Goal: Task Accomplishment & Management: Use online tool/utility

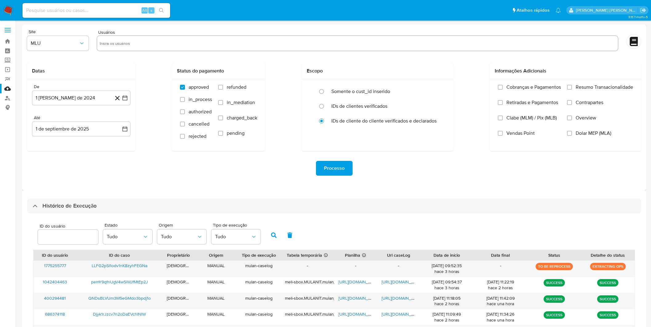
select select "50"
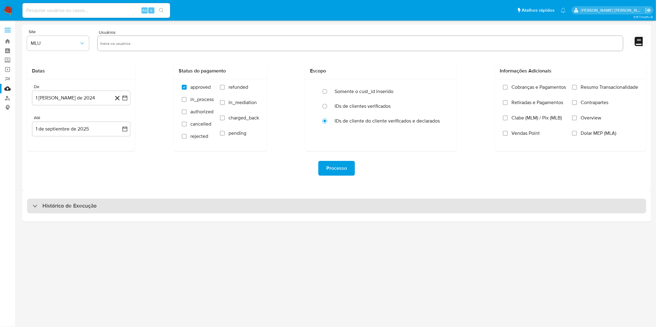
click at [137, 204] on div "Histórico de Execução" at bounding box center [336, 206] width 619 height 15
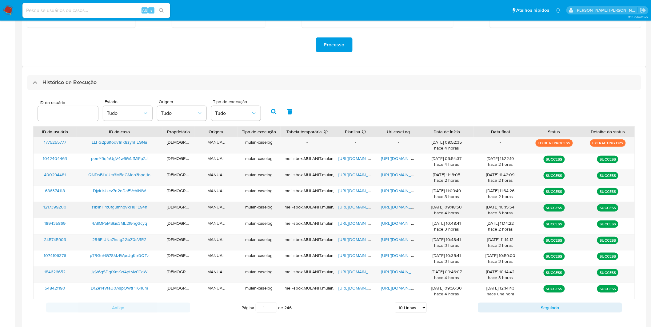
scroll to position [131, 0]
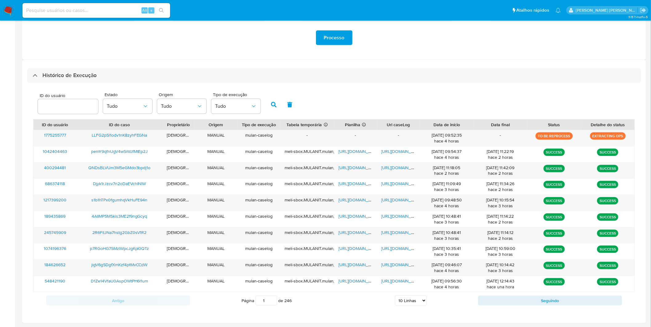
click at [402, 301] on select "5 Linhas 10 Linhas 20 Linhas 25 Linhas 50 Linhas 100 Linhas" at bounding box center [411, 301] width 32 height 10
select select "50"
click at [395, 296] on select "5 Linhas 10 Linhas 20 Linhas 25 Linhas 50 Linhas 100 Linhas" at bounding box center [411, 301] width 32 height 10
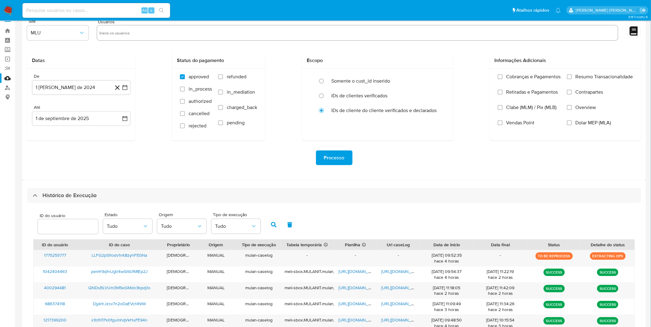
scroll to position [0, 0]
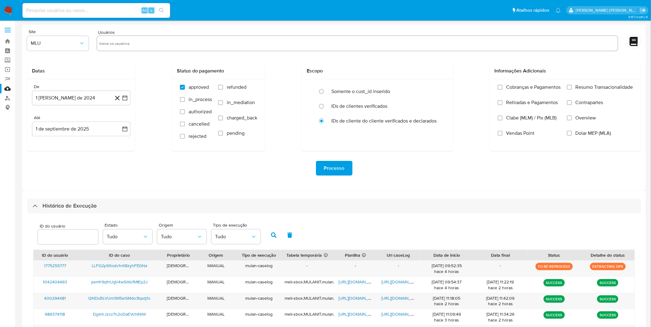
click at [9, 13] on img at bounding box center [8, 10] width 10 height 10
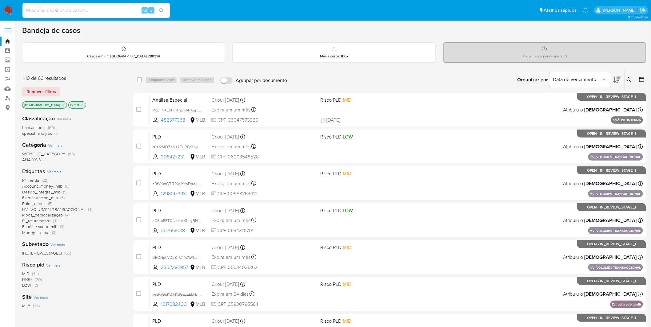
click at [109, 9] on input at bounding box center [96, 10] width 148 height 8
paste input "evf3UgPCO4faCYuzgqhJocht"
type input "evf3UgPCO4faCYuzgqhJocht"
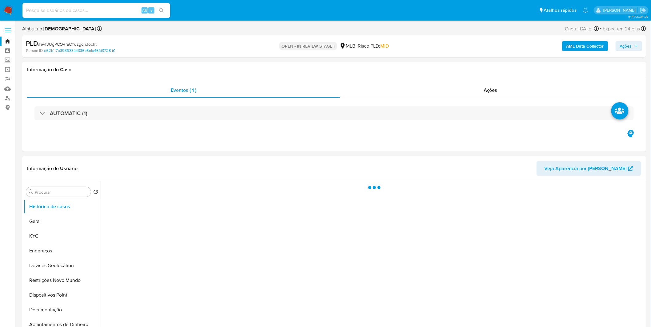
select select "10"
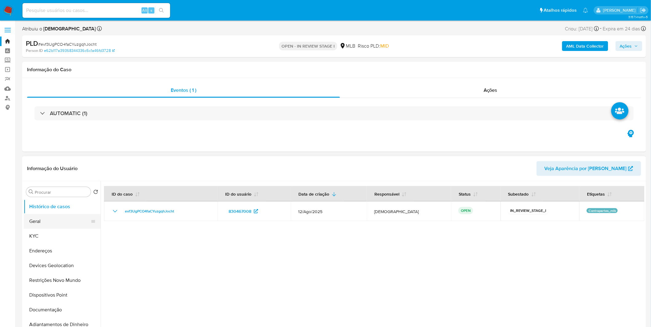
click at [41, 225] on button "Geral" at bounding box center [60, 221] width 72 height 15
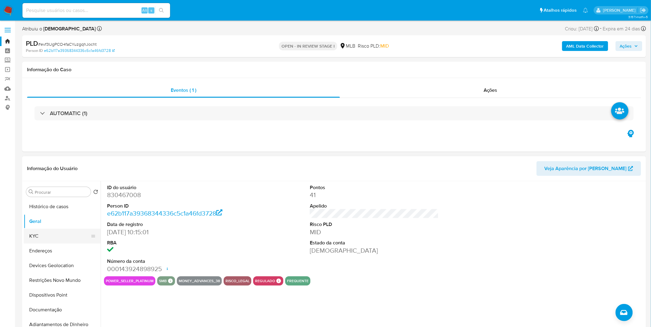
click at [47, 232] on button "KYC" at bounding box center [60, 236] width 72 height 15
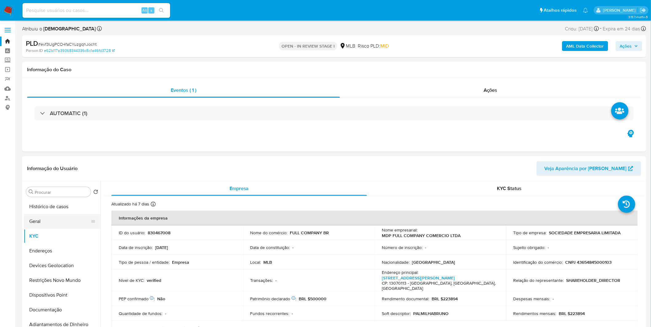
click at [48, 221] on button "Geral" at bounding box center [60, 221] width 72 height 15
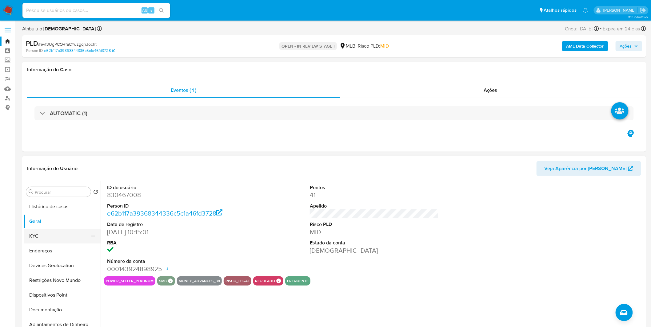
drag, startPoint x: 38, startPoint y: 227, endPoint x: 39, endPoint y: 239, distance: 12.4
click at [38, 228] on button "Geral" at bounding box center [62, 221] width 77 height 15
click at [39, 240] on button "KYC" at bounding box center [60, 236] width 72 height 15
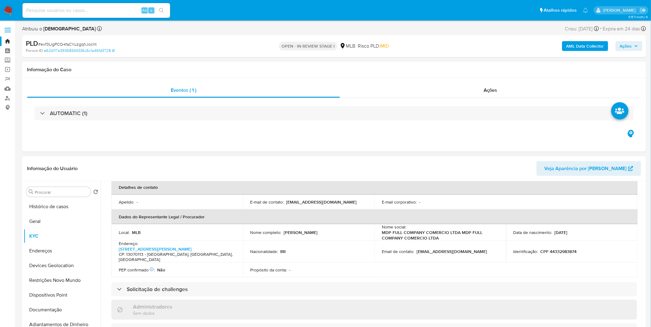
scroll to position [171, 0]
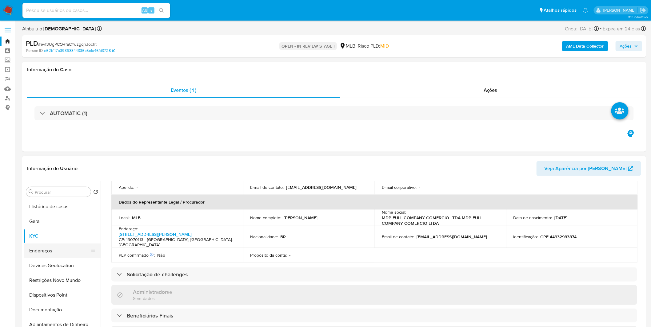
click at [56, 257] on button "Endereços" at bounding box center [60, 251] width 72 height 15
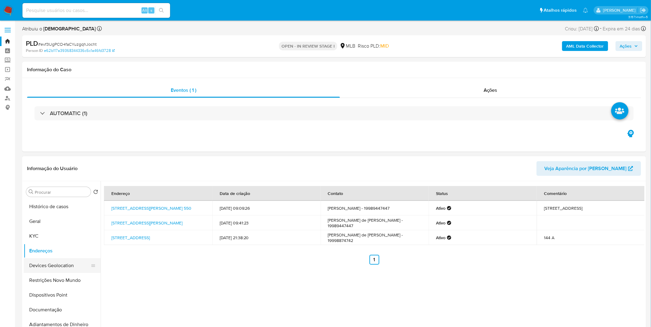
click at [48, 270] on button "Devices Geolocation" at bounding box center [60, 266] width 72 height 15
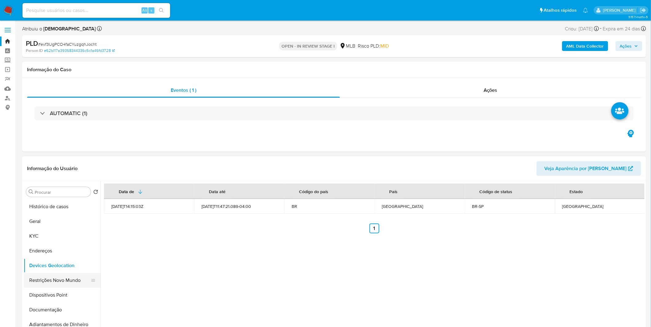
click at [67, 286] on button "Restrições Novo Mundo" at bounding box center [60, 280] width 72 height 15
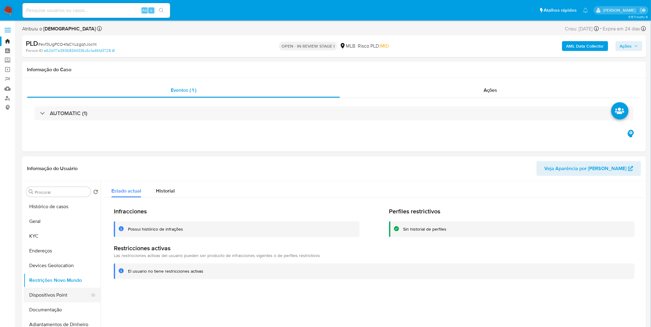
click at [38, 302] on button "Dispositivos Point" at bounding box center [60, 295] width 72 height 15
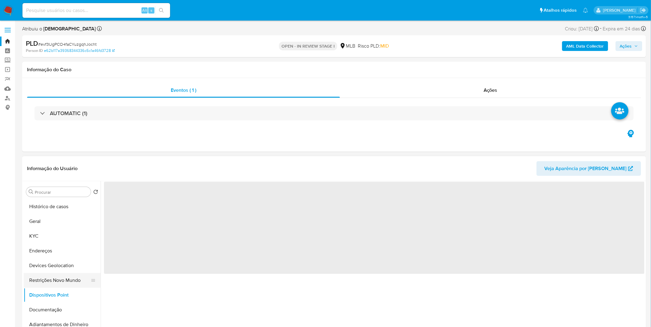
click at [73, 284] on button "Restrições Novo Mundo" at bounding box center [60, 280] width 72 height 15
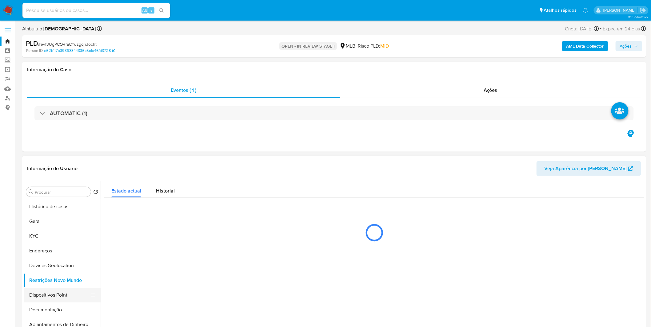
click at [66, 299] on button "Dispositivos Point" at bounding box center [60, 295] width 72 height 15
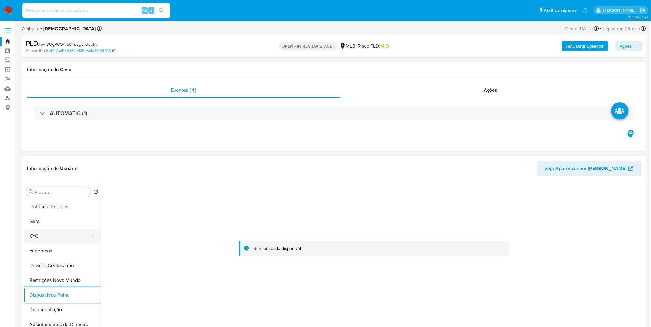
click at [42, 235] on button "KYC" at bounding box center [60, 236] width 72 height 15
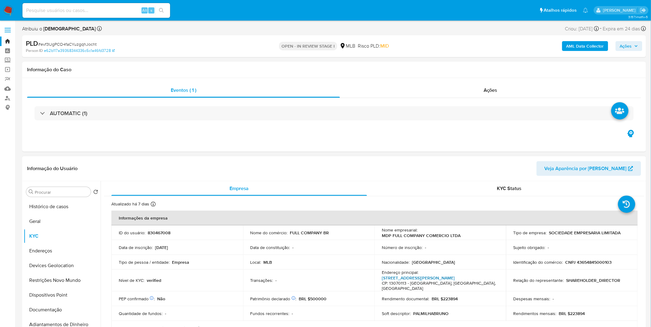
click at [432, 280] on link "Rua Robert Richard Mac Fadden 171, Jardim Chapadão" at bounding box center [418, 278] width 73 height 6
click at [41, 311] on button "Documentação" at bounding box center [60, 310] width 72 height 15
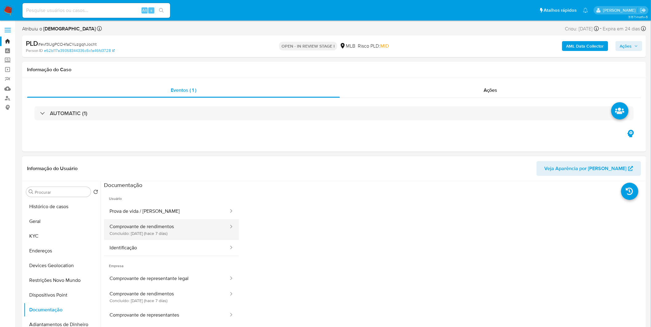
click at [162, 239] on button "Comprovante de rendimentos Concluído: 25/08/2025 (hace 7 días)" at bounding box center [166, 230] width 125 height 21
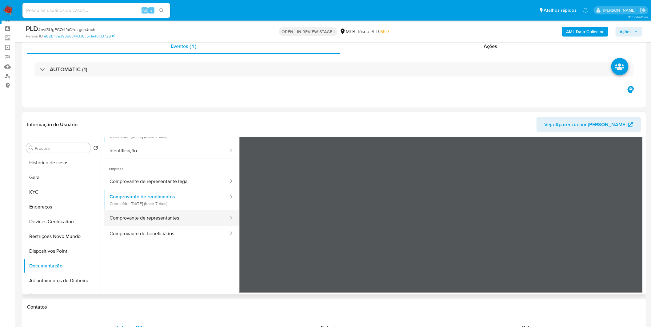
scroll to position [34, 0]
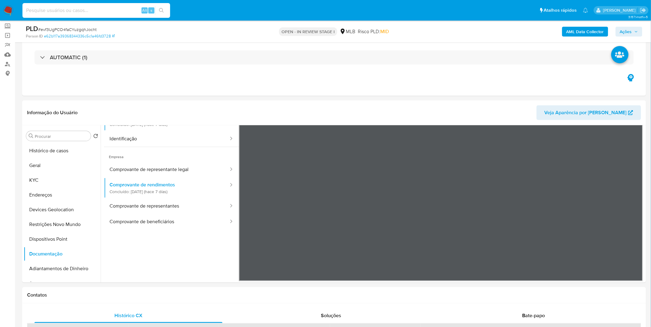
click at [47, 12] on input at bounding box center [96, 10] width 148 height 8
paste input "wO3Znv1uU4fPVbjCA70RYcqT"
type input "wO3Znv1uU4fPVbjCA70RYcqT"
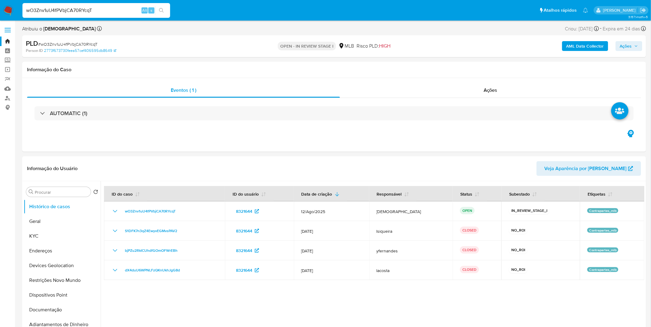
select select "10"
click at [205, 299] on div at bounding box center [373, 259] width 544 height 157
click at [76, 223] on button "Geral" at bounding box center [60, 221] width 72 height 15
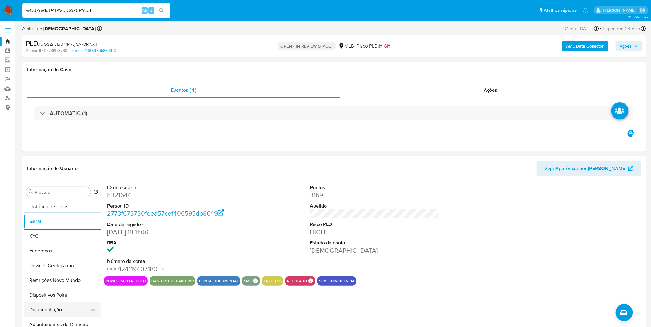
click at [52, 311] on button "Documentação" at bounding box center [60, 310] width 72 height 15
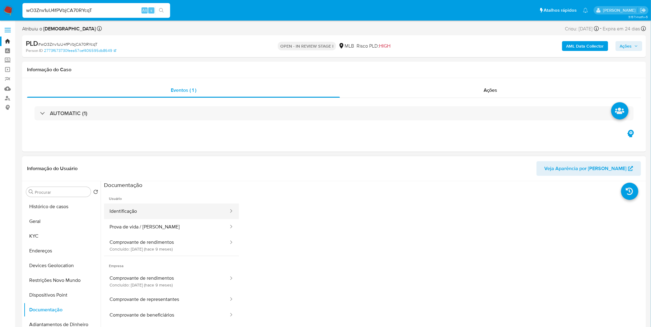
click at [142, 211] on button "Identificação" at bounding box center [166, 212] width 125 height 16
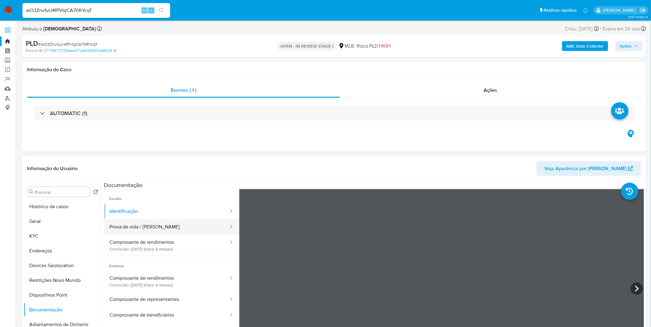
click at [144, 220] on button "Prova de vida / [PERSON_NAME]" at bounding box center [166, 228] width 125 height 16
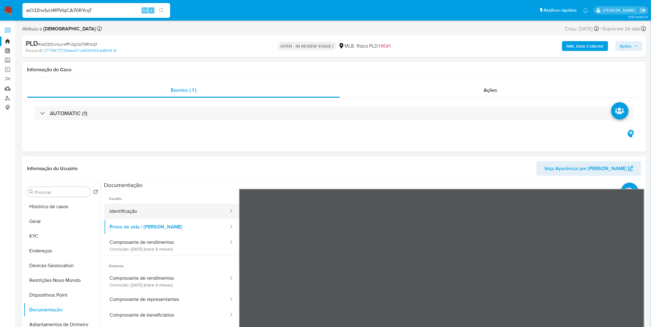
click at [150, 212] on button "Identificação" at bounding box center [166, 212] width 125 height 16
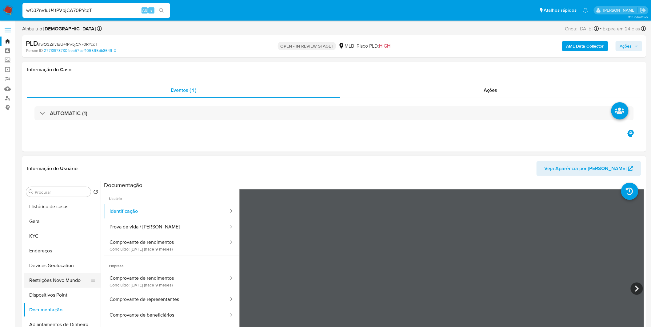
click at [68, 284] on button "Restrições Novo Mundo" at bounding box center [60, 280] width 72 height 15
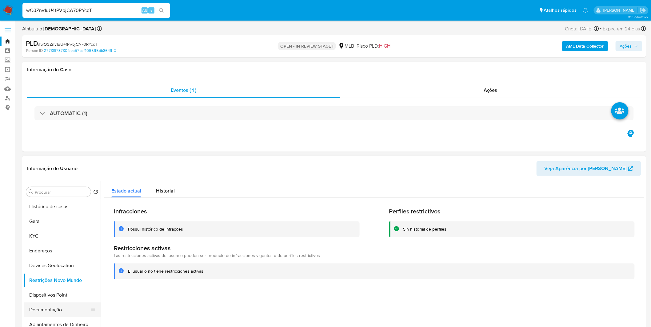
click at [63, 308] on button "Documentação" at bounding box center [60, 310] width 72 height 15
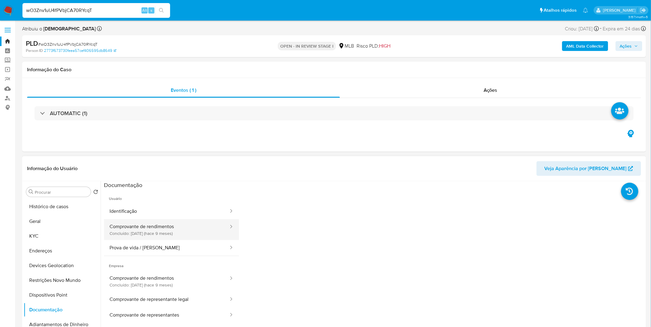
click at [199, 230] on button "Comprovante de rendimentos Concluído: 18/11/2024 (hace 9 meses)" at bounding box center [166, 230] width 125 height 21
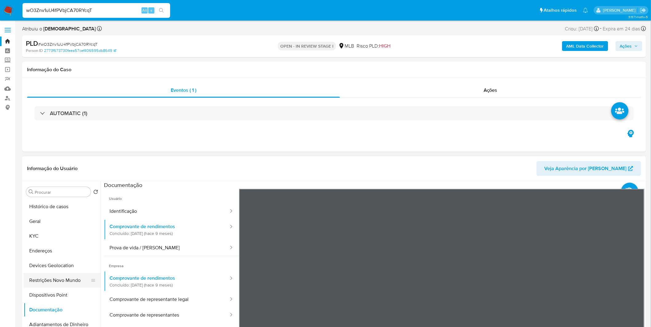
drag, startPoint x: 57, startPoint y: 277, endPoint x: 44, endPoint y: 280, distance: 12.7
click at [57, 277] on button "Restrições Novo Mundo" at bounding box center [60, 280] width 72 height 15
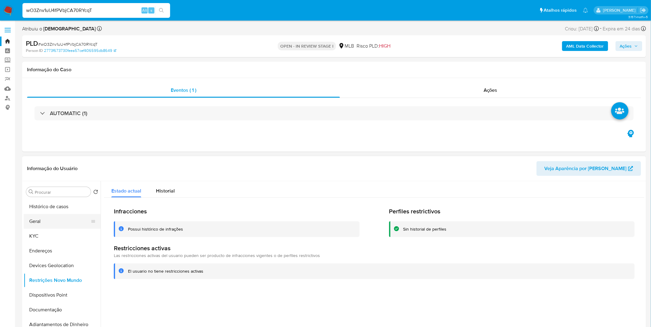
click at [49, 222] on button "Geral" at bounding box center [60, 221] width 72 height 15
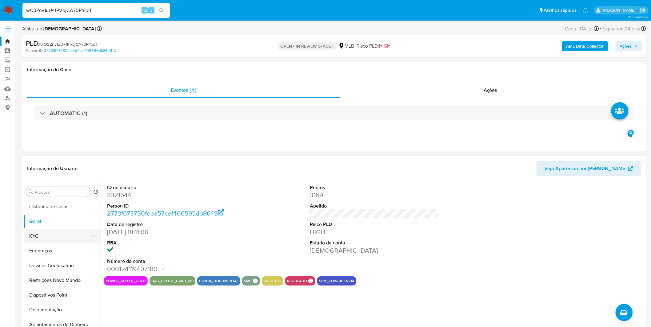
click at [72, 243] on button "KYC" at bounding box center [60, 236] width 72 height 15
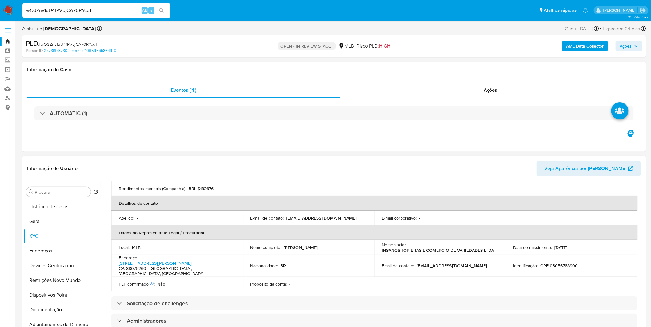
scroll to position [137, 0]
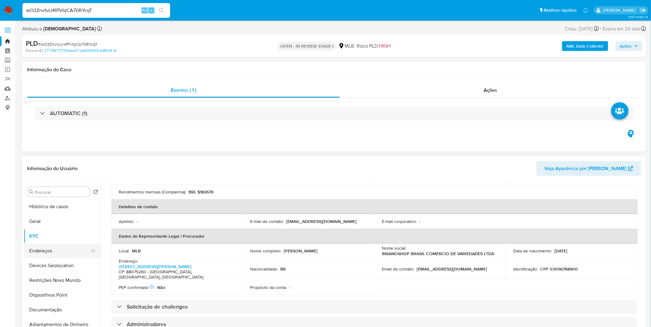
click at [28, 248] on button "Endereços" at bounding box center [60, 251] width 72 height 15
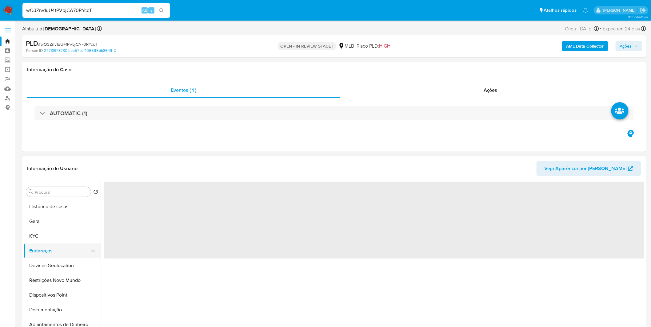
scroll to position [0, 0]
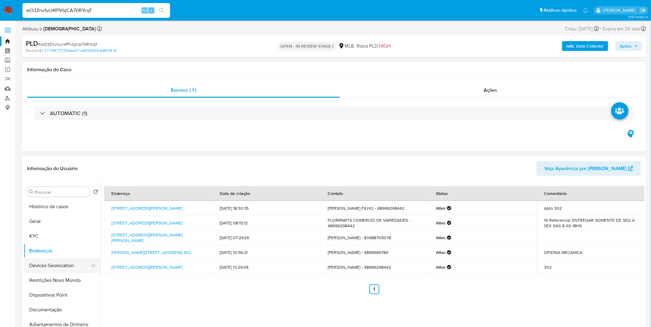
click at [56, 259] on ul "Histórico de casos Geral KYC Endereços Devices Geolocation Restrições Novo Mund…" at bounding box center [62, 269] width 77 height 139
click at [57, 259] on button "Devices Geolocation" at bounding box center [60, 266] width 72 height 15
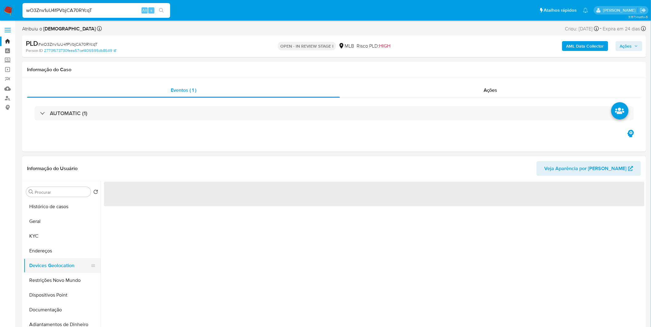
click at [60, 268] on button "Devices Geolocation" at bounding box center [60, 266] width 72 height 15
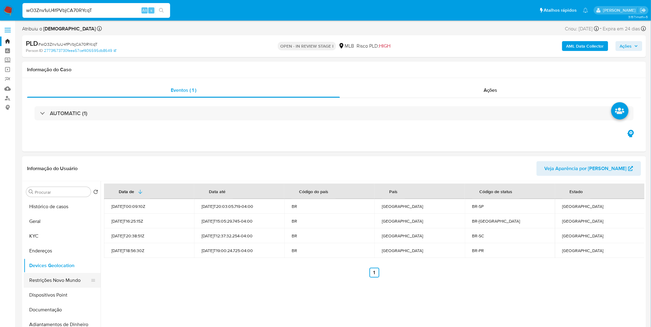
click at [60, 276] on button "Restrições Novo Mundo" at bounding box center [60, 280] width 72 height 15
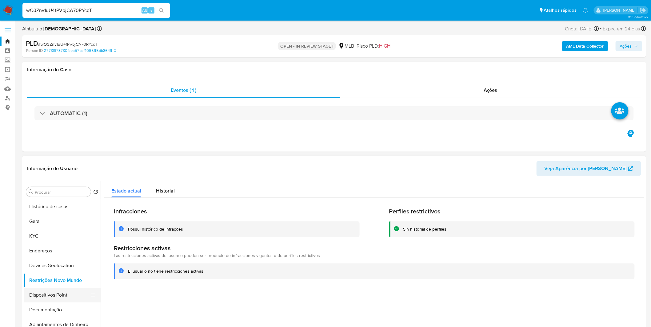
click at [73, 291] on button "Dispositivos Point" at bounding box center [60, 295] width 72 height 15
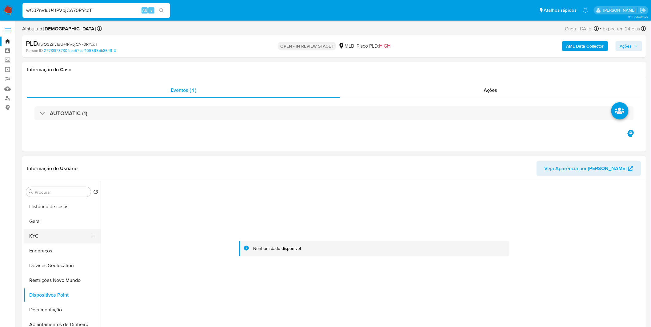
click at [62, 234] on button "KYC" at bounding box center [60, 236] width 72 height 15
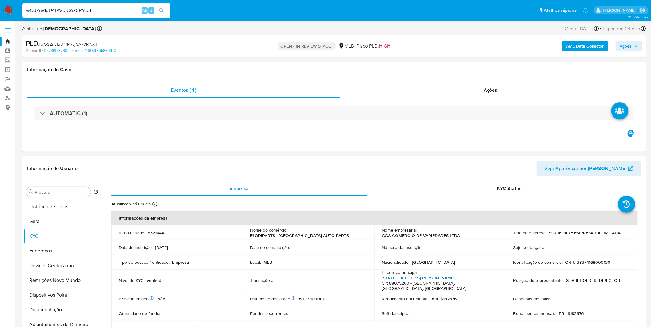
click at [435, 277] on link "Rua Antônio Mattos Areas 104, Balneário" at bounding box center [418, 278] width 73 height 6
click at [68, 13] on input "wO3Znv1uU4fPVbjCA70RYcqT" at bounding box center [96, 10] width 148 height 8
paste input "AgkEStCtQT5ICbdEQqcEeNb"
type input "wAgkEStCtQT5ICbdEQqcEeNb"
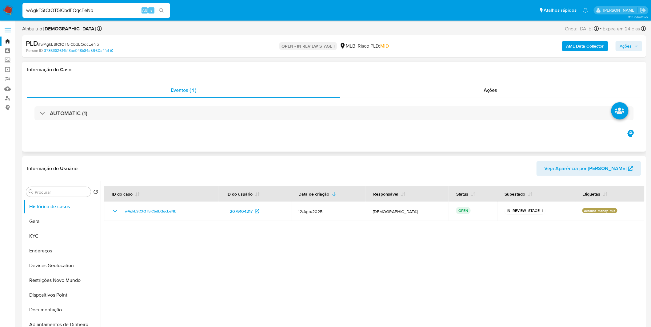
select select "10"
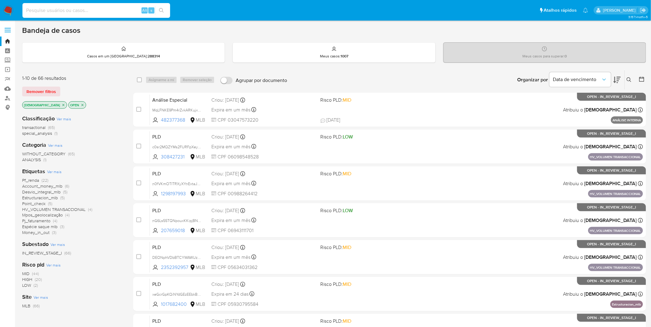
click at [85, 8] on input at bounding box center [96, 10] width 148 height 8
paste input "wAgkEStCtQT5ICbdEQqcEeNb"
type input "wAgkEStCtQT5ICbdEQqcEeNb"
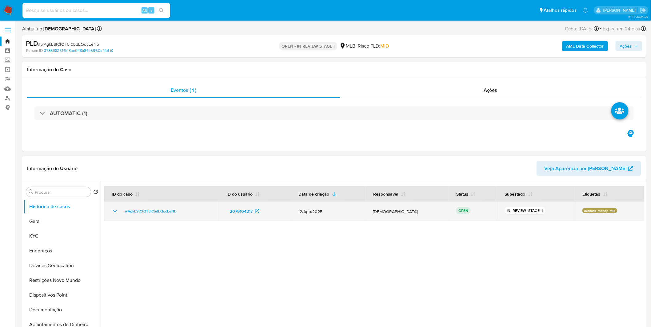
select select "10"
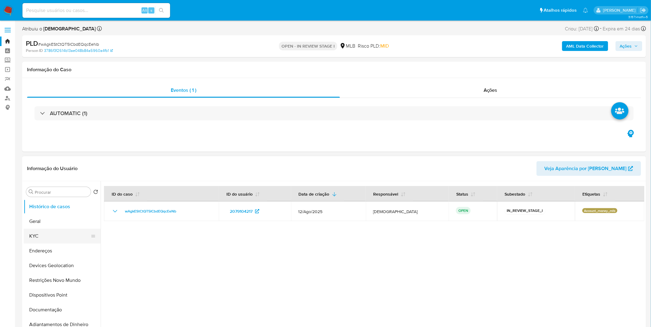
click at [50, 239] on button "KYC" at bounding box center [60, 236] width 72 height 15
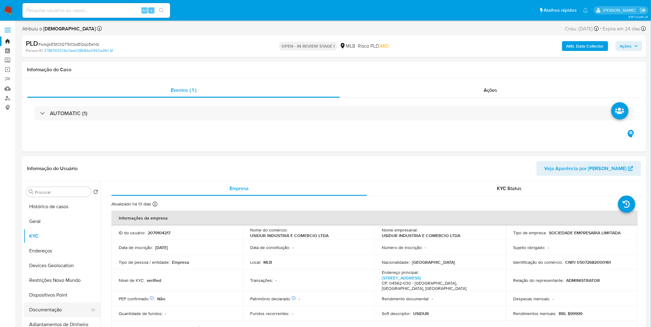
click at [55, 311] on button "Documentação" at bounding box center [60, 310] width 72 height 15
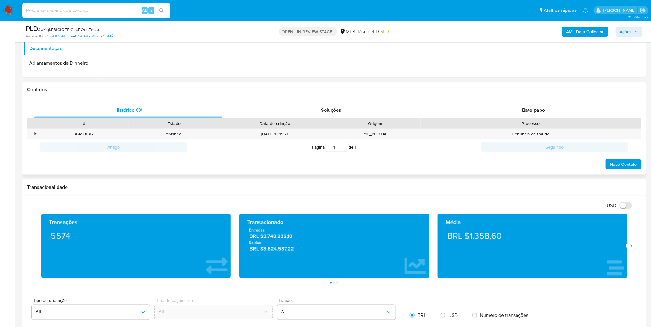
scroll to position [239, 0]
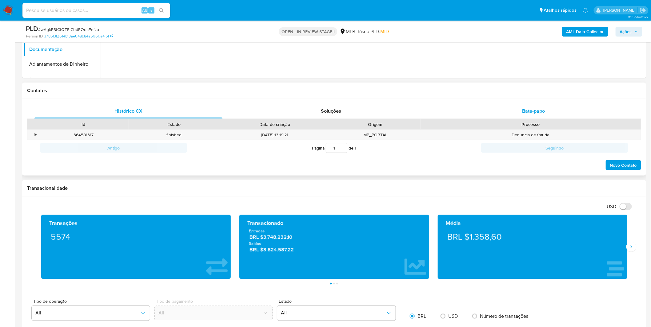
click at [522, 112] on span "Bate-papo" at bounding box center [533, 111] width 23 height 7
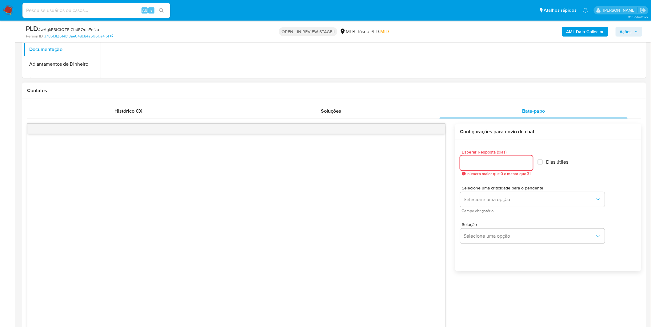
click at [499, 160] on input "Esperar Resposta (dias)" at bounding box center [496, 163] width 73 height 8
type input "3"
click at [524, 190] on span "Selecione uma criticidade para o pendente" at bounding box center [534, 188] width 145 height 4
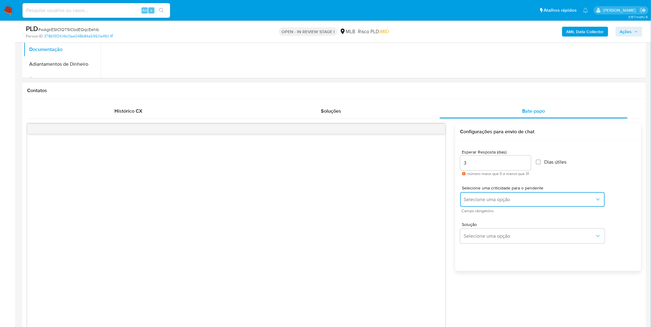
click at [522, 195] on button "Selecione uma opção" at bounding box center [532, 199] width 145 height 15
click at [511, 202] on div "LOW" at bounding box center [528, 200] width 131 height 12
click at [543, 162] on label "Dias útiles" at bounding box center [551, 162] width 31 height 6
click at [541, 162] on input "Dias útiles" at bounding box center [538, 162] width 5 height 5
checkbox input "true"
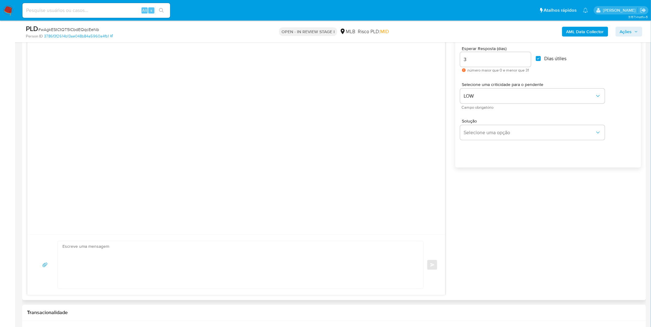
scroll to position [376, 0]
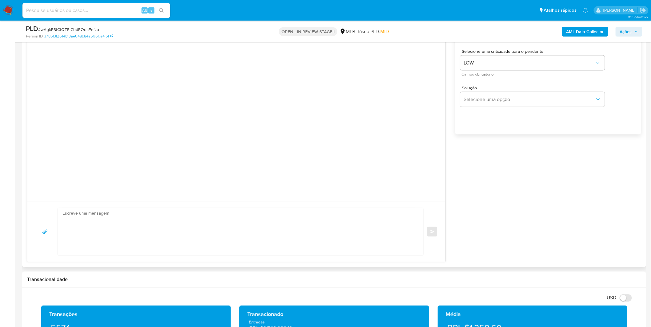
click at [225, 242] on textarea at bounding box center [238, 231] width 353 height 47
paste textarea "Olá! Estamos realizando uma verificação adicional de segurança em contas de usu…"
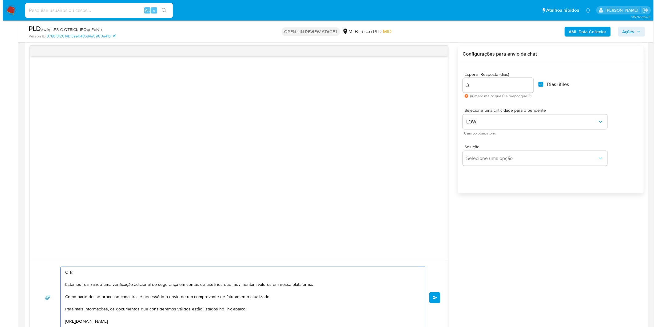
scroll to position [307, 0]
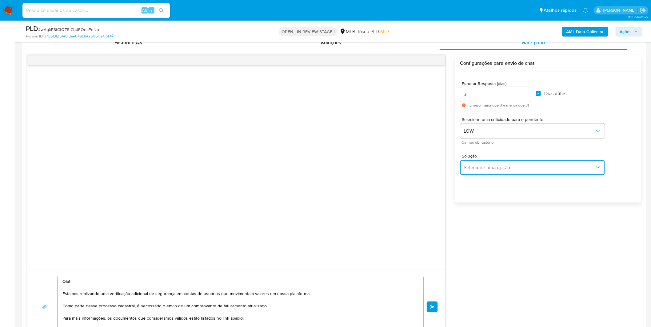
click at [474, 164] on button "Selecione uma opção" at bounding box center [532, 168] width 145 height 15
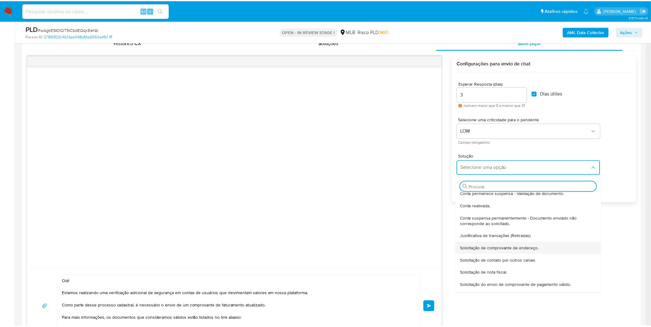
scroll to position [51, 0]
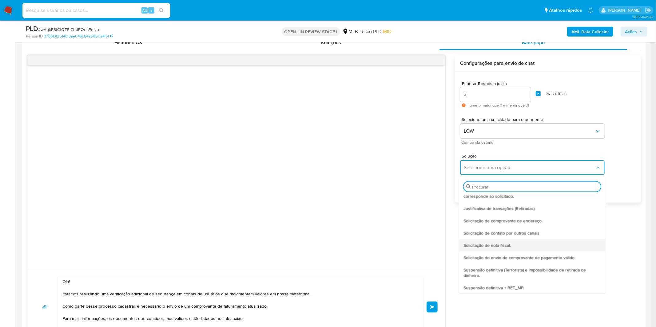
click at [492, 245] on span "Solicitação de nota fiscal." at bounding box center [486, 246] width 47 height 6
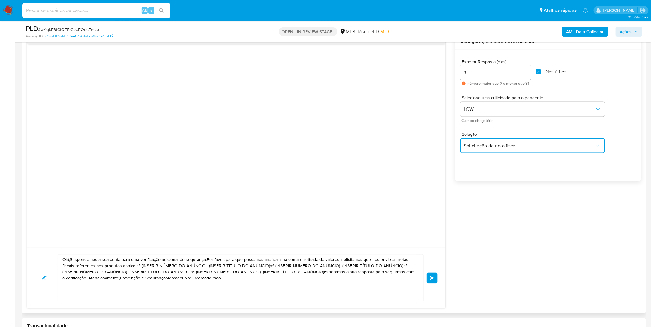
scroll to position [342, 0]
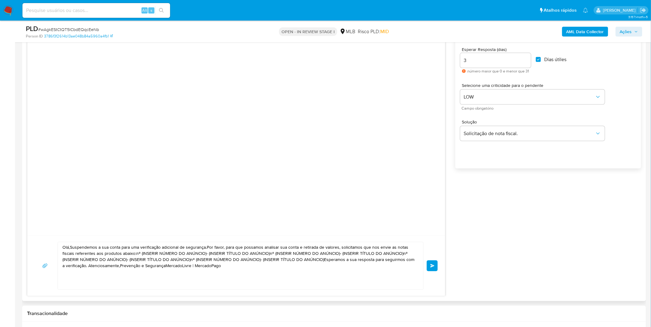
click at [303, 277] on textarea "Olá,Suspendemos a sua conta para uma verificação adicional de segurança.Por fav…" at bounding box center [238, 266] width 353 height 47
paste textarea "! Estamos realizando uma verificação adicional de segurança em contas de usuári…"
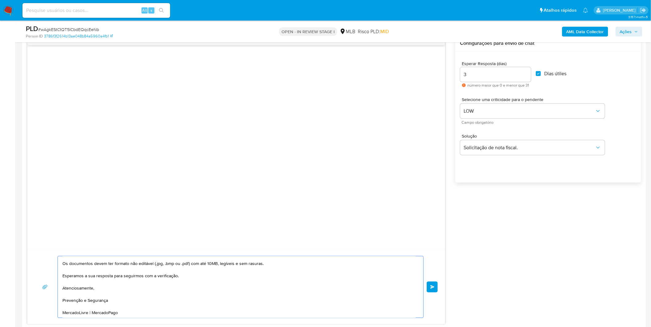
scroll to position [410, 0]
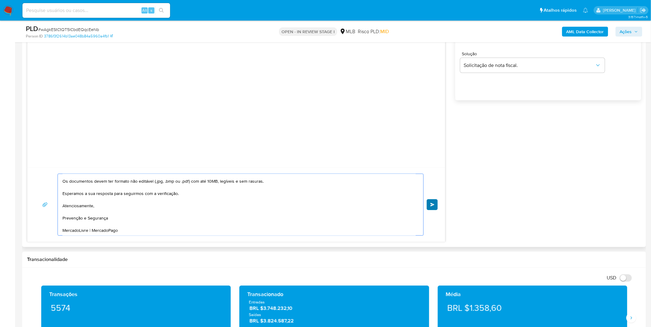
type textarea "Olá! Estamos realizando uma verificação adicional de segurança em contas de usu…"
click at [433, 207] on span "common.send" at bounding box center [432, 205] width 4 height 4
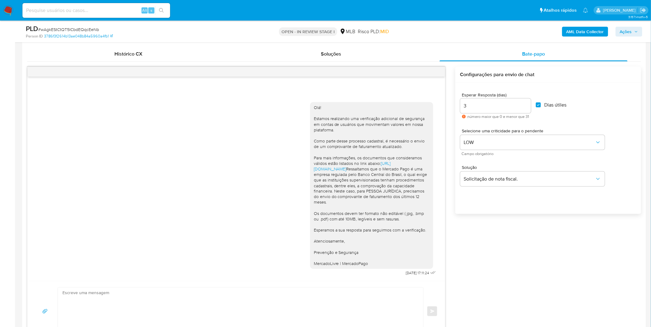
scroll to position [273, 0]
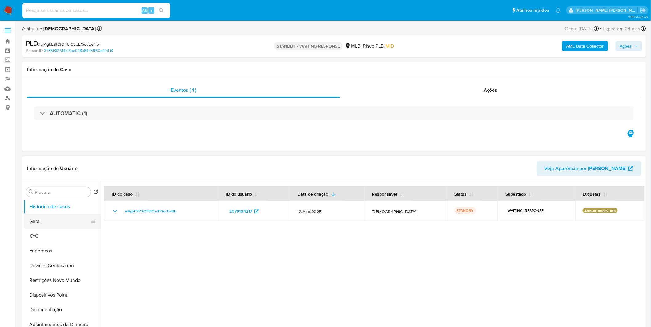
select select "10"
drag, startPoint x: 40, startPoint y: 216, endPoint x: 38, endPoint y: 220, distance: 5.0
click at [39, 217] on button "Geral" at bounding box center [60, 221] width 72 height 15
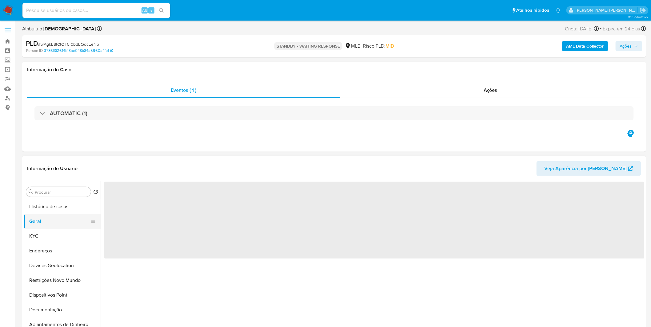
click at [38, 221] on button "Geral" at bounding box center [60, 221] width 72 height 15
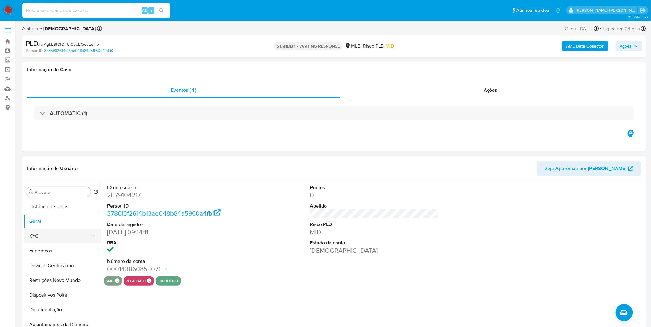
click at [48, 241] on button "KYC" at bounding box center [60, 236] width 72 height 15
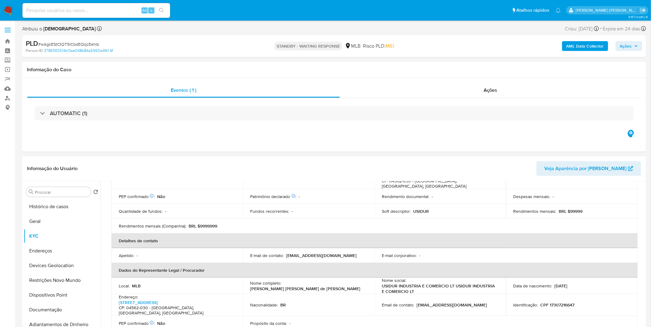
scroll to position [137, 0]
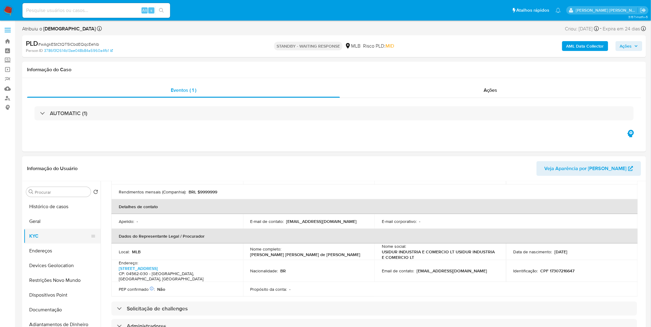
drag, startPoint x: 60, startPoint y: 240, endPoint x: 60, endPoint y: 244, distance: 3.4
click at [60, 241] on button "KYC" at bounding box center [60, 236] width 72 height 15
click at [60, 244] on button "KYC" at bounding box center [60, 236] width 72 height 15
click at [57, 251] on button "Endereços" at bounding box center [60, 251] width 72 height 15
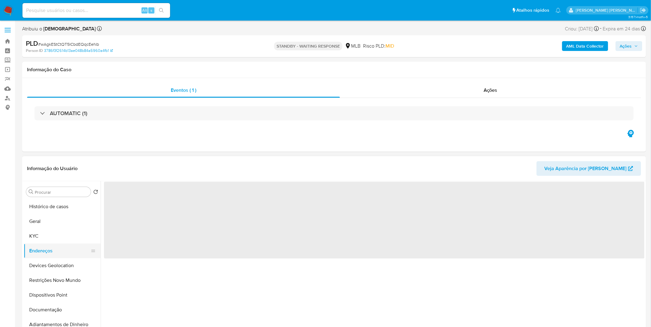
scroll to position [0, 0]
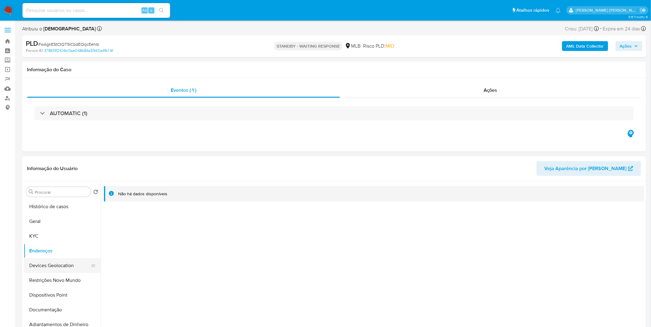
click at [68, 266] on button "Devices Geolocation" at bounding box center [60, 266] width 72 height 15
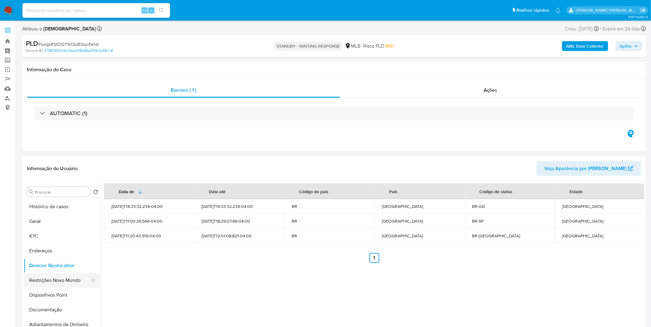
click at [39, 281] on button "Restrições Novo Mundo" at bounding box center [60, 280] width 72 height 15
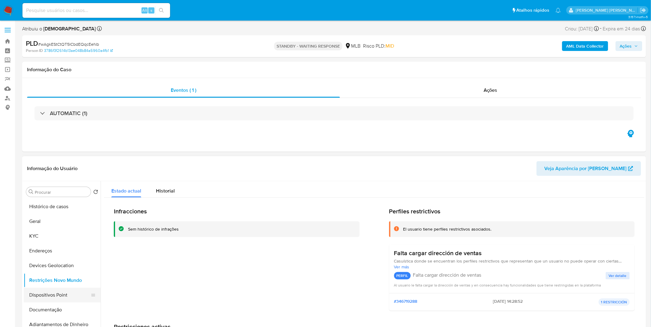
click at [67, 296] on button "Dispositivos Point" at bounding box center [60, 295] width 72 height 15
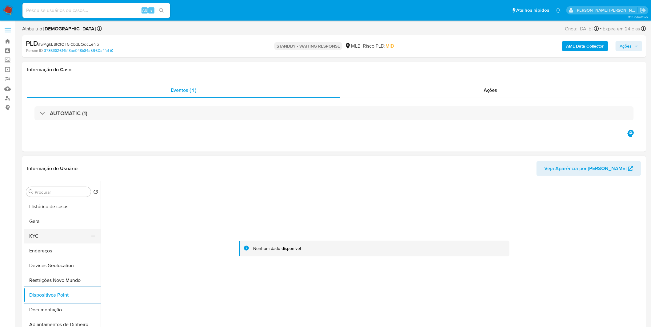
click at [50, 241] on button "KYC" at bounding box center [60, 236] width 72 height 15
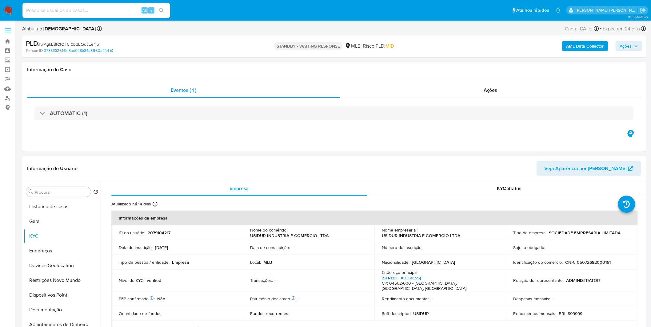
click at [397, 276] on link "Rua Arandu 222, Brooklin Paulista" at bounding box center [401, 278] width 39 height 6
click at [46, 303] on button "Documentação" at bounding box center [60, 310] width 72 height 15
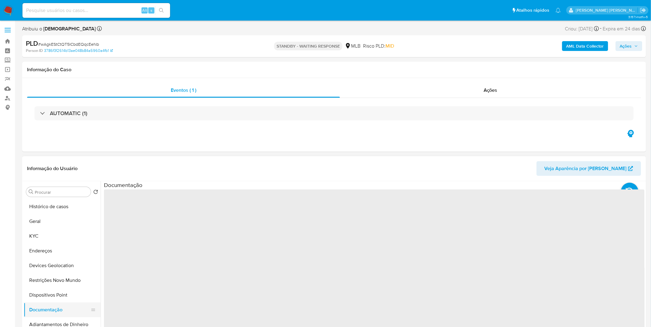
click at [47, 307] on button "Documentação" at bounding box center [60, 310] width 72 height 15
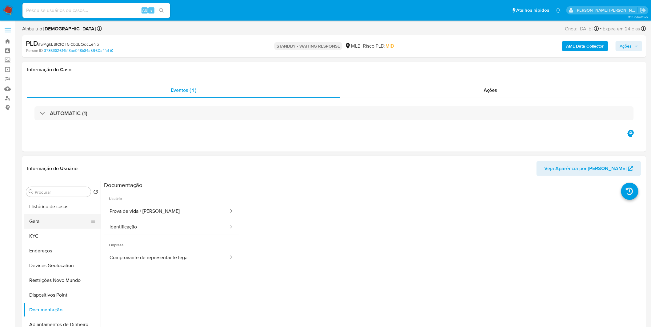
click at [66, 224] on button "Geral" at bounding box center [60, 221] width 72 height 15
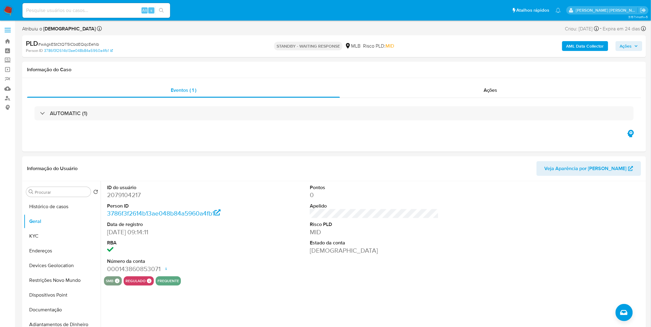
click at [91, 13] on input at bounding box center [96, 10] width 148 height 8
paste input "X3vxim7Jfc9xtou5xDNnvFFP"
type input "X3vxim7Jfc9xtou5xDNnvFFP"
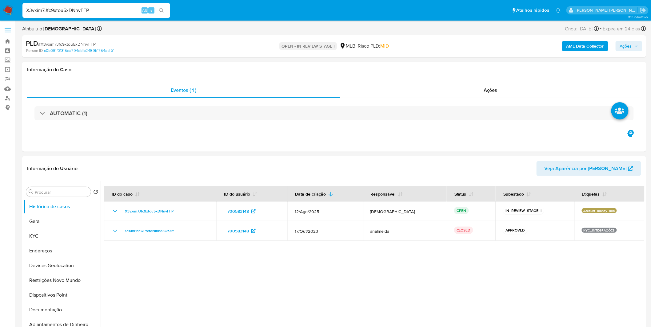
select select "10"
click at [63, 311] on button "Documentação" at bounding box center [60, 310] width 72 height 15
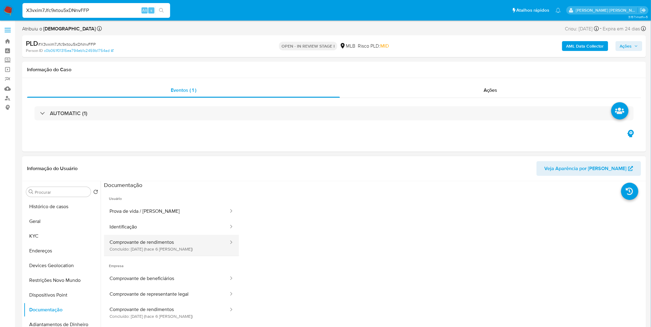
click at [140, 249] on button "Comprovante de rendimentos Concluído: 26/08/2025 (hace 6 días)" at bounding box center [166, 245] width 125 height 21
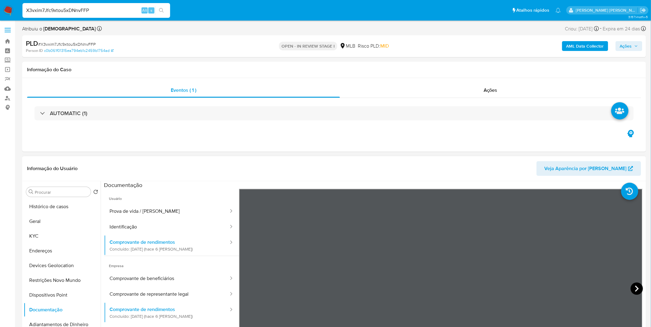
click at [635, 290] on icon at bounding box center [637, 289] width 4 height 6
click at [251, 285] on icon at bounding box center [246, 289] width 12 height 12
click at [50, 220] on button "Geral" at bounding box center [60, 221] width 72 height 15
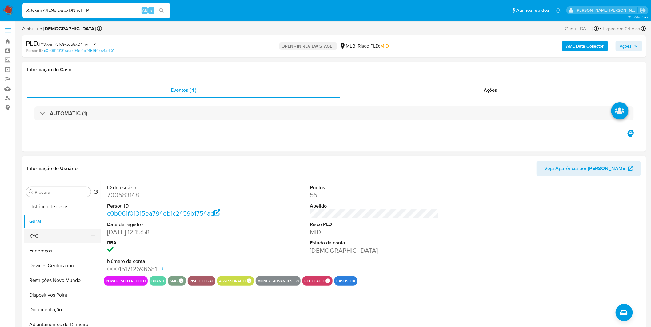
click at [77, 235] on button "KYC" at bounding box center [60, 236] width 72 height 15
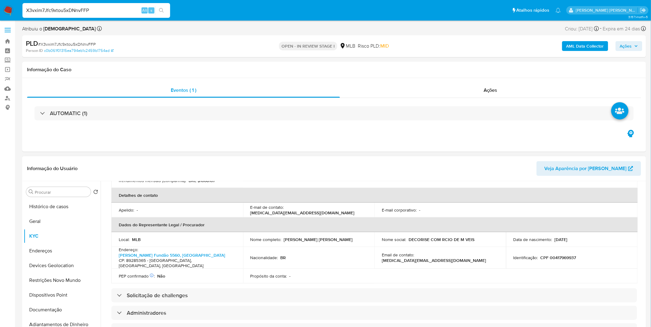
scroll to position [137, 0]
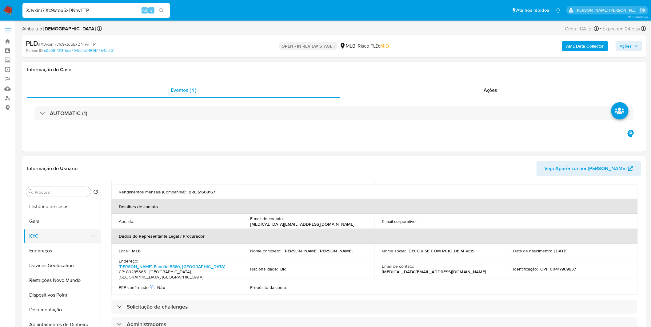
click at [59, 241] on button "KYC" at bounding box center [60, 236] width 72 height 15
click at [56, 253] on button "Endereços" at bounding box center [60, 251] width 72 height 15
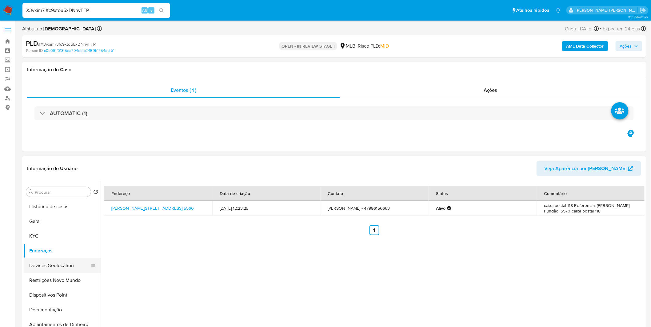
click at [66, 264] on button "Devices Geolocation" at bounding box center [60, 266] width 72 height 15
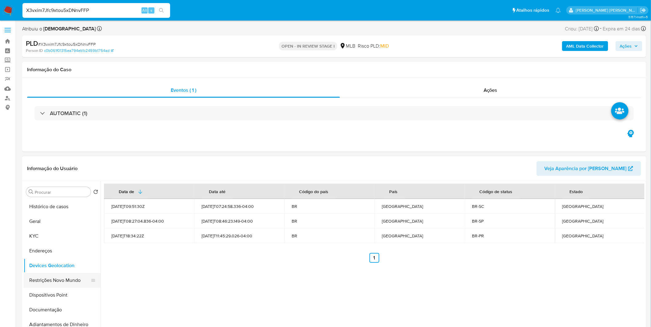
click at [51, 280] on button "Restrições Novo Mundo" at bounding box center [60, 280] width 72 height 15
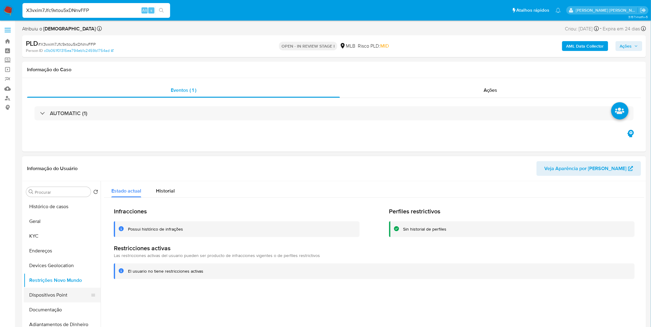
click at [56, 299] on button "Dispositivos Point" at bounding box center [60, 295] width 72 height 15
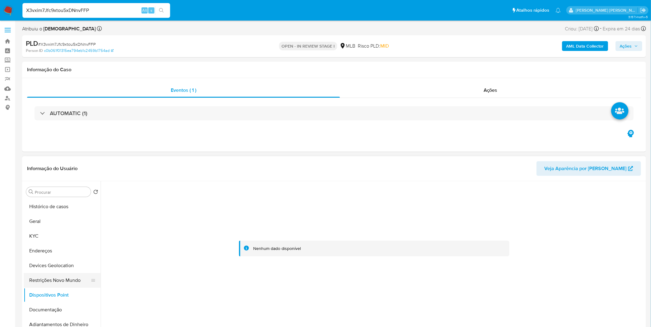
click at [79, 284] on button "Restrições Novo Mundo" at bounding box center [60, 280] width 72 height 15
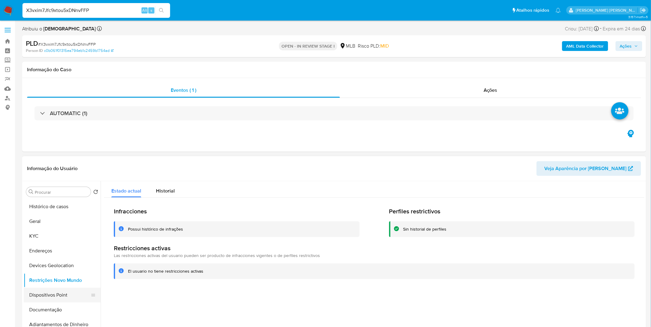
click at [51, 294] on button "Dispositivos Point" at bounding box center [60, 295] width 72 height 15
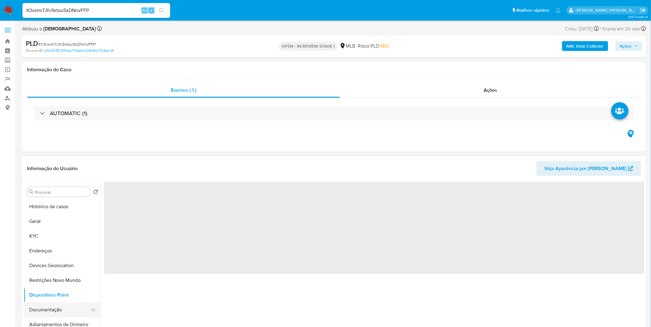
click at [59, 312] on button "Documentação" at bounding box center [60, 310] width 72 height 15
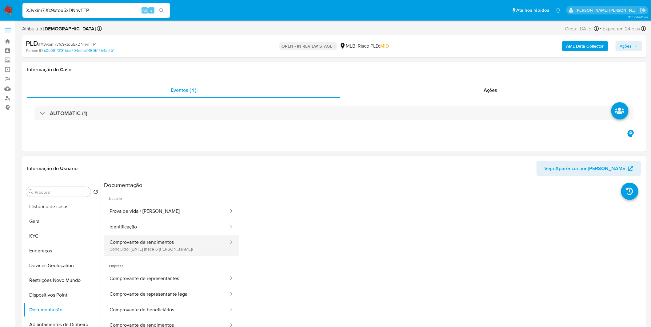
click at [169, 246] on button "Comprovante de rendimentos Concluído: 26/08/2025 (hace 6 días)" at bounding box center [166, 245] width 125 height 21
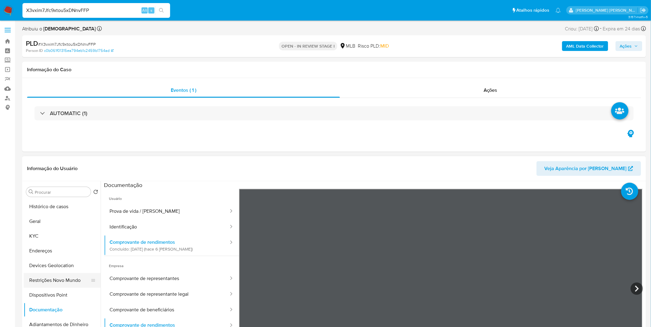
click at [57, 284] on button "Restrições Novo Mundo" at bounding box center [60, 280] width 72 height 15
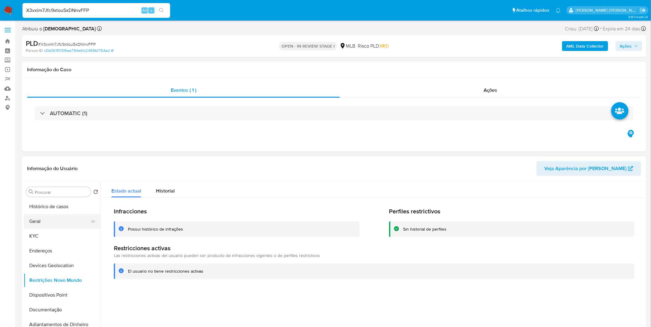
click at [39, 219] on button "Geral" at bounding box center [60, 221] width 72 height 15
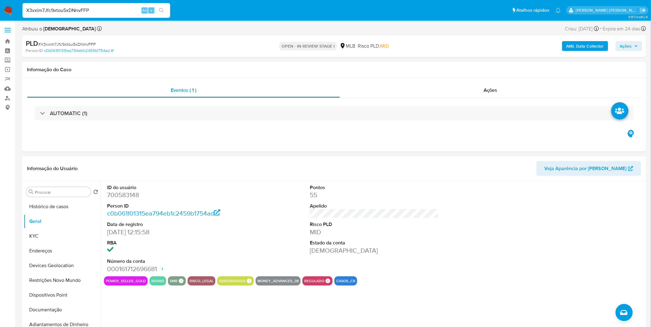
click at [87, 13] on input "X3vxim7Jfc9xtou5xDNnvFFP" at bounding box center [96, 10] width 148 height 8
paste input "f5shAJjLthCrX6odf9JjqV24"
type input "f5shAJjLthCrX6odf9JjqV24"
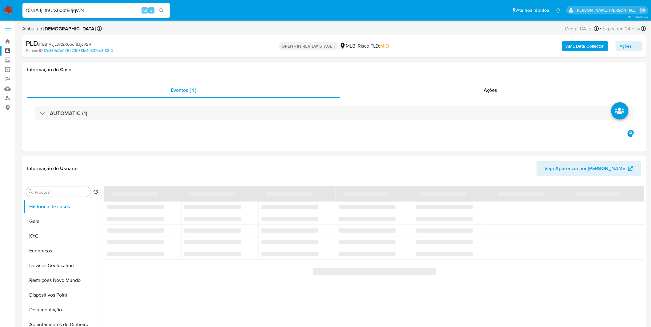
select select "10"
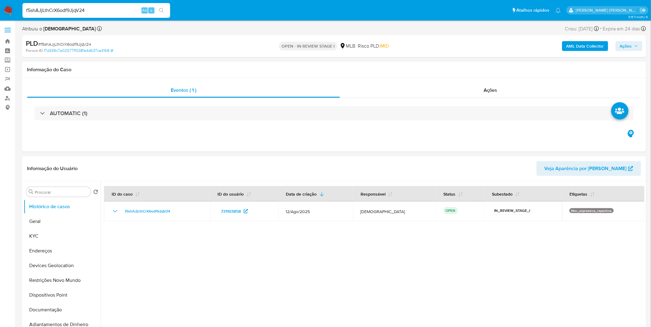
click at [72, 7] on input "f5shAJjLthCrX6odf9JjqV24" at bounding box center [96, 10] width 148 height 8
paste input "["
type input "f5shAJjLthCrX6odf9JjqV24"
click at [42, 220] on button "Geral" at bounding box center [60, 221] width 72 height 15
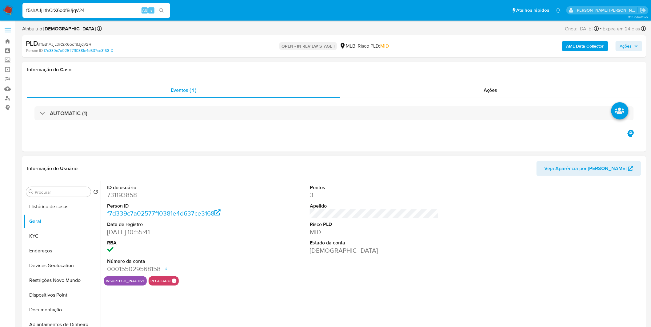
click at [147, 311] on div "ID do usuário 731193858 Person ID f7d339c7a02577f10381e4d637ce3168 Data de regi…" at bounding box center [373, 259] width 544 height 157
click at [65, 311] on button "Documentação" at bounding box center [60, 310] width 72 height 15
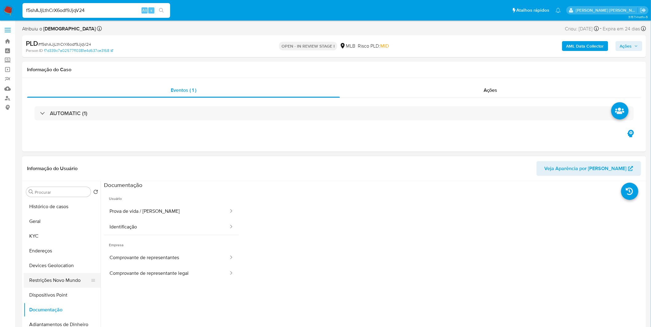
click at [72, 278] on button "Restrições Novo Mundo" at bounding box center [60, 280] width 72 height 15
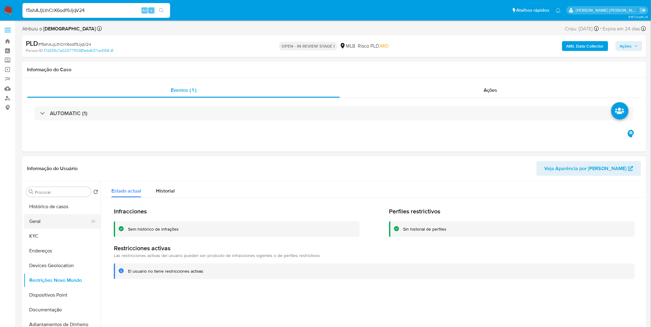
click at [44, 228] on button "Geral" at bounding box center [60, 221] width 72 height 15
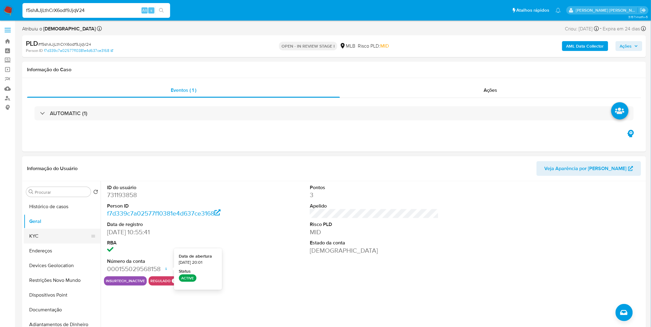
click at [53, 233] on button "KYC" at bounding box center [60, 236] width 72 height 15
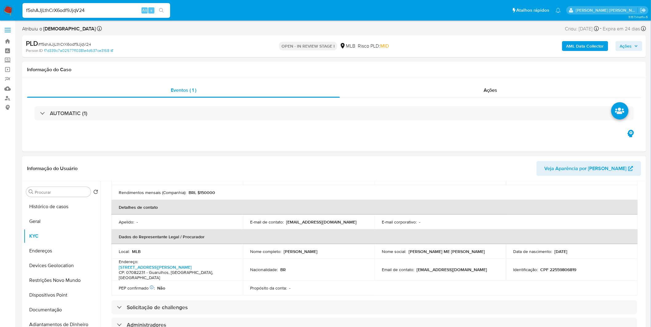
scroll to position [137, 0]
click at [61, 253] on button "Endereços" at bounding box center [60, 251] width 72 height 15
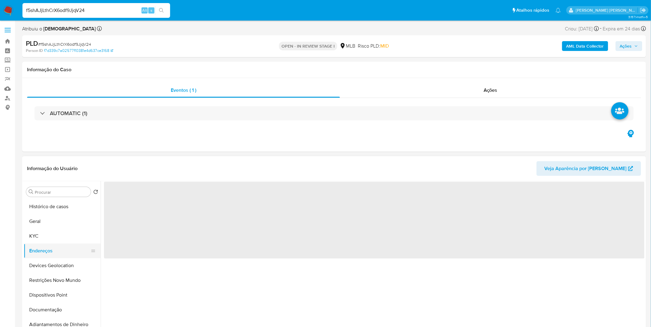
scroll to position [0, 0]
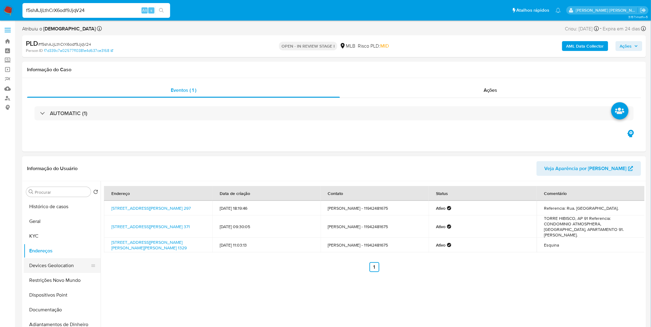
click at [60, 264] on button "Devices Geolocation" at bounding box center [60, 266] width 72 height 15
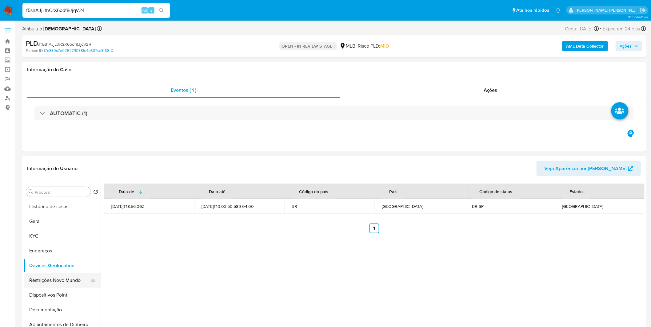
click at [32, 282] on button "Restrições Novo Mundo" at bounding box center [60, 280] width 72 height 15
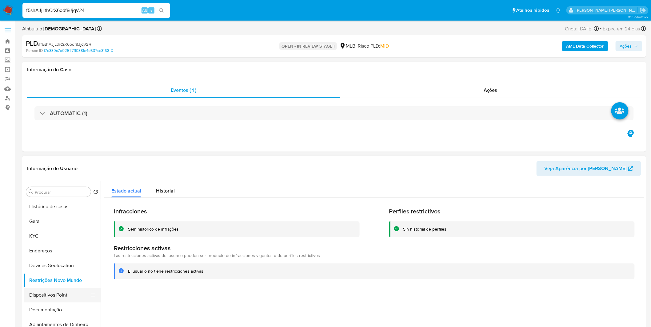
click at [55, 291] on button "Dispositivos Point" at bounding box center [60, 295] width 72 height 15
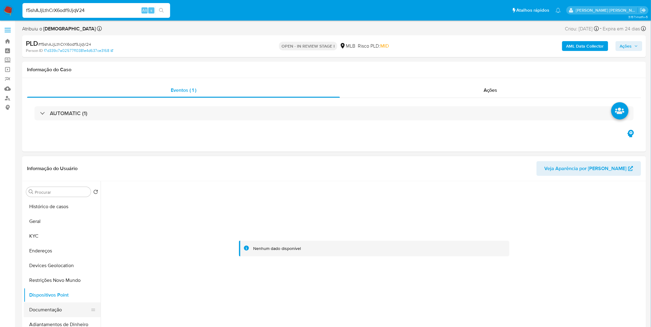
click at [40, 309] on button "Documentação" at bounding box center [60, 310] width 72 height 15
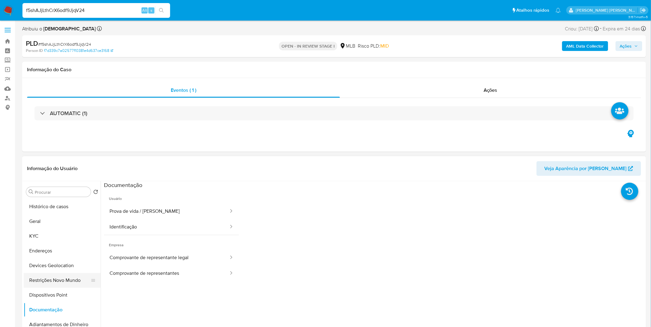
click at [73, 277] on button "Restrições Novo Mundo" at bounding box center [60, 280] width 72 height 15
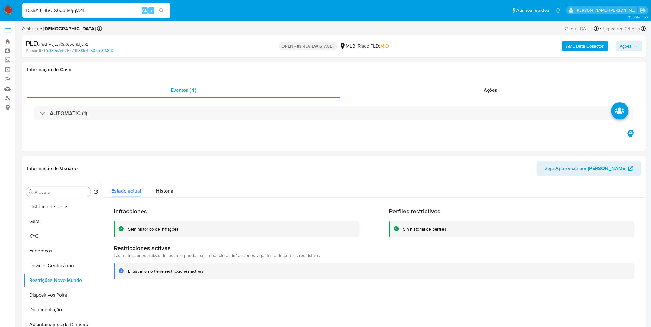
click at [106, 10] on input "f5shAJjLthCrX6odf9JjqV24" at bounding box center [96, 10] width 148 height 8
paste input "o3xRhZdMYm5BQHUpTNyrYgp2"
type input "o3xRhZdMYm5BQHUpTNyrYgp2"
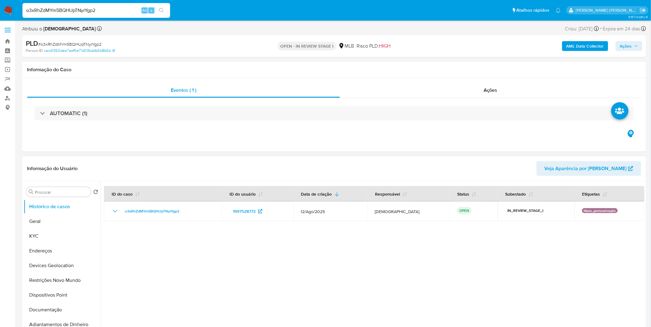
select select "10"
click at [40, 238] on button "KYC" at bounding box center [60, 236] width 72 height 15
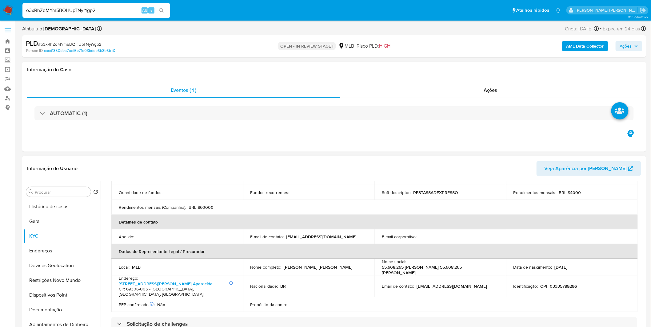
scroll to position [171, 0]
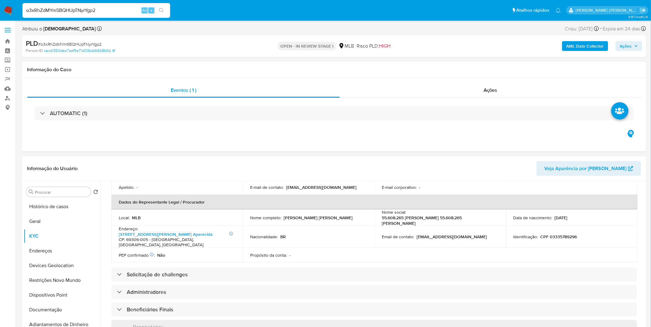
click at [560, 237] on p "CPF 03335789296" at bounding box center [558, 237] width 37 height 6
copy p "03335789296"
click at [58, 221] on button "Geral" at bounding box center [60, 221] width 72 height 15
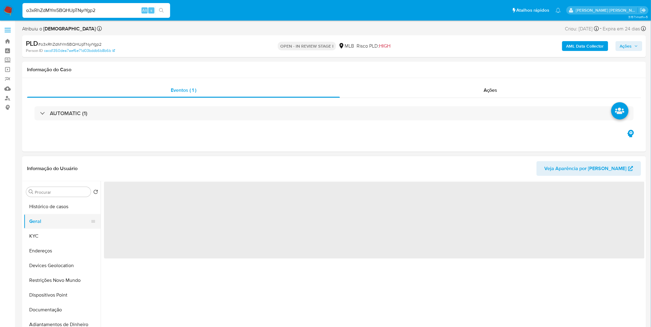
scroll to position [0, 0]
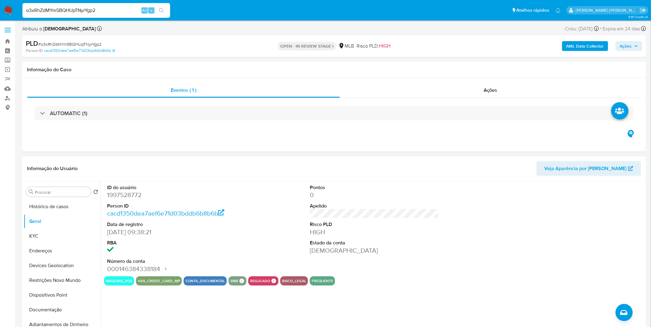
click at [125, 297] on div "ID do usuário 1997528772 Person ID cacd1350dea7aef6e71d03bddb6b8b6b Data de reg…" at bounding box center [373, 259] width 544 height 157
click at [80, 303] on ul "Histórico de casos Geral KYC Endereços Devices Geolocation Restrições Novo Mund…" at bounding box center [62, 269] width 77 height 139
click at [63, 304] on button "Documentação" at bounding box center [60, 310] width 72 height 15
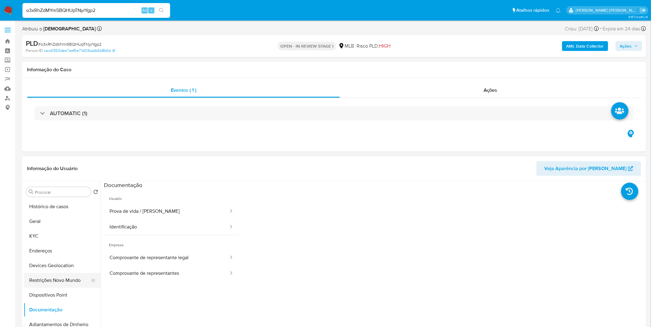
click at [72, 283] on button "Restrições Novo Mundo" at bounding box center [60, 280] width 72 height 15
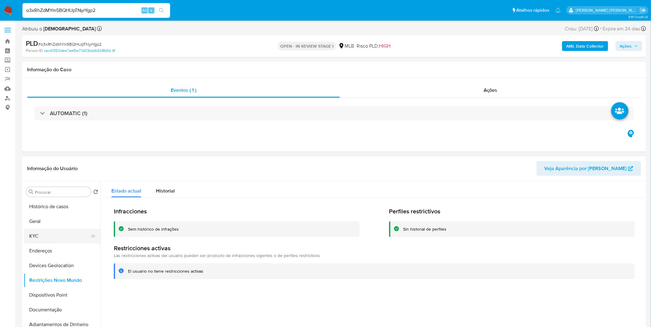
click at [47, 234] on button "KYC" at bounding box center [60, 236] width 72 height 15
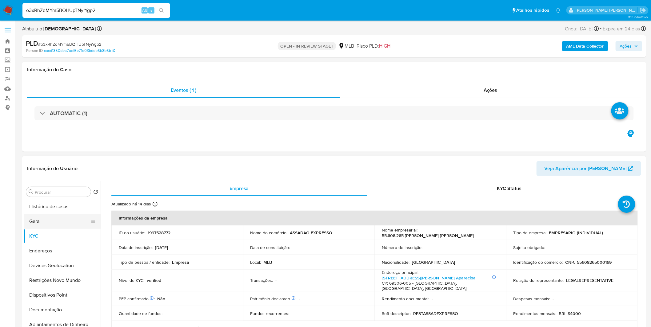
click at [66, 223] on button "Geral" at bounding box center [60, 221] width 72 height 15
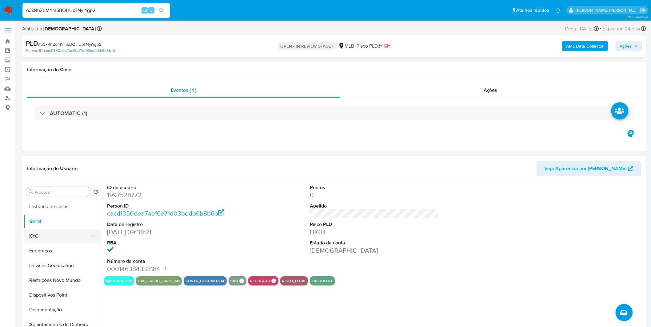
click at [49, 242] on button "KYC" at bounding box center [60, 236] width 72 height 15
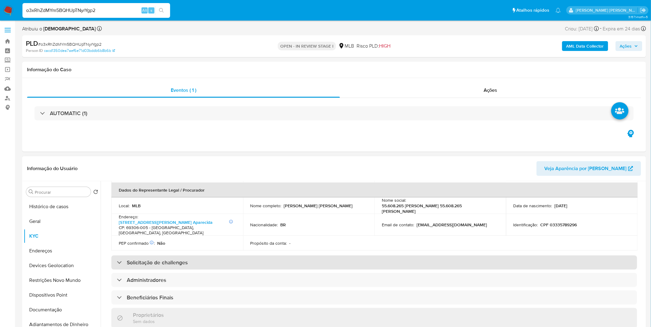
scroll to position [171, 0]
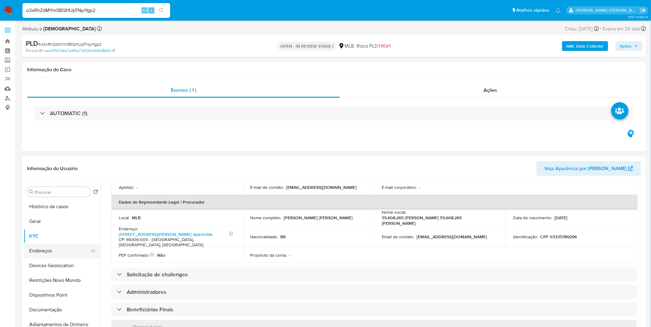
click at [63, 248] on button "Endereços" at bounding box center [60, 251] width 72 height 15
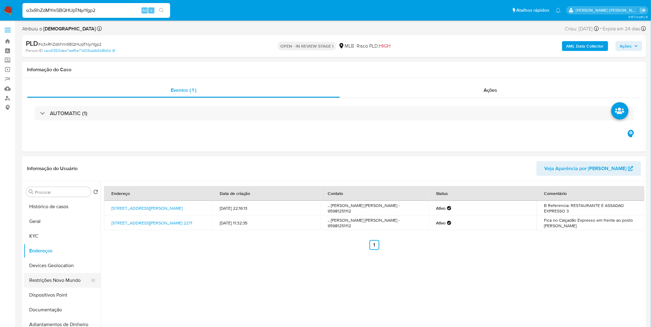
click at [49, 274] on button "Restrições Novo Mundo" at bounding box center [60, 280] width 72 height 15
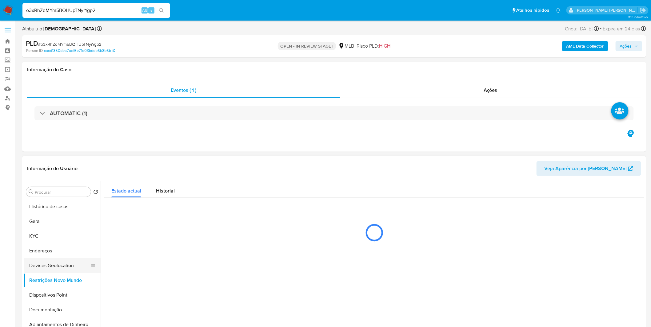
click at [49, 274] on button "Restrições Novo Mundo" at bounding box center [62, 280] width 77 height 15
click at [49, 271] on button "Devices Geolocation" at bounding box center [60, 266] width 72 height 15
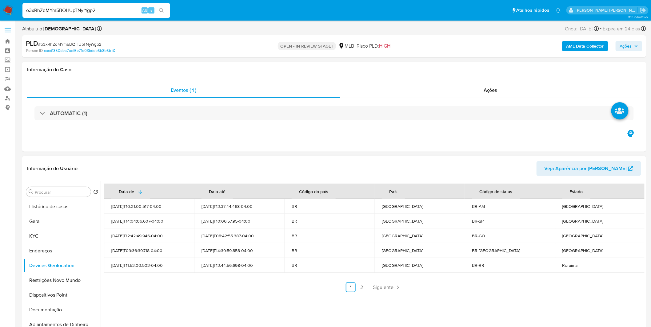
click at [360, 289] on link "2" at bounding box center [362, 288] width 10 height 10
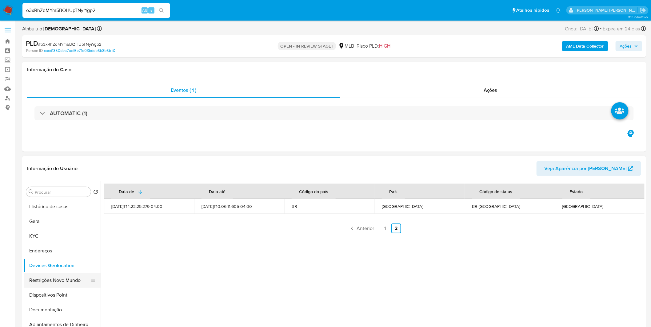
click at [49, 277] on button "Restrições Novo Mundo" at bounding box center [60, 280] width 72 height 15
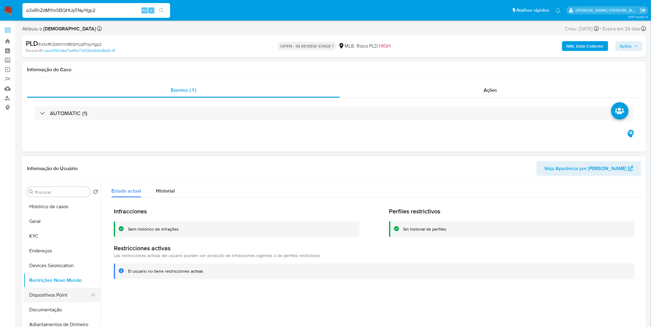
click at [55, 294] on button "Dispositivos Point" at bounding box center [60, 295] width 72 height 15
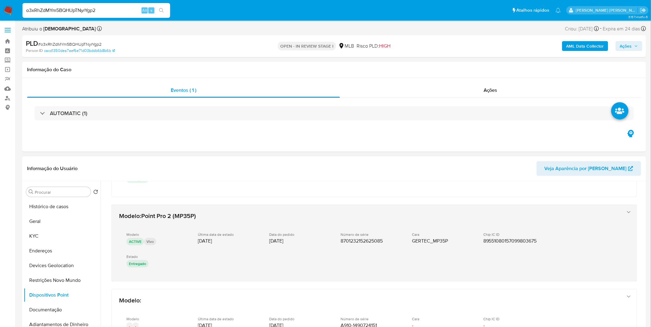
scroll to position [301, 0]
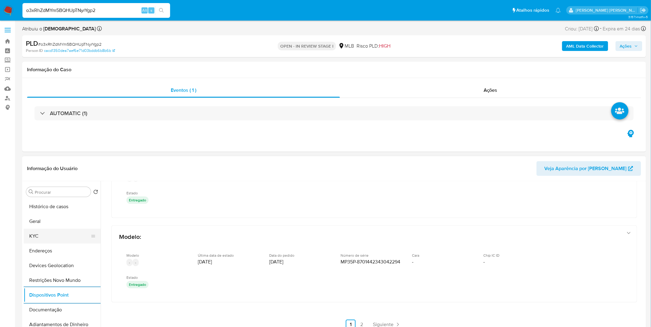
click at [69, 239] on button "KYC" at bounding box center [60, 236] width 72 height 15
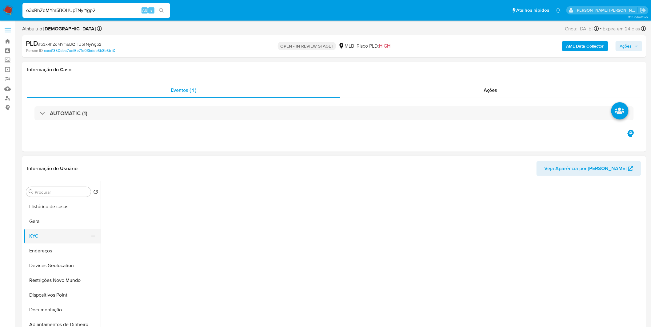
scroll to position [0, 0]
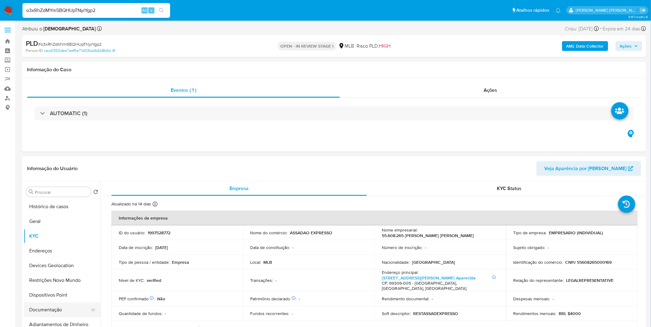
click at [56, 315] on button "Documentação" at bounding box center [60, 310] width 72 height 15
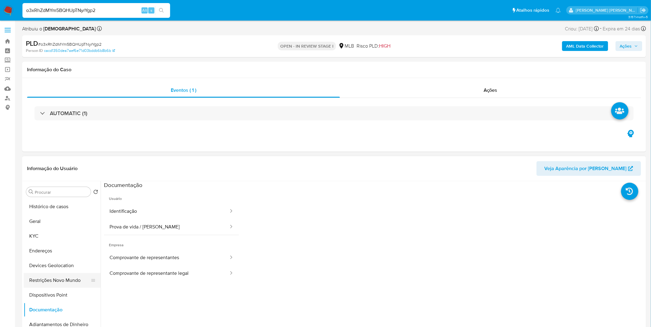
click at [74, 274] on button "Restrições Novo Mundo" at bounding box center [60, 280] width 72 height 15
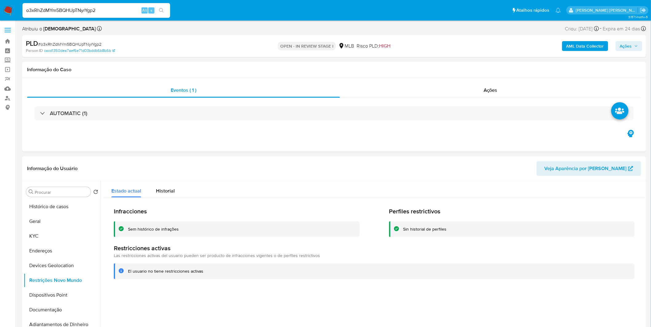
click at [10, 11] on img at bounding box center [8, 10] width 10 height 10
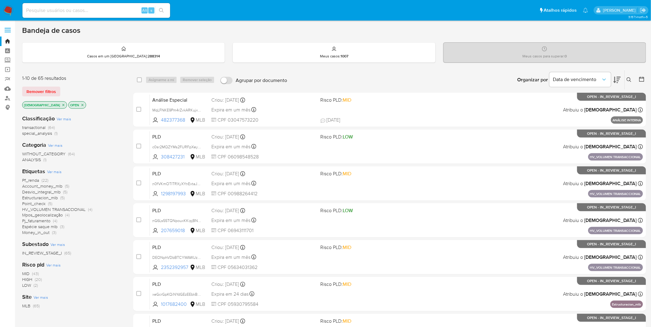
click at [10, 5] on img at bounding box center [8, 10] width 10 height 10
click at [85, 13] on input at bounding box center [96, 10] width 148 height 8
paste input "nYymrwGEywJJKH9LGoApZCbq"
type input "nYymrwGEywJJKH9LGoApZCbq"
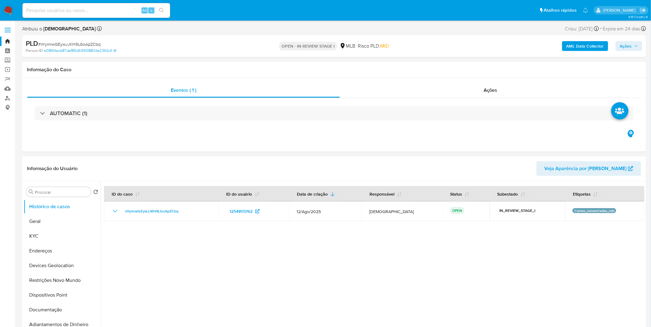
select select "10"
click at [52, 234] on button "KYC" at bounding box center [60, 236] width 72 height 15
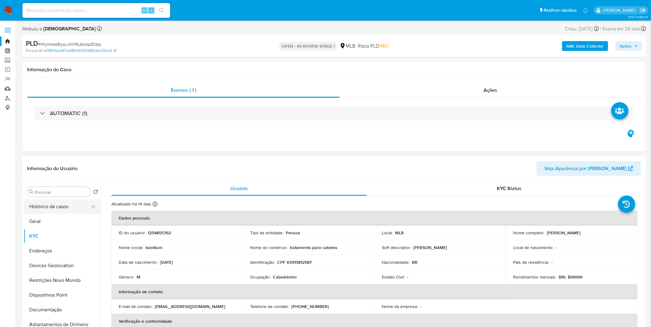
click at [65, 211] on button "Histórico de casos" at bounding box center [60, 207] width 72 height 15
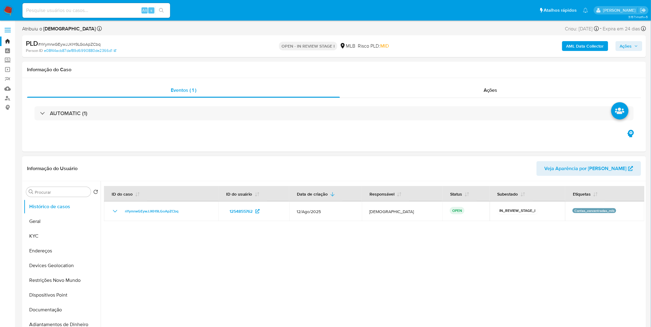
drag, startPoint x: 204, startPoint y: 291, endPoint x: 197, endPoint y: 291, distance: 6.8
click at [204, 291] on div at bounding box center [373, 259] width 544 height 157
click at [58, 221] on button "Geral" at bounding box center [60, 221] width 72 height 15
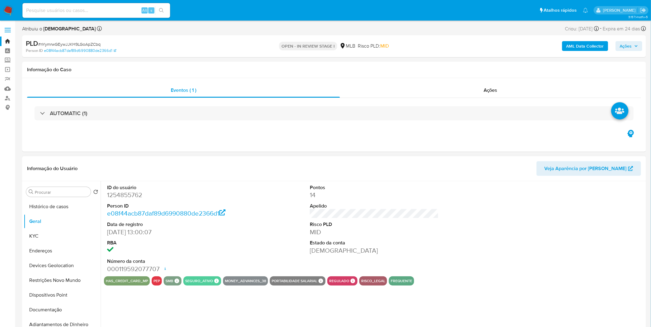
click at [134, 306] on div "ID do usuário 1254855762 Person ID e08f44acb87daf89d6990880de2366d1 Data de reg…" at bounding box center [373, 259] width 544 height 157
click at [39, 238] on button "KYC" at bounding box center [60, 236] width 72 height 15
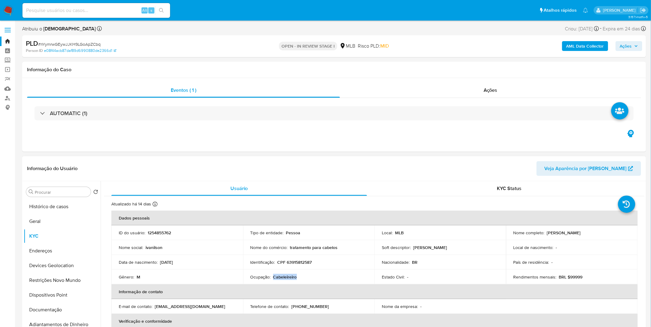
copy p "Cabeleireiro"
drag, startPoint x: 305, startPoint y: 276, endPoint x: 273, endPoint y: 279, distance: 32.8
click at [273, 279] on div "Ocupação : Cabeleireiro" at bounding box center [308, 278] width 117 height 6
click at [47, 223] on button "Geral" at bounding box center [60, 221] width 72 height 15
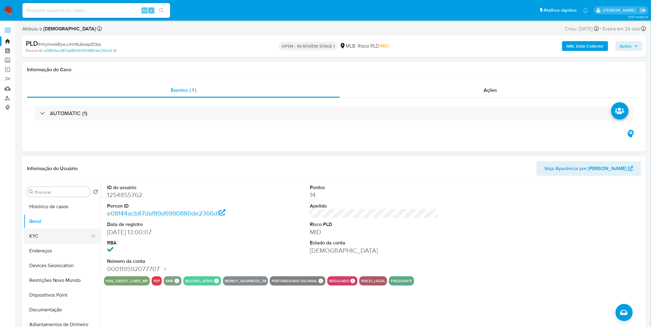
click at [62, 239] on button "KYC" at bounding box center [60, 236] width 72 height 15
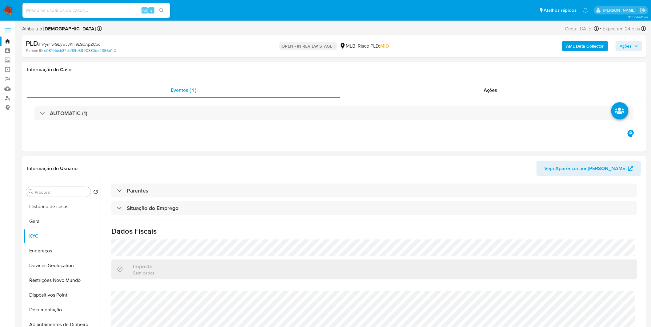
scroll to position [256, 0]
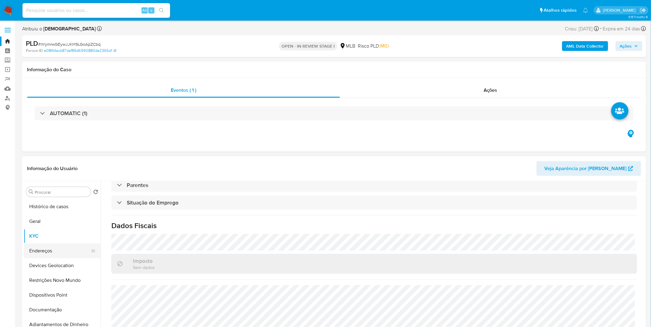
click at [67, 252] on button "Endereços" at bounding box center [60, 251] width 72 height 15
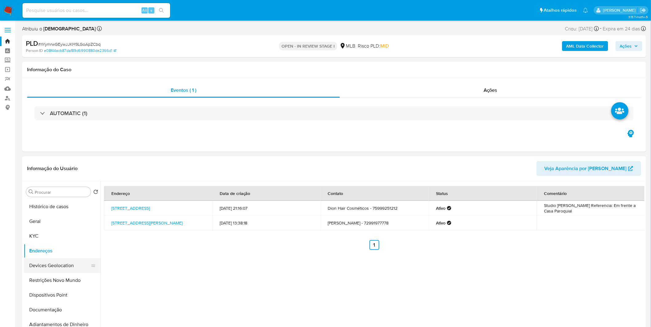
click at [64, 263] on button "Devices Geolocation" at bounding box center [60, 266] width 72 height 15
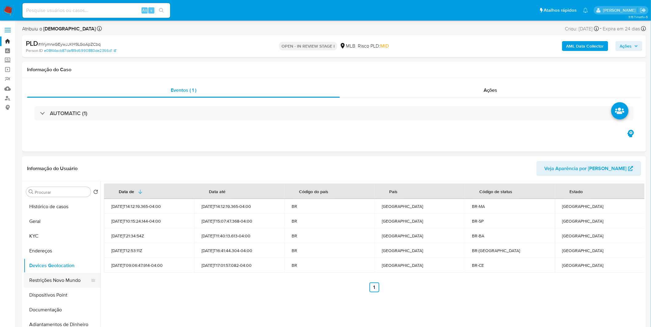
click at [51, 281] on button "Restrições Novo Mundo" at bounding box center [60, 280] width 72 height 15
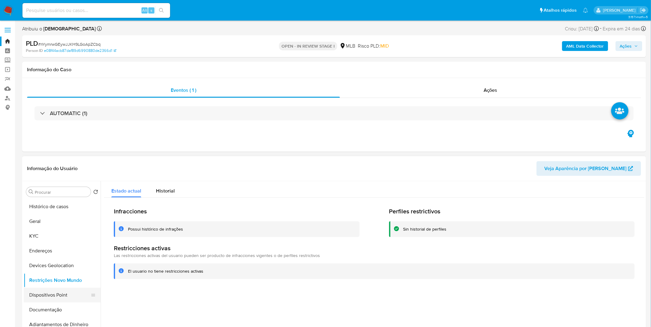
click at [44, 294] on button "Dispositivos Point" at bounding box center [60, 295] width 72 height 15
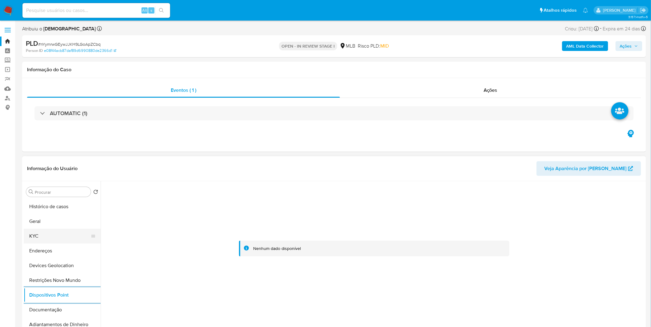
click at [63, 234] on button "KYC" at bounding box center [60, 236] width 72 height 15
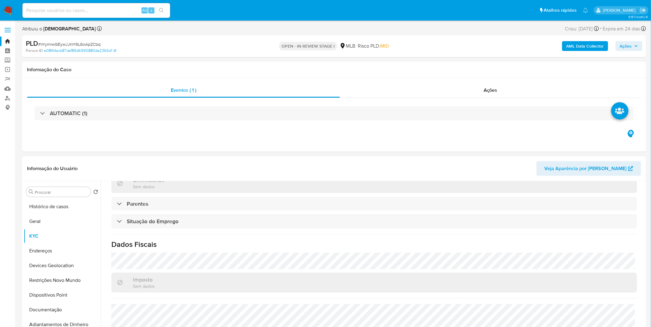
scroll to position [239, 0]
click at [66, 307] on button "Documentação" at bounding box center [60, 310] width 72 height 15
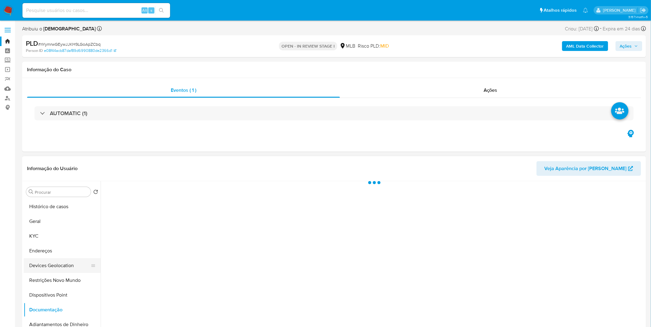
scroll to position [0, 0]
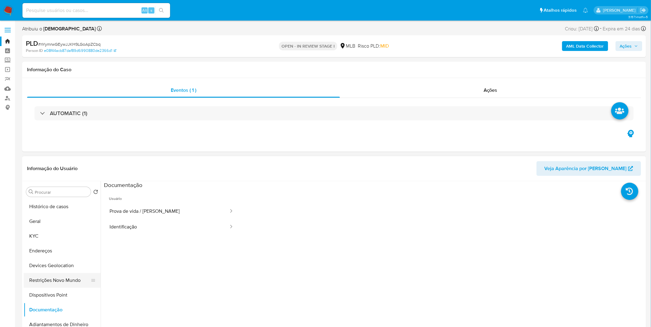
click at [71, 281] on button "Restrições Novo Mundo" at bounding box center [60, 280] width 72 height 15
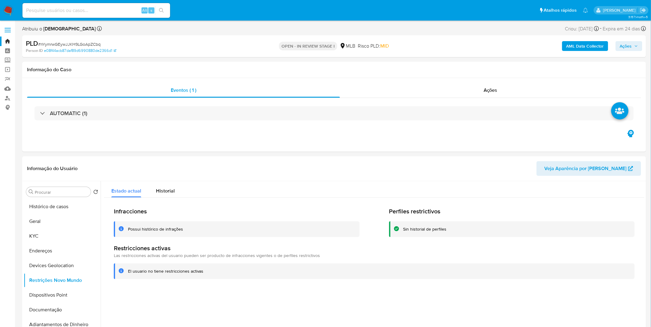
click at [57, 6] on div "Alt s" at bounding box center [96, 10] width 148 height 15
click at [58, 10] on input at bounding box center [96, 10] width 148 height 8
paste input "nSOQXE4YDBvicsBzaOCdqPoF"
type input "nSOQXE4YDBvicsBzaOCdqPoF"
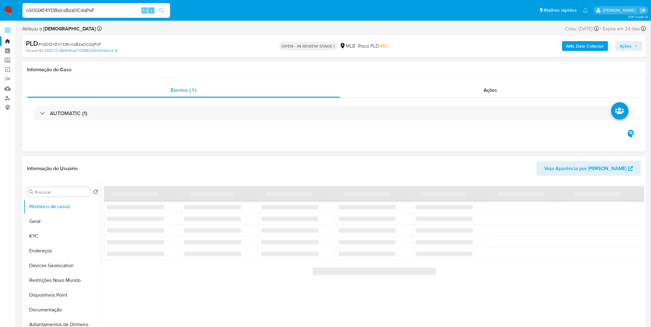
select select "10"
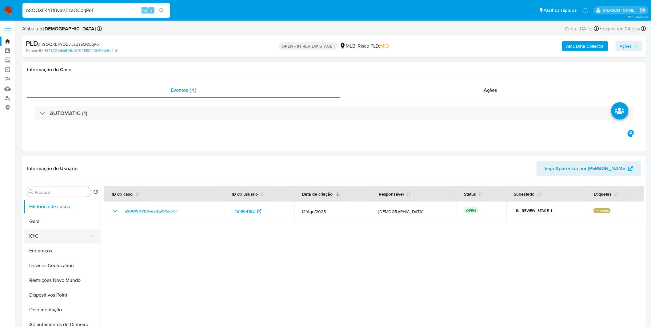
click at [62, 240] on button "KYC" at bounding box center [60, 236] width 72 height 15
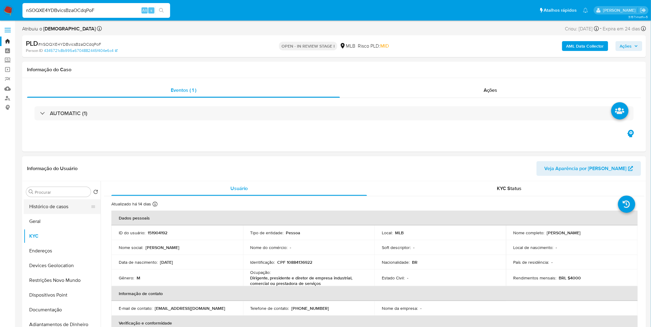
click at [60, 204] on button "Histórico de casos" at bounding box center [60, 207] width 72 height 15
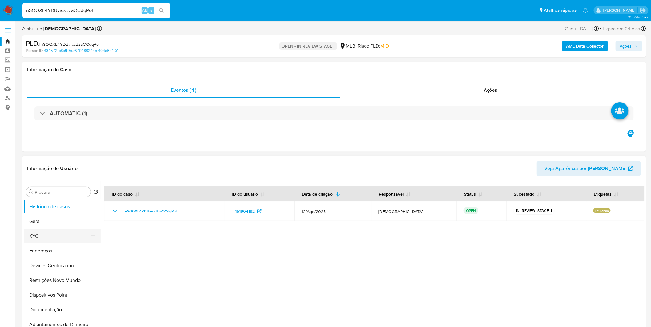
click at [48, 236] on button "KYC" at bounding box center [60, 236] width 72 height 15
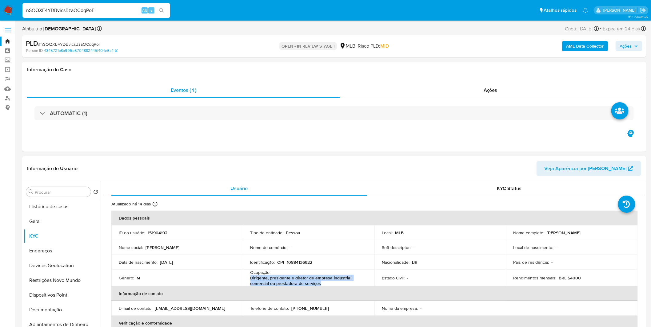
drag, startPoint x: 322, startPoint y: 285, endPoint x: 248, endPoint y: 277, distance: 74.2
click at [248, 277] on td "Ocupação : Dirigente, presidente e diretor de empresa industrial, comercial ou …" at bounding box center [309, 278] width 132 height 17
copy p "Dirigente, presidente e diretor de empresa industrial, comercial ou prestadora …"
click at [39, 223] on button "Geral" at bounding box center [60, 221] width 72 height 15
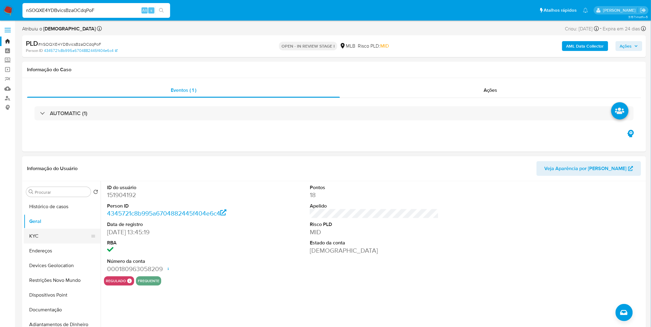
click at [60, 239] on button "KYC" at bounding box center [60, 236] width 72 height 15
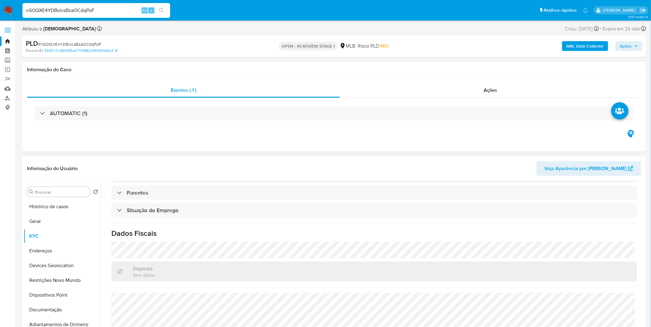
scroll to position [258, 0]
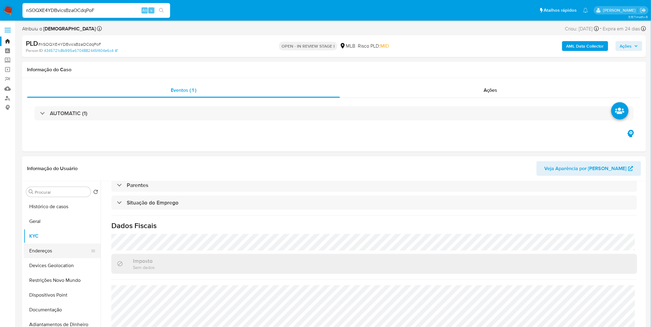
click at [66, 253] on button "Endereços" at bounding box center [60, 251] width 72 height 15
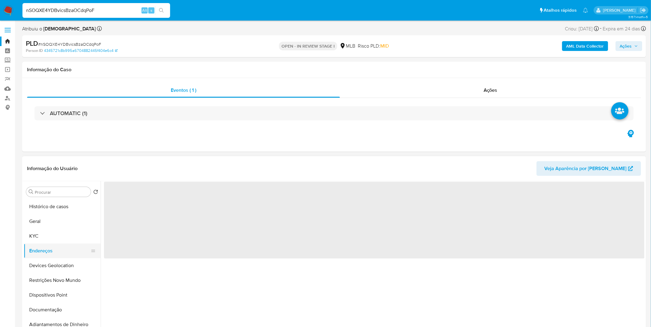
scroll to position [0, 0]
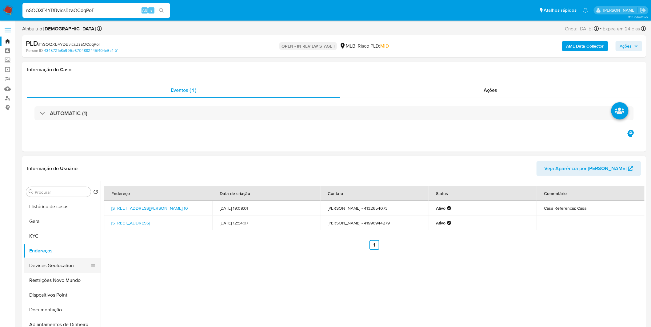
click at [65, 266] on button "Devices Geolocation" at bounding box center [60, 266] width 72 height 15
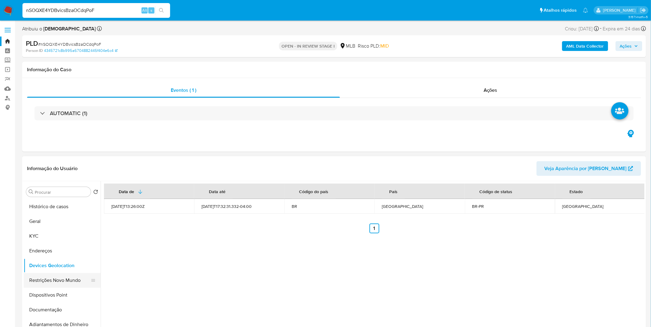
click at [72, 273] on button "Restrições Novo Mundo" at bounding box center [60, 280] width 72 height 15
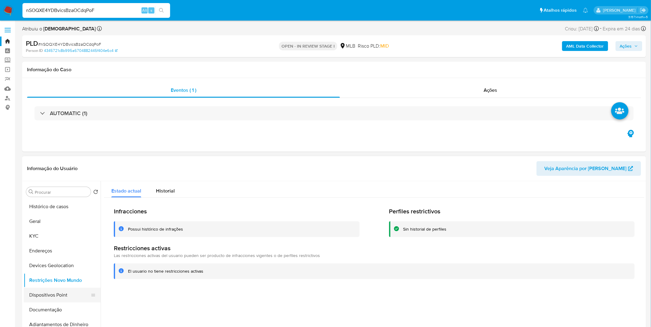
click at [62, 295] on button "Dispositivos Point" at bounding box center [60, 295] width 72 height 15
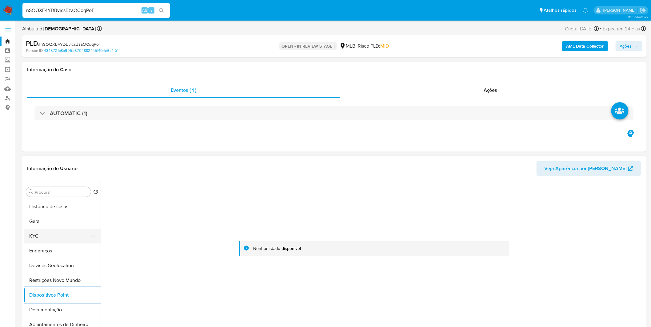
click at [36, 241] on button "KYC" at bounding box center [60, 236] width 72 height 15
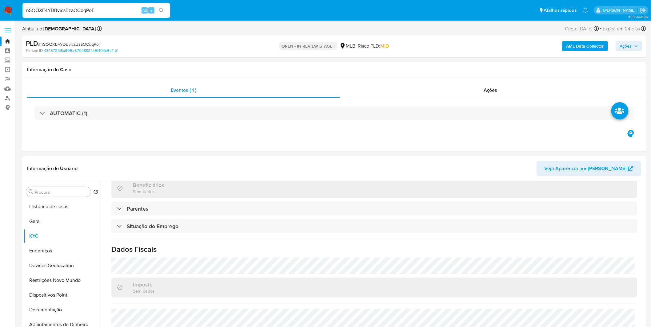
scroll to position [258, 0]
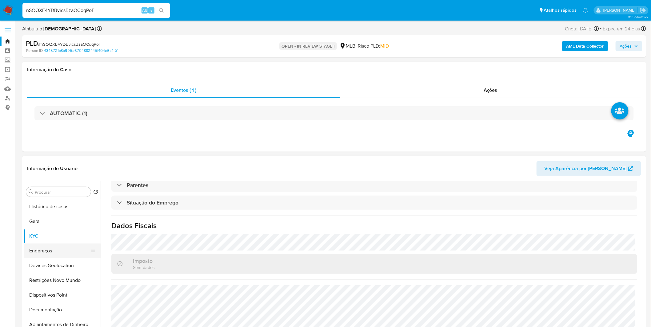
click at [47, 250] on button "Endereços" at bounding box center [60, 251] width 72 height 15
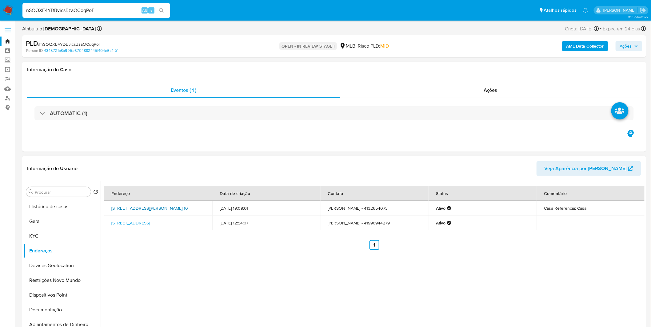
click at [131, 209] on link "Travessa Walter Sprengel 10, Curitiba, Paraná, 81470317, Brasil 10" at bounding box center [149, 208] width 77 height 6
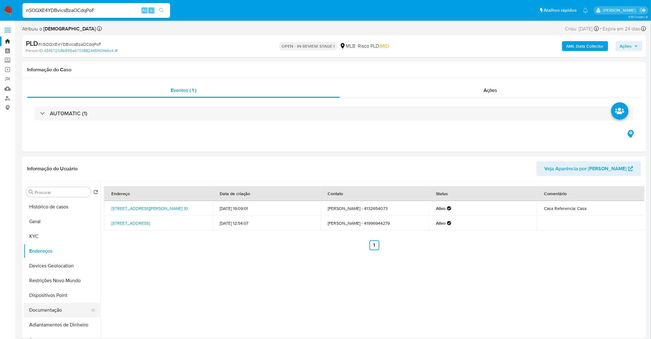
click at [74, 309] on button "Documentação" at bounding box center [60, 310] width 72 height 15
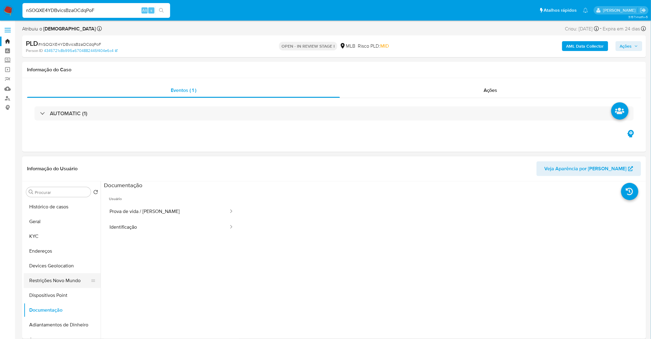
click at [68, 282] on button "Restrições Novo Mundo" at bounding box center [60, 280] width 72 height 15
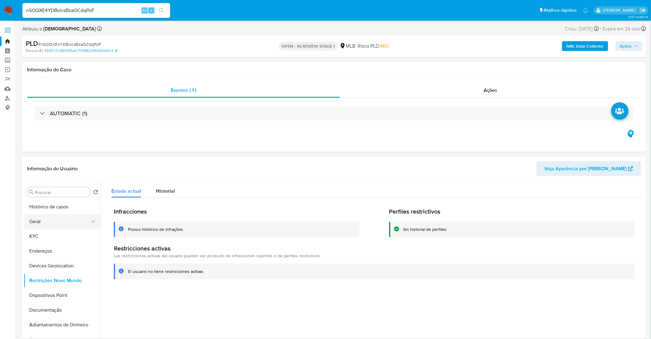
click at [58, 219] on button "Geral" at bounding box center [60, 221] width 72 height 15
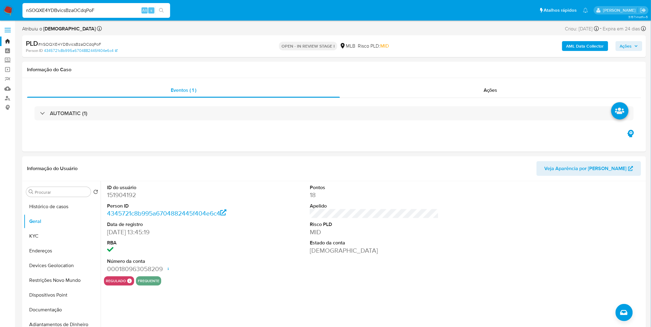
click at [113, 7] on input "nSOQXE4YDBvicsBzaOCdqPoF" at bounding box center [96, 10] width 148 height 8
paste input "BxPqgGfItGZaOu6nOh2splUI"
type input "BxPqgGfItGZaOu6nOh2splUI"
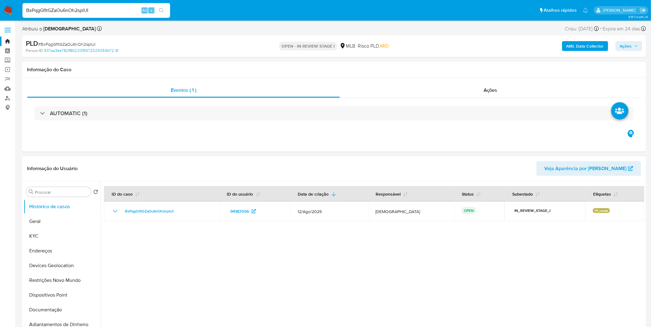
select select "10"
click at [54, 237] on button "KYC" at bounding box center [60, 236] width 72 height 15
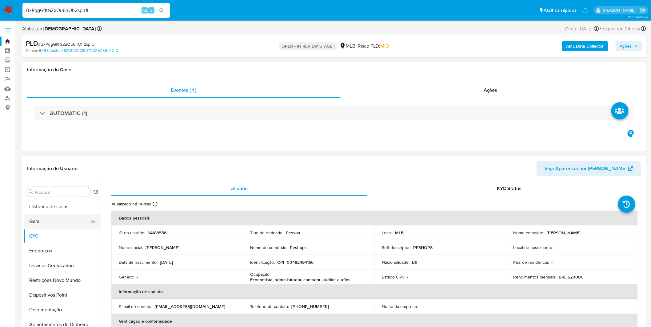
click at [55, 223] on button "Geral" at bounding box center [60, 221] width 72 height 15
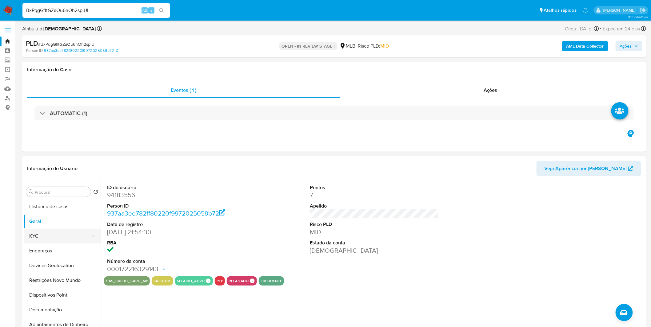
click at [58, 239] on button "KYC" at bounding box center [60, 236] width 72 height 15
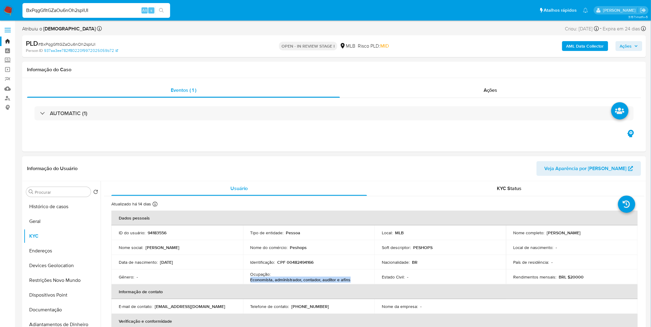
copy p "Economista, administrador, contador, auditor e afins"
drag, startPoint x: 350, startPoint y: 281, endPoint x: 252, endPoint y: 277, distance: 97.6
click at [252, 277] on div "Ocupação : Economista, administrador, contador, auditor e afins" at bounding box center [308, 277] width 117 height 11
click at [304, 262] on p "CPF 00482494166" at bounding box center [295, 263] width 36 height 6
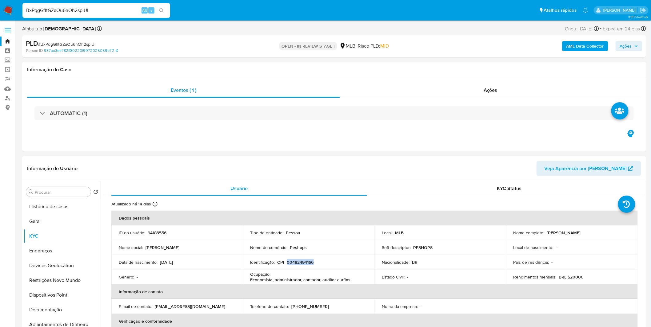
copy p "00482494166"
click at [293, 270] on td "Ocupação : Economista, administrador, contador, auditor e afins" at bounding box center [309, 277] width 132 height 15
click at [307, 263] on p "CPF 00482494166" at bounding box center [295, 263] width 36 height 6
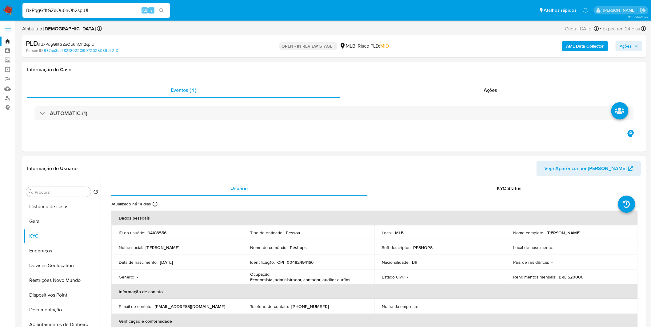
click at [315, 260] on div "Identificação : CPF 00482494166" at bounding box center [308, 263] width 117 height 6
drag, startPoint x: 308, startPoint y: 250, endPoint x: 293, endPoint y: 248, distance: 15.2
click at [293, 248] on div "Nome do comércio : Peshops" at bounding box center [308, 248] width 117 height 6
click at [293, 248] on p "Peshops" at bounding box center [298, 248] width 17 height 6
click at [63, 216] on button "Geral" at bounding box center [60, 221] width 72 height 15
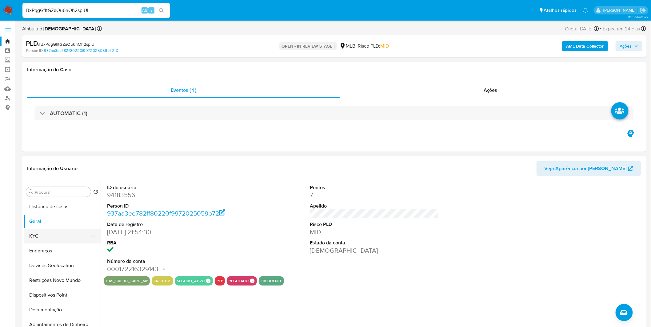
click at [36, 240] on button "KYC" at bounding box center [60, 236] width 72 height 15
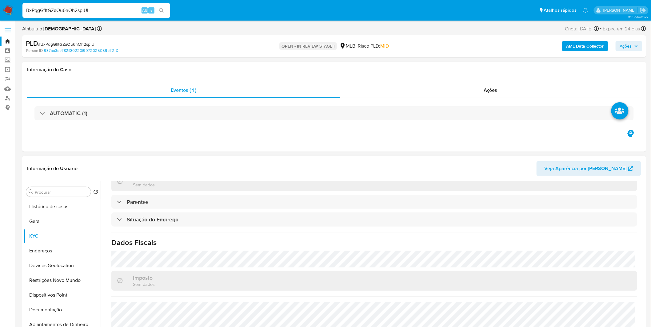
scroll to position [256, 0]
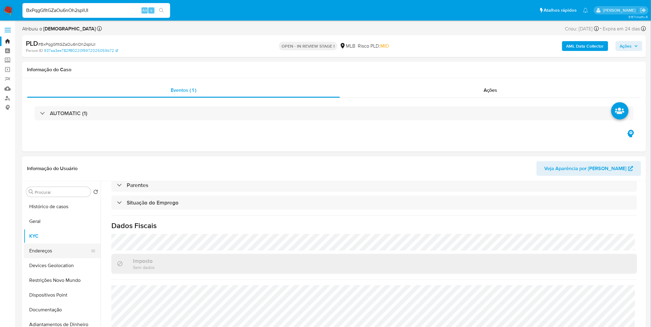
click at [57, 254] on button "Endereços" at bounding box center [60, 251] width 72 height 15
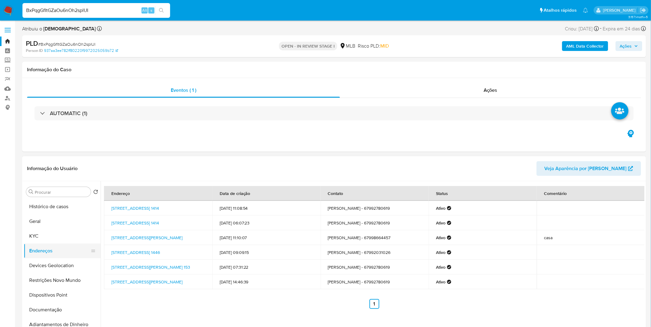
click at [61, 256] on button "Endereços" at bounding box center [60, 251] width 72 height 15
click at [62, 265] on button "Devices Geolocation" at bounding box center [60, 266] width 72 height 15
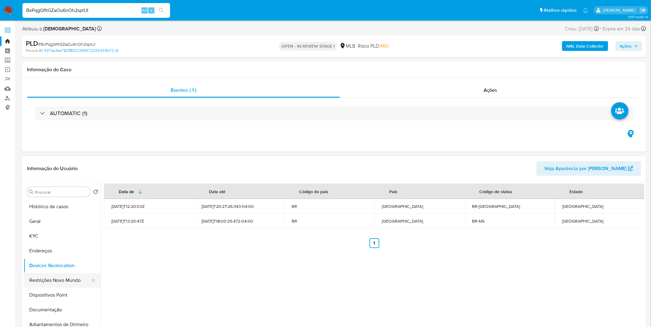
click at [44, 278] on button "Restrições Novo Mundo" at bounding box center [60, 280] width 72 height 15
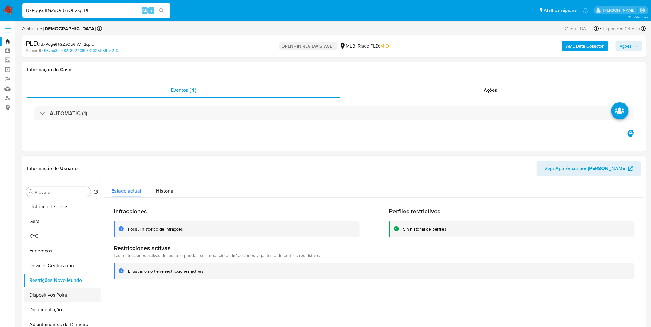
click at [55, 293] on button "Dispositivos Point" at bounding box center [60, 295] width 72 height 15
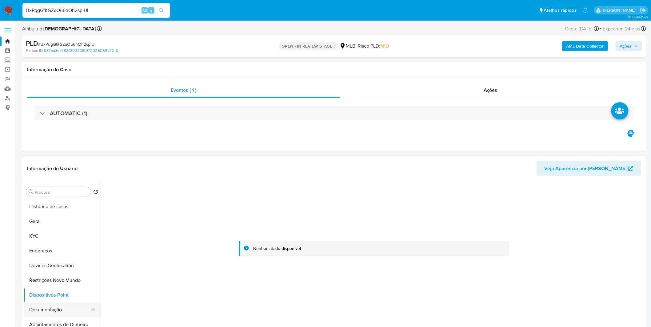
click at [76, 315] on button "Documentação" at bounding box center [60, 310] width 72 height 15
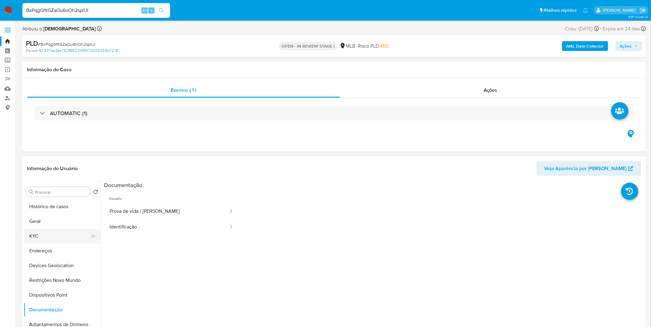
click at [46, 232] on button "KYC" at bounding box center [60, 236] width 72 height 15
click at [45, 233] on button "KYC" at bounding box center [60, 236] width 72 height 15
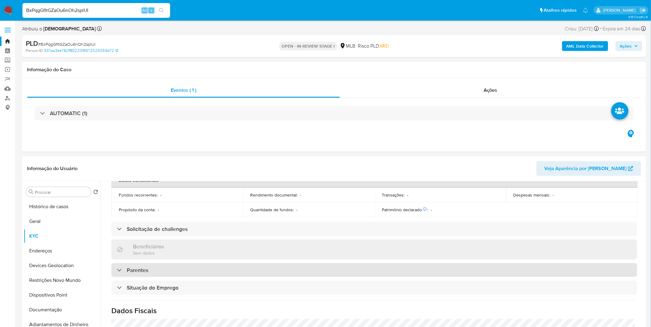
scroll to position [256, 0]
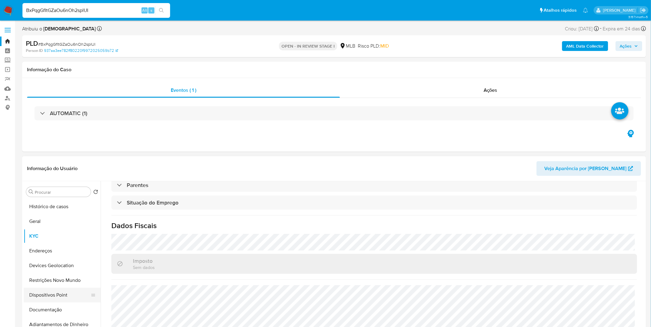
click at [54, 300] on button "Dispositivos Point" at bounding box center [60, 295] width 72 height 15
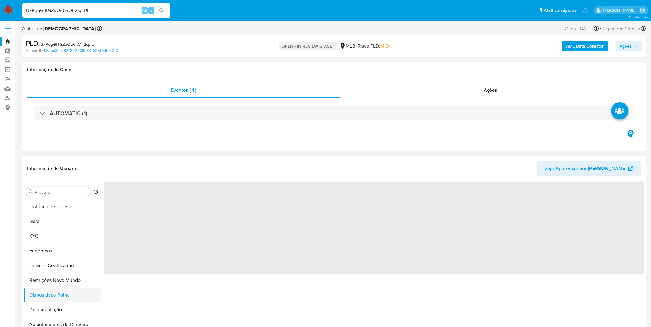
click at [55, 301] on button "Dispositivos Point" at bounding box center [60, 295] width 72 height 15
click at [56, 305] on button "Documentação" at bounding box center [60, 310] width 72 height 15
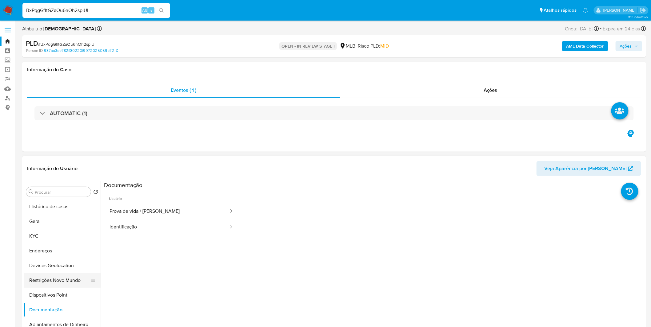
click at [68, 283] on button "Restrições Novo Mundo" at bounding box center [60, 280] width 72 height 15
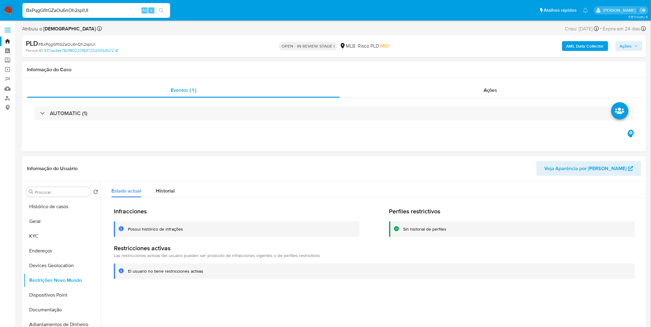
click at [45, 8] on input "BxPqgGfItGZaOu6nOh2splUI" at bounding box center [96, 10] width 148 height 8
paste input "D1Ze14VfaU0AspOWtPH6l1um"
type input "D1Ze14VfaU0AspOWtPH6l1um"
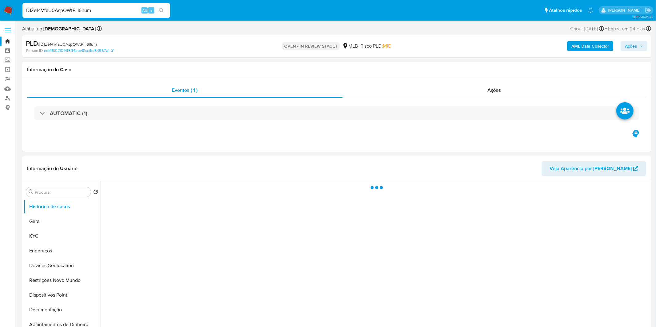
select select "10"
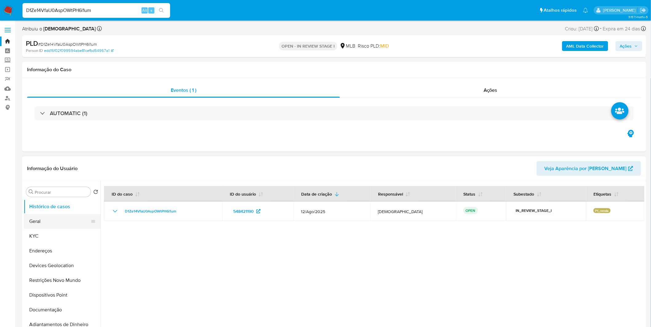
click at [49, 226] on button "Geral" at bounding box center [60, 221] width 72 height 15
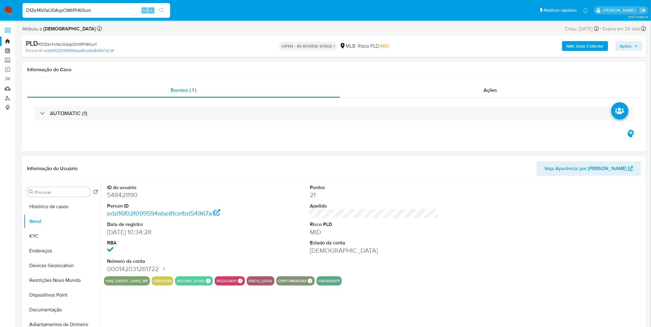
click at [139, 312] on div "ID do usuário 548421190 Person ID edd16f02f099594abe81cefbd54967a1 Data de regi…" at bounding box center [373, 259] width 544 height 157
click at [62, 311] on button "Documentação" at bounding box center [60, 310] width 72 height 15
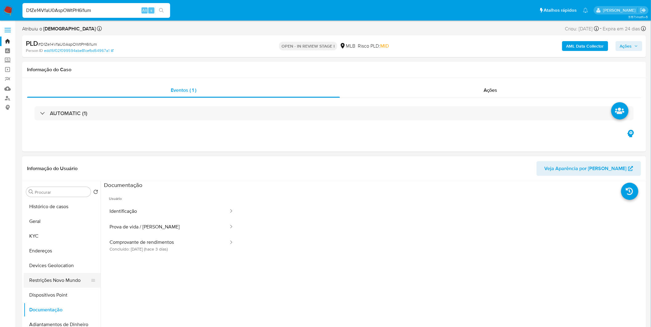
click at [69, 278] on button "Restrições Novo Mundo" at bounding box center [60, 280] width 72 height 15
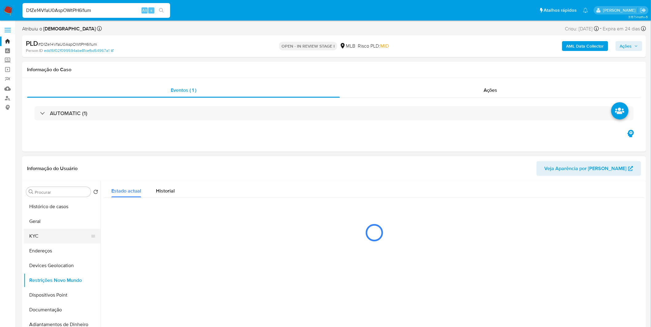
click at [64, 236] on button "KYC" at bounding box center [60, 236] width 72 height 15
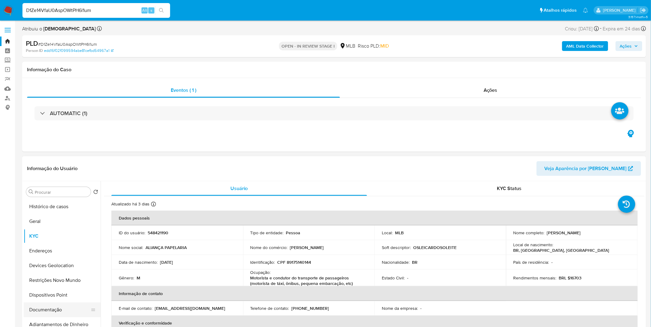
click at [82, 309] on button "Documentação" at bounding box center [60, 310] width 72 height 15
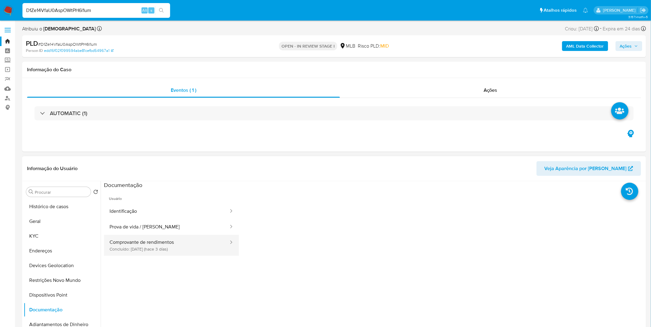
click at [160, 240] on button "Comprovante de rendimentos Concluído: 29/08/2025 (hace 3 días)" at bounding box center [166, 245] width 125 height 21
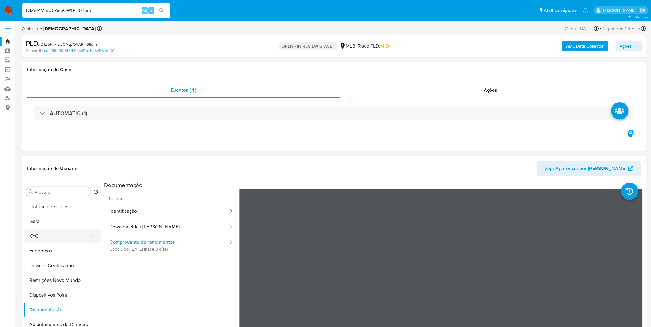
click at [69, 234] on button "KYC" at bounding box center [60, 236] width 72 height 15
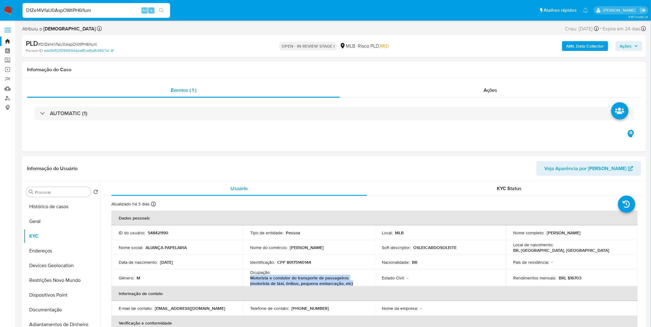
copy p "Motorista e condutor do transporte de passageiros (motorista de táxi, ônibus, p…"
drag, startPoint x: 353, startPoint y: 284, endPoint x: 247, endPoint y: 279, distance: 106.2
click at [247, 279] on td "Ocupação : Motorista e condutor do transporte de passageiros (motorista de táxi…" at bounding box center [309, 278] width 132 height 17
click at [63, 220] on button "Geral" at bounding box center [60, 221] width 72 height 15
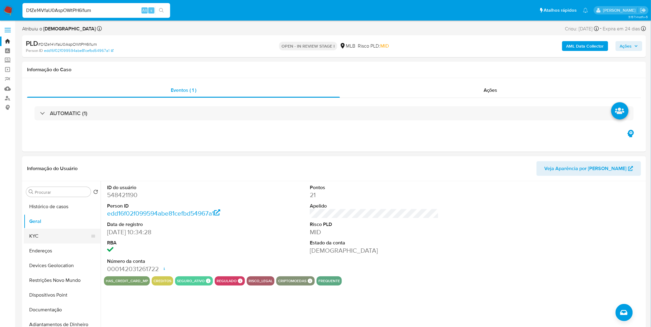
click at [32, 233] on button "KYC" at bounding box center [60, 236] width 72 height 15
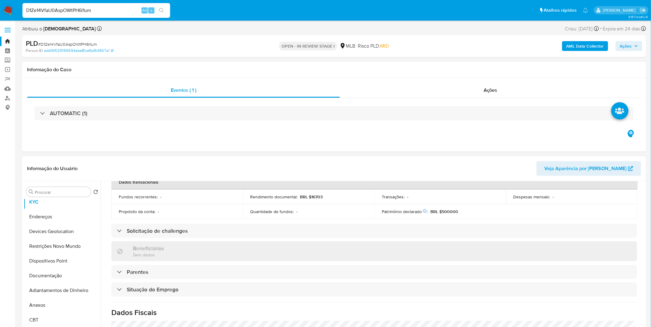
scroll to position [258, 0]
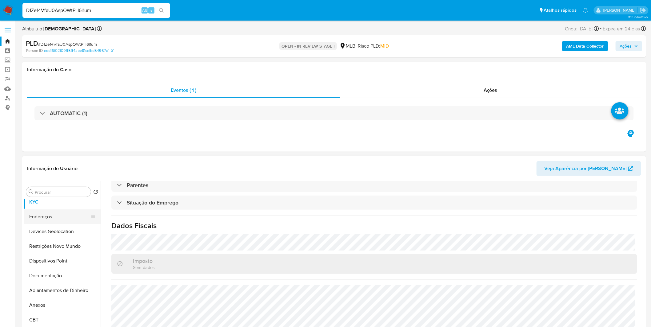
click at [73, 220] on button "Endereços" at bounding box center [60, 217] width 72 height 15
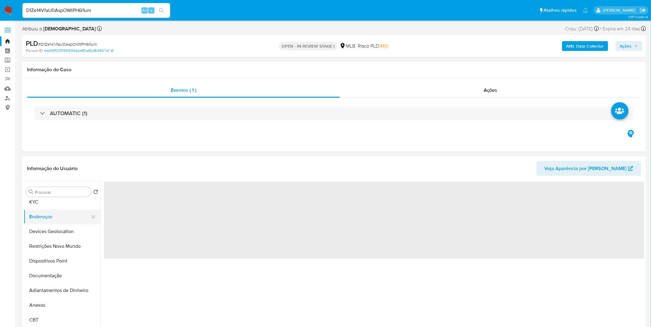
scroll to position [0, 0]
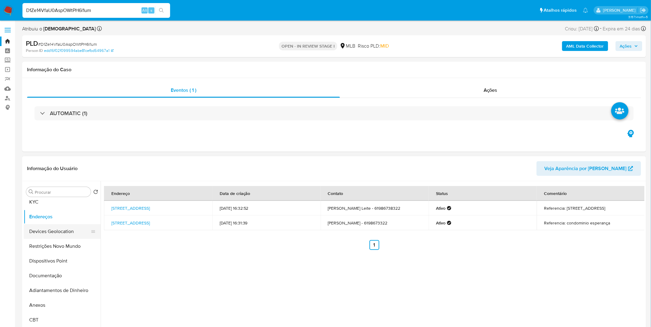
click at [55, 229] on button "Devices Geolocation" at bounding box center [60, 231] width 72 height 15
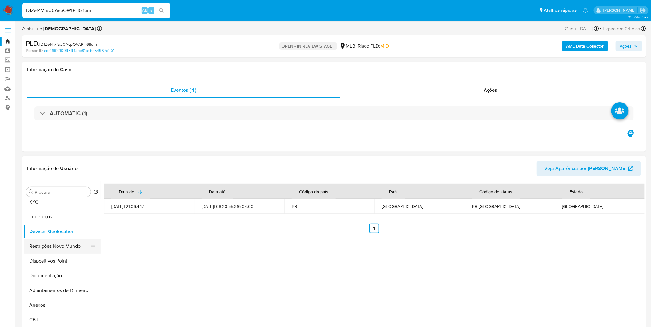
click at [67, 249] on button "Restrições Novo Mundo" at bounding box center [60, 246] width 72 height 15
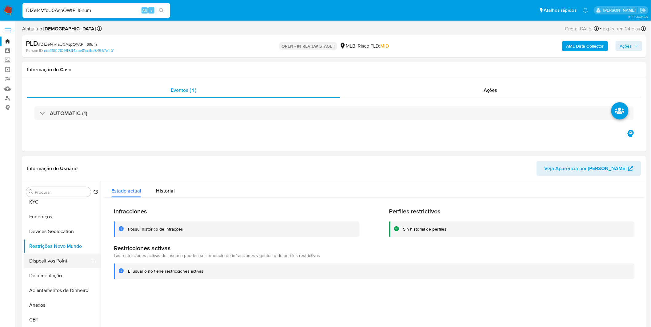
click at [69, 263] on button "Dispositivos Point" at bounding box center [60, 261] width 72 height 15
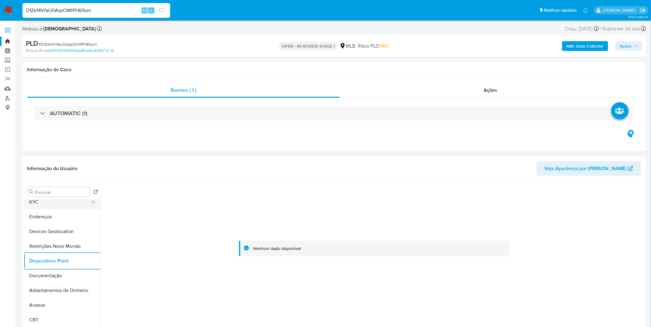
click at [56, 202] on button "KYC" at bounding box center [60, 202] width 72 height 15
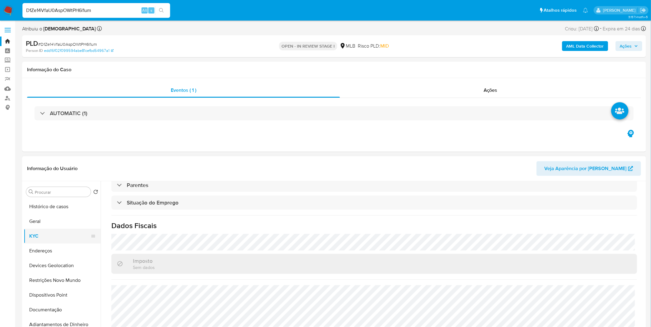
click at [46, 240] on button "KYC" at bounding box center [60, 236] width 72 height 15
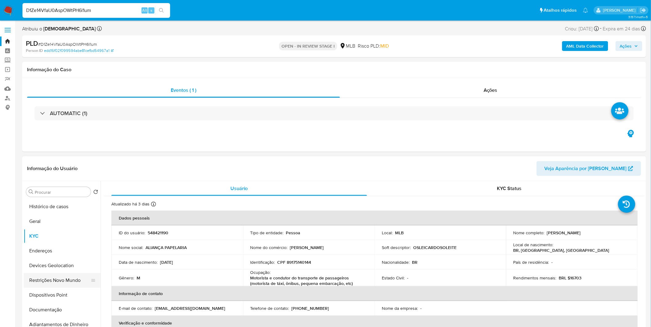
click at [65, 278] on button "Restrições Novo Mundo" at bounding box center [60, 280] width 72 height 15
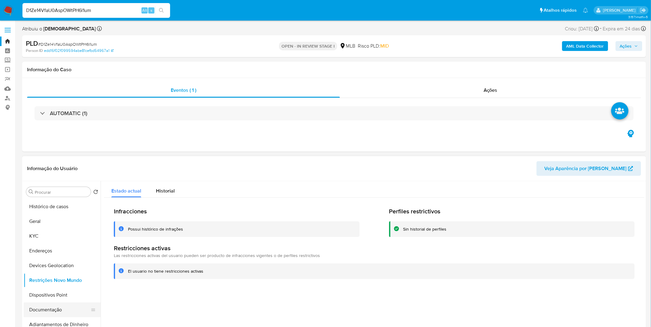
click at [54, 312] on button "Documentação" at bounding box center [60, 310] width 72 height 15
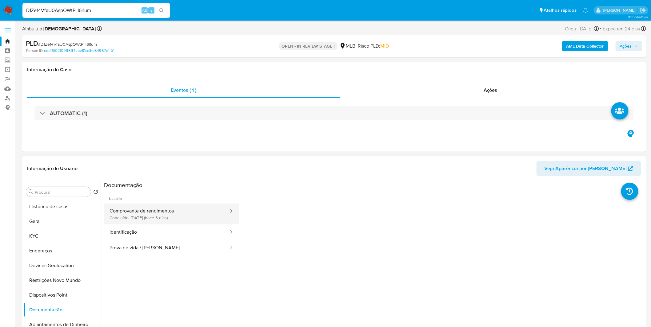
click at [162, 220] on button "Comprovante de rendimentos Concluído: 29/08/2025 (hace 3 días)" at bounding box center [166, 214] width 125 height 21
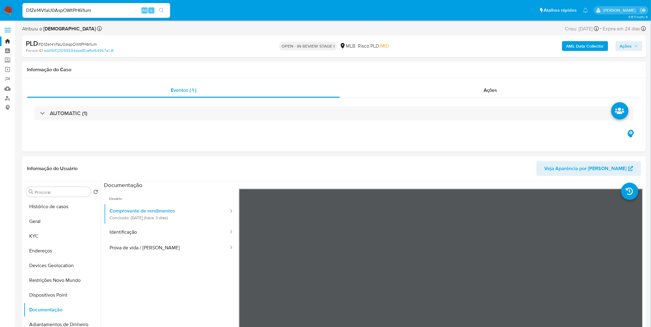
click at [69, 13] on input "D1Ze14VfaU0AspOWtPH6l1um" at bounding box center [96, 10] width 148 height 8
paste input "7DasnnJwCGOq97wIdy5opq46"
type input "7DasnnJwCGOq97wIdy5opq46"
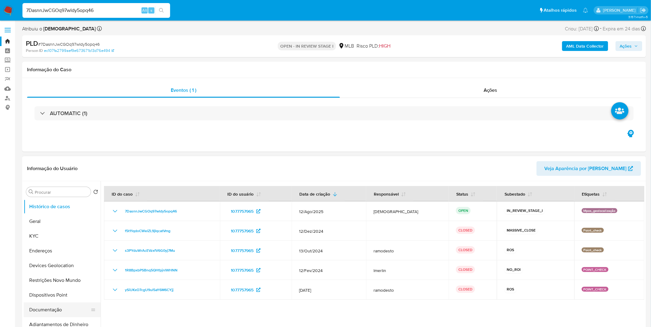
select select "10"
click at [49, 307] on button "Documentação" at bounding box center [60, 310] width 72 height 15
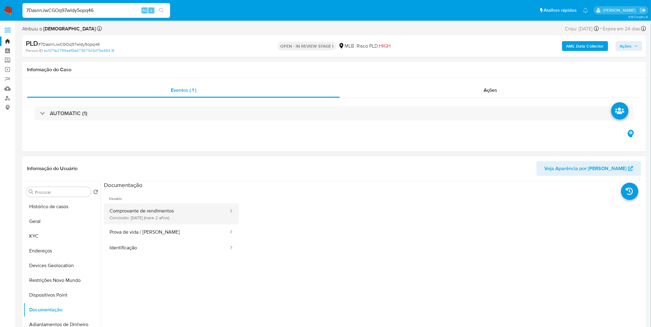
click at [170, 219] on button "Comprovante de rendimentos Concluído: 21/06/2023 (hace 2 años)" at bounding box center [166, 214] width 125 height 21
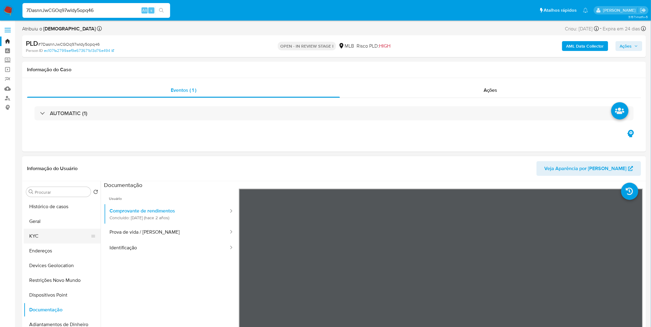
click at [65, 240] on button "KYC" at bounding box center [60, 236] width 72 height 15
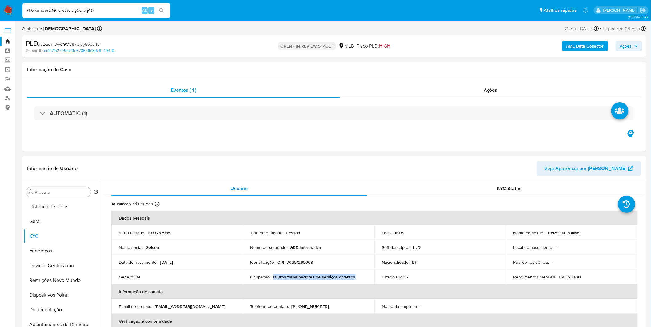
copy p "Outros trabalhadores de serviços diversos"
drag, startPoint x: 359, startPoint y: 278, endPoint x: 272, endPoint y: 277, distance: 86.7
click at [272, 277] on div "Ocupação : Outros trabalhadores de serviços diversos" at bounding box center [308, 278] width 117 height 6
click at [46, 223] on button "Geral" at bounding box center [60, 221] width 72 height 15
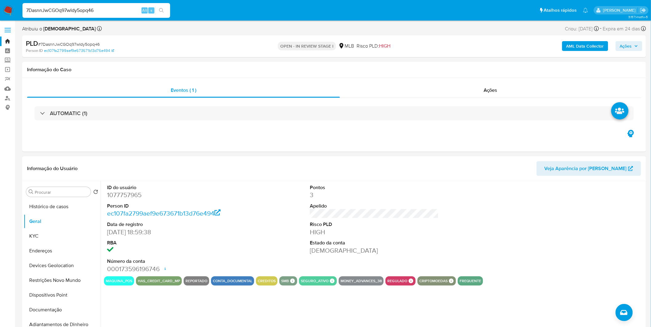
click at [236, 231] on div "ID do usuário 1077757965 Person ID ec107fa2799aef9e673671b13d76e494 Data de reg…" at bounding box center [171, 228] width 135 height 95
click at [54, 240] on button "KYC" at bounding box center [60, 236] width 72 height 15
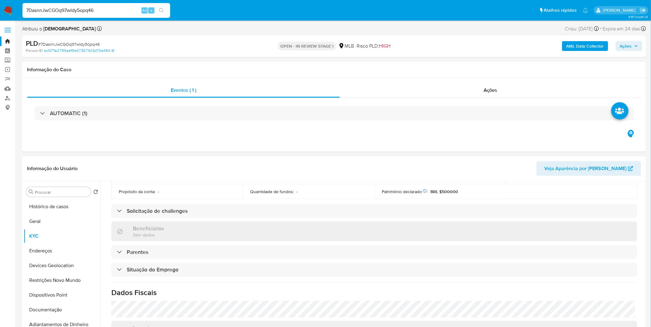
scroll to position [256, 0]
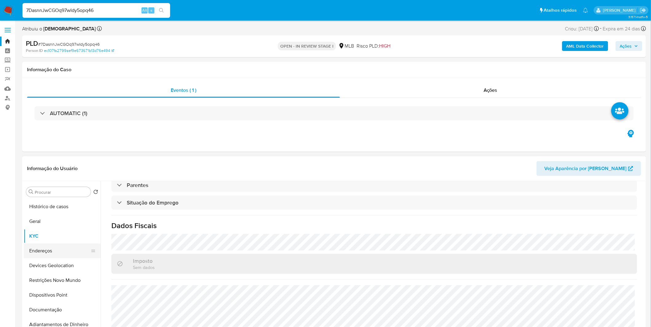
click at [45, 253] on button "Endereços" at bounding box center [60, 251] width 72 height 15
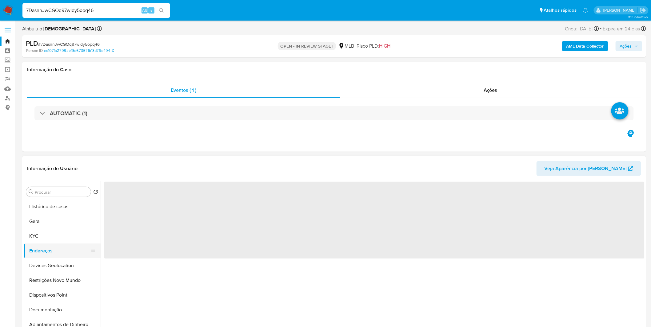
scroll to position [0, 0]
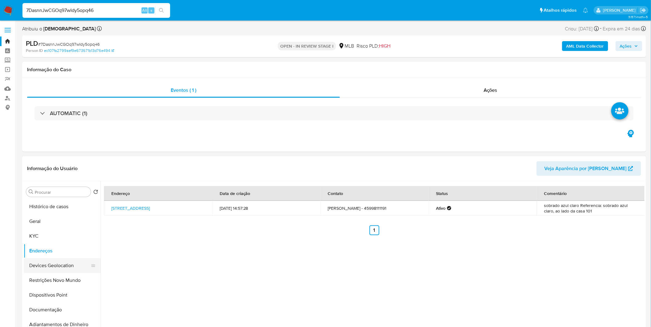
click at [47, 264] on button "Devices Geolocation" at bounding box center [60, 266] width 72 height 15
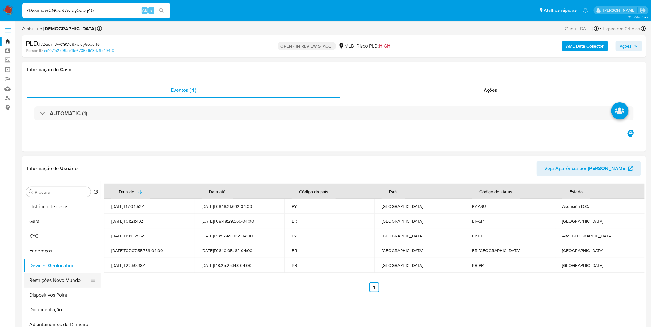
click at [50, 272] on button "Devices Geolocation" at bounding box center [62, 266] width 77 height 15
click at [46, 284] on button "Restrições Novo Mundo" at bounding box center [60, 280] width 72 height 15
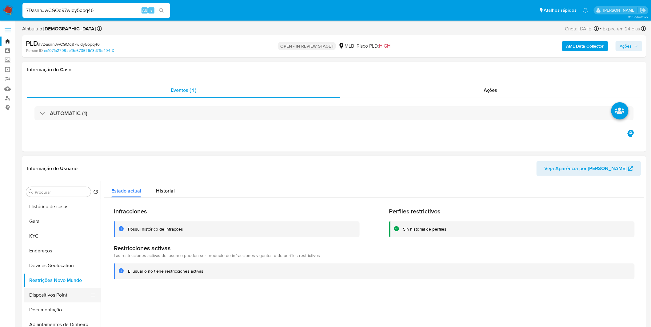
click at [39, 290] on button "Dispositivos Point" at bounding box center [60, 295] width 72 height 15
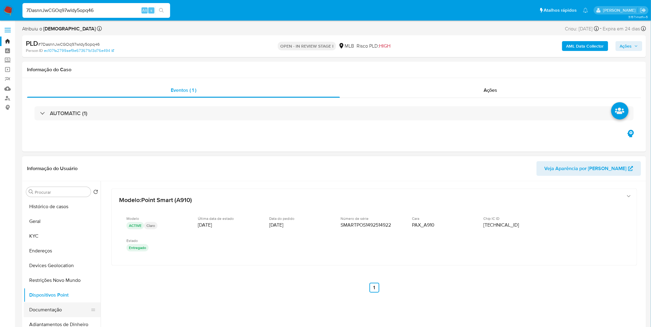
click at [59, 312] on button "Documentação" at bounding box center [60, 310] width 72 height 15
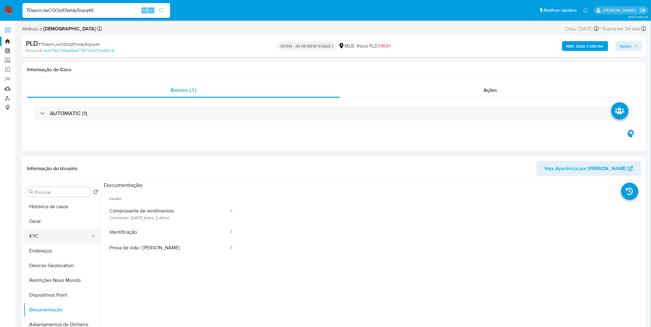
click at [56, 239] on button "KYC" at bounding box center [60, 236] width 72 height 15
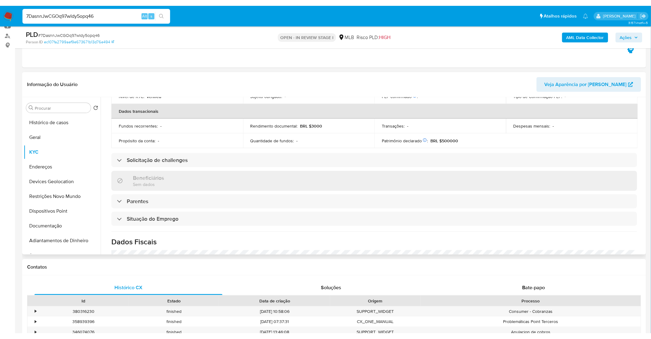
scroll to position [256, 0]
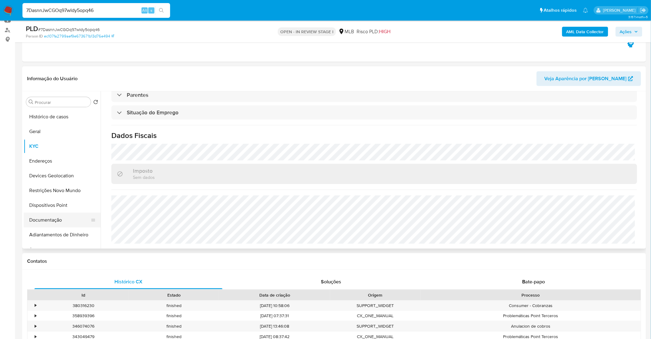
click at [69, 218] on button "Documentação" at bounding box center [60, 220] width 72 height 15
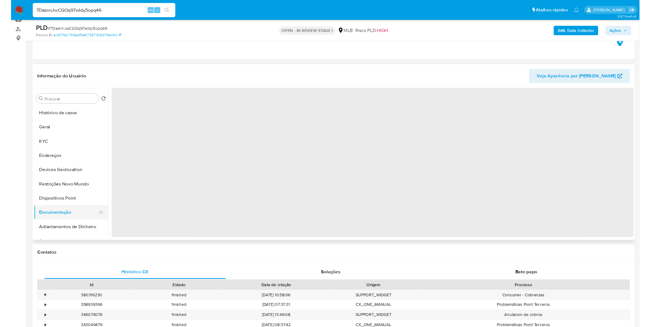
scroll to position [0, 0]
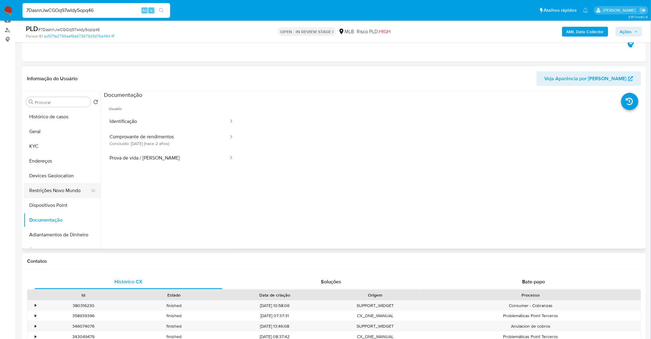
click at [71, 185] on button "Restrições Novo Mundo" at bounding box center [60, 190] width 72 height 15
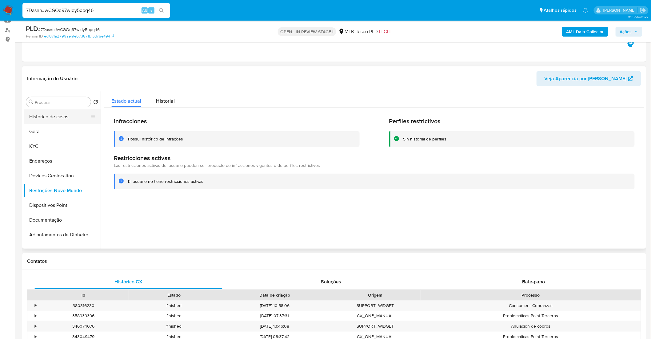
click at [58, 118] on button "Histórico de casos" at bounding box center [60, 116] width 72 height 15
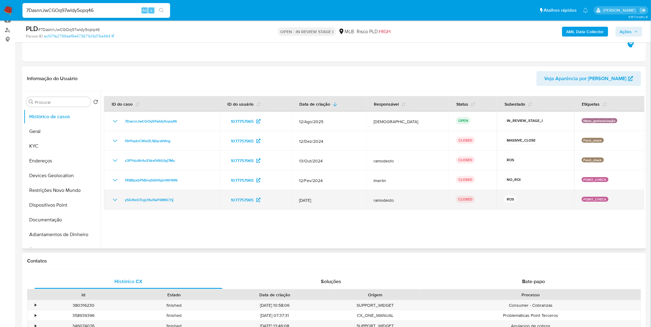
scroll to position [34, 0]
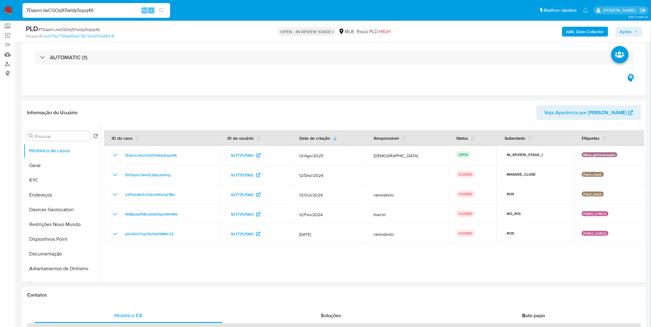
click at [92, 12] on input "7DasnnJwCGOq97wIdy5opq46" at bounding box center [96, 10] width 148 height 8
paste input "Og4DeXP6JU9SpoVxW72bwrKh"
type input "Og4DeXP6JU9SpoVxW72bwrKh"
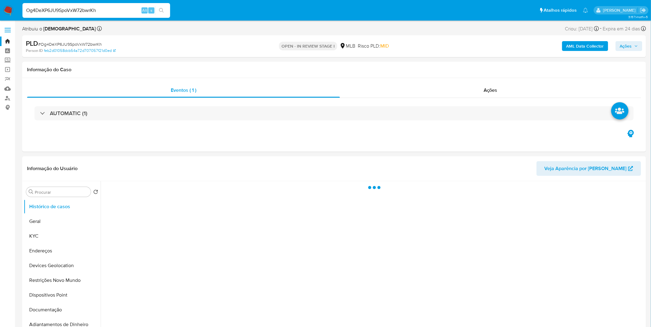
select select "10"
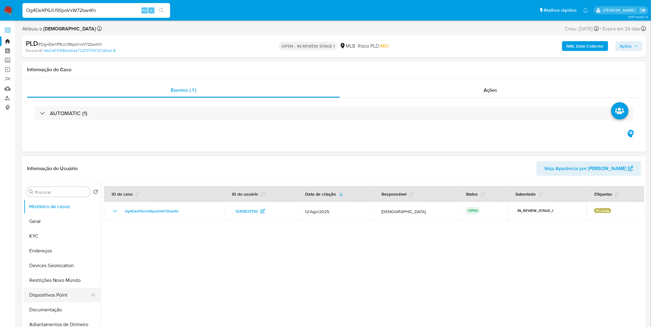
click at [57, 295] on button "Dispositivos Point" at bounding box center [60, 295] width 72 height 15
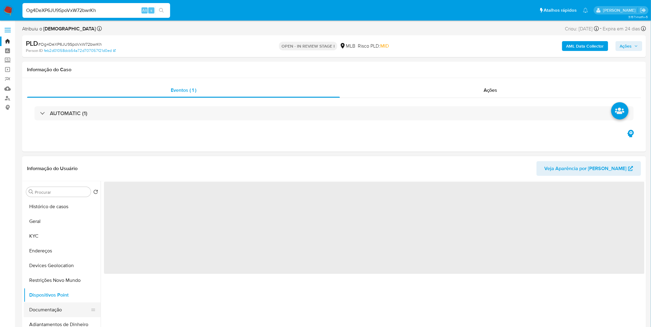
click at [57, 308] on button "Documentação" at bounding box center [60, 310] width 72 height 15
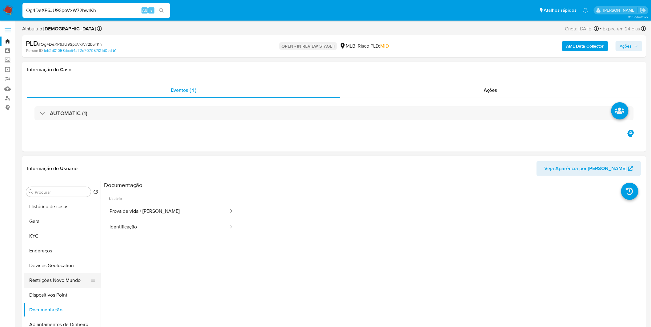
click at [59, 280] on button "Restrições Novo Mundo" at bounding box center [60, 280] width 72 height 15
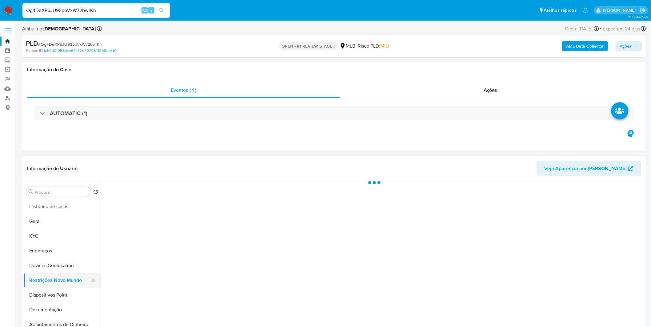
click at [59, 280] on button "Restrições Novo Mundo" at bounding box center [60, 280] width 72 height 15
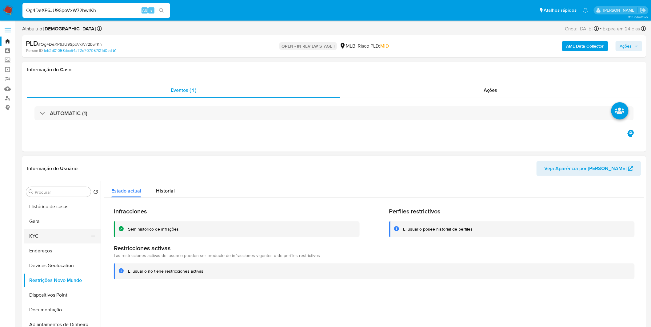
click at [55, 234] on button "KYC" at bounding box center [60, 236] width 72 height 15
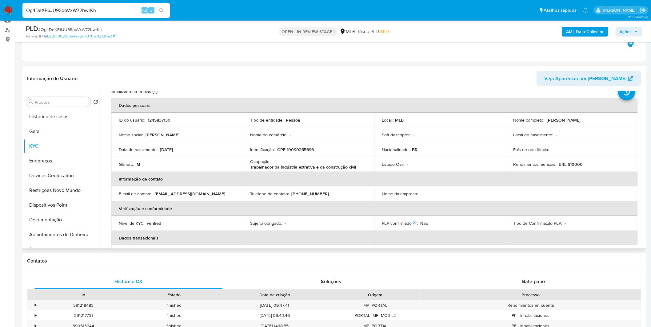
scroll to position [34, 0]
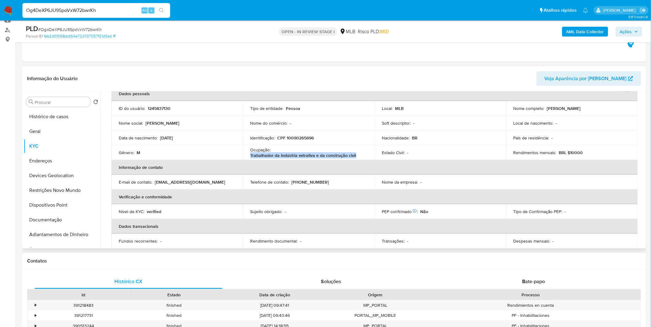
copy p "Trabalhador da indústria extrativa e da construção civil"
drag, startPoint x: 359, startPoint y: 156, endPoint x: 250, endPoint y: 157, distance: 108.9
click at [250, 157] on div "Ocupação : Trabalhador da indústria extrativa e da construção civil" at bounding box center [308, 152] width 117 height 11
click at [69, 131] on button "Geral" at bounding box center [60, 131] width 72 height 15
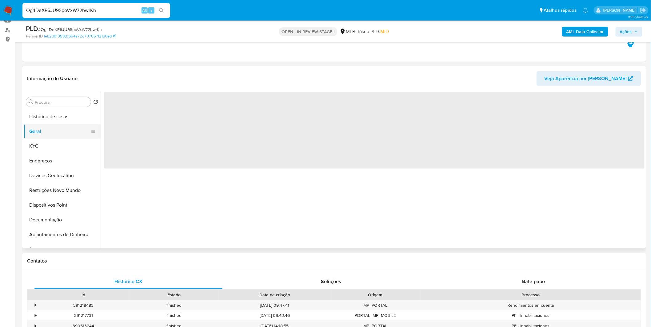
scroll to position [0, 0]
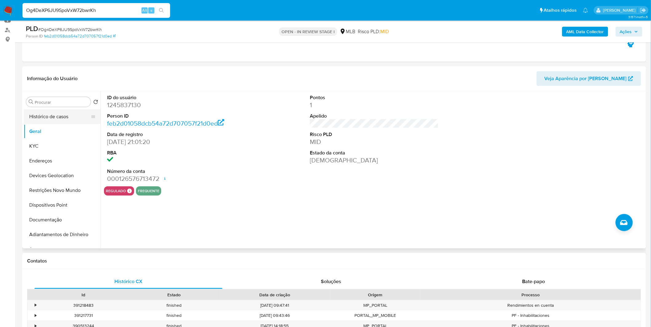
click at [60, 122] on button "Histórico de casos" at bounding box center [60, 116] width 72 height 15
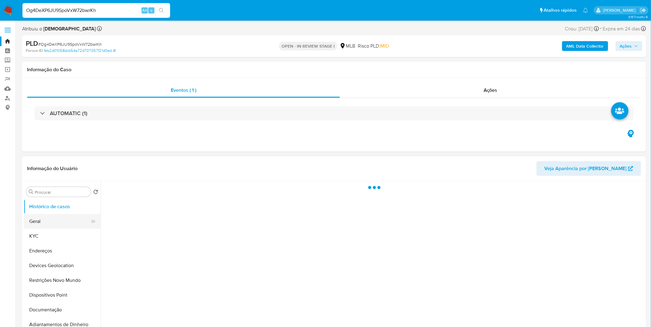
click at [50, 220] on button "Geral" at bounding box center [60, 221] width 72 height 15
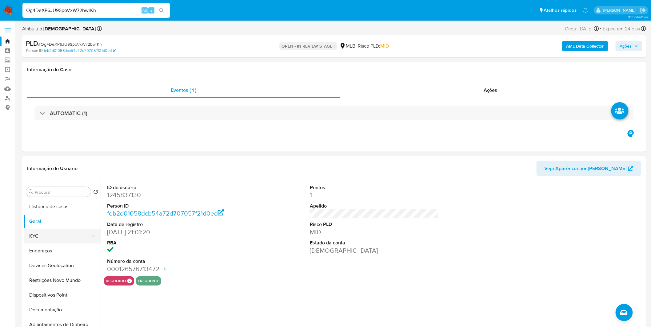
click at [82, 241] on button "KYC" at bounding box center [60, 236] width 72 height 15
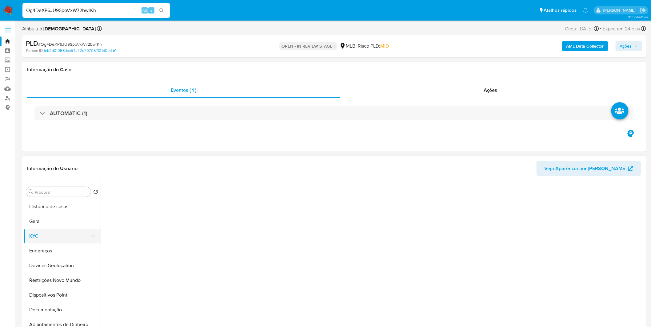
click at [82, 241] on button "KYC" at bounding box center [60, 236] width 72 height 15
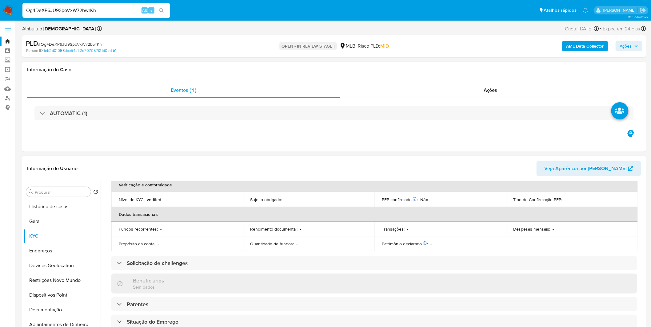
scroll to position [256, 0]
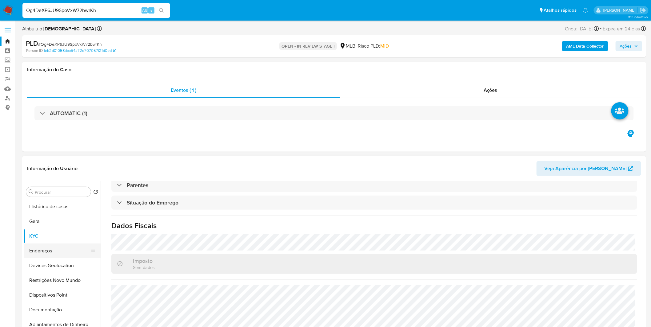
click at [47, 254] on button "Endereços" at bounding box center [60, 251] width 72 height 15
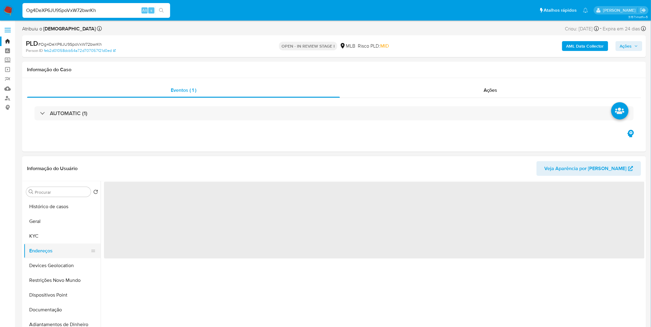
scroll to position [0, 0]
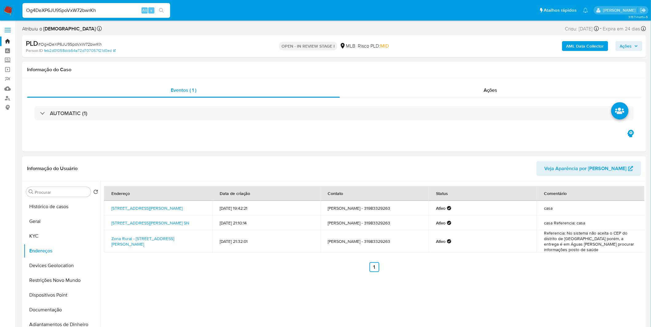
click at [180, 305] on div "Endereço Data de criação Contato Status Comentário Rua Taxista Joãozinho Vieira…" at bounding box center [373, 259] width 544 height 157
click at [73, 266] on button "Devices Geolocation" at bounding box center [60, 266] width 72 height 15
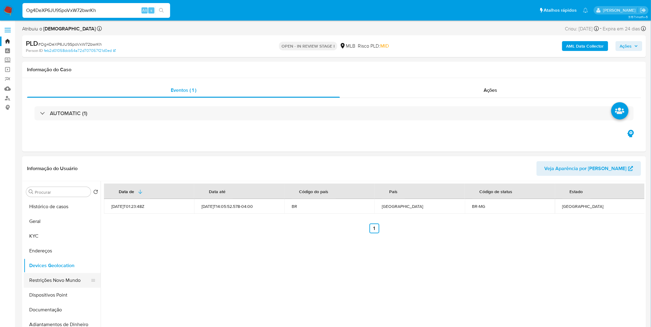
click at [78, 281] on button "Restrições Novo Mundo" at bounding box center [60, 280] width 72 height 15
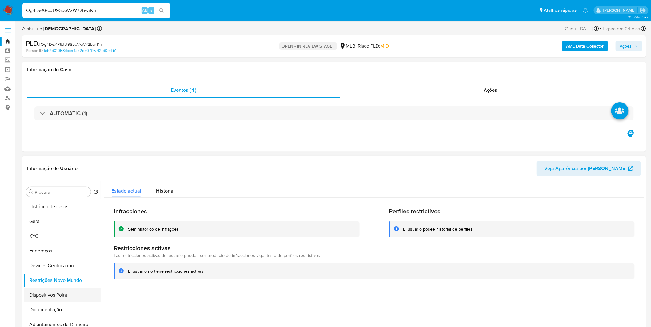
click at [67, 296] on button "Dispositivos Point" at bounding box center [60, 295] width 72 height 15
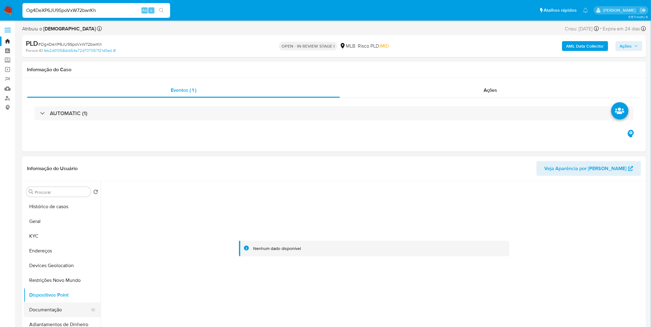
click at [85, 315] on button "Documentação" at bounding box center [60, 310] width 72 height 15
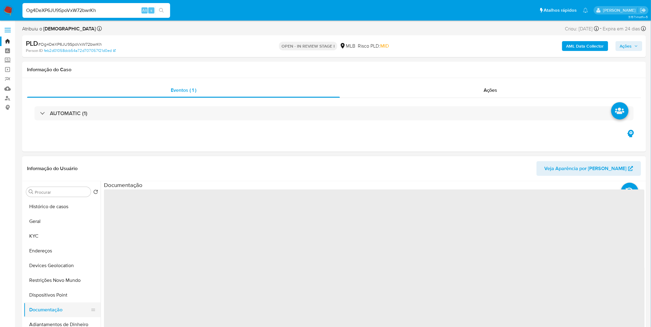
click at [85, 315] on button "Documentação" at bounding box center [60, 310] width 72 height 15
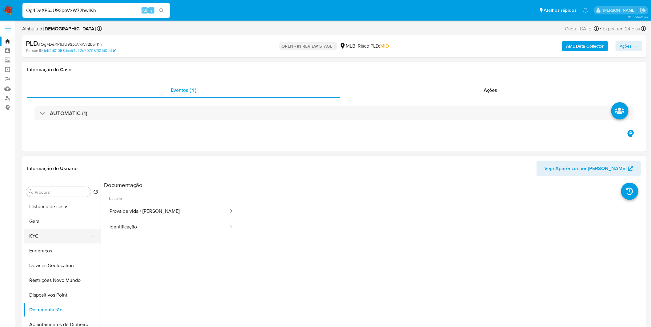
click at [85, 237] on button "KYC" at bounding box center [60, 236] width 72 height 15
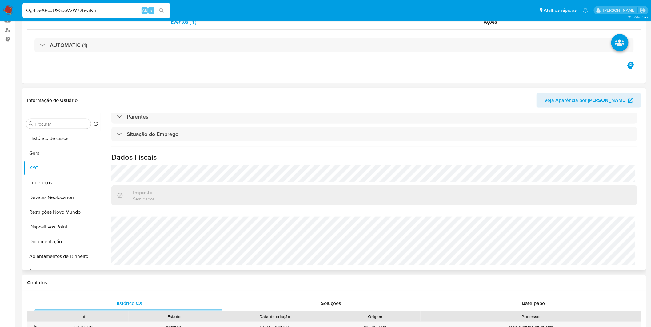
scroll to position [256, 0]
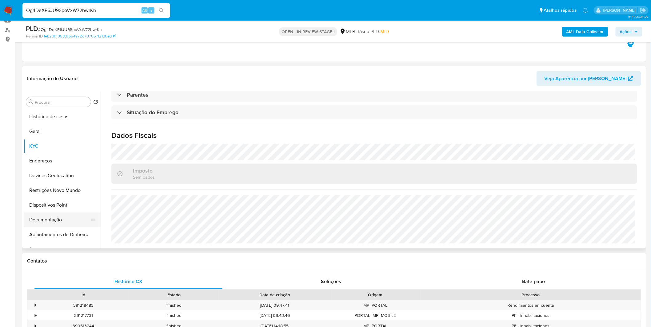
click at [68, 225] on button "Documentação" at bounding box center [60, 220] width 72 height 15
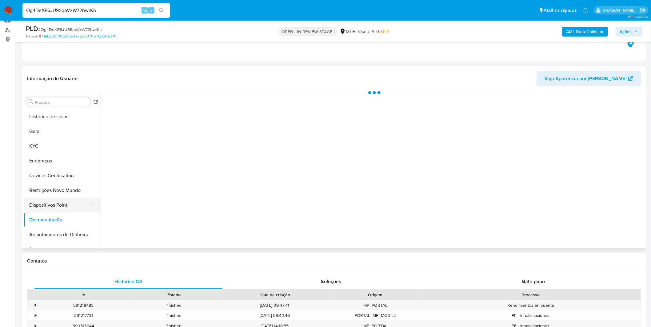
scroll to position [0, 0]
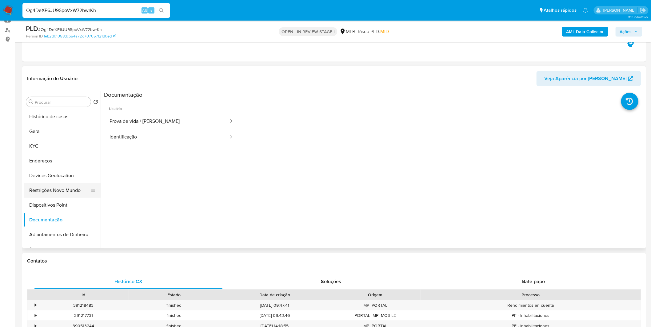
click at [70, 192] on button "Restrições Novo Mundo" at bounding box center [60, 190] width 72 height 15
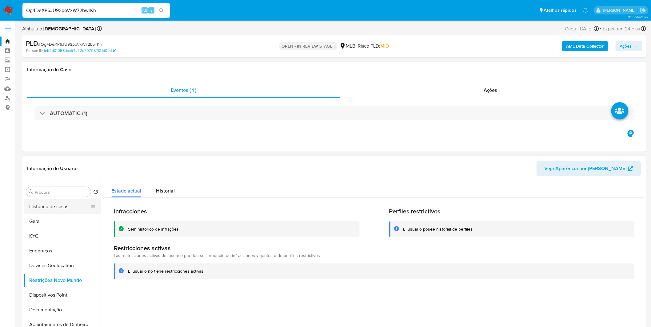
click at [54, 207] on button "Histórico de casos" at bounding box center [60, 207] width 72 height 15
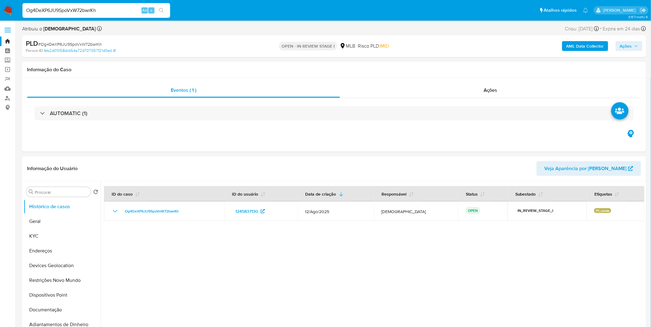
click at [67, 10] on input "Og4DeXP6JU9SpoVxW72bwrKh" at bounding box center [96, 10] width 148 height 8
paste input "tDkd3UscU2eQTg9OqpF05q2b"
type input "tDkd3UscU2eQTg9OqpF05q2b"
select select "10"
click at [151, 261] on div at bounding box center [373, 259] width 544 height 157
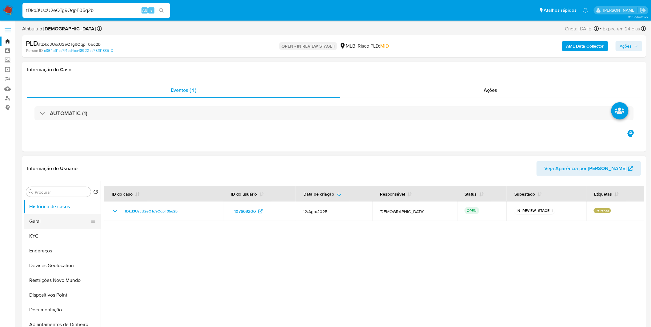
click at [71, 221] on button "Geral" at bounding box center [60, 221] width 72 height 15
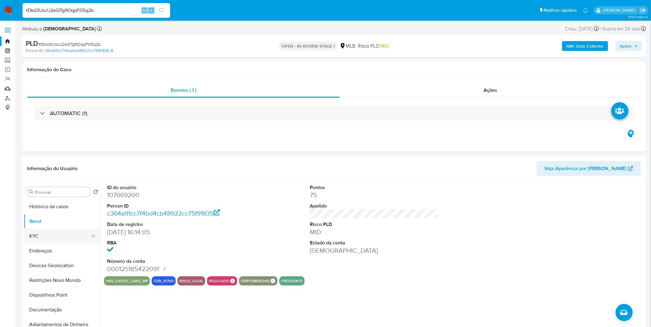
click at [48, 242] on button "KYC" at bounding box center [60, 236] width 72 height 15
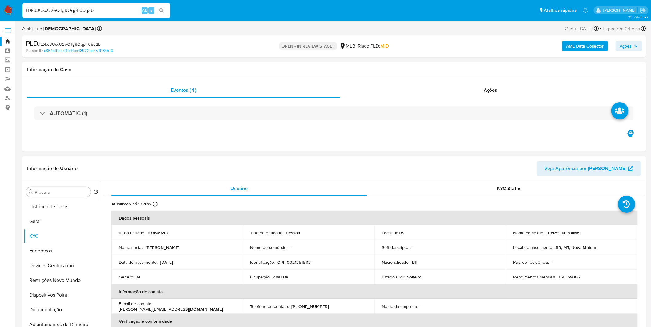
click at [286, 278] on p "Analista" at bounding box center [280, 278] width 15 height 6
click at [73, 220] on button "Geral" at bounding box center [60, 221] width 72 height 15
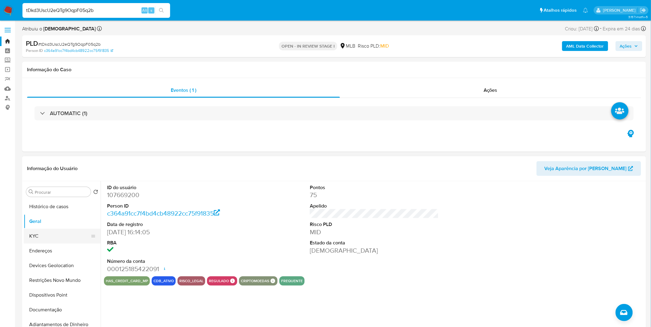
click at [62, 235] on button "KYC" at bounding box center [60, 236] width 72 height 15
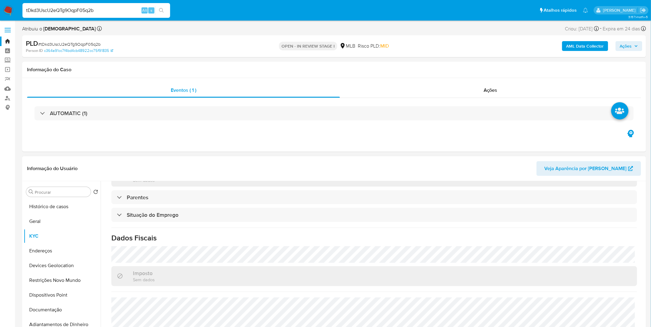
scroll to position [256, 0]
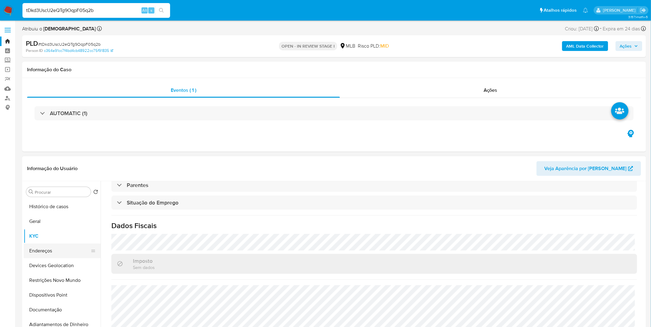
click at [54, 248] on button "Endereços" at bounding box center [60, 251] width 72 height 15
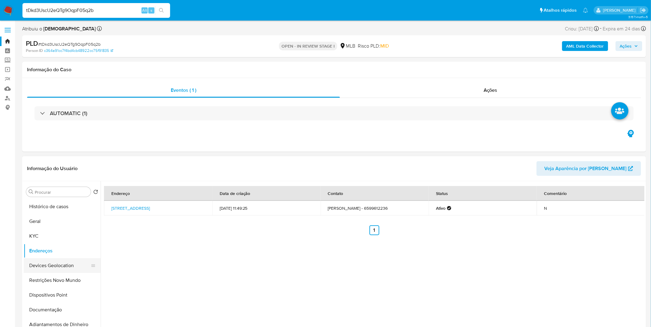
click at [58, 264] on button "Devices Geolocation" at bounding box center [60, 266] width 72 height 15
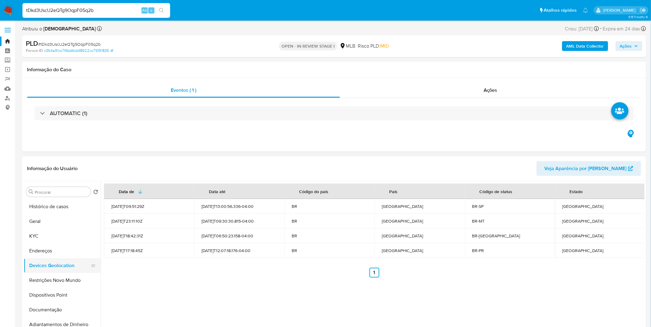
click at [75, 266] on button "Devices Geolocation" at bounding box center [60, 266] width 72 height 15
click at [70, 276] on button "Restrições Novo Mundo" at bounding box center [60, 280] width 72 height 15
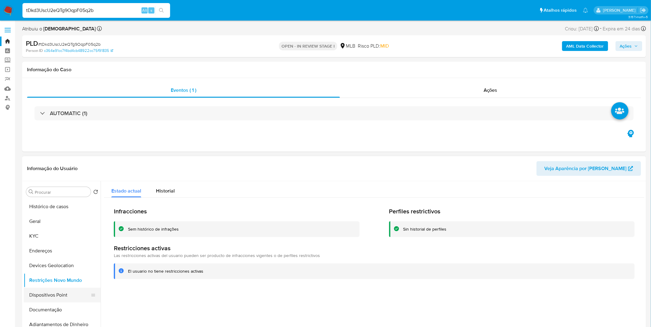
click at [53, 289] on button "Dispositivos Point" at bounding box center [60, 295] width 72 height 15
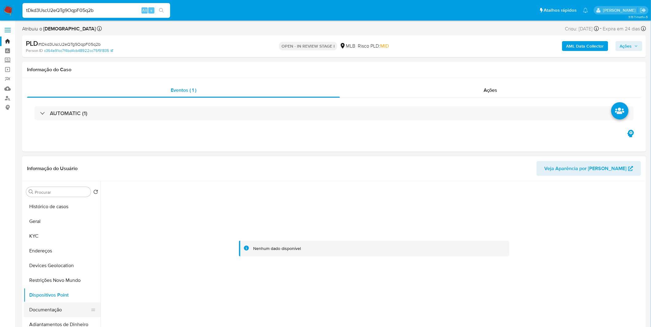
drag, startPoint x: 54, startPoint y: 297, endPoint x: 52, endPoint y: 305, distance: 8.1
click at [54, 297] on button "Dispositivos Point" at bounding box center [62, 295] width 77 height 15
click at [52, 306] on button "Documentação" at bounding box center [60, 310] width 72 height 15
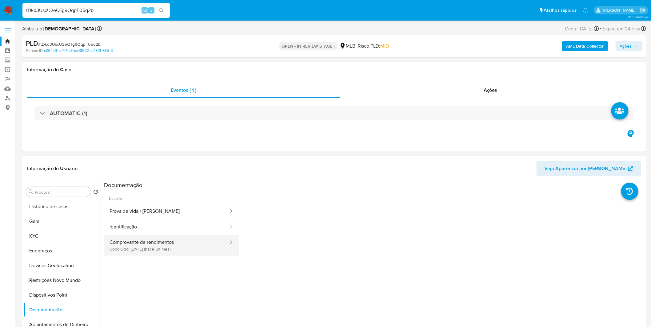
click at [160, 243] on button "Comprovante de rendimentos Concluído: 24/07/2025 (hace un mes)" at bounding box center [166, 245] width 125 height 21
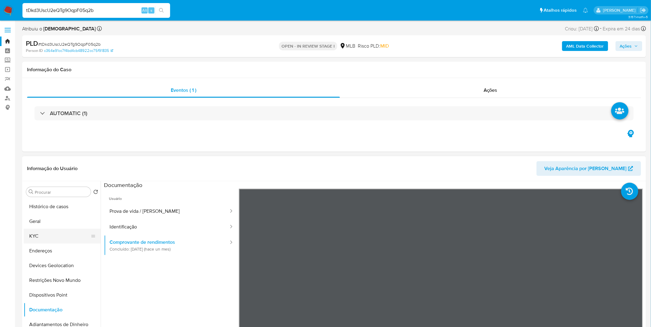
click at [64, 238] on button "KYC" at bounding box center [60, 236] width 72 height 15
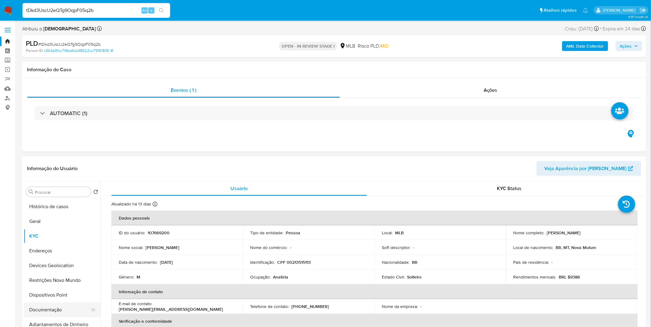
click at [69, 310] on button "Documentação" at bounding box center [60, 310] width 72 height 15
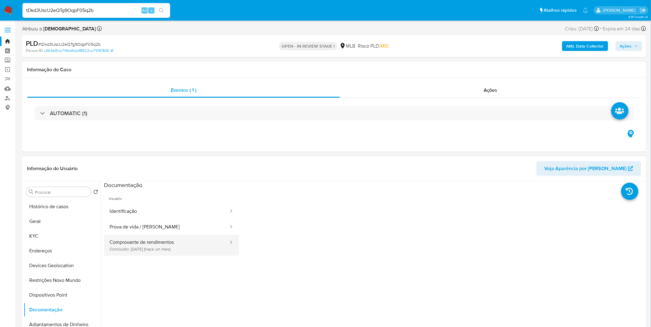
click at [152, 247] on button "Comprovante de rendimentos Concluído: 24/07/2025 (hace un mes)" at bounding box center [166, 245] width 125 height 21
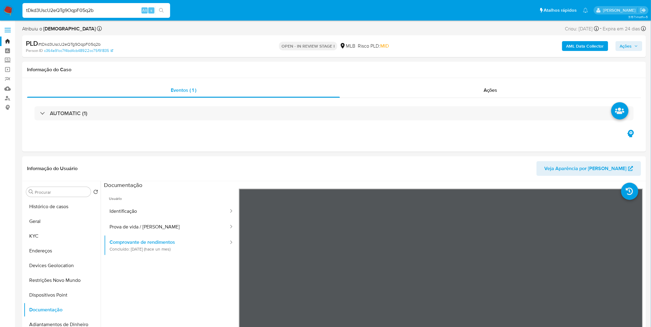
scroll to position [53, 0]
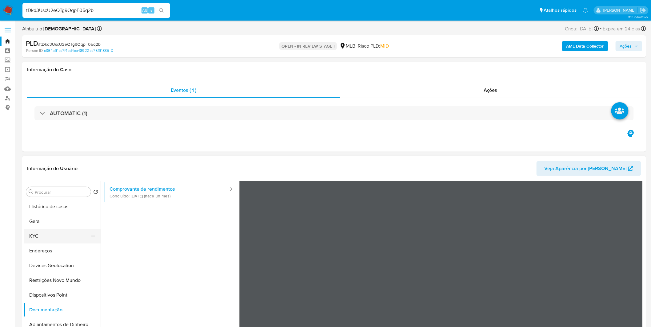
click at [42, 233] on button "KYC" at bounding box center [60, 236] width 72 height 15
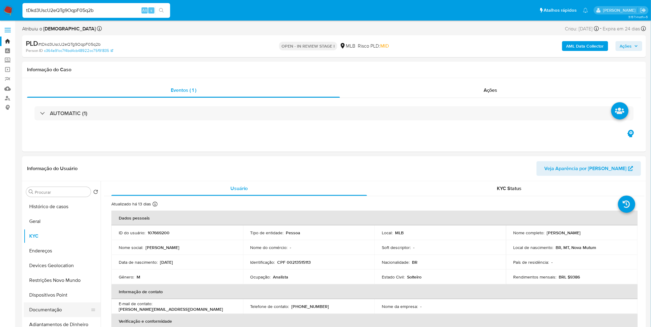
click at [53, 314] on button "Documentação" at bounding box center [60, 310] width 72 height 15
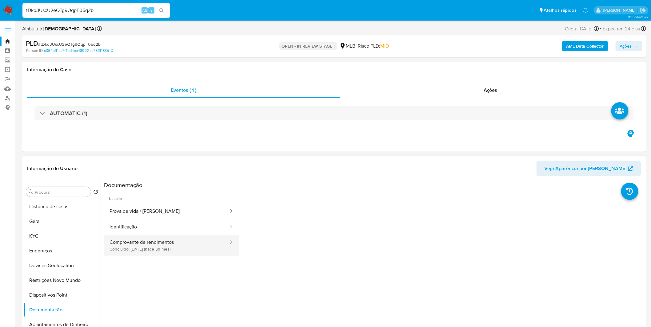
click at [183, 240] on button "Comprovante de rendimentos Concluído: 24/07/2025 (hace un mes)" at bounding box center [166, 245] width 125 height 21
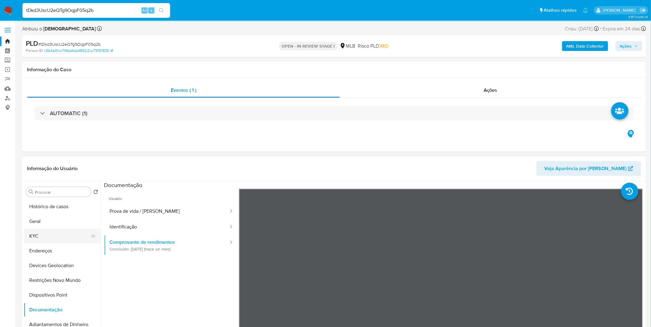
click at [53, 233] on button "KYC" at bounding box center [60, 236] width 72 height 15
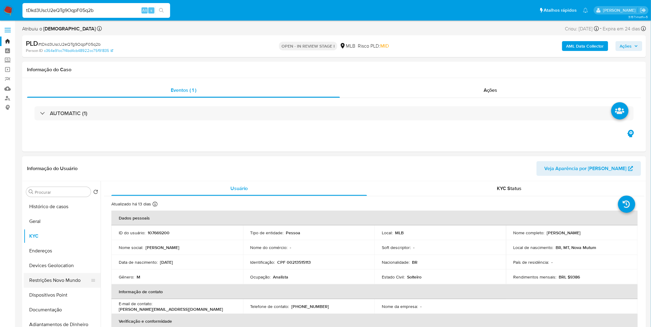
click at [85, 286] on button "Restrições Novo Mundo" at bounding box center [60, 280] width 72 height 15
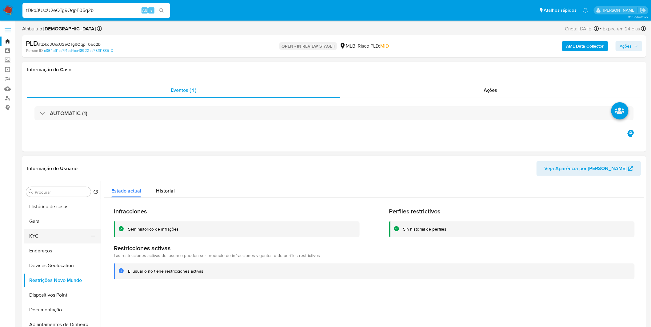
click at [46, 238] on button "KYC" at bounding box center [60, 236] width 72 height 15
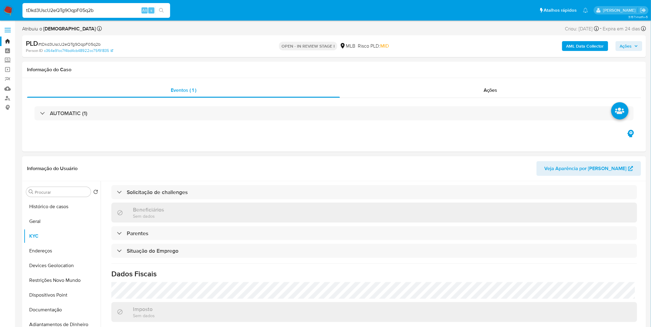
scroll to position [239, 0]
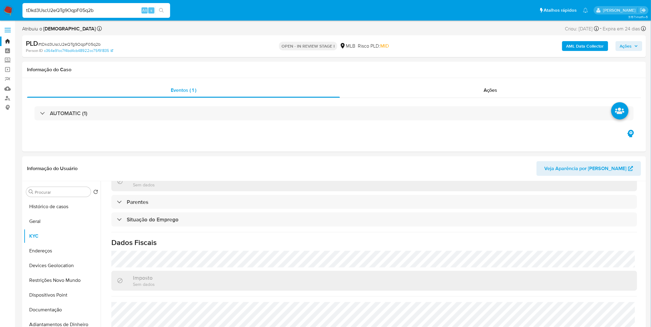
click at [11, 2] on nav "Pausado Ver notificaciones tDkd3UscU2eQTg9OqpF05q2b Alt s Atalhos rápidos Presi…" at bounding box center [325, 10] width 651 height 21
click at [10, 6] on img at bounding box center [8, 10] width 10 height 10
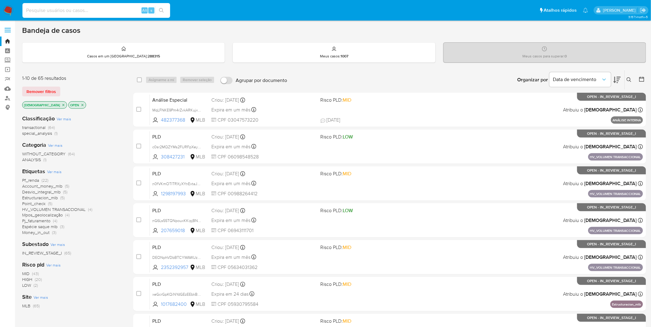
click at [68, 13] on input at bounding box center [96, 10] width 148 height 8
paste input "80SJK9ZvWFNJHOB3XdGDwgIL"
type input "80SJK9ZvWFNJHOB3XdGDwgIL"
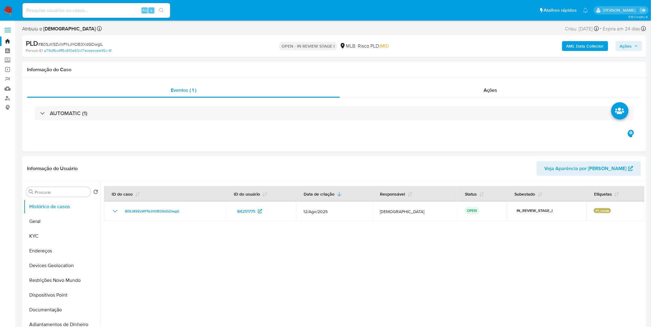
select select "10"
click at [47, 229] on button "KYC" at bounding box center [60, 236] width 72 height 15
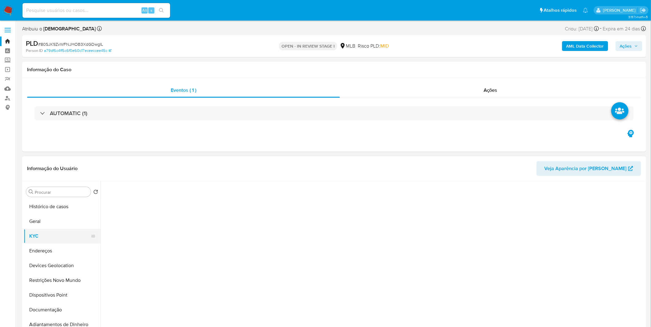
click at [47, 229] on button "KYC" at bounding box center [60, 236] width 72 height 15
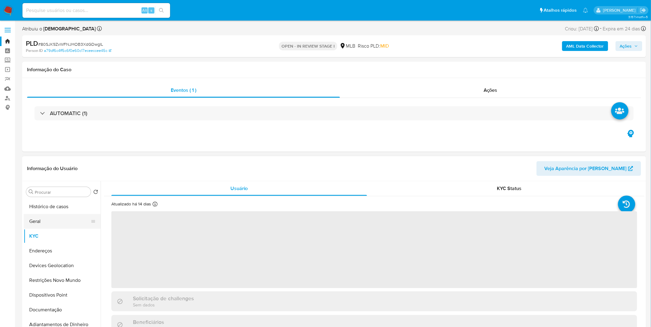
click at [45, 222] on button "Geral" at bounding box center [60, 221] width 72 height 15
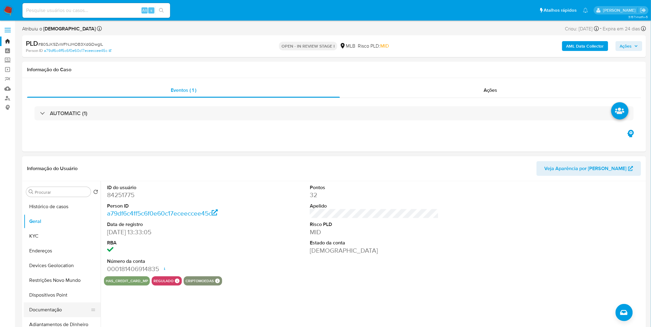
drag, startPoint x: 43, startPoint y: 311, endPoint x: 46, endPoint y: 307, distance: 5.0
click at [43, 311] on button "Documentação" at bounding box center [60, 310] width 72 height 15
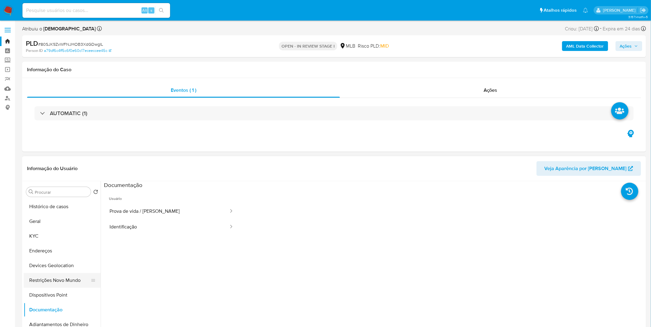
click at [65, 282] on button "Restrições Novo Mundo" at bounding box center [60, 280] width 72 height 15
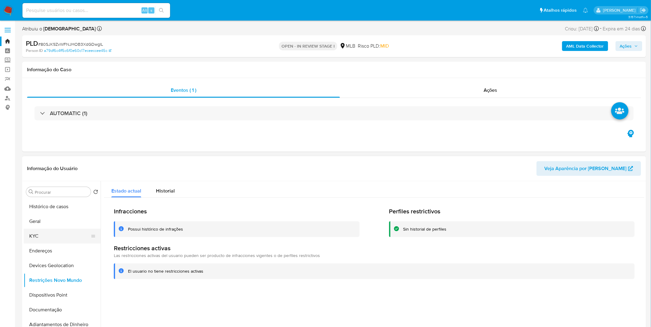
click at [65, 236] on button "KYC" at bounding box center [60, 236] width 72 height 15
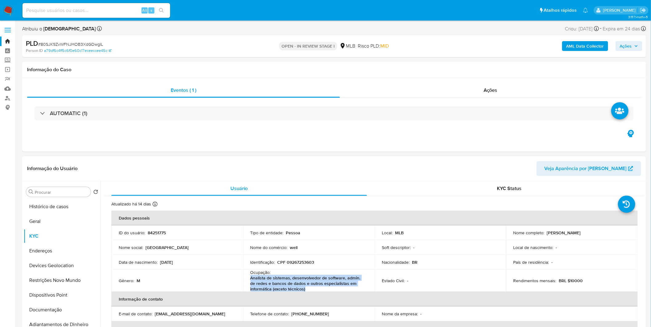
copy p "Analista de sistemas, desenvolvedor de software, admin. de redes e bancos de da…"
drag, startPoint x: 308, startPoint y: 288, endPoint x: 247, endPoint y: 280, distance: 61.4
click at [248, 280] on td "Ocupação : Analista de sistemas, desenvolvedor de software, admin. de redes e b…" at bounding box center [309, 281] width 132 height 22
click at [293, 261] on p "CPF 09267253603" at bounding box center [295, 263] width 37 height 6
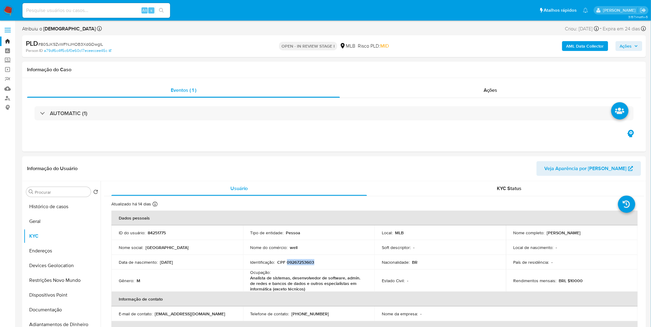
copy p "09267253603"
click at [45, 221] on button "Geral" at bounding box center [60, 221] width 72 height 15
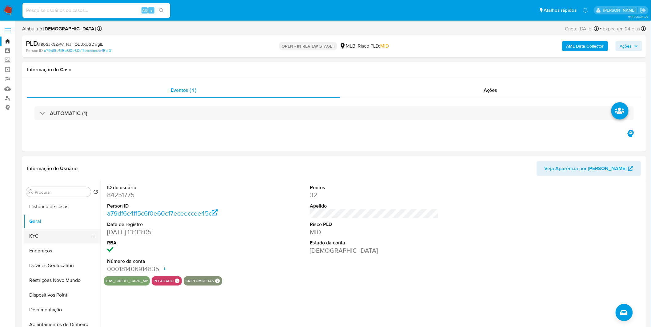
click at [56, 237] on button "KYC" at bounding box center [60, 236] width 72 height 15
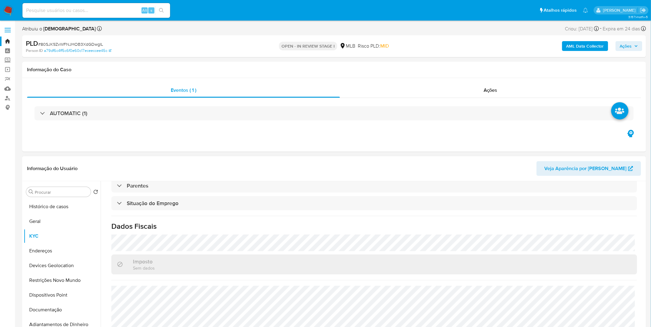
scroll to position [263, 0]
click at [48, 251] on button "Endereços" at bounding box center [60, 251] width 72 height 15
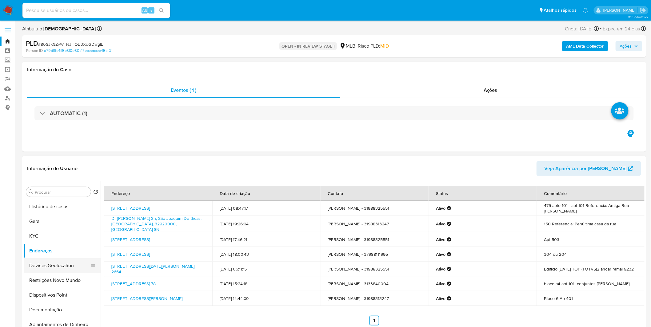
click at [51, 259] on ul "Histórico de casos Geral KYC Endereços Devices Geolocation Restrições Novo Mund…" at bounding box center [62, 269] width 77 height 139
click at [51, 259] on button "Devices Geolocation" at bounding box center [60, 266] width 72 height 15
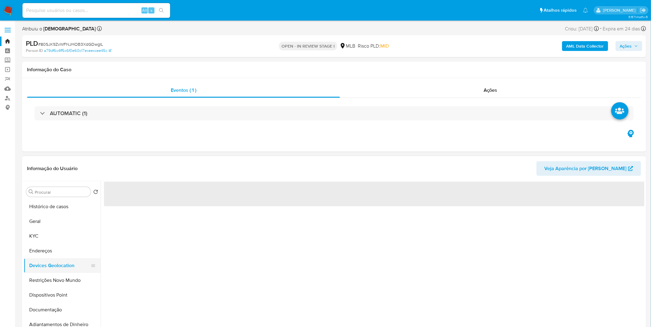
click at [51, 260] on button "Devices Geolocation" at bounding box center [60, 266] width 72 height 15
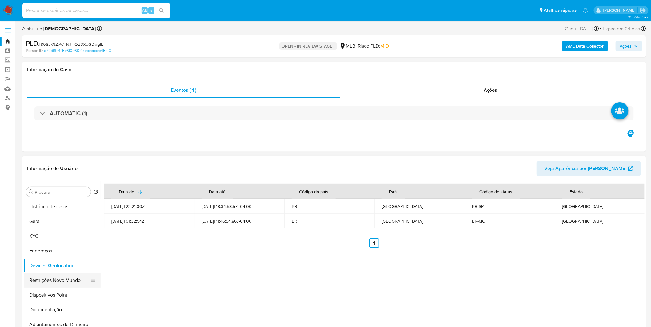
click at [68, 273] on button "Restrições Novo Mundo" at bounding box center [60, 280] width 72 height 15
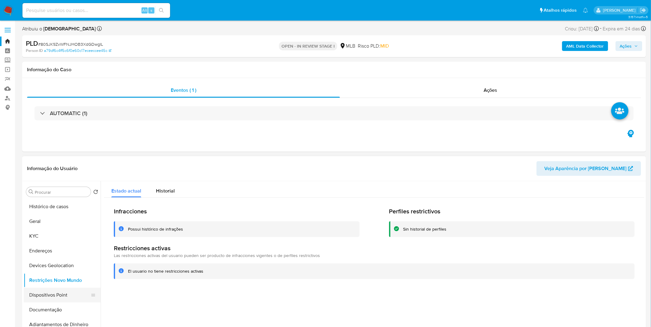
click at [53, 291] on button "Dispositivos Point" at bounding box center [60, 295] width 72 height 15
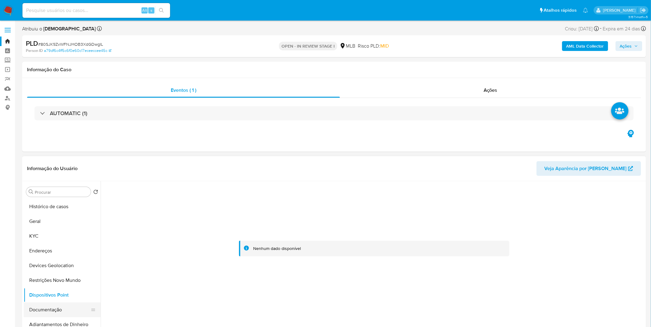
click at [61, 314] on button "Documentação" at bounding box center [60, 310] width 72 height 15
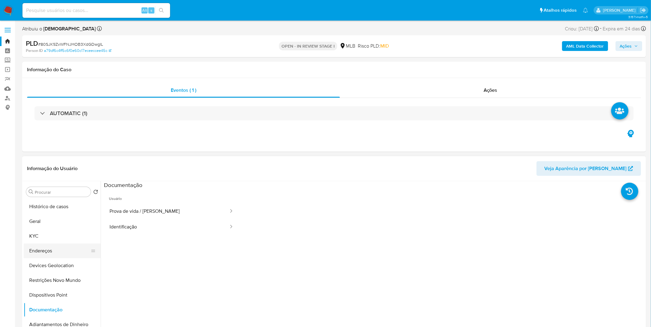
click at [45, 244] on button "Endereços" at bounding box center [60, 251] width 72 height 15
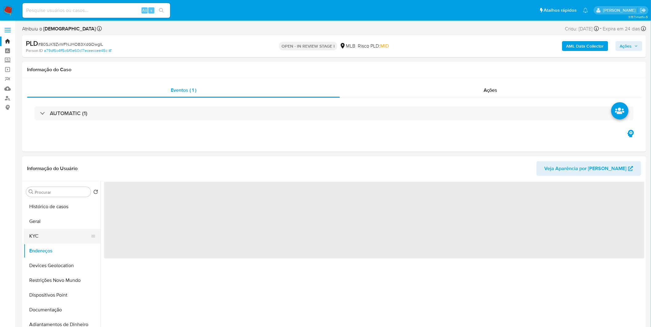
click at [38, 233] on button "KYC" at bounding box center [60, 236] width 72 height 15
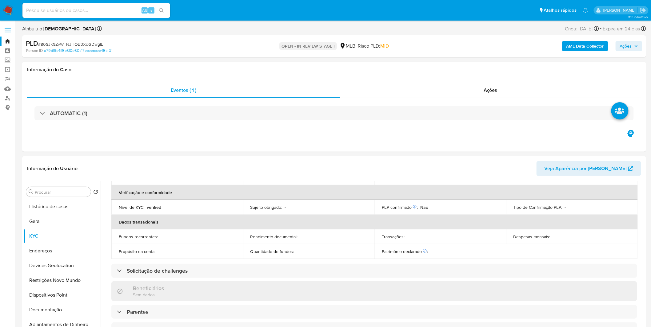
scroll to position [137, 0]
click at [46, 240] on button "KYC" at bounding box center [60, 236] width 72 height 15
click at [46, 246] on button "Endereços" at bounding box center [60, 251] width 72 height 15
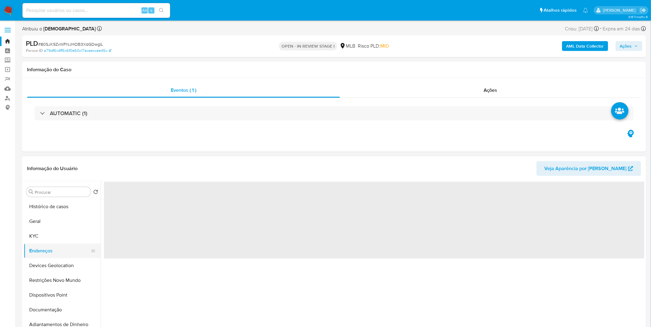
scroll to position [0, 0]
click at [46, 246] on button "Endereços" at bounding box center [60, 251] width 72 height 15
click at [45, 231] on button "KYC" at bounding box center [60, 236] width 72 height 15
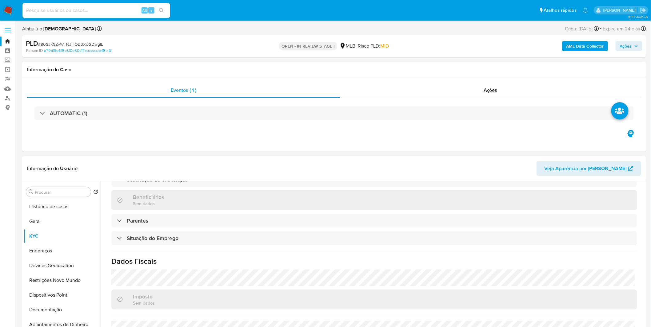
scroll to position [263, 0]
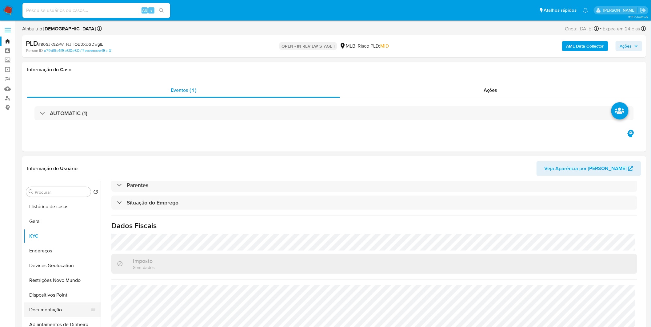
click at [55, 309] on button "Documentação" at bounding box center [60, 310] width 72 height 15
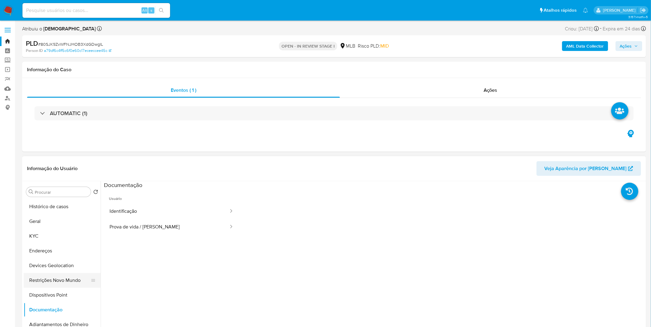
click at [64, 283] on button "Restrições Novo Mundo" at bounding box center [60, 280] width 72 height 15
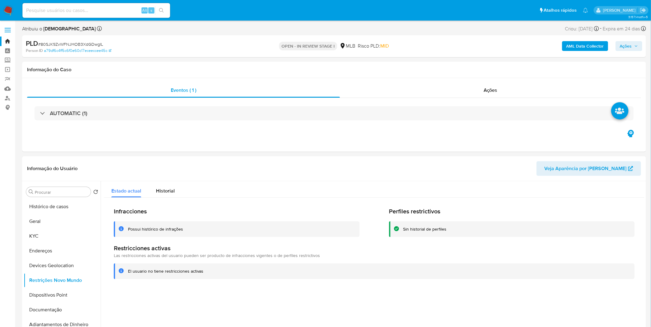
click at [106, 14] on div "Alt s" at bounding box center [96, 10] width 148 height 15
click at [107, 4] on div "Alt s" at bounding box center [96, 10] width 148 height 15
click at [112, 19] on nav "Pausado Ver notificaciones Alt s Atalhos rápidos Presiona las siguientes teclas…" at bounding box center [325, 10] width 651 height 21
click at [113, 12] on input at bounding box center [96, 10] width 148 height 8
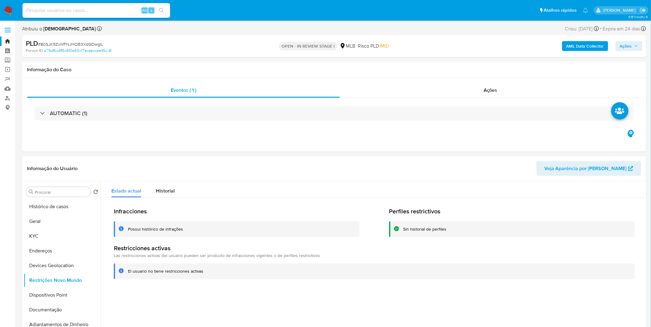
click at [113, 12] on input at bounding box center [96, 10] width 148 height 8
paste input "NabRRmRcOsRcQfcNIJVRoRHP"
type input "NabRRmRcOsRcQfcNIJVRoRHP"
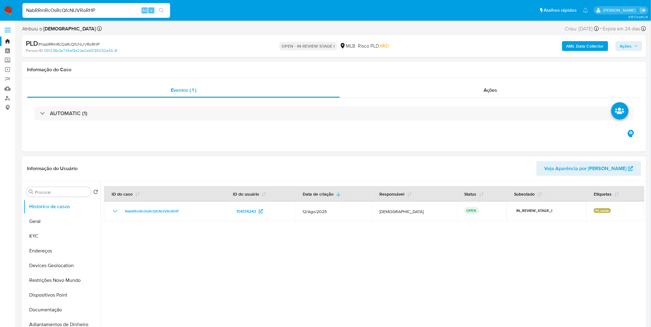
select select "10"
click at [60, 230] on button "KYC" at bounding box center [60, 236] width 72 height 15
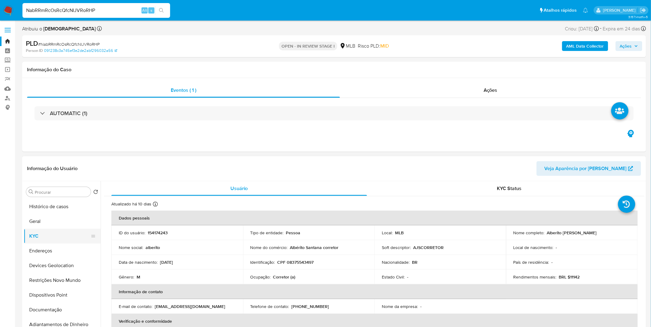
click at [68, 232] on button "KYC" at bounding box center [60, 236] width 72 height 15
click at [66, 220] on button "Geral" at bounding box center [60, 221] width 72 height 15
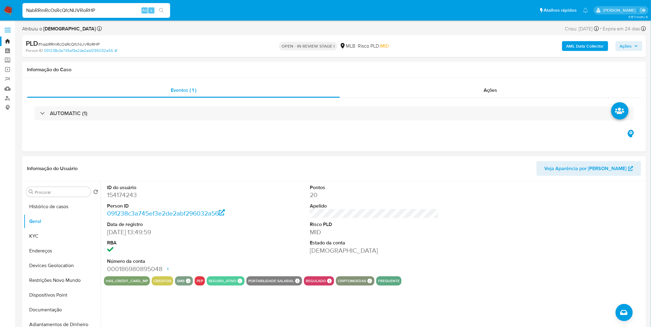
click at [291, 251] on div "ID do usuário 154174243 Person ID 091238c3a745ef3e2de2abf296032a56 Data de regi…" at bounding box center [374, 228] width 540 height 95
click at [36, 242] on button "KYC" at bounding box center [60, 236] width 72 height 15
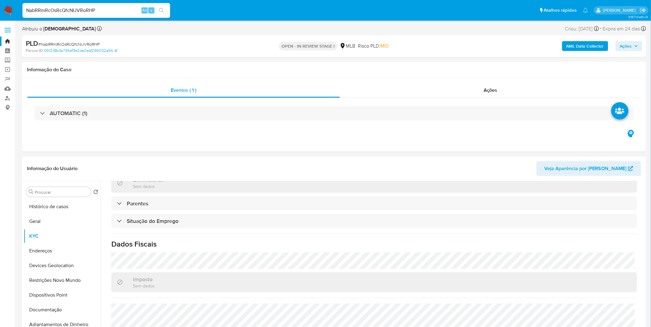
scroll to position [256, 0]
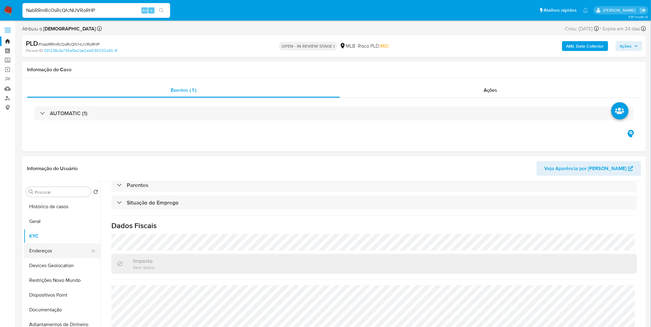
click at [66, 244] on button "Endereços" at bounding box center [60, 251] width 72 height 15
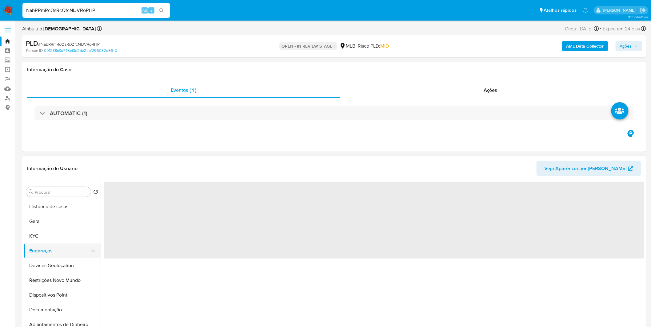
scroll to position [0, 0]
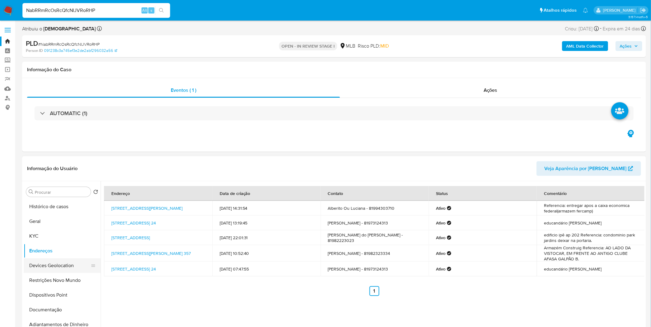
click at [74, 269] on button "Devices Geolocation" at bounding box center [60, 266] width 72 height 15
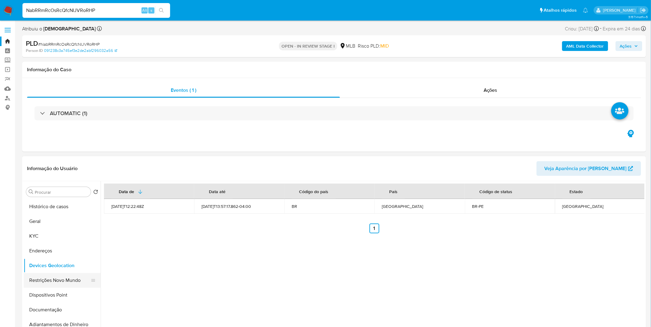
click at [33, 279] on button "Restrições Novo Mundo" at bounding box center [60, 280] width 72 height 15
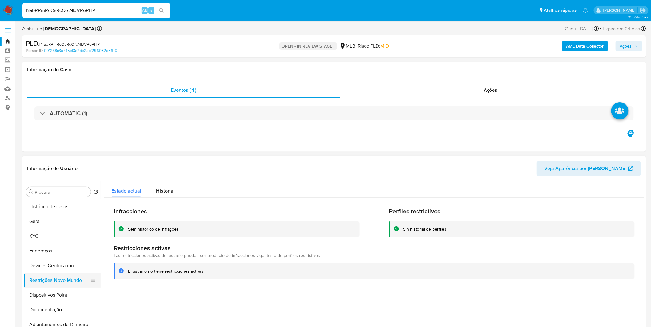
click at [41, 281] on button "Restrições Novo Mundo" at bounding box center [60, 280] width 72 height 15
click at [45, 293] on button "Dispositivos Point" at bounding box center [60, 295] width 72 height 15
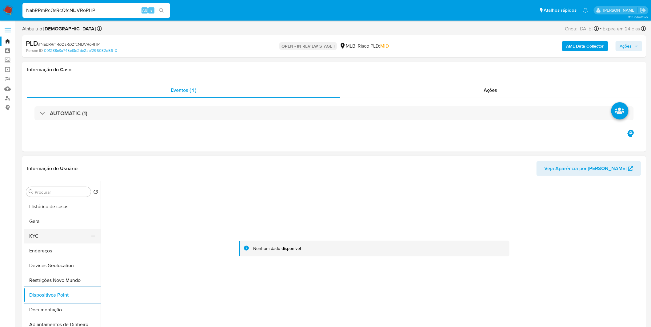
click at [46, 237] on button "KYC" at bounding box center [60, 236] width 72 height 15
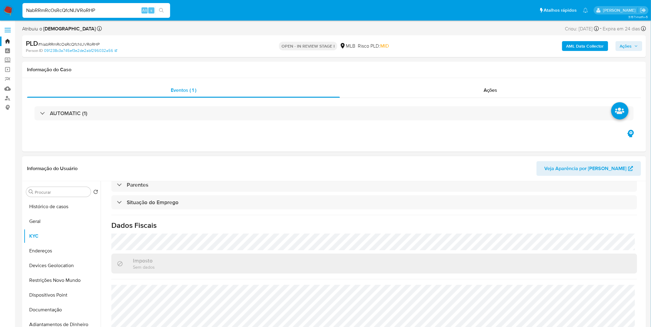
scroll to position [256, 0]
click at [60, 307] on button "Documentação" at bounding box center [60, 310] width 72 height 15
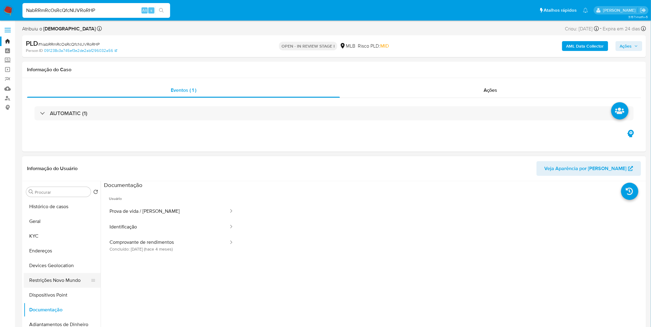
click at [64, 280] on button "Restrições Novo Mundo" at bounding box center [60, 280] width 72 height 15
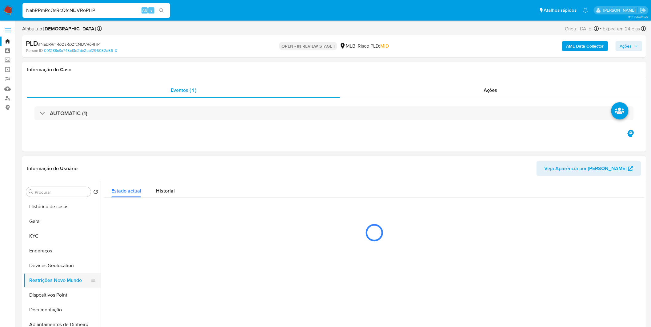
click at [64, 280] on button "Restrições Novo Mundo" at bounding box center [60, 280] width 72 height 15
click at [44, 312] on button "Documentação" at bounding box center [60, 310] width 72 height 15
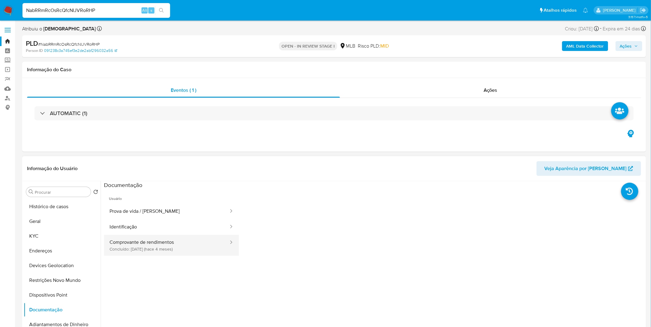
click at [157, 248] on button "Comprovante de rendimentos Concluído: 01/05/2025 (hace 4 meses)" at bounding box center [166, 245] width 125 height 21
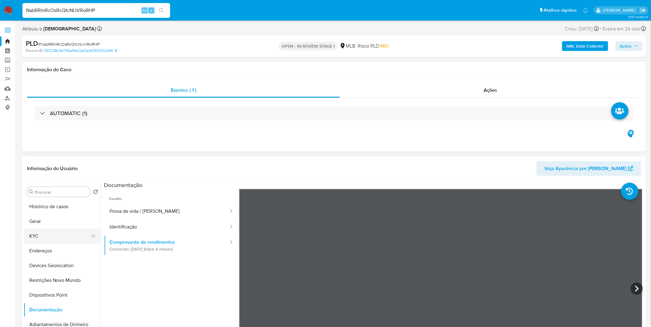
click at [53, 229] on button "KYC" at bounding box center [60, 236] width 72 height 15
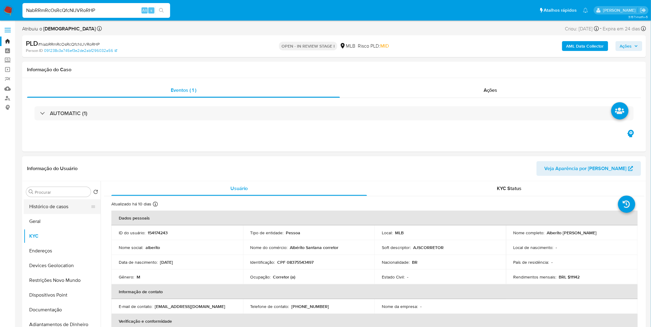
click at [45, 201] on button "Histórico de casos" at bounding box center [60, 207] width 72 height 15
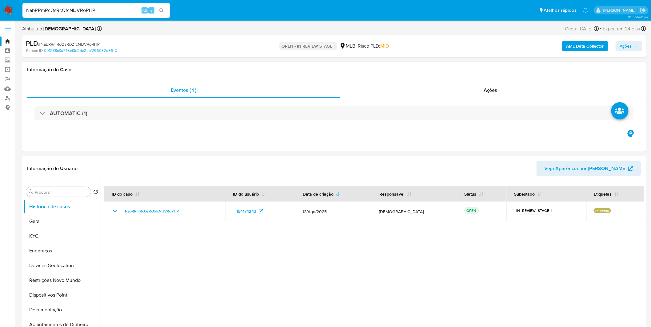
click at [111, 13] on input "NabRRmRcOsRcQfcNIJVRoRHP" at bounding box center [96, 10] width 148 height 8
paste input "Lz7SW3jNUiOUPWoMCdGLu0o6"
type input "Lz7SW3jNUiOUPWoMCdGLu0o6"
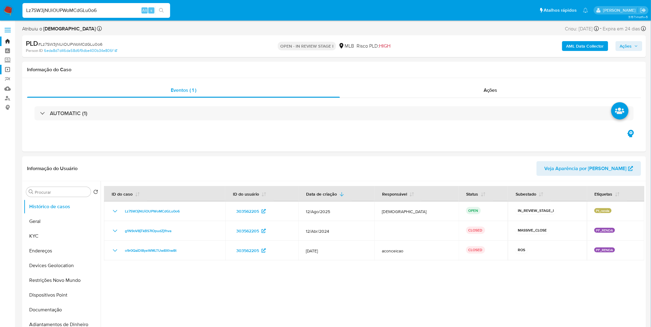
select select "10"
click at [27, 220] on button "Geral" at bounding box center [60, 221] width 72 height 15
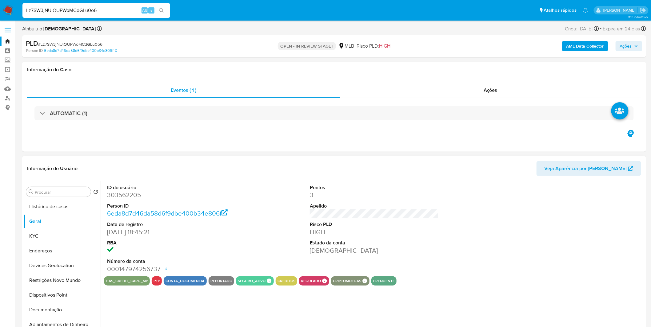
click at [153, 318] on div "ID do usuário 303562205 Person ID 6eda8d7d46da58d6f9dbe400b34e806f Data de regi…" at bounding box center [373, 259] width 544 height 157
click at [37, 297] on button "Dispositivos Point" at bounding box center [60, 295] width 72 height 15
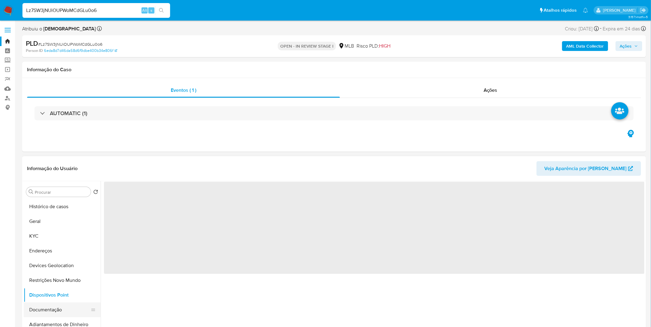
click at [45, 304] on button "Documentação" at bounding box center [60, 310] width 72 height 15
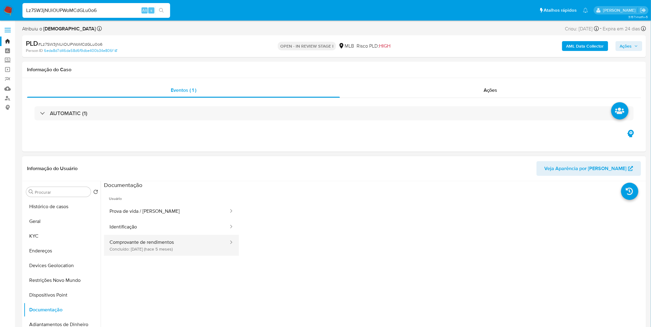
click at [164, 249] on button "Comprovante de rendimentos Concluído: 17/03/2025 (hace 5 meses)" at bounding box center [166, 245] width 125 height 21
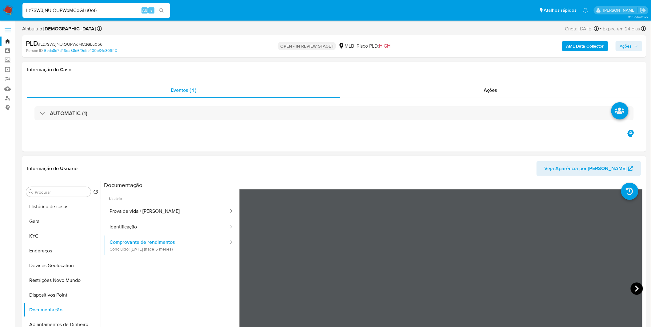
click at [632, 287] on icon at bounding box center [636, 289] width 12 height 12
click at [57, 281] on button "Restrições Novo Mundo" at bounding box center [60, 280] width 72 height 15
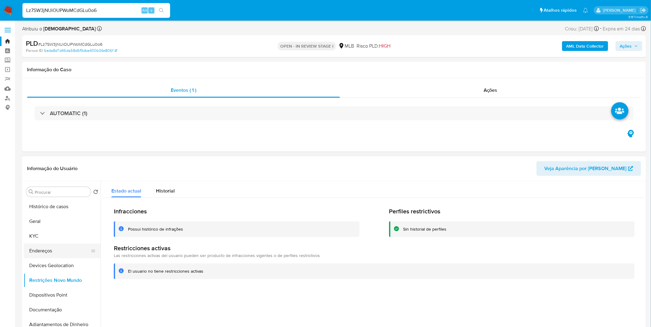
click at [54, 253] on button "Endereços" at bounding box center [60, 251] width 72 height 15
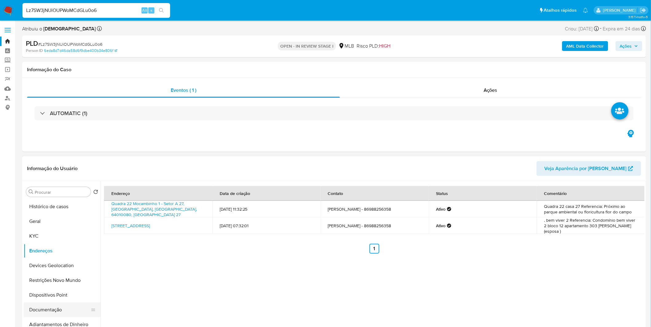
click at [44, 306] on button "Documentação" at bounding box center [60, 310] width 72 height 15
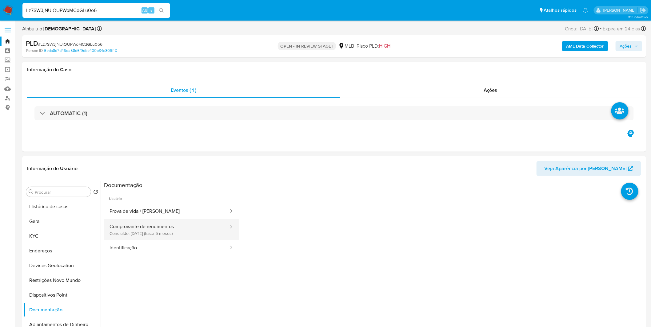
click at [140, 235] on button "Comprovante de rendimentos Concluído: 17/03/2025 (hace 5 meses)" at bounding box center [166, 230] width 125 height 21
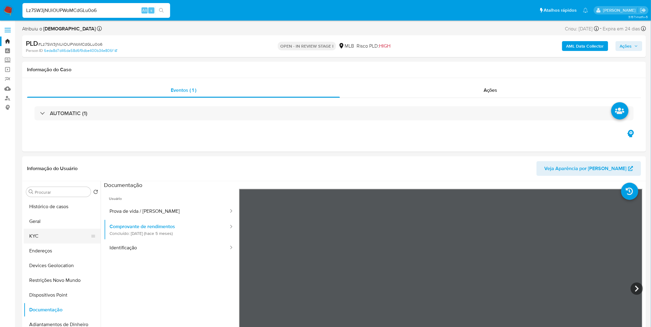
click at [54, 235] on button "KYC" at bounding box center [60, 236] width 72 height 15
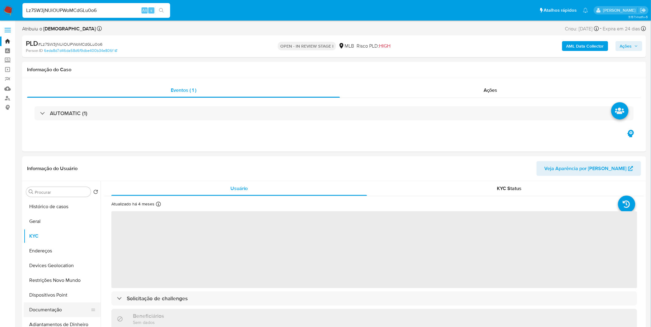
click at [26, 308] on button "Documentação" at bounding box center [60, 310] width 72 height 15
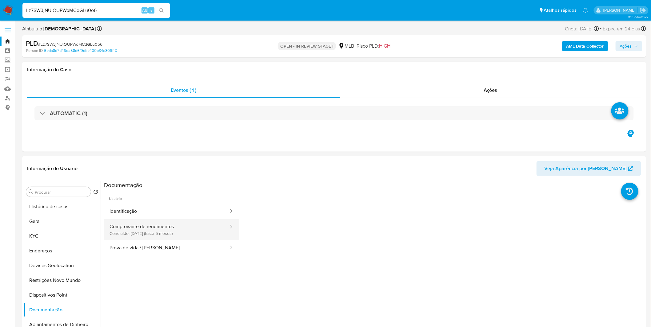
click at [196, 228] on button "Comprovante de rendimentos Concluído: 17/03/2025 (hace 5 meses)" at bounding box center [166, 230] width 125 height 21
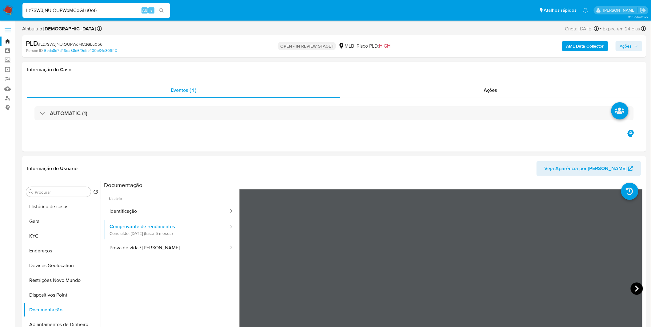
click at [631, 288] on icon at bounding box center [636, 289] width 12 height 12
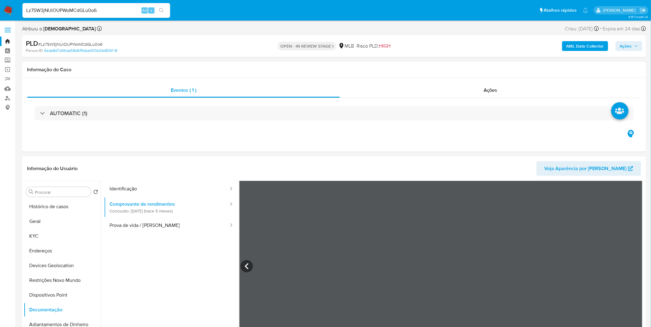
scroll to position [34, 0]
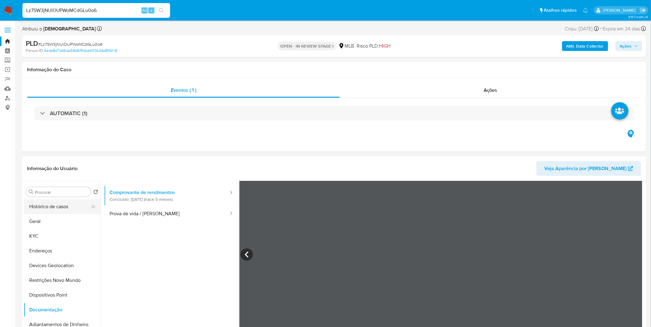
click at [63, 213] on button "Histórico de casos" at bounding box center [60, 207] width 72 height 15
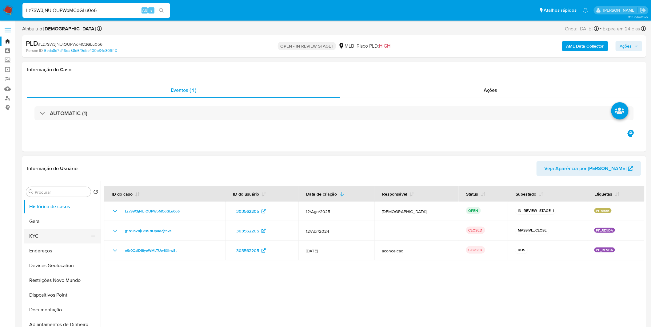
click at [65, 236] on button "KYC" at bounding box center [60, 236] width 72 height 15
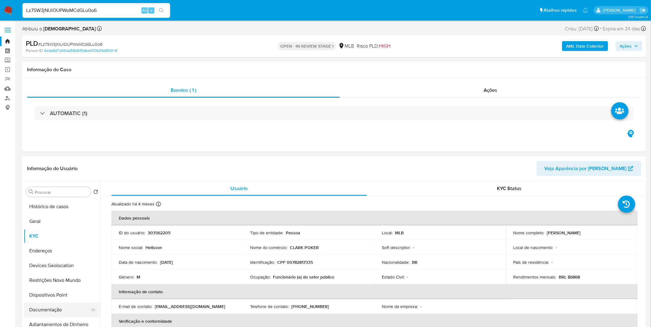
click at [49, 305] on button "Documentação" at bounding box center [60, 310] width 72 height 15
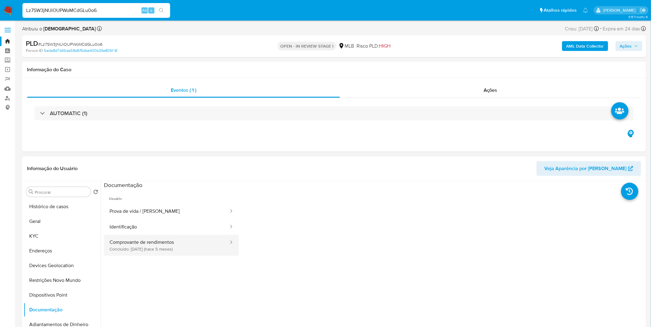
click at [139, 242] on button "Comprovante de rendimentos Concluído: 17/03/2025 (hace 5 meses)" at bounding box center [166, 245] width 125 height 21
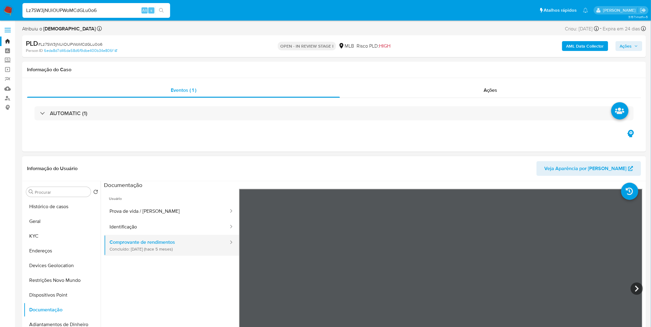
scroll to position [53, 0]
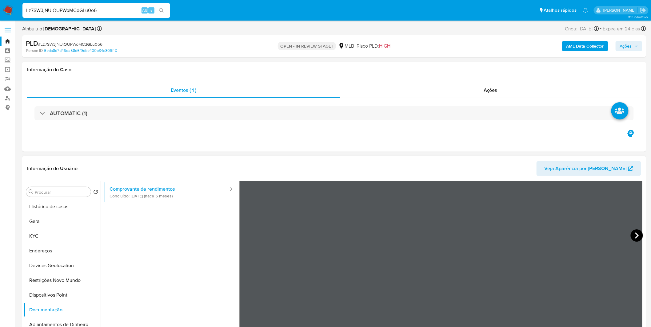
click at [634, 232] on icon at bounding box center [636, 236] width 12 height 12
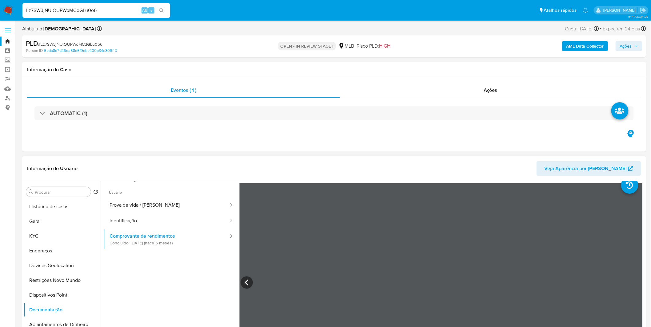
scroll to position [0, 0]
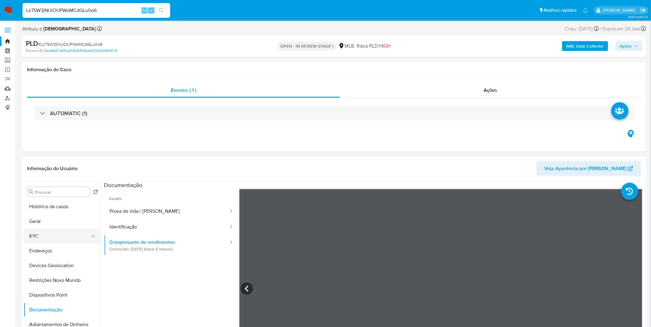
click at [48, 229] on button "KYC" at bounding box center [60, 236] width 72 height 15
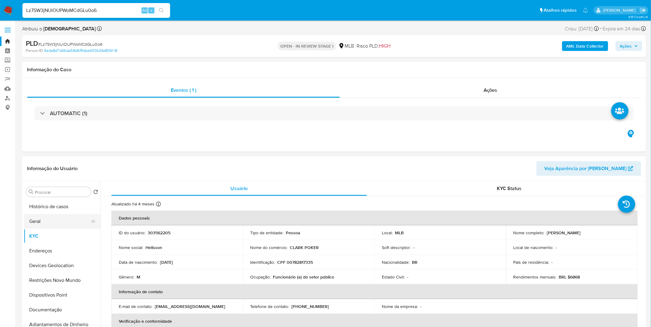
click at [46, 222] on button "Geral" at bounding box center [60, 221] width 72 height 15
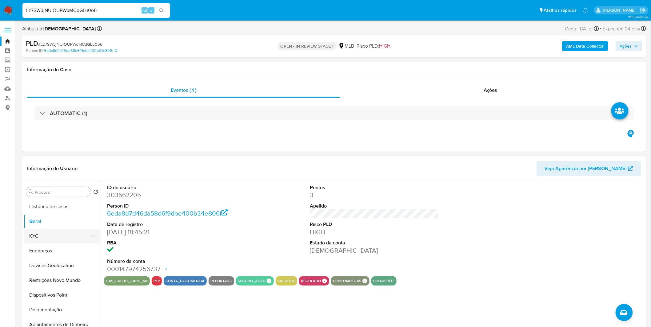
click at [47, 235] on button "KYC" at bounding box center [60, 236] width 72 height 15
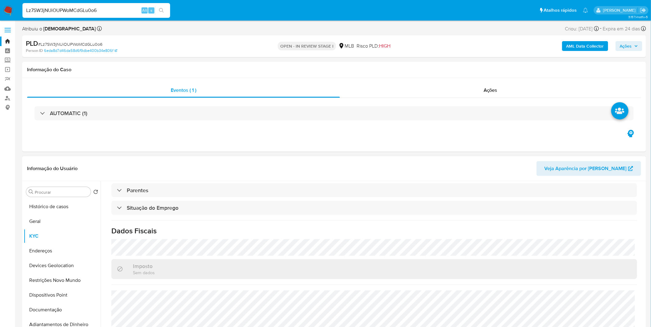
scroll to position [256, 0]
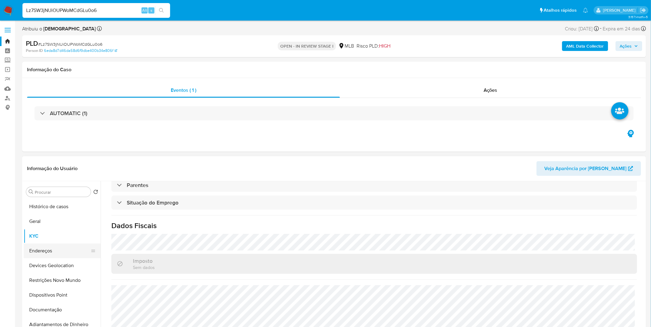
click at [59, 255] on button "Endereços" at bounding box center [60, 251] width 72 height 15
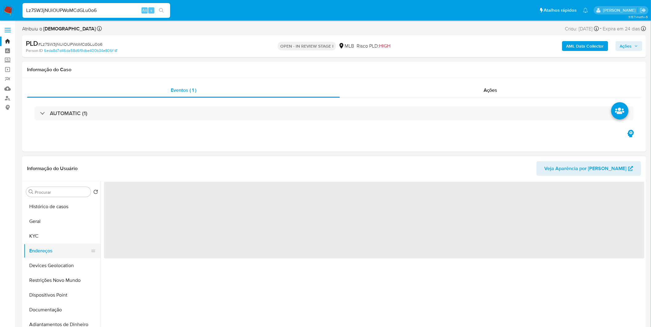
scroll to position [0, 0]
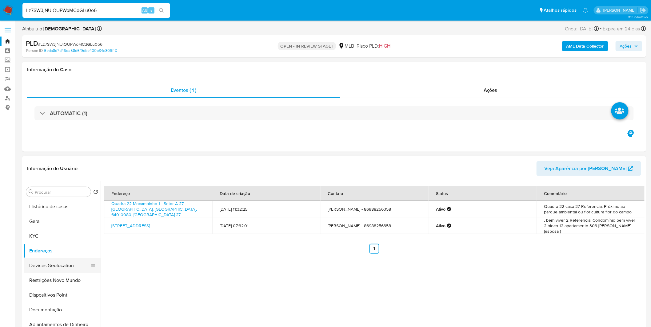
click at [68, 268] on button "Devices Geolocation" at bounding box center [60, 266] width 72 height 15
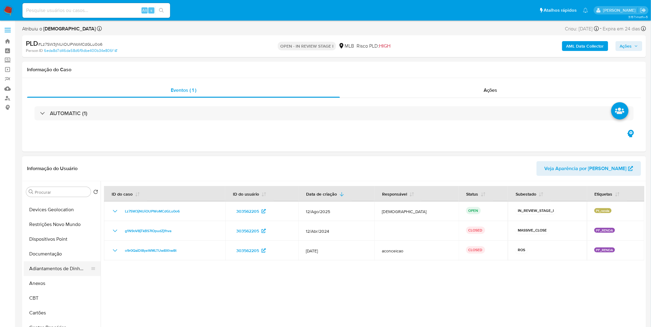
scroll to position [68, 0]
select select "10"
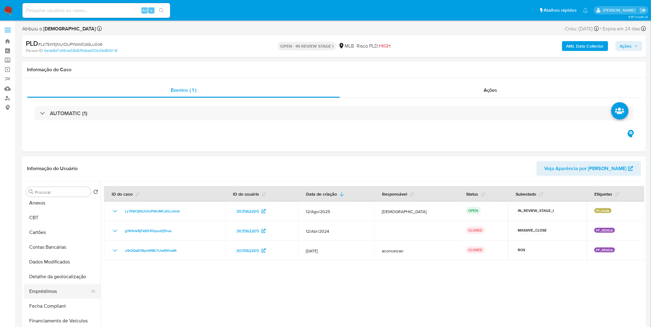
scroll to position [171, 0]
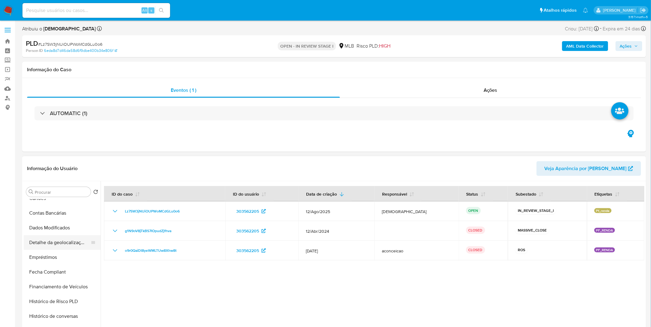
click at [58, 247] on button "Detalhe da geolocalização" at bounding box center [60, 243] width 72 height 15
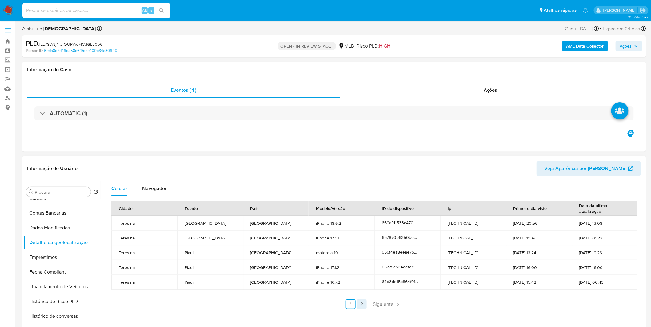
click at [358, 305] on link "2" at bounding box center [362, 305] width 10 height 10
click at [358, 305] on div "Celular Navegador Cidade Estado País Modelo/Versão ID do dispositivo Ip Primeir…" at bounding box center [373, 259] width 544 height 157
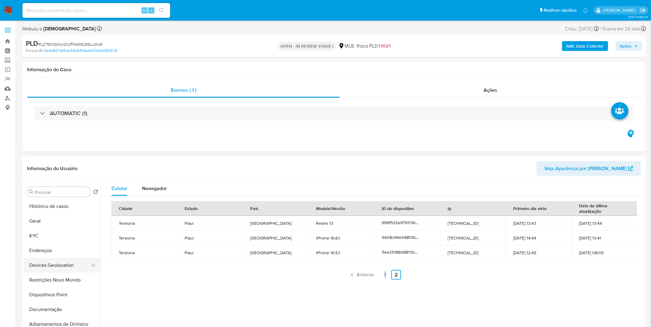
scroll to position [0, 0]
click at [64, 268] on button "Devices Geolocation" at bounding box center [60, 266] width 72 height 15
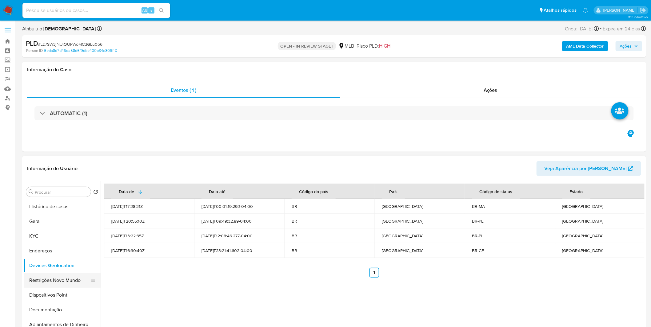
click at [63, 281] on button "Restrições Novo Mundo" at bounding box center [60, 280] width 72 height 15
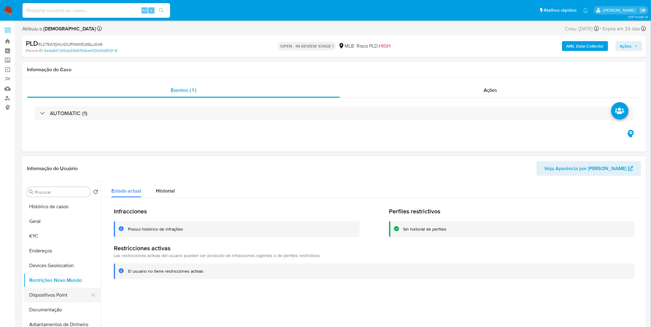
click at [54, 294] on button "Dispositivos Point" at bounding box center [60, 295] width 72 height 15
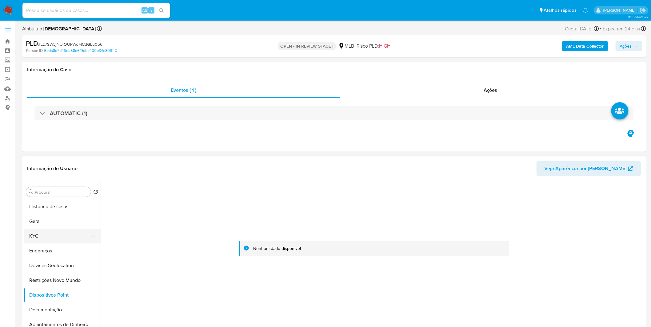
click at [39, 240] on button "KYC" at bounding box center [60, 236] width 72 height 15
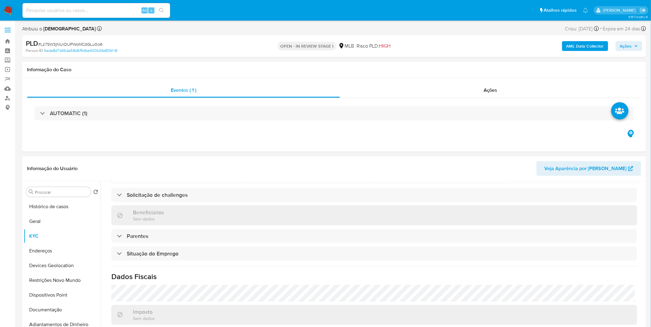
scroll to position [256, 0]
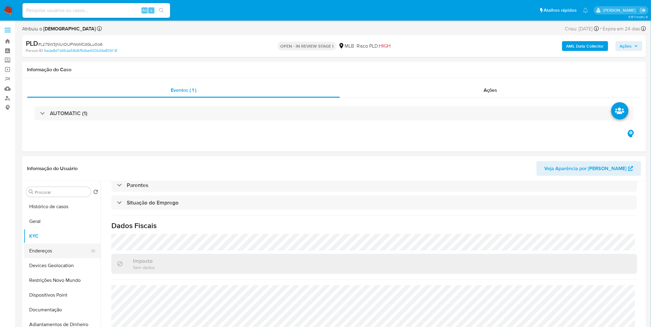
click at [50, 244] on button "Endereços" at bounding box center [60, 251] width 72 height 15
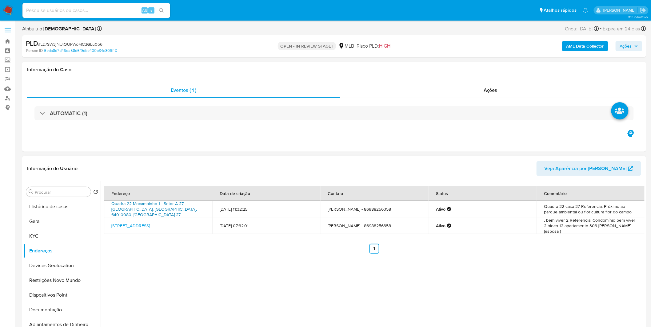
click at [146, 206] on link "Quadra 22 Mocambinho 1 - Setor A 27, [GEOGRAPHIC_DATA], [GEOGRAPHIC_DATA], 6401…" at bounding box center [153, 209] width 85 height 17
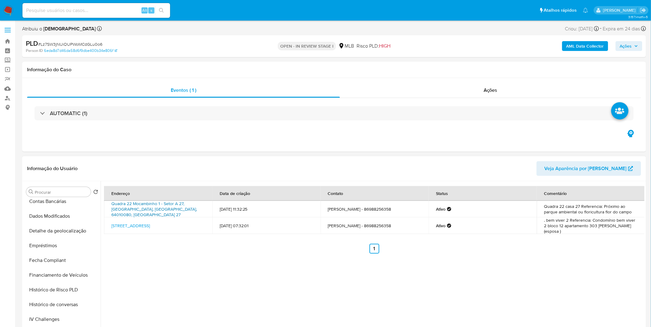
scroll to position [275, 0]
click at [56, 276] on button "Lista Interna" at bounding box center [60, 271] width 72 height 15
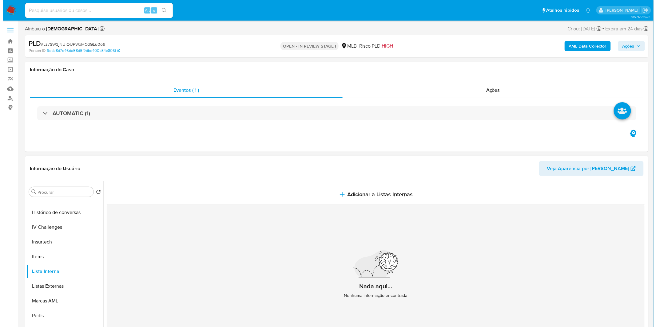
scroll to position [274, 0]
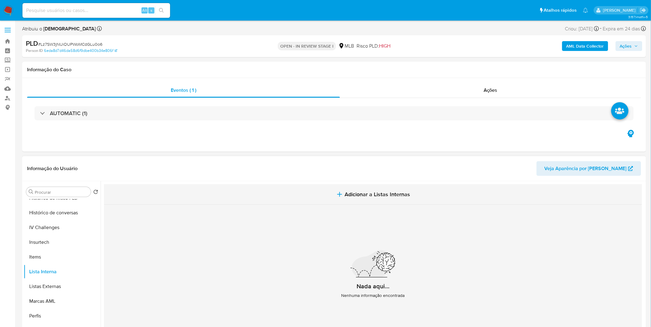
click at [287, 195] on button "Adicionar a Listas Internas" at bounding box center [373, 194] width 538 height 21
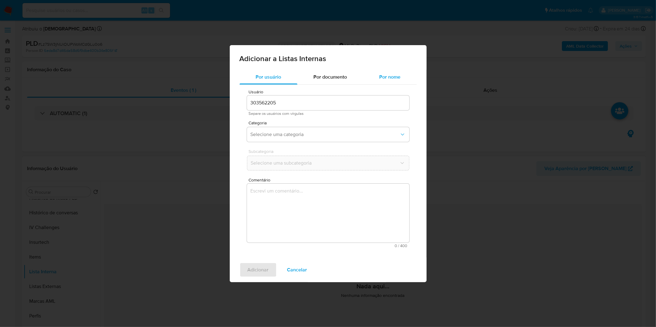
click at [396, 76] on span "Por nome" at bounding box center [389, 76] width 21 height 7
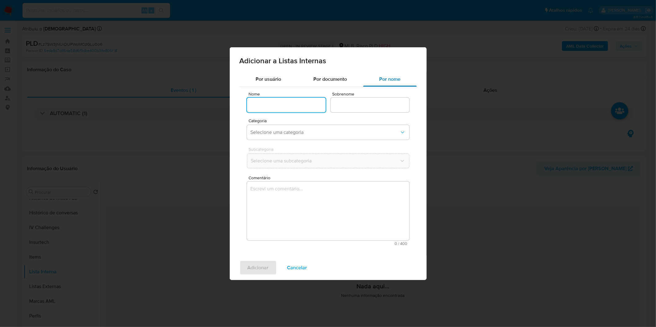
click at [363, 73] on div "Por nome" at bounding box center [390, 79] width 54 height 15
click at [350, 76] on div "Por documento" at bounding box center [330, 79] width 66 height 15
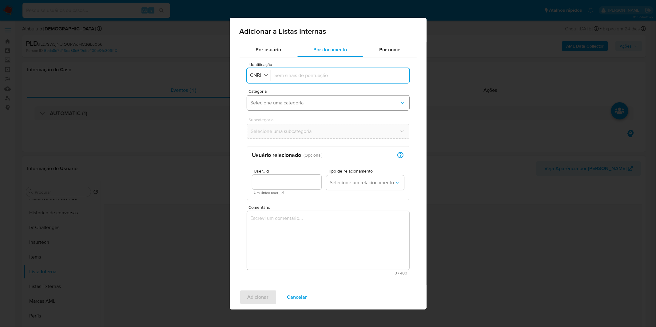
click at [302, 108] on button "Selecione uma categoria" at bounding box center [328, 103] width 162 height 15
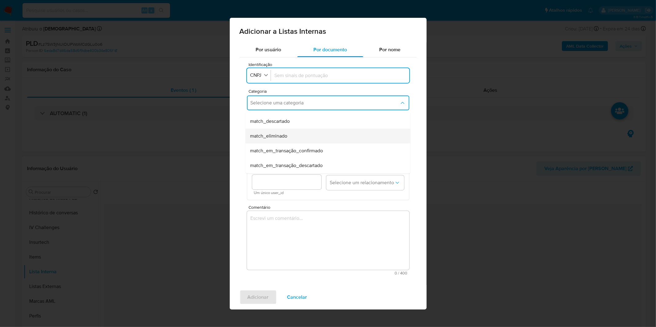
scroll to position [23, 0]
click at [299, 140] on div "match_confirmado" at bounding box center [325, 140] width 151 height 15
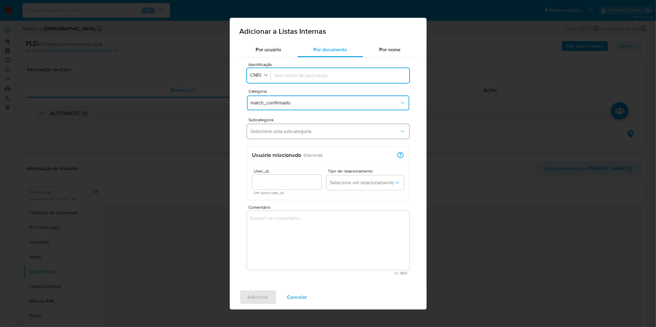
click at [298, 125] on button "Selecione uma subcategoria" at bounding box center [328, 131] width 162 height 15
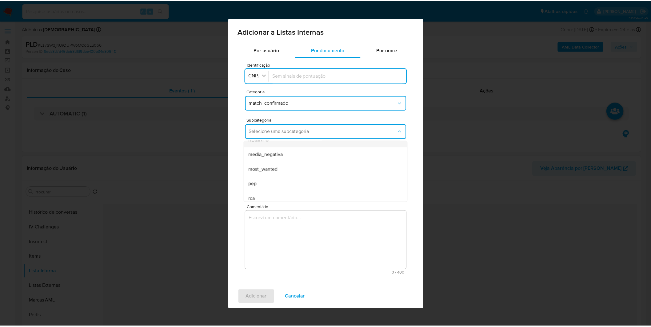
scroll to position [34, 0]
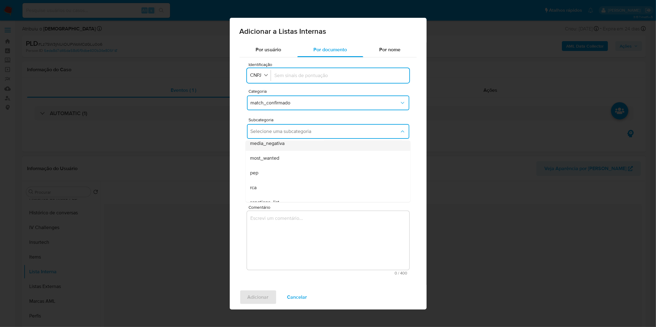
click at [300, 145] on div "media_negativa" at bounding box center [325, 143] width 151 height 15
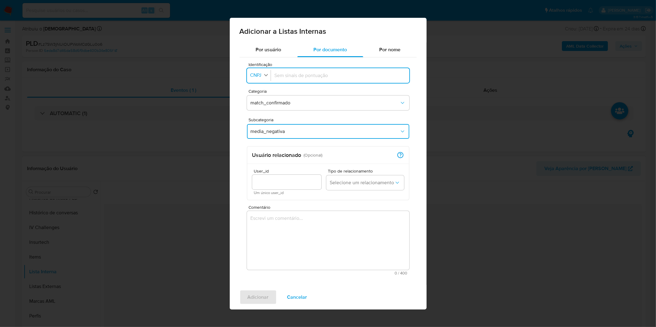
click at [266, 77] on icon "button" at bounding box center [266, 76] width 6 height 6
click at [263, 107] on li "CPF" at bounding box center [259, 102] width 26 height 15
click at [318, 79] on div at bounding box center [338, 75] width 133 height 15
click at [318, 73] on input "Identificação" at bounding box center [338, 75] width 133 height 7
type input "00782817335"
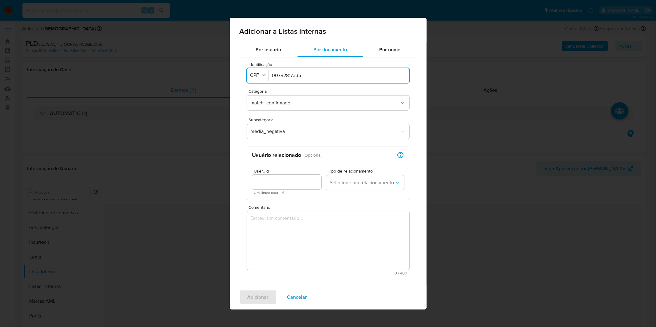
click at [330, 242] on textarea "Comentário" at bounding box center [328, 240] width 162 height 59
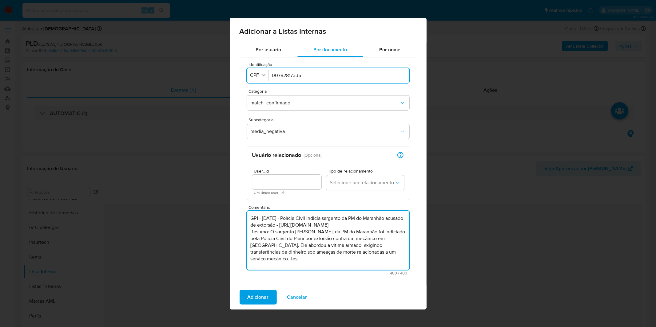
drag, startPoint x: 271, startPoint y: 234, endPoint x: 399, endPoint y: 235, distance: 127.3
click at [399, 235] on textarea "GP1 - [DATE] - Polícia Civil indicia sargento da PM do Maranhão acusado de exto…" at bounding box center [328, 240] width 162 height 59
click at [311, 238] on textarea "GP1 - [DATE] - Polícia Civil indicia sargento da PM do Maranhão acusado de exto…" at bounding box center [328, 240] width 162 height 59
drag, startPoint x: 347, startPoint y: 232, endPoint x: 327, endPoint y: 233, distance: 19.7
click at [327, 233] on textarea "GP1 - [DATE] - Polícia Civil indicia sargento da PM do Maranhão acusado de exto…" at bounding box center [328, 240] width 162 height 59
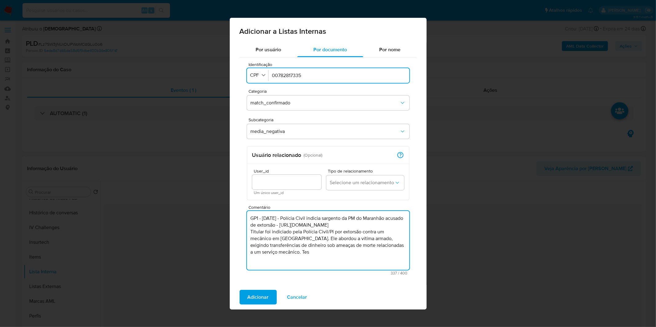
click at [300, 241] on textarea "GP1 - [DATE] - Polícia Civil indicia sargento da PM do Maranhão acusado de exto…" at bounding box center [328, 240] width 162 height 59
click at [306, 241] on textarea "GP1 - [DATE] - Polícia Civil indicia sargento da PM do Maranhão acusado de exto…" at bounding box center [328, 240] width 162 height 59
click at [278, 247] on textarea "GP1 - [DATE] - Polícia Civil indicia sargento da PM do Maranhão acusado de exto…" at bounding box center [328, 240] width 162 height 59
click at [300, 250] on textarea "GP1 - [DATE] - Polícia Civil indicia sargento da PM do Maranhão acusado de exto…" at bounding box center [328, 240] width 162 height 59
drag, startPoint x: 297, startPoint y: 254, endPoint x: 290, endPoint y: 253, distance: 6.8
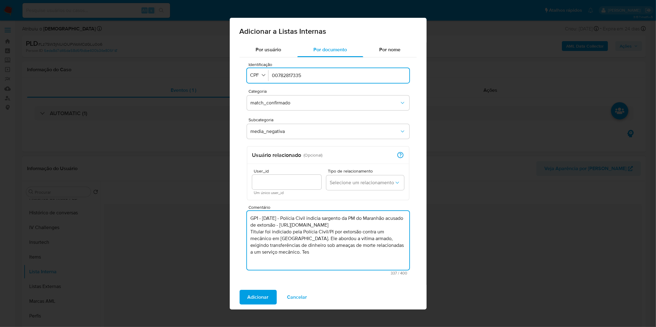
click at [290, 253] on textarea "GP1 - [DATE] - Polícia Civil indicia sargento da PM do Maranhão acusado de exto…" at bounding box center [328, 240] width 162 height 59
paste textarea "O inquérito foi concluído e encaminhado ao Ministério Público, que"
drag, startPoint x: 311, startPoint y: 260, endPoint x: 288, endPoint y: 260, distance: 23.1
click at [288, 260] on textarea "GP1 - [DATE] - Polícia Civil indicia sargento da PM do Maranhão acusado de exto…" at bounding box center [328, 240] width 162 height 59
type textarea "GP1 - [DATE] - Polícia Civil indicia sargento da PM do Maranhão acusado de exto…"
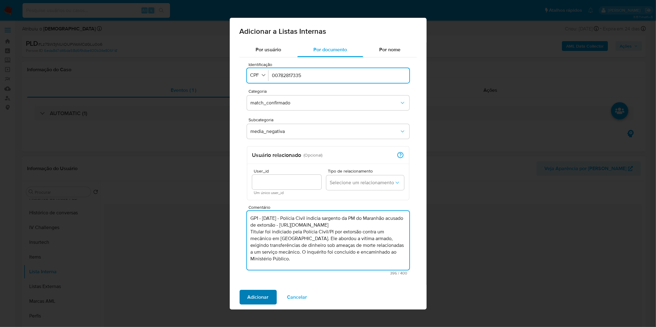
click at [252, 302] on span "Adicionar" at bounding box center [258, 298] width 21 height 14
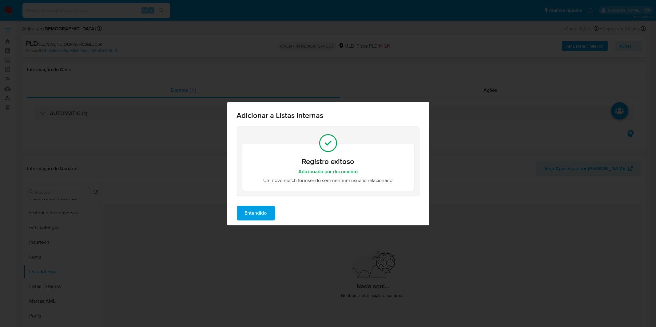
click at [248, 218] on span "Entendido" at bounding box center [256, 214] width 22 height 14
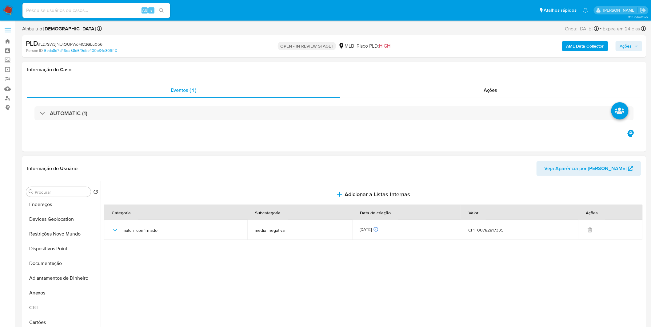
scroll to position [0, 0]
click at [54, 222] on button "Geral" at bounding box center [60, 221] width 72 height 15
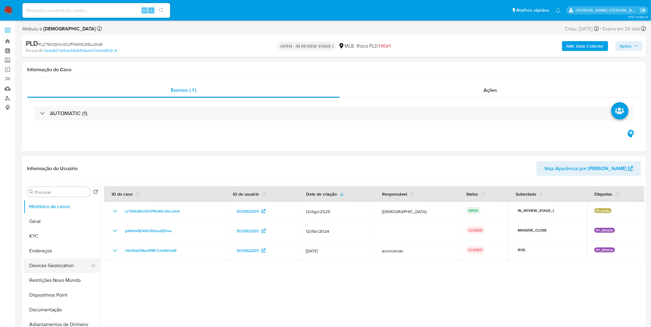
select select "10"
click at [59, 219] on button "Geral" at bounding box center [60, 221] width 72 height 15
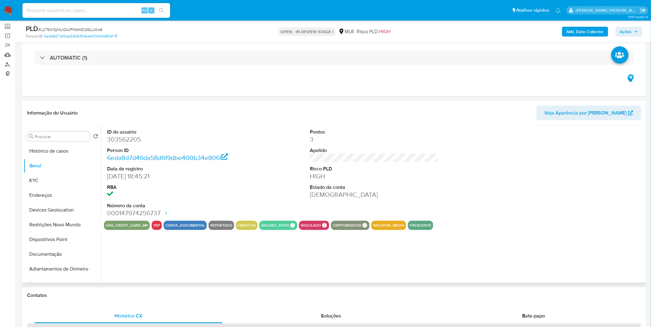
scroll to position [34, 0]
click at [12, 11] on img at bounding box center [8, 10] width 10 height 10
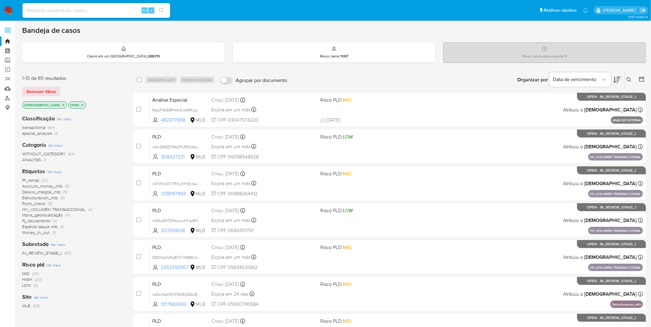
click at [100, 7] on input at bounding box center [96, 10] width 148 height 8
paste input "DEONphVDbBTCYWAWUzdJvclc"
type input "DEONphVDbBTCYWAWUzdJvclc"
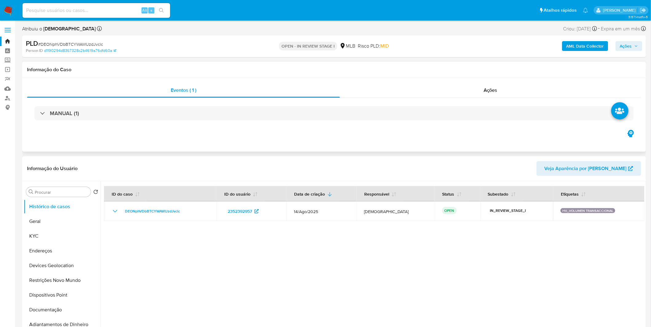
select select "10"
click at [585, 51] on div "AML Data Collector Ações" at bounding box center [540, 46] width 204 height 14
click at [582, 51] on div "AML Data Collector Ações" at bounding box center [540, 46] width 204 height 14
click at [579, 48] on b "AML Data Collector" at bounding box center [585, 46] width 38 height 10
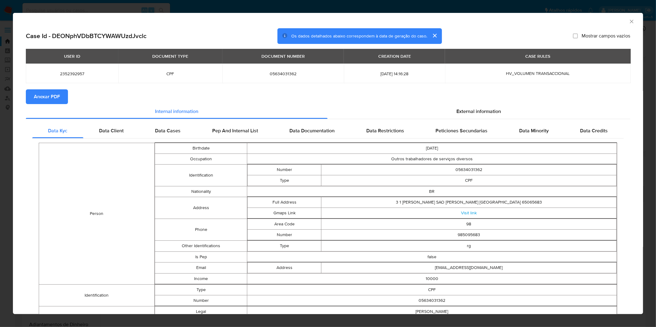
click at [53, 99] on span "Anexar PDF" at bounding box center [47, 97] width 26 height 14
click at [376, 7] on div "AML Data Collector Case Id - DEONphVDbBTCYWAWUzdJvclc Os dados detalhados abaix…" at bounding box center [328, 163] width 656 height 327
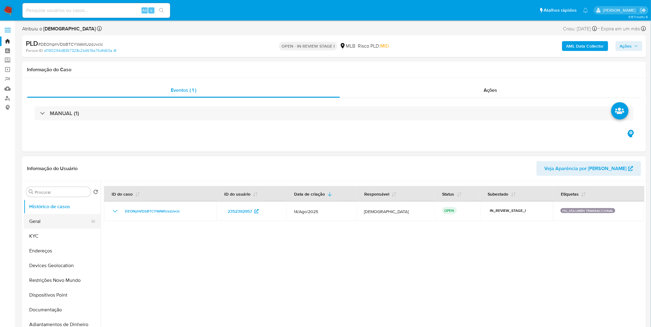
click at [42, 223] on button "Geral" at bounding box center [60, 221] width 72 height 15
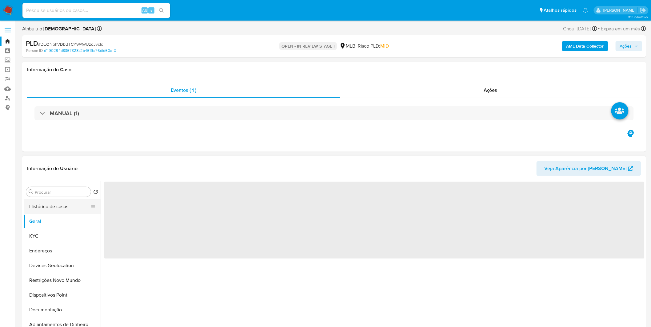
click at [50, 211] on button "Histórico de casos" at bounding box center [60, 207] width 72 height 15
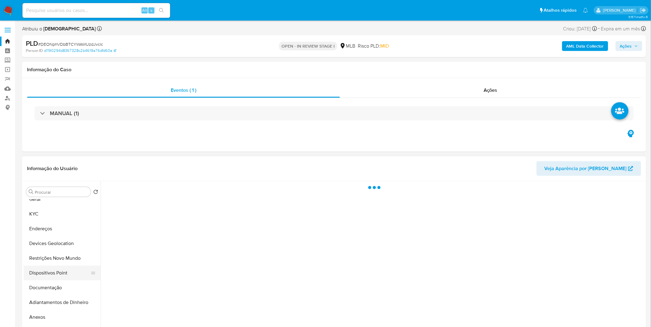
scroll to position [34, 0]
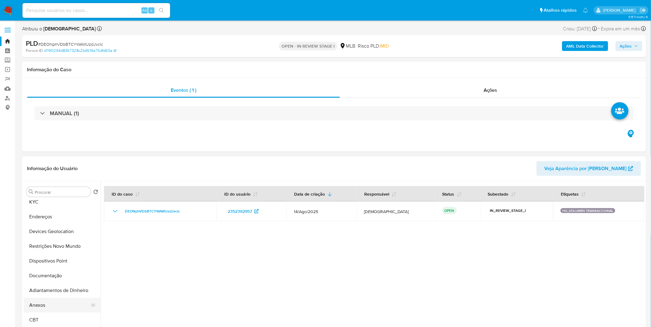
click at [50, 306] on button "Anexos" at bounding box center [60, 305] width 72 height 15
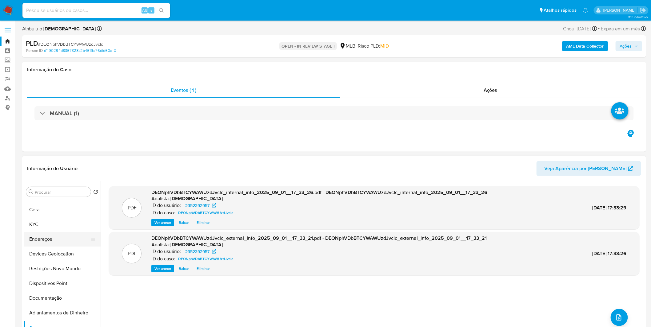
scroll to position [0, 0]
click at [54, 240] on button "KYC" at bounding box center [60, 236] width 72 height 15
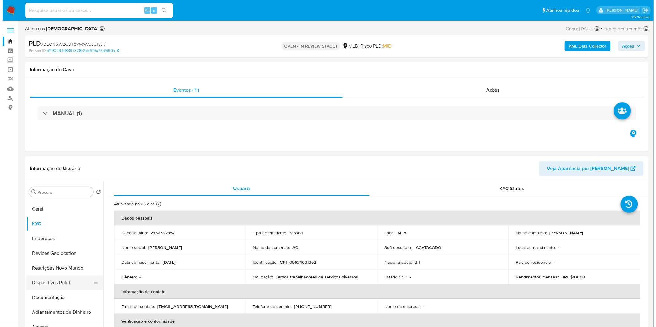
scroll to position [34, 0]
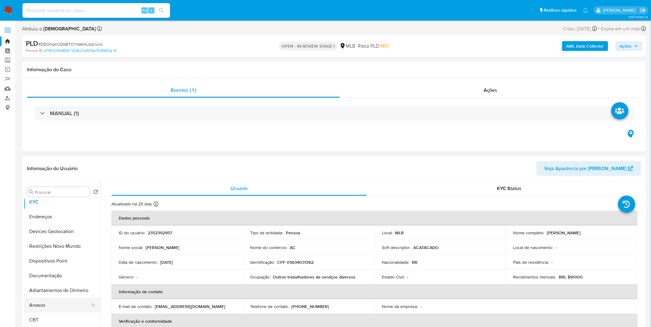
click at [54, 306] on button "Anexos" at bounding box center [60, 305] width 72 height 15
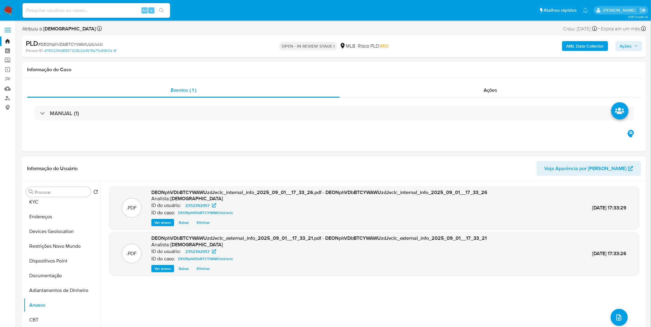
click at [607, 317] on div ".PDF DEONphVDbBTCYWAWUzdJvclc_internal_info_2025_09_01__17_33_26.pdf - DEONphVD…" at bounding box center [374, 260] width 530 height 148
click at [611, 317] on button "upload-file" at bounding box center [618, 317] width 17 height 17
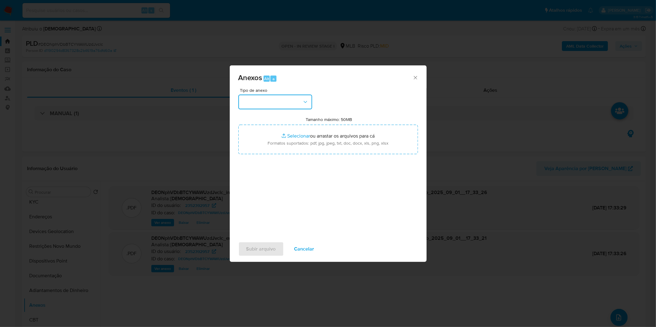
click at [263, 95] on button "button" at bounding box center [275, 102] width 74 height 15
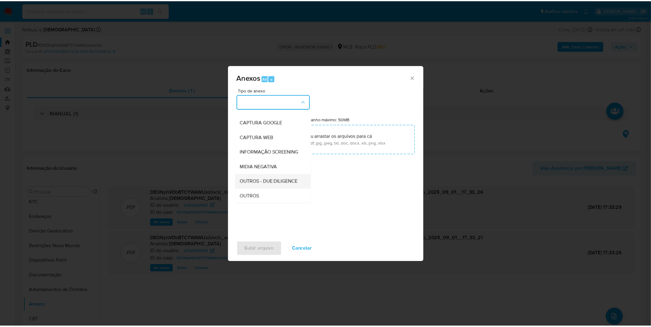
scroll to position [68, 0]
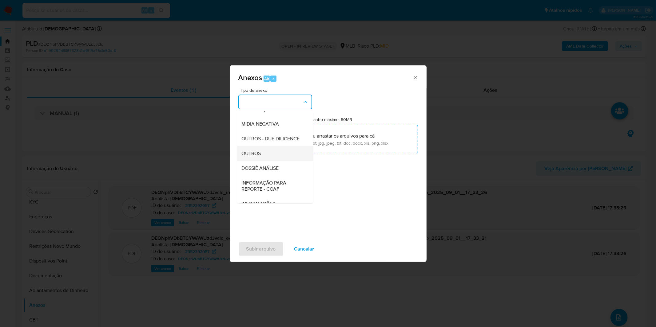
click at [258, 157] on span "OUTROS" at bounding box center [251, 154] width 19 height 6
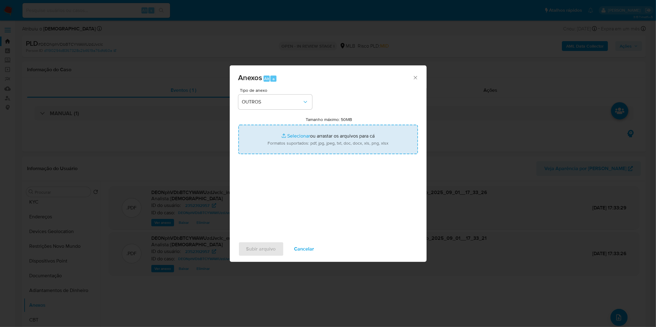
click at [271, 139] on input "Tamanho máximo: 50MB Selecionar arquivos" at bounding box center [328, 140] width 180 height 30
type input "C:\fakepath\Mulan 2352392957_2025_08_21_11_31_55.xlsx"
click at [266, 249] on span "Subir arquivo" at bounding box center [261, 250] width 30 height 14
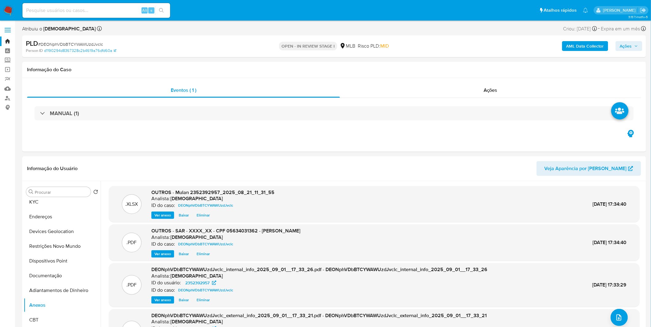
click at [619, 42] on button "Ações" at bounding box center [628, 46] width 27 height 10
click at [426, 69] on button "Resolução do caso Alt r" at bounding box center [457, 66] width 71 height 16
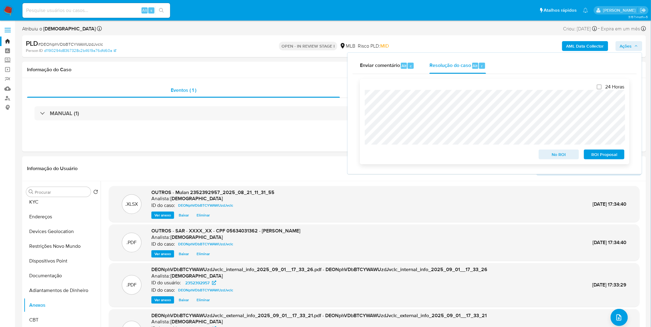
click at [611, 155] on span "ROI Proposal" at bounding box center [604, 154] width 32 height 9
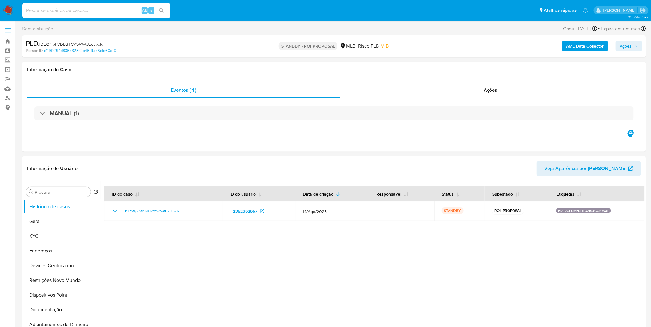
select select "10"
click at [106, 14] on input at bounding box center [96, 10] width 148 height 8
paste input "nG6Ls55TQNpouxKKipjBNZbc"
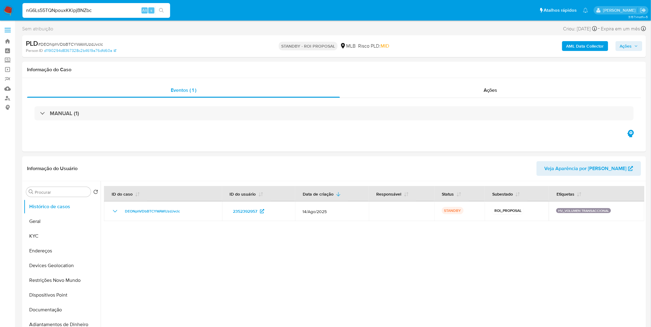
type input "nG6Ls55TQNpouxKKipjBNZbc"
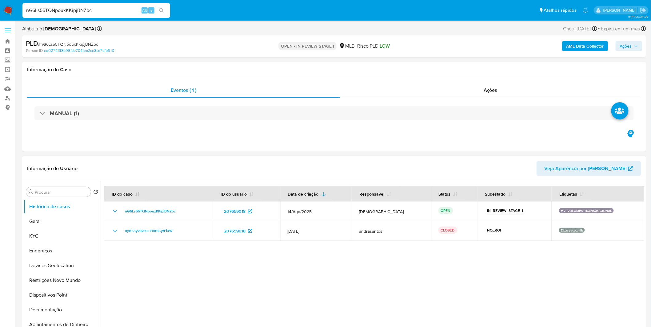
select select "10"
click at [47, 236] on button "KYC" at bounding box center [60, 236] width 72 height 15
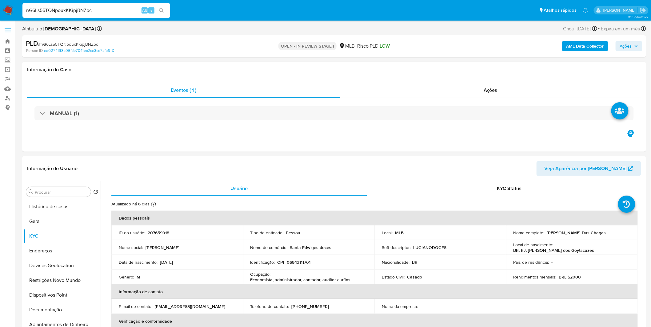
click at [589, 47] on b "AML Data Collector" at bounding box center [585, 46] width 38 height 10
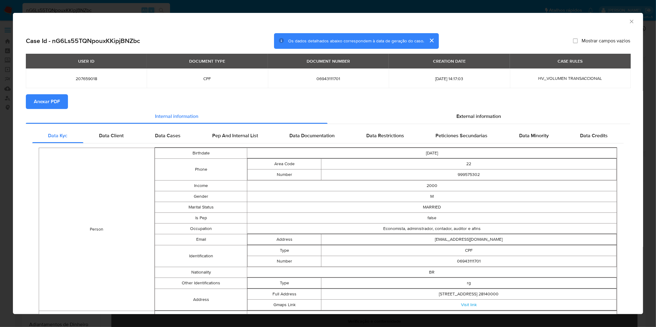
click at [42, 103] on span "Anexar PDF" at bounding box center [47, 102] width 26 height 14
click at [167, 9] on div "AML Data Collector Case Id - nG6Ls55TQNpouxKKipjBNZbc Os dados detalhados abaix…" at bounding box center [328, 163] width 656 height 327
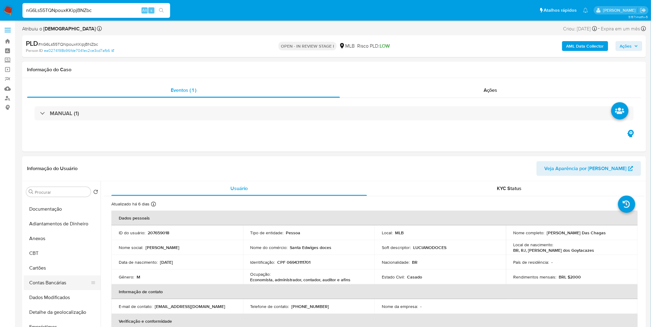
scroll to position [102, 0]
click at [47, 240] on button "Anexos" at bounding box center [60, 237] width 72 height 15
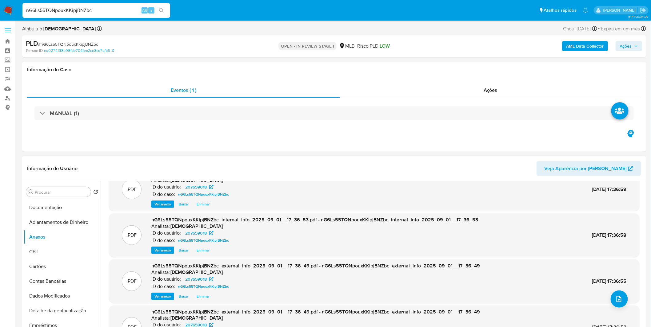
scroll to position [34, 0]
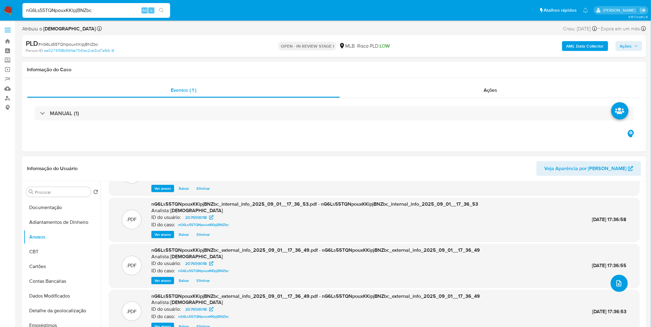
click at [621, 283] on button "upload-file" at bounding box center [618, 283] width 17 height 17
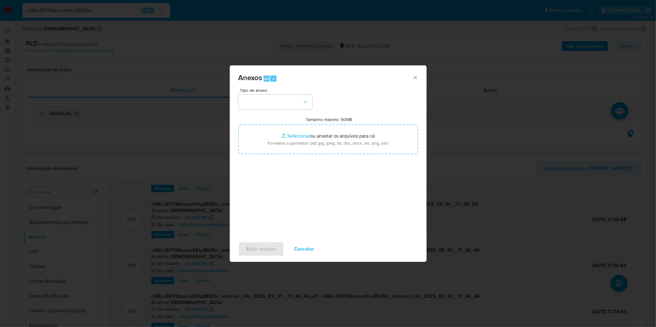
click at [303, 251] on span "Cancelar" at bounding box center [304, 250] width 20 height 14
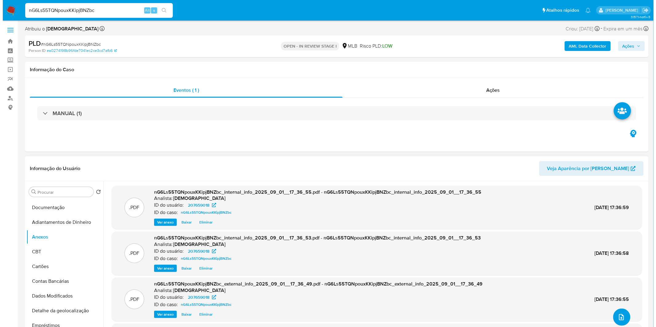
scroll to position [0, 0]
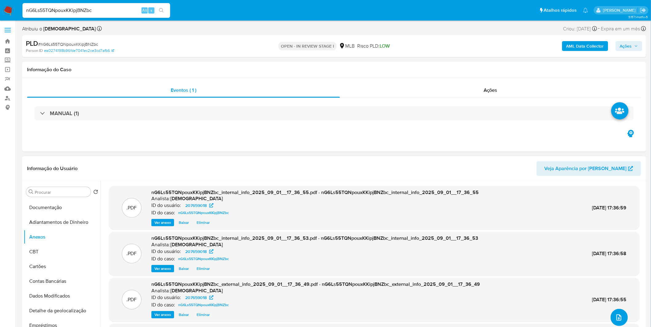
click at [617, 320] on icon "upload-file" at bounding box center [618, 317] width 7 height 7
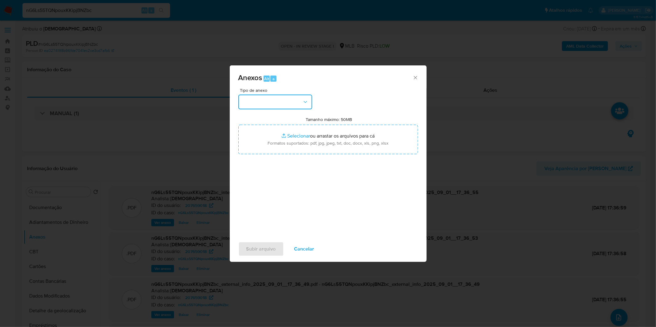
click at [284, 107] on button "button" at bounding box center [275, 102] width 74 height 15
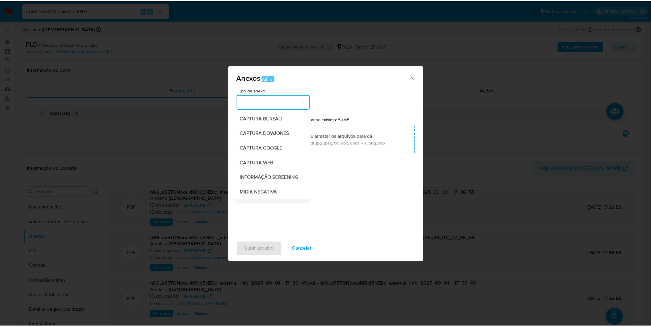
scroll to position [68, 0]
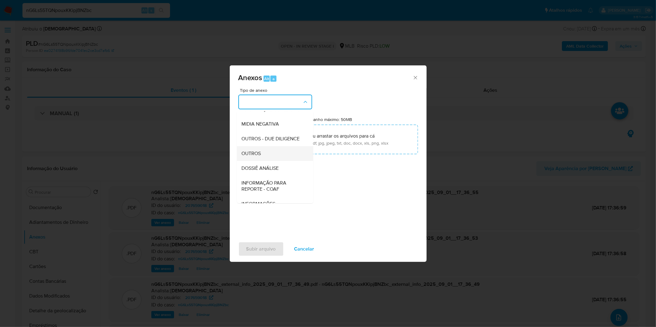
click at [273, 161] on div "OUTROS" at bounding box center [273, 153] width 63 height 15
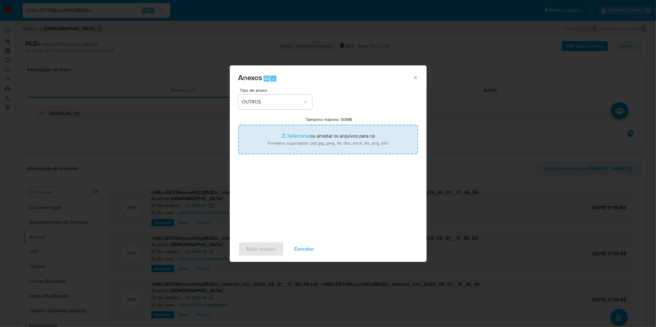
click at [284, 136] on input "Tamanho máximo: 50MB Selecionar arquivos" at bounding box center [328, 140] width 180 height 30
type input "C:\fakepath\Mulan 207659018_2025_08_21_12_04_10.xlsx"
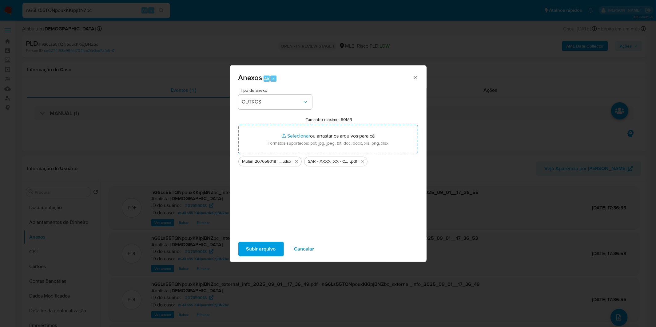
click at [261, 252] on span "Subir arquivo" at bounding box center [261, 250] width 30 height 14
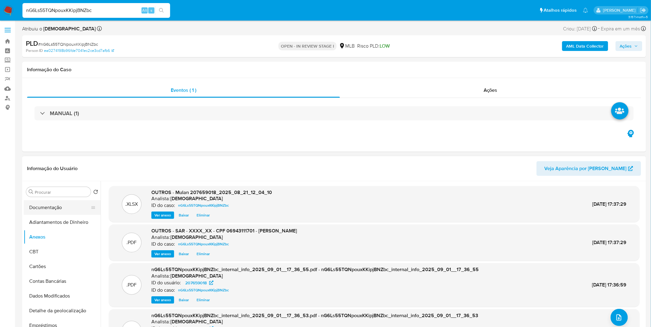
click at [60, 209] on button "Documentação" at bounding box center [60, 207] width 72 height 15
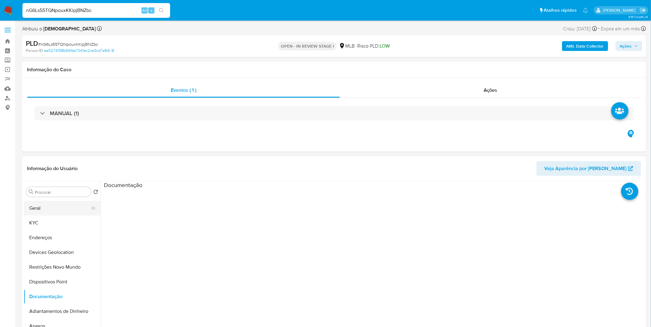
scroll to position [0, 0]
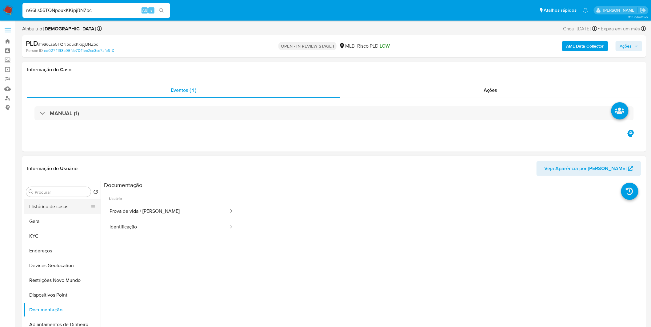
click at [53, 210] on button "Histórico de casos" at bounding box center [60, 207] width 72 height 15
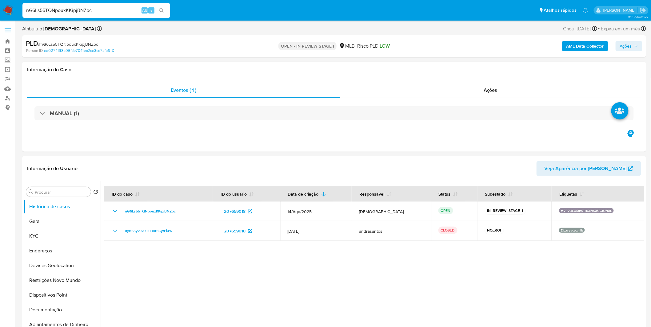
click at [618, 47] on button "Ações" at bounding box center [628, 46] width 27 height 10
click at [468, 67] on span "Resolução do caso" at bounding box center [450, 65] width 42 height 7
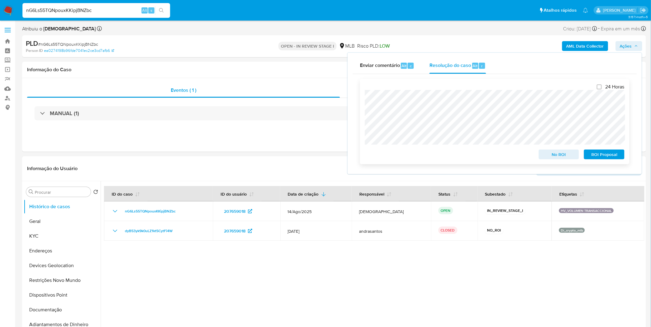
click at [613, 159] on span "ROI Proposal" at bounding box center [604, 154] width 32 height 9
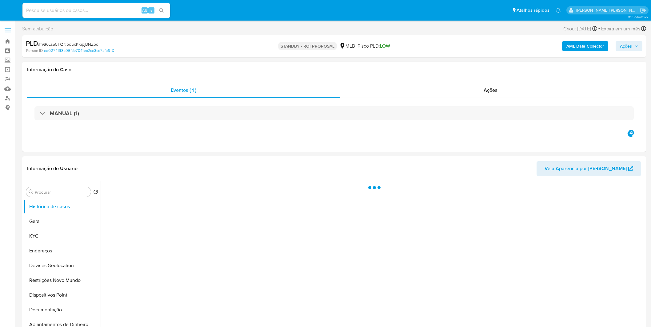
select select "10"
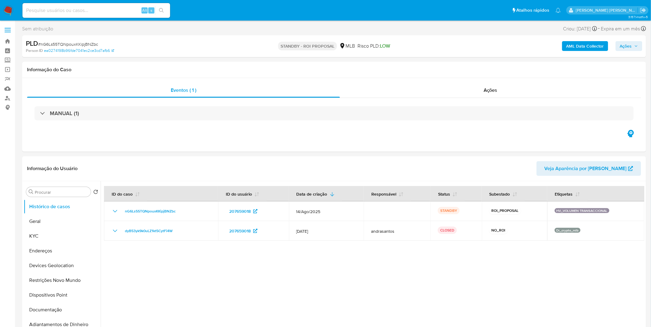
click at [9, 9] on img at bounding box center [8, 10] width 10 height 10
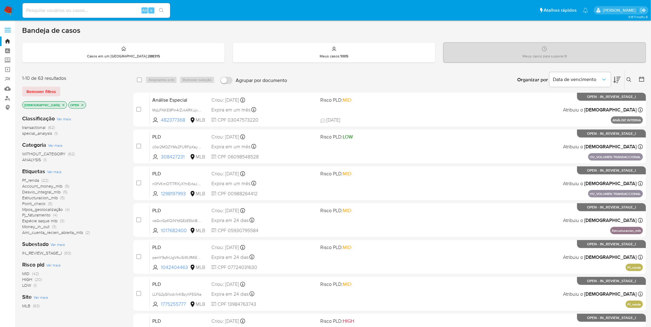
click at [112, 10] on input at bounding box center [96, 10] width 148 height 8
paste input "n0fVKmOTITRXyXYnExtaJVnV"
type input "n0fVKmOTITRXyXYnExtaJVnV"
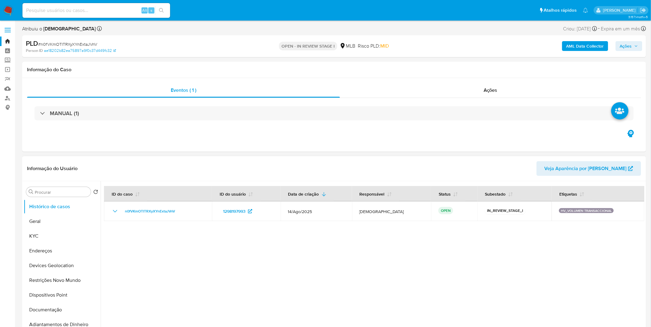
select select "10"
click at [57, 238] on button "KYC" at bounding box center [60, 236] width 72 height 15
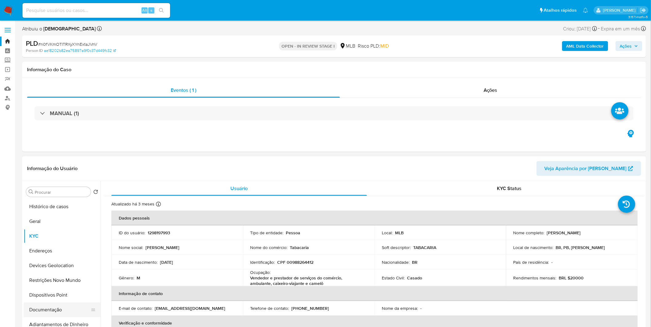
click at [57, 309] on button "Documentação" at bounding box center [60, 310] width 72 height 15
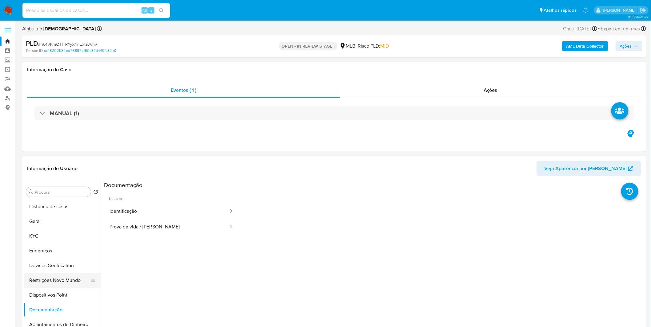
click at [60, 280] on button "Restrições Novo Mundo" at bounding box center [60, 280] width 72 height 15
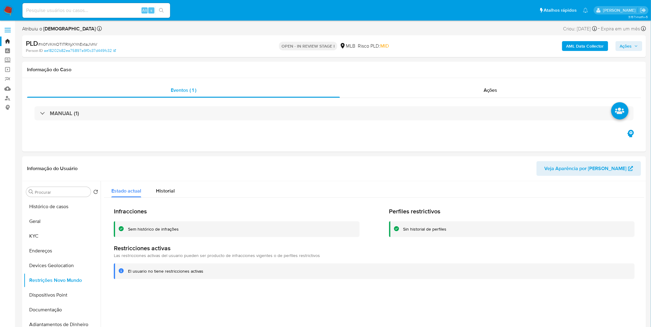
click at [580, 48] on b "AML Data Collector" at bounding box center [585, 46] width 38 height 10
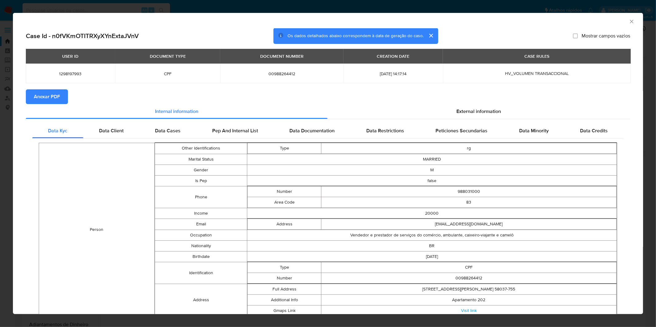
click at [58, 95] on span "Anexar PDF" at bounding box center [47, 97] width 26 height 14
click at [247, 5] on div "AML Data Collector Case Id - n0fVKmOTITRXyXYnExtaJVnV Os dados detalhados abaix…" at bounding box center [328, 163] width 656 height 327
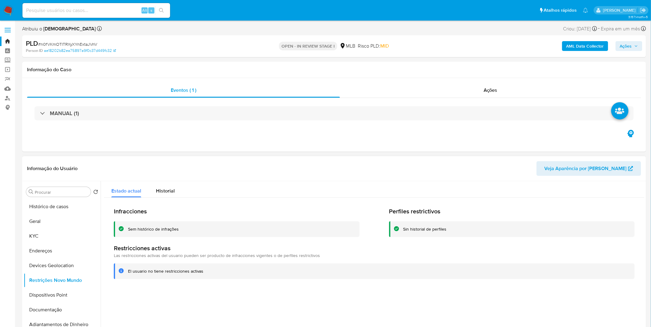
scroll to position [137, 0]
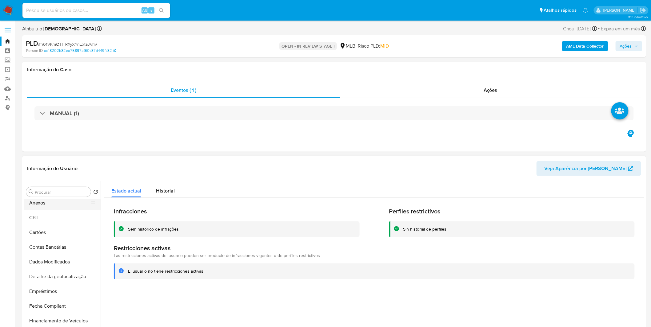
click at [49, 205] on button "Anexos" at bounding box center [60, 203] width 72 height 15
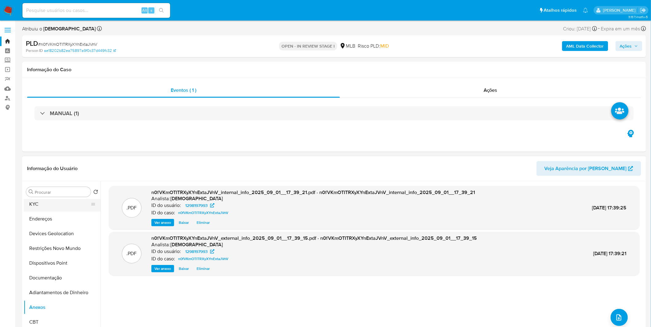
scroll to position [0, 0]
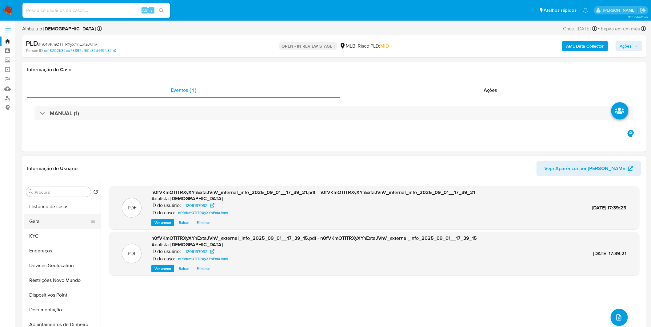
click at [56, 222] on button "Geral" at bounding box center [60, 221] width 72 height 15
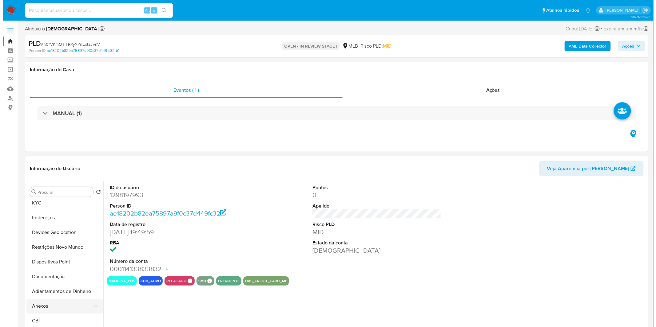
scroll to position [102, 0]
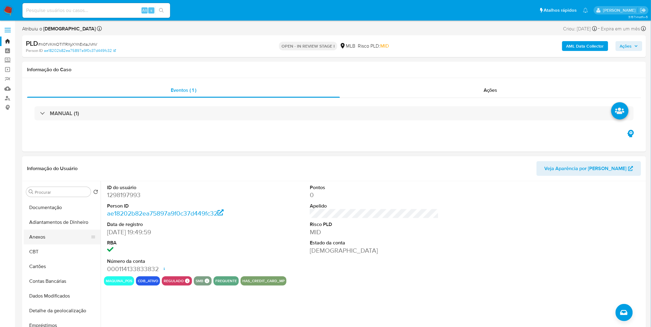
click at [59, 243] on button "Anexos" at bounding box center [60, 237] width 72 height 15
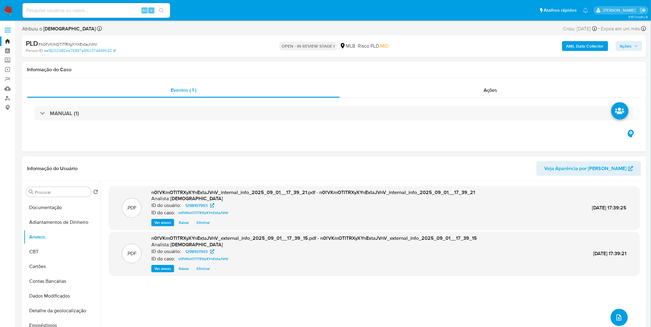
click at [617, 321] on icon "upload-file" at bounding box center [618, 317] width 7 height 7
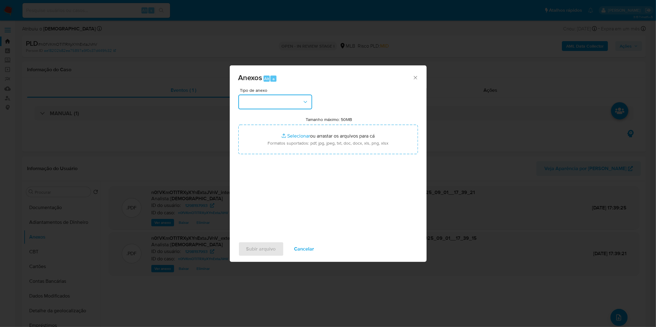
click at [291, 100] on button "button" at bounding box center [275, 102] width 74 height 15
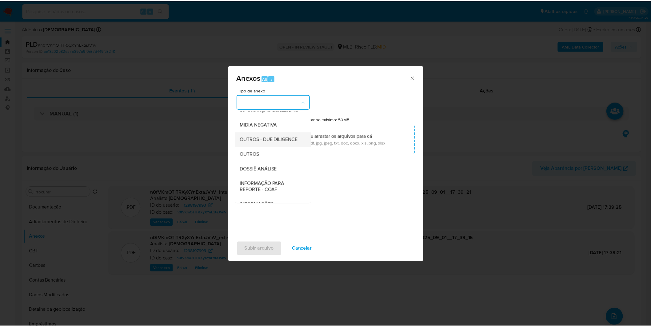
scroll to position [68, 0]
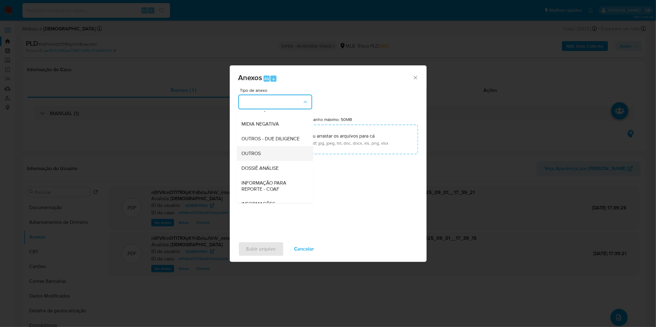
click at [262, 161] on div "OUTROS" at bounding box center [273, 153] width 63 height 15
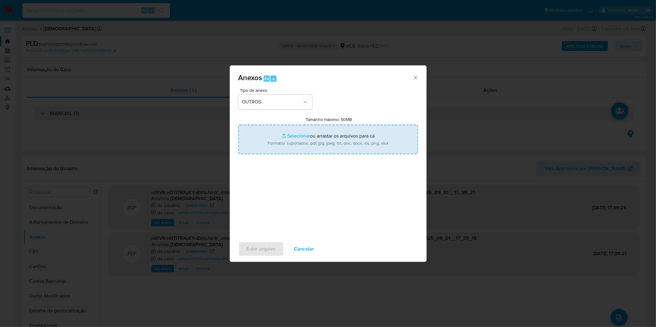
click at [277, 139] on input "Tamanho máximo: 50MB Selecionar arquivos" at bounding box center [328, 140] width 180 height 30
type input "C:\fakepath\Mulan 1298197993_2025_08_29_14_54_45.xlsx"
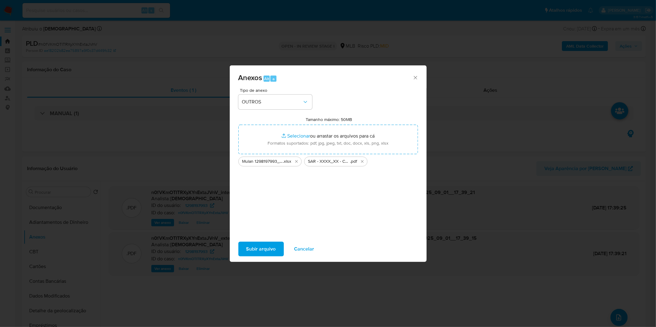
click at [264, 247] on span "Subir arquivo" at bounding box center [261, 250] width 30 height 14
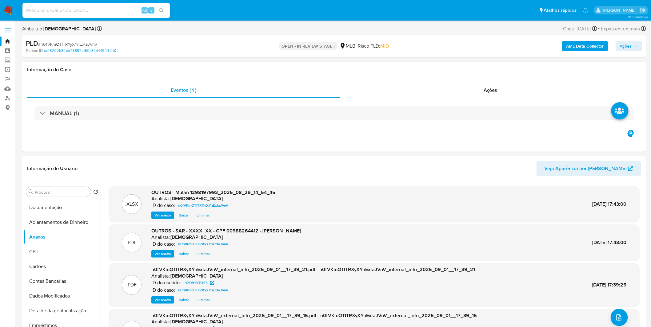
click at [618, 46] on button "Ações" at bounding box center [628, 46] width 27 height 10
click at [443, 71] on div "Resolução do caso Alt r" at bounding box center [457, 66] width 56 height 16
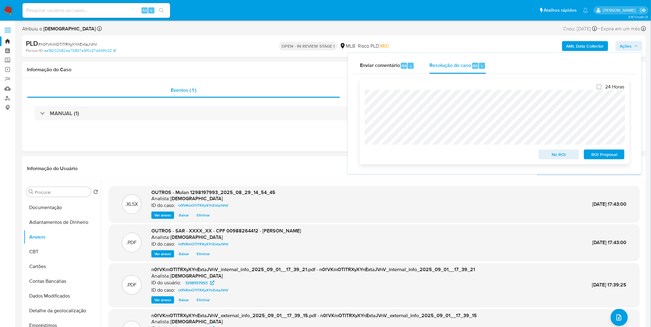
click at [605, 158] on span "ROI Proposal" at bounding box center [604, 154] width 32 height 9
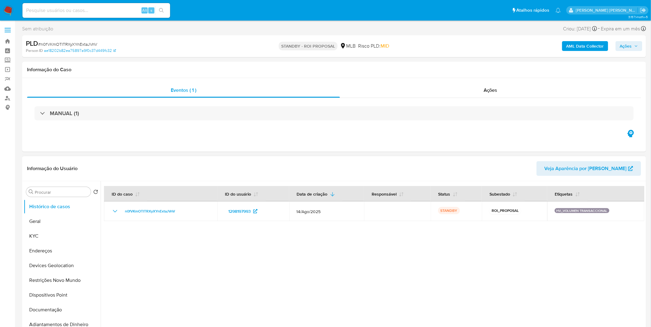
select select "10"
click at [94, 10] on input at bounding box center [96, 10] width 148 height 8
paste input "c0sr2MQZYMs2FURFpXey2oTM"
type input "c0sr2MQZYMs2FURFpXey2oTM"
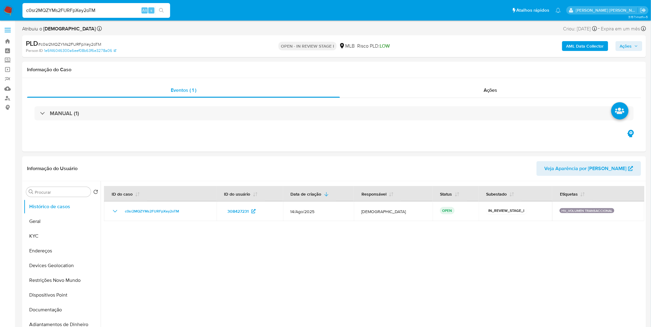
select select "10"
click at [63, 239] on button "KYC" at bounding box center [60, 236] width 72 height 15
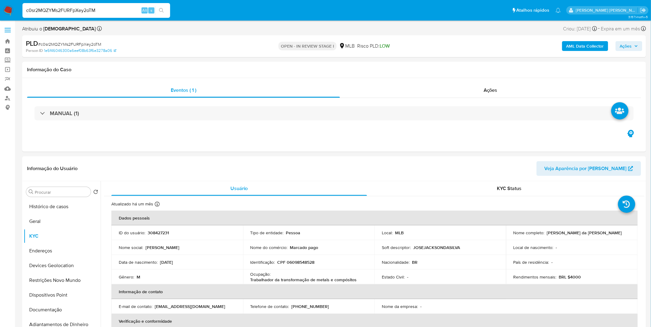
click at [577, 52] on div "AML Data Collector Ações" at bounding box center [540, 46] width 204 height 14
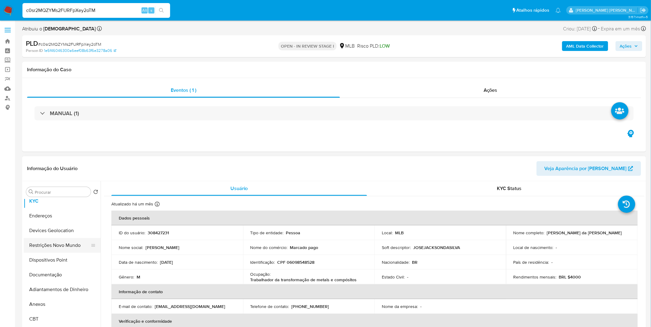
scroll to position [102, 0]
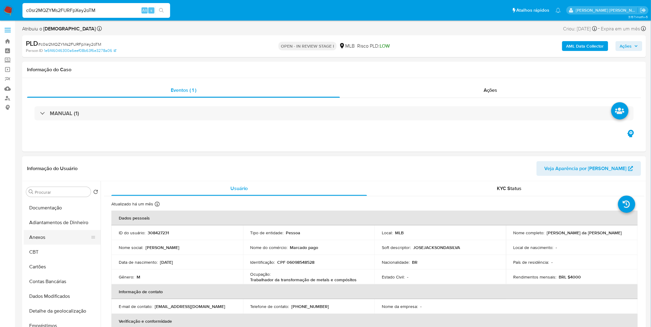
click at [57, 241] on button "Anexos" at bounding box center [60, 237] width 72 height 15
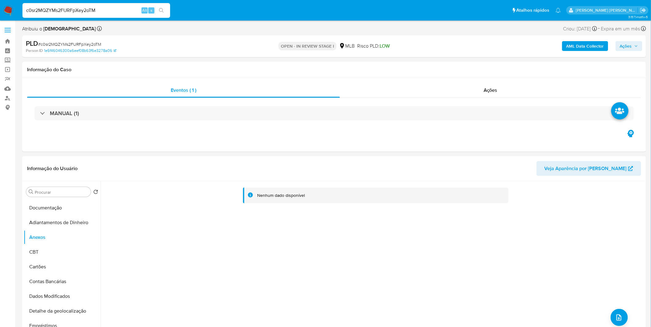
click at [579, 50] on b "AML Data Collector" at bounding box center [585, 46] width 38 height 10
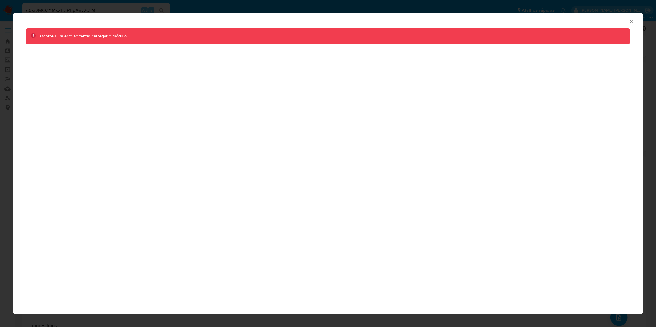
click at [629, 20] on icon "Fechar a janela" at bounding box center [632, 21] width 6 height 6
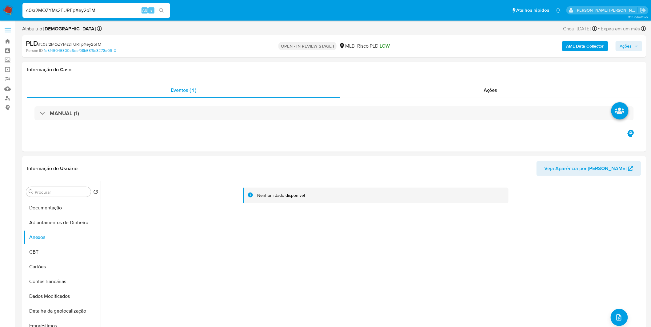
click at [591, 47] on b "AML Data Collector" at bounding box center [585, 46] width 38 height 10
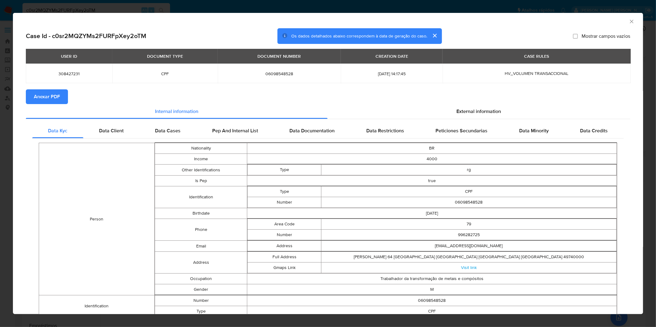
click at [48, 96] on span "Anexar PDF" at bounding box center [47, 97] width 26 height 14
click at [292, 8] on div "AML Data Collector Case Id - c0sr2MQZYMs2FURFpXey2oTM Os dados detalhados abaix…" at bounding box center [328, 163] width 656 height 327
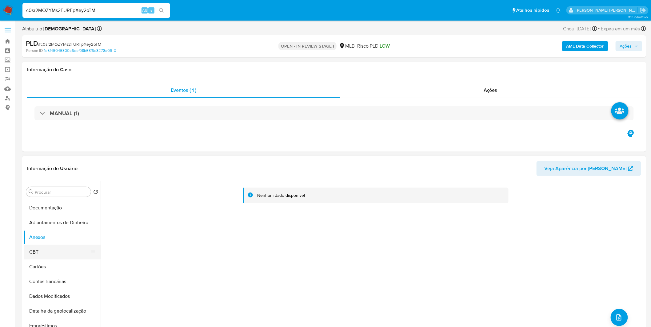
click at [42, 256] on button "CBT" at bounding box center [60, 252] width 72 height 15
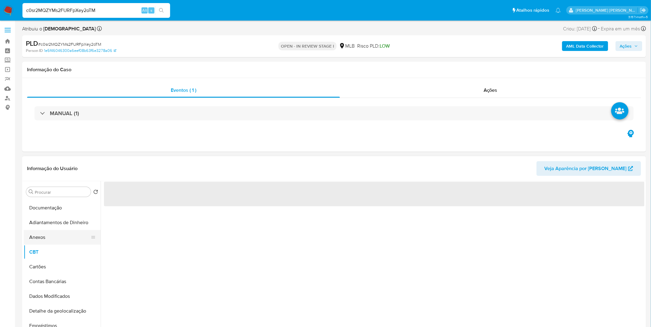
click at [43, 238] on button "Anexos" at bounding box center [60, 237] width 72 height 15
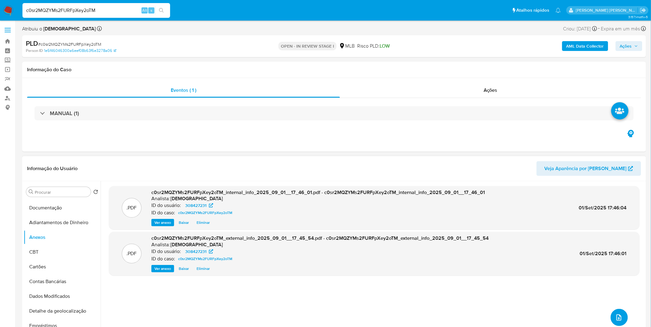
click at [615, 315] on icon "upload-file" at bounding box center [618, 317] width 7 height 7
click at [610, 314] on button "upload-file" at bounding box center [618, 317] width 17 height 17
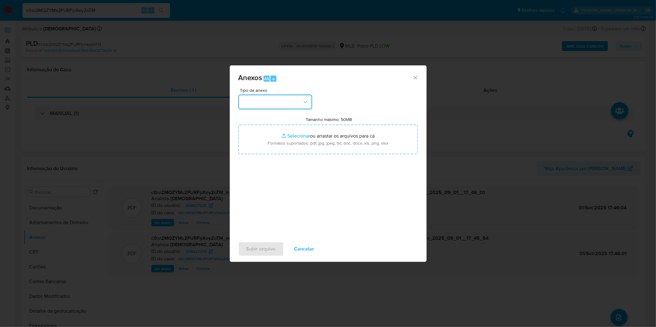
click at [294, 105] on button "button" at bounding box center [275, 102] width 74 height 15
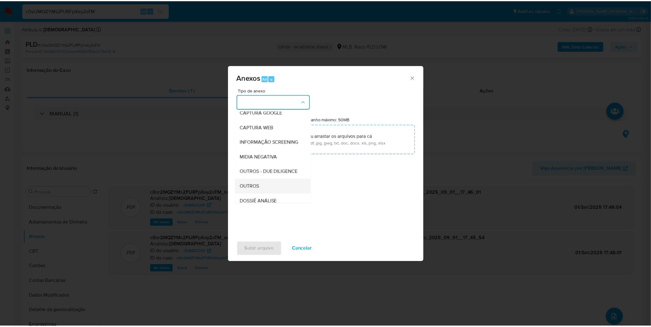
scroll to position [68, 0]
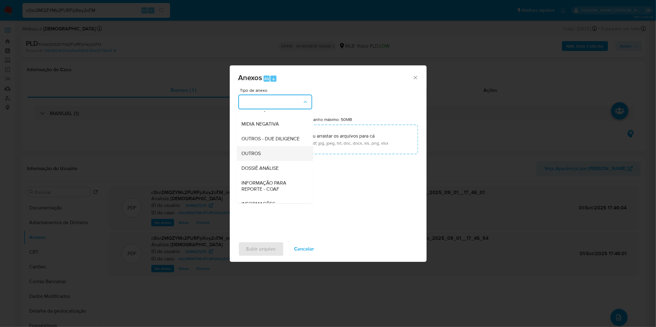
click at [268, 161] on div "OUTROS" at bounding box center [273, 153] width 63 height 15
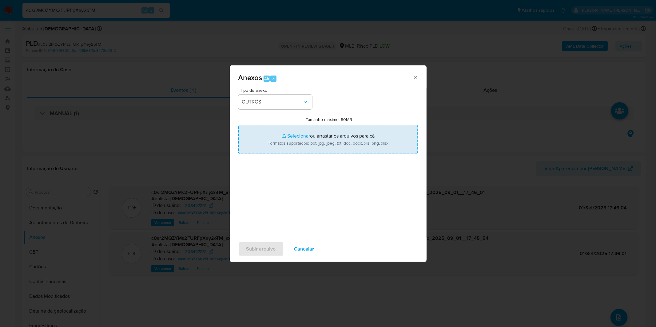
click at [292, 137] on input "Tamanho máximo: 50MB Selecionar arquivos" at bounding box center [328, 140] width 180 height 30
type input "C:\fakepath\Mulan 308427231_2025_08_21_11_40_40.xlsx"
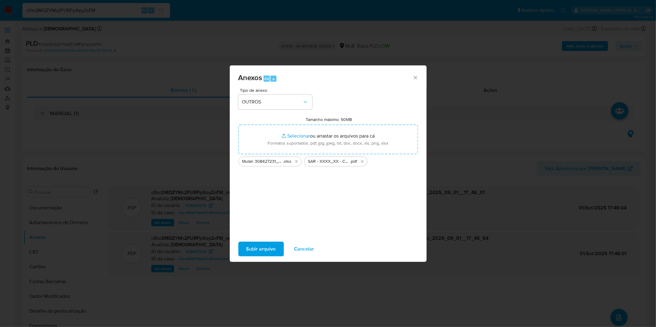
click at [266, 251] on span "Subir arquivo" at bounding box center [261, 250] width 30 height 14
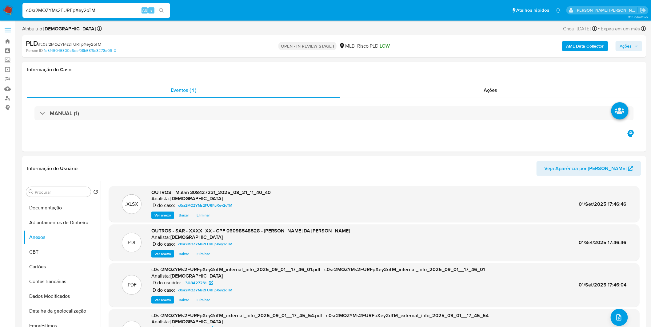
click at [625, 46] on span "Ações" at bounding box center [626, 46] width 12 height 10
click at [629, 42] on span "Ações" at bounding box center [626, 46] width 12 height 10
click at [458, 71] on div "Resolução do caso Alt r" at bounding box center [457, 66] width 56 height 16
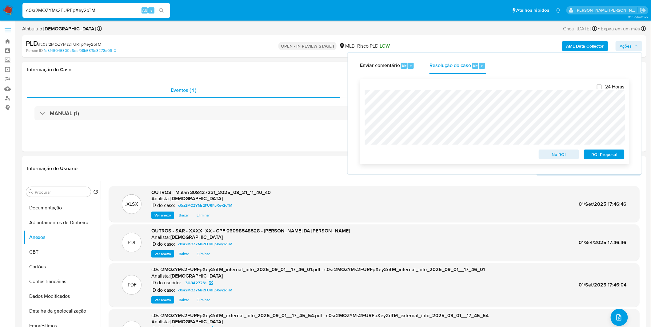
click at [596, 155] on span "ROI Proposal" at bounding box center [604, 154] width 32 height 9
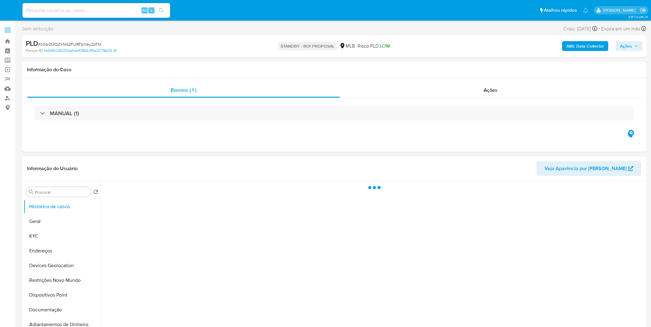
select select "10"
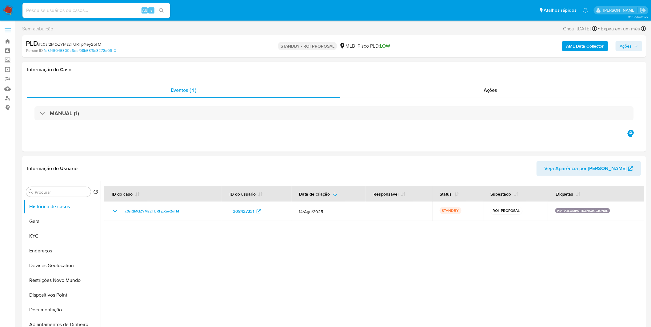
click at [14, 8] on nav "Pausado Ver notificaciones Alt s Atalhos rápidos Presiona las siguientes teclas…" at bounding box center [325, 10] width 651 height 21
click at [10, 8] on img at bounding box center [8, 10] width 10 height 10
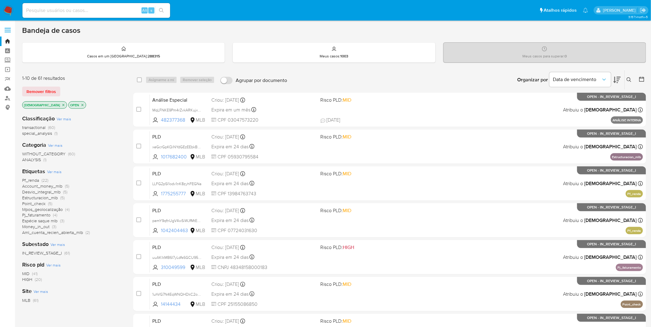
click at [98, 7] on input at bounding box center [96, 10] width 148 height 8
paste input "Iz5jjojS2EHEZaAWVfyGdzP7"
type input "Iz5jjojS2EHEZaAWVfyGdzP7"
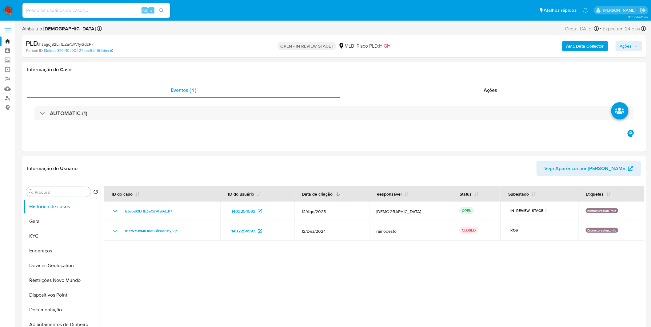
select select "10"
click at [353, 256] on div at bounding box center [373, 259] width 544 height 157
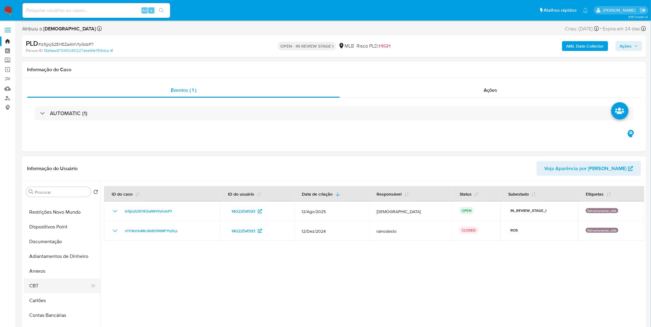
click at [54, 280] on button "CBT" at bounding box center [60, 286] width 72 height 15
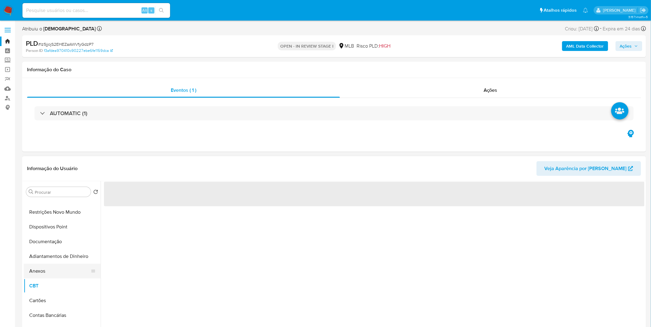
click at [62, 266] on button "Anexos" at bounding box center [60, 271] width 72 height 15
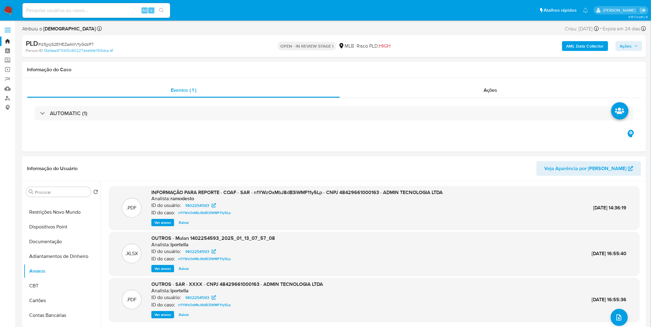
click at [588, 49] on b "AML Data Collector" at bounding box center [585, 46] width 38 height 10
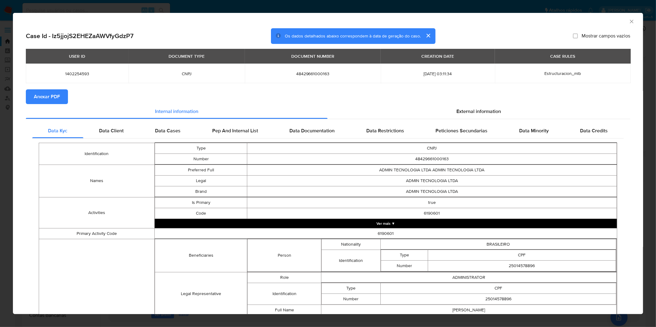
click at [61, 99] on button "Anexar PDF" at bounding box center [47, 96] width 42 height 15
click at [183, 4] on div "AML Data Collector Case Id - Iz5jjojS2EHEZaAWVfyGdzP7 Os dados detalhados abaix…" at bounding box center [328, 163] width 656 height 327
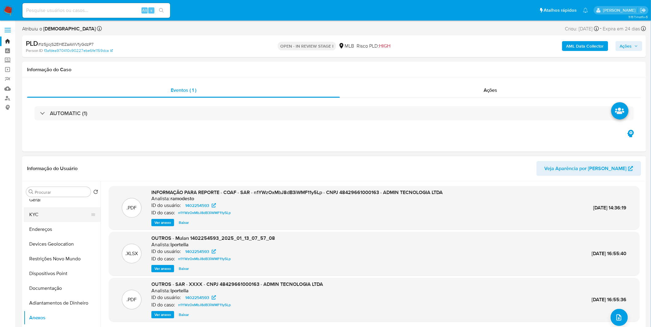
scroll to position [0, 0]
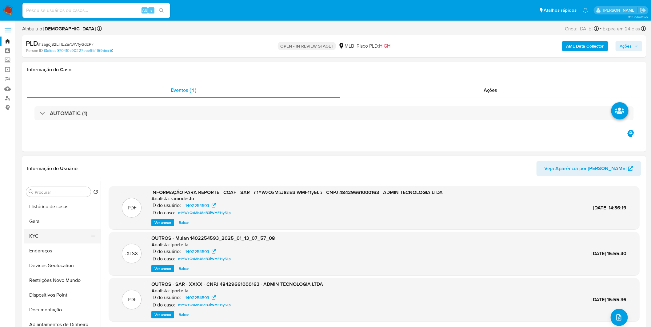
click at [49, 234] on button "KYC" at bounding box center [60, 236] width 72 height 15
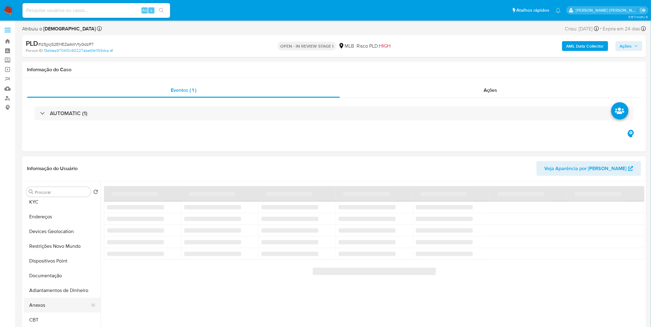
scroll to position [68, 0]
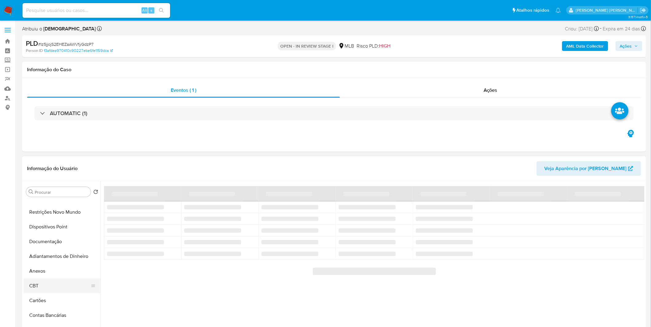
select select "10"
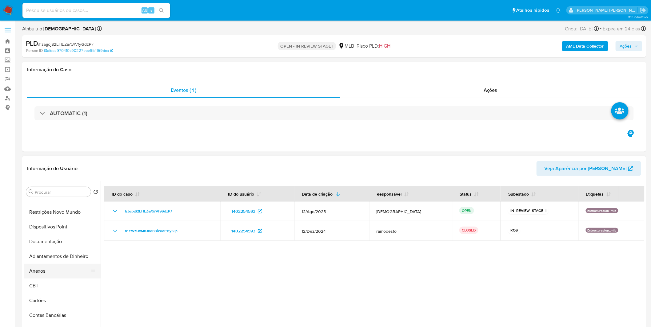
click at [50, 275] on button "Anexos" at bounding box center [60, 271] width 72 height 15
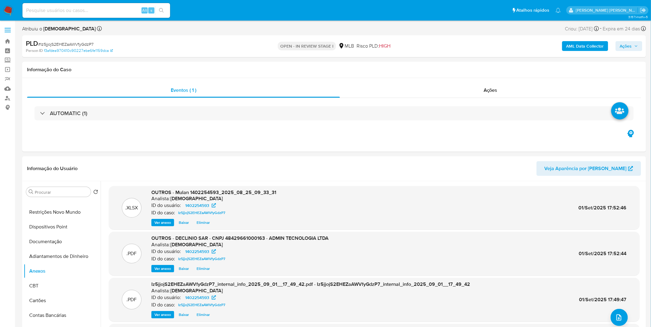
click at [629, 46] on span "Ações" at bounding box center [626, 46] width 12 height 10
click at [456, 65] on span "Resolução do caso" at bounding box center [450, 65] width 42 height 7
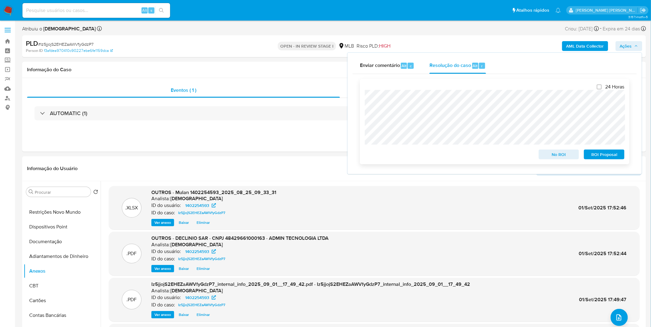
click at [551, 156] on span "No ROI" at bounding box center [559, 154] width 32 height 9
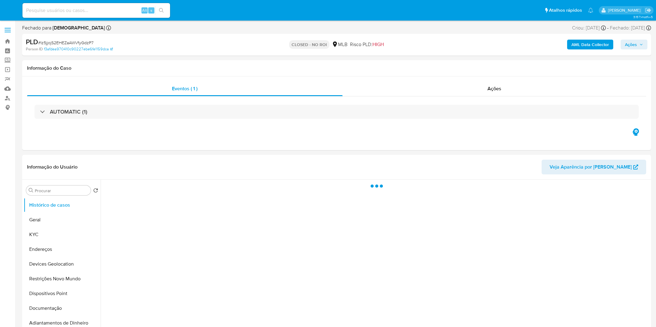
select select "10"
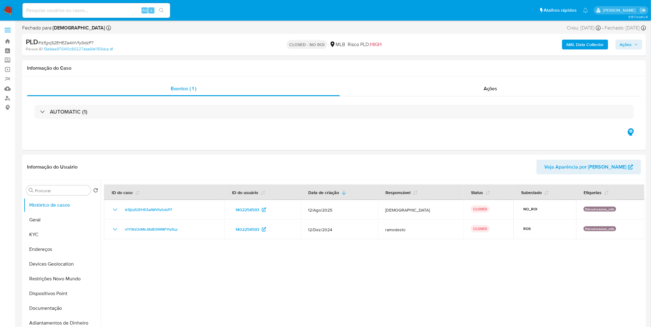
click at [8, 10] on img at bounding box center [8, 10] width 10 height 10
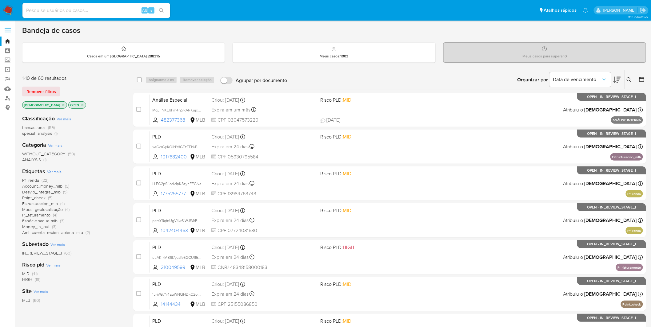
click at [116, 15] on div "Alt s" at bounding box center [96, 10] width 148 height 15
click at [115, 14] on input at bounding box center [96, 10] width 148 height 8
paste input "SiQ9ATaitykmxs5VEvoTasAC"
type input "SiQ9ATaitykmxs5VEvoTasAC"
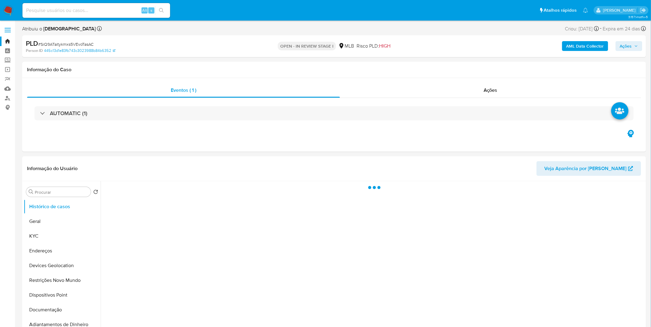
select select "10"
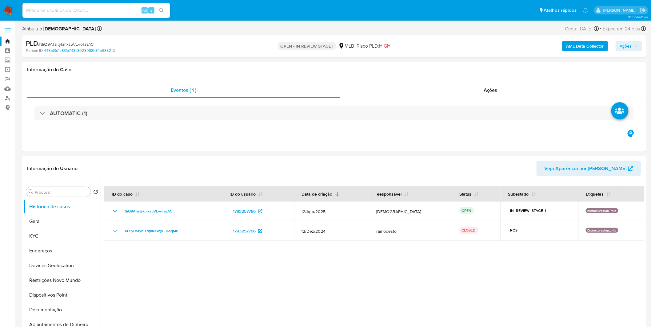
click at [593, 46] on b "AML Data Collector" at bounding box center [585, 46] width 38 height 10
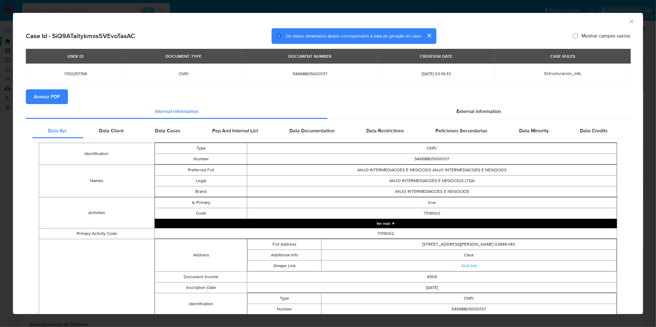
click at [43, 97] on span "Anexar PDF" at bounding box center [47, 97] width 26 height 14
click at [359, 12] on div "AML Data Collector Case Id - SiQ9ATaitykmxs5VEvoTasAC Os dados detalhados abaix…" at bounding box center [328, 163] width 656 height 327
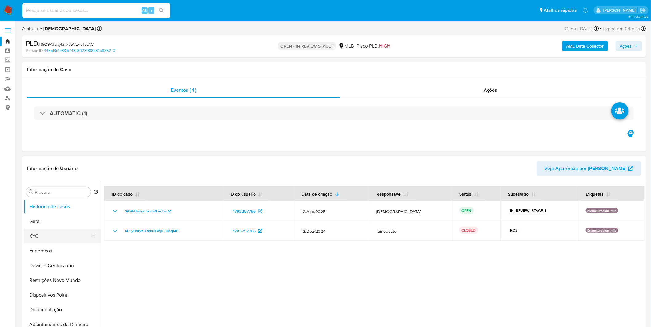
click at [54, 237] on button "KYC" at bounding box center [60, 236] width 72 height 15
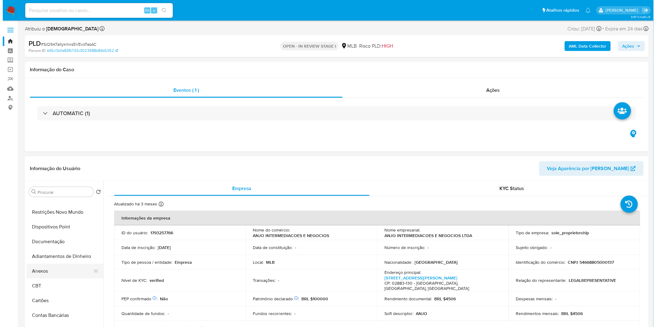
scroll to position [68, 0]
click at [60, 277] on button "Anexos" at bounding box center [60, 271] width 72 height 15
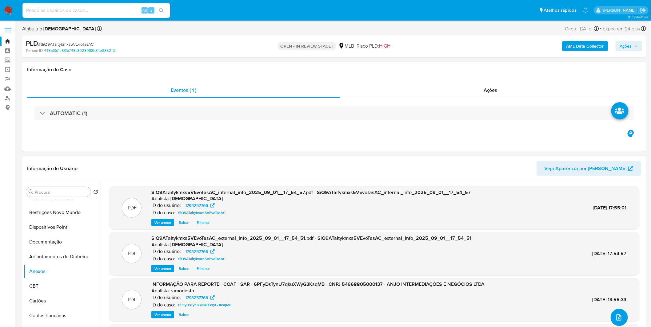
click at [615, 319] on icon "upload-file" at bounding box center [618, 317] width 7 height 7
click at [619, 318] on icon "upload-file" at bounding box center [618, 317] width 7 height 7
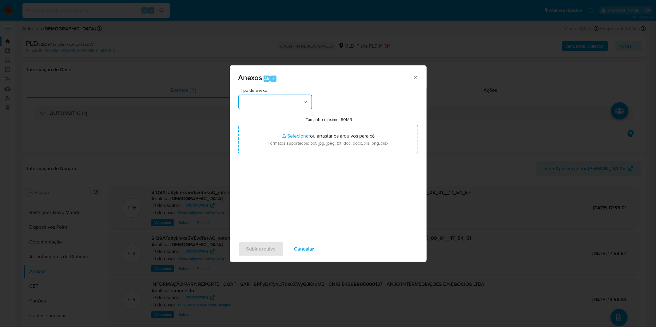
click at [293, 102] on button "button" at bounding box center [275, 102] width 74 height 15
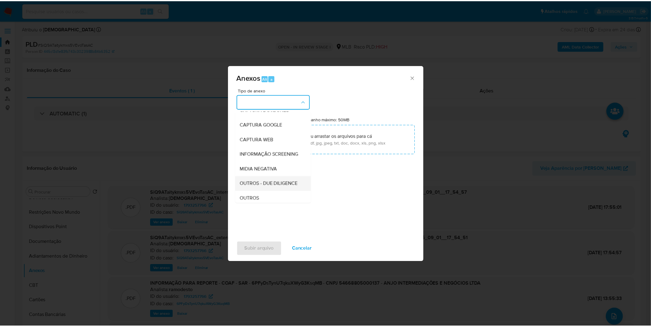
scroll to position [68, 0]
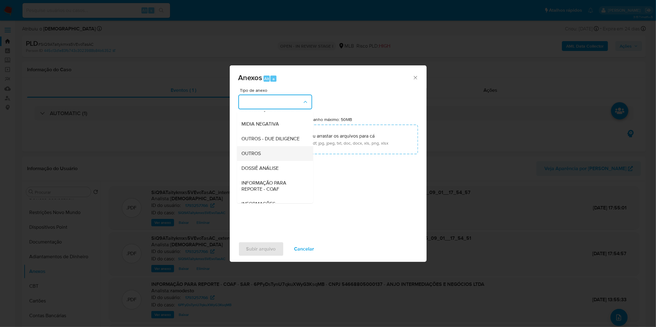
click at [271, 160] on div "OUTROS" at bounding box center [273, 153] width 63 height 15
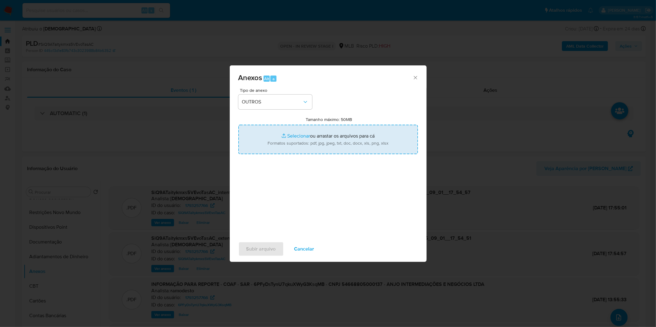
click at [287, 142] on input "Tamanho máximo: 50MB Selecionar arquivos" at bounding box center [328, 140] width 180 height 30
type input "C:\fakepath\2º SAR - XXXX_XX - CNPJ 54668805000137 - ANJO INTERMEDIACOES E NEGO…"
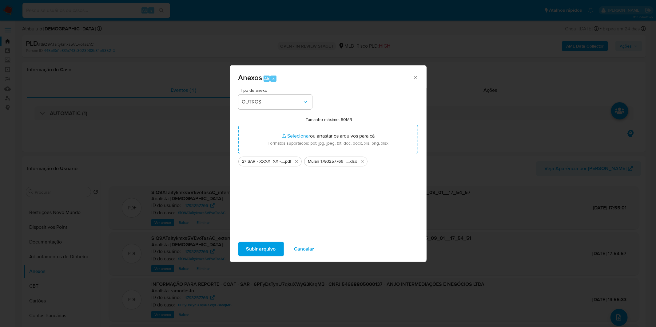
click at [263, 254] on span "Subir arquivo" at bounding box center [261, 250] width 30 height 14
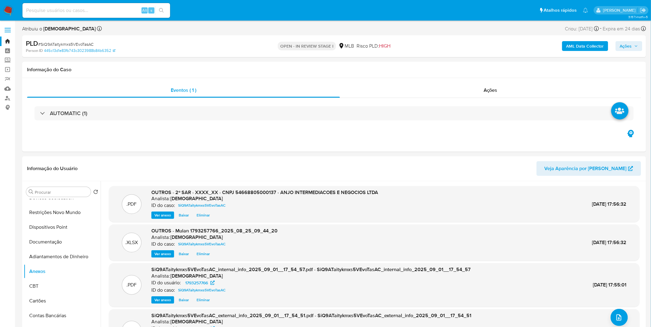
click at [622, 42] on span "Ações" at bounding box center [626, 46] width 12 height 10
click at [462, 65] on span "Resolução do caso" at bounding box center [450, 65] width 42 height 7
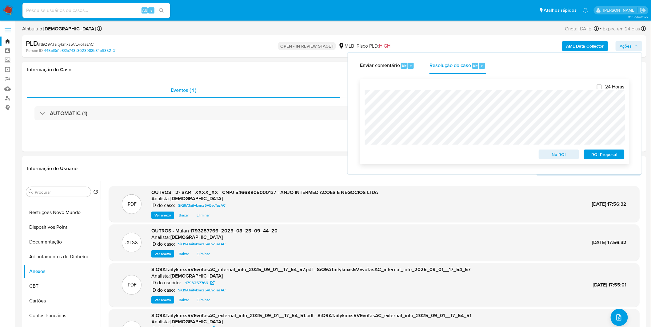
click at [616, 156] on span "ROI Proposal" at bounding box center [604, 154] width 32 height 9
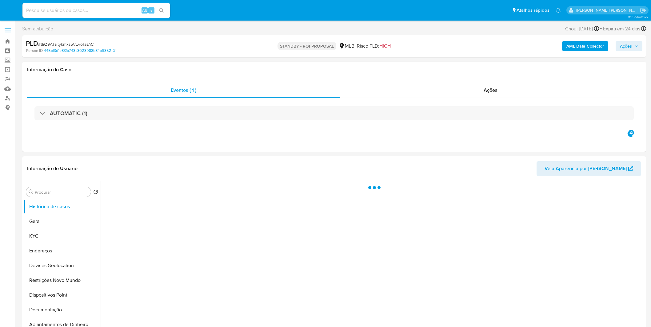
select select "10"
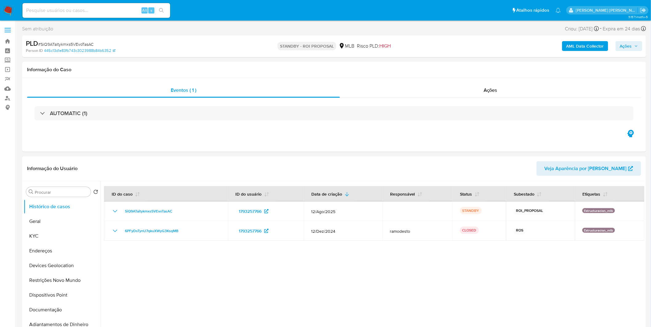
click at [13, 10] on img at bounding box center [8, 10] width 10 height 10
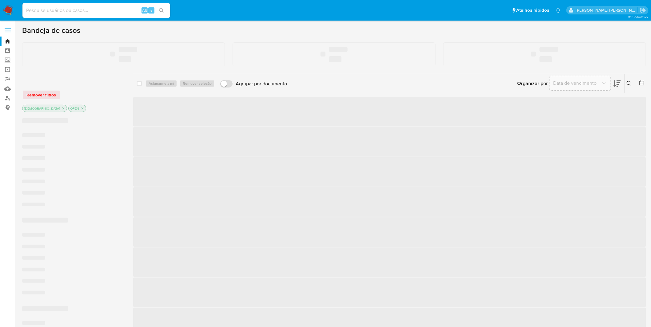
click at [77, 11] on input at bounding box center [96, 10] width 148 height 8
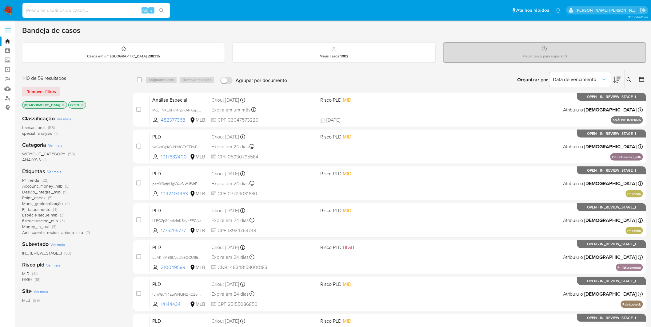
paste input "udklqJa1OiJMvvDNfxEDlAtM"
type input "udklqJa1OiJMvvDNfxEDlAtM"
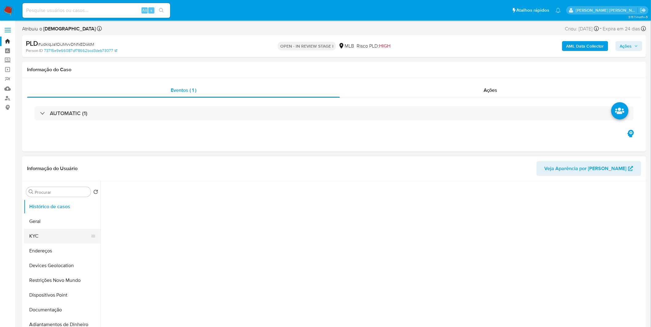
click at [47, 237] on button "KYC" at bounding box center [60, 236] width 72 height 15
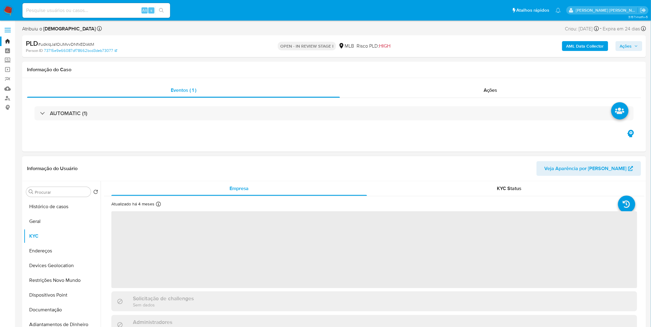
select select "10"
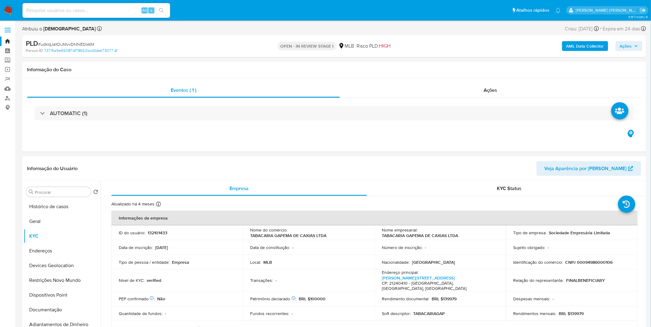
click at [593, 43] on b "AML Data Collector" at bounding box center [585, 46] width 38 height 10
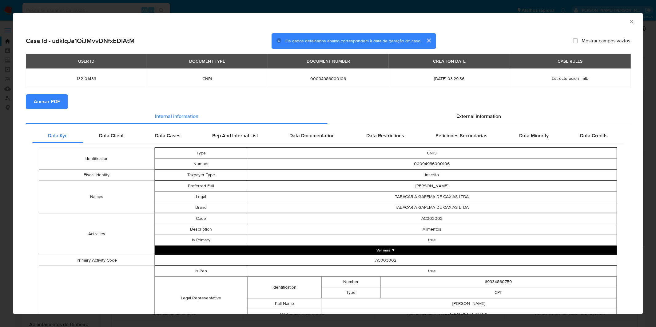
click at [53, 97] on span "Anexar PDF" at bounding box center [47, 102] width 26 height 14
click at [333, 7] on div "AML Data Collector Case Id - udklqJa1OiJMvvDNfxEDlAtM Os dados detalhados abaix…" at bounding box center [328, 163] width 656 height 327
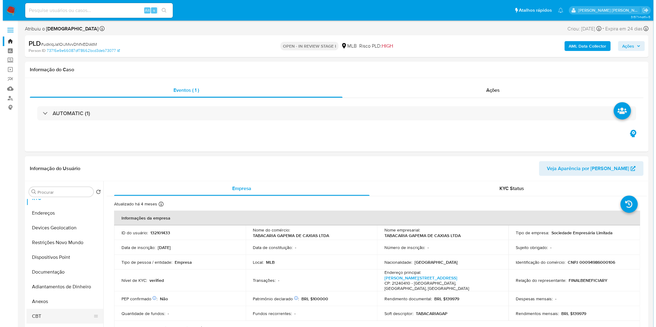
scroll to position [68, 0]
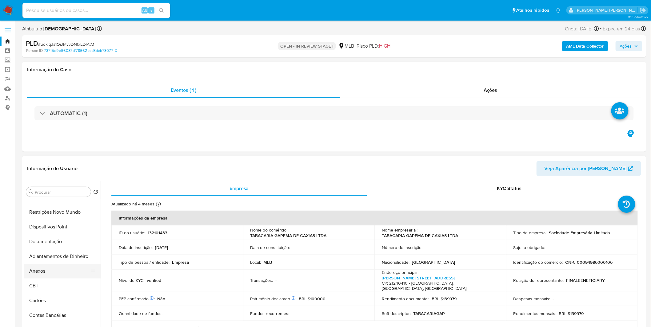
click at [50, 269] on button "Anexos" at bounding box center [60, 271] width 72 height 15
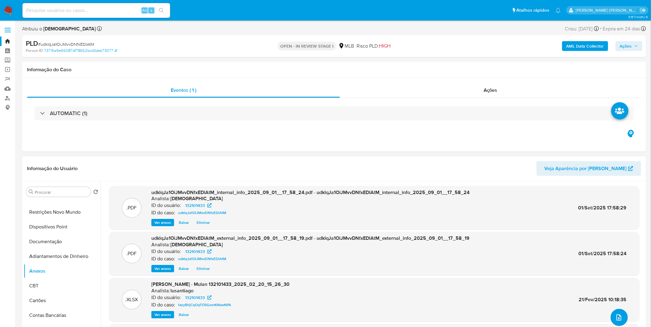
click at [623, 315] on button "upload-file" at bounding box center [618, 317] width 17 height 17
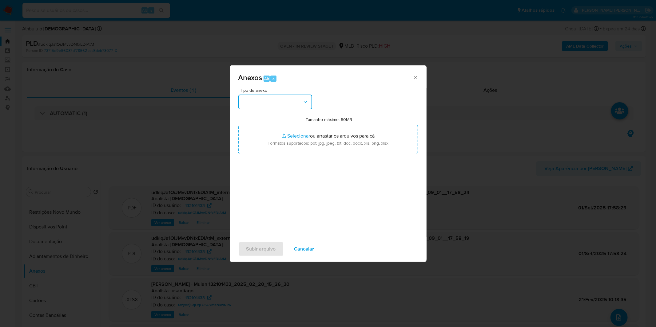
click at [279, 96] on button "button" at bounding box center [275, 102] width 74 height 15
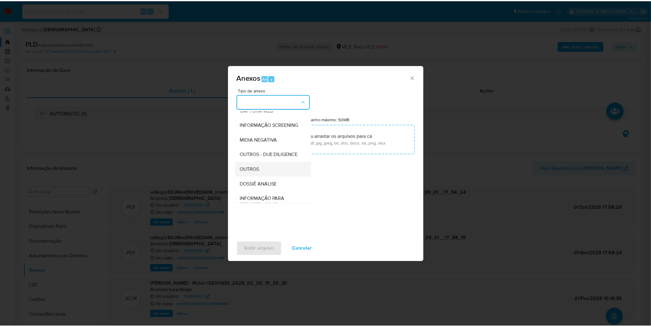
scroll to position [94, 0]
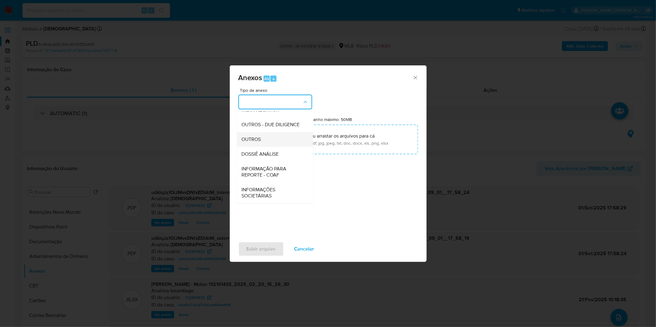
click at [254, 139] on span "OUTROS" at bounding box center [251, 140] width 19 height 6
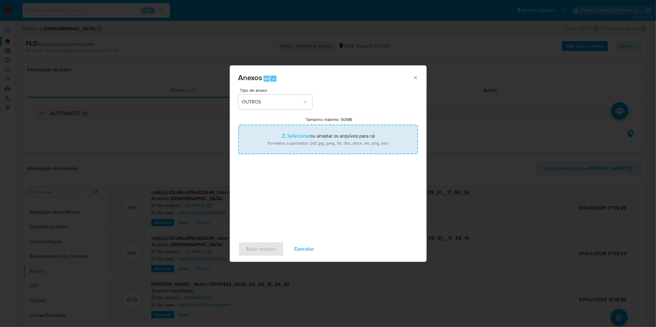
click at [293, 140] on input "Tamanho máximo: 50MB Selecionar arquivos" at bounding box center [328, 140] width 180 height 30
type input "C:\fakepath\2º SAR - XXXX_XX - CNPJ 00094986000106 - TABACARIA GAPEMA DE CAXIAS…"
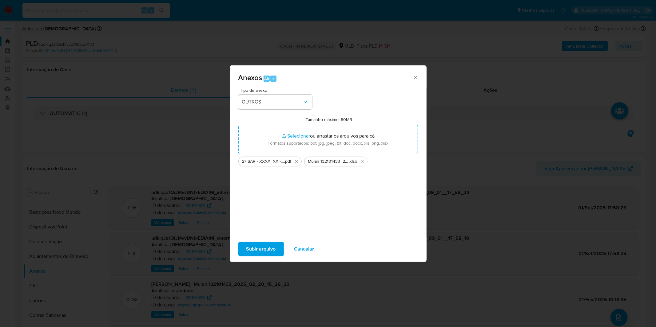
click at [266, 245] on span "Subir arquivo" at bounding box center [261, 250] width 30 height 14
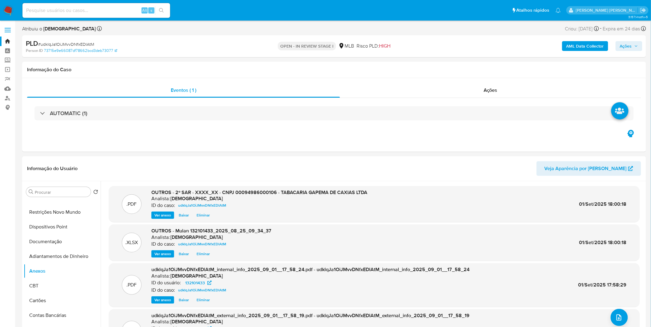
click at [618, 49] on button "Ações" at bounding box center [628, 46] width 27 height 10
click at [446, 67] on span "Resolução do caso" at bounding box center [450, 65] width 42 height 7
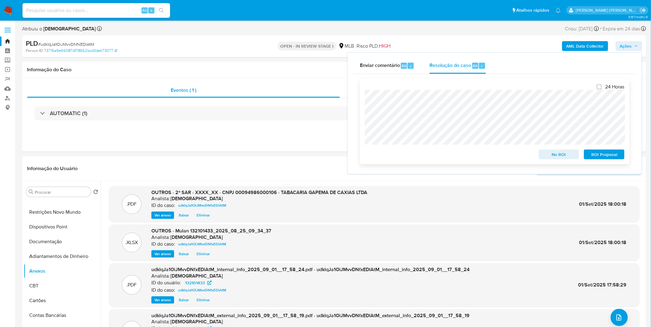
click at [596, 156] on span "ROI Proposal" at bounding box center [604, 154] width 32 height 9
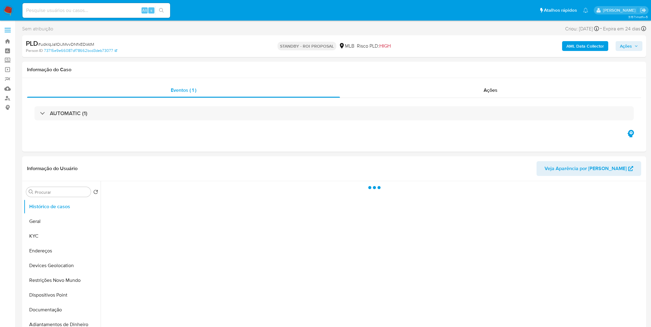
select select "10"
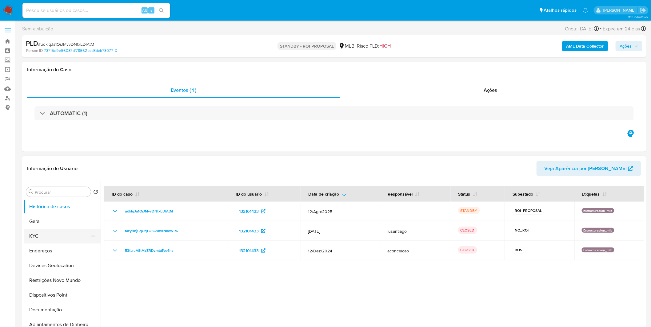
click at [64, 241] on button "KYC" at bounding box center [60, 236] width 72 height 15
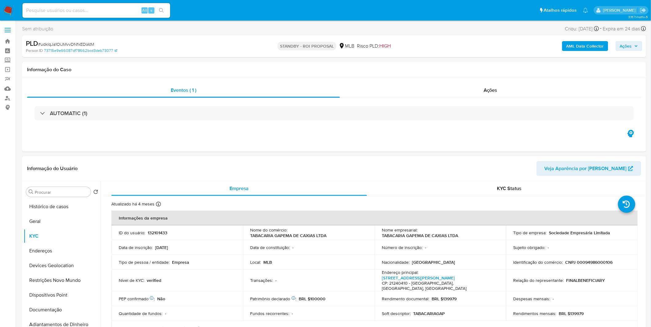
click at [52, 8] on input at bounding box center [96, 10] width 148 height 8
paste input "BZKO3WGc5cy80hLHCyZlP01d"
type input "BZKO3WGc5cy80hLHCyZlP01d"
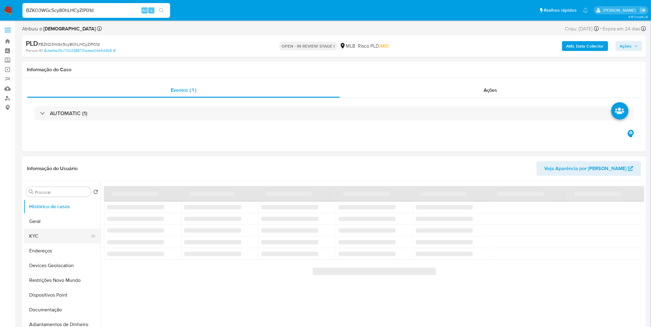
click at [54, 234] on button "KYC" at bounding box center [60, 236] width 72 height 15
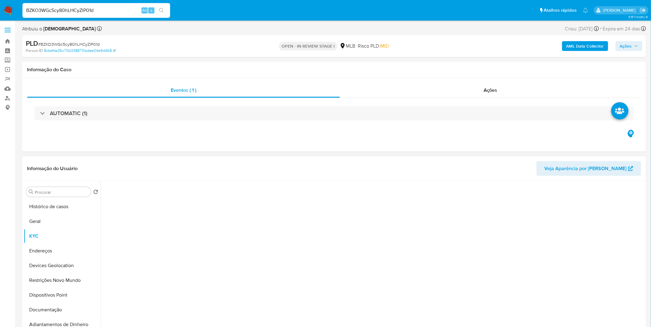
select select "10"
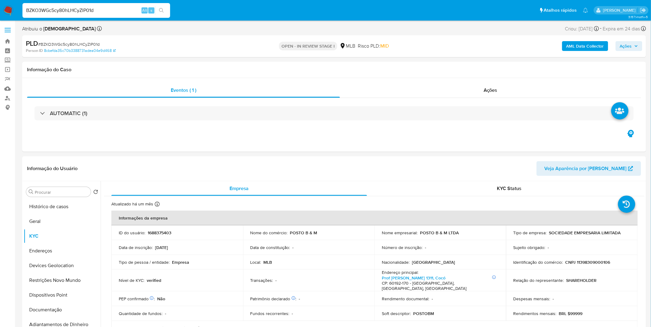
click at [586, 45] on b "AML Data Collector" at bounding box center [585, 46] width 38 height 10
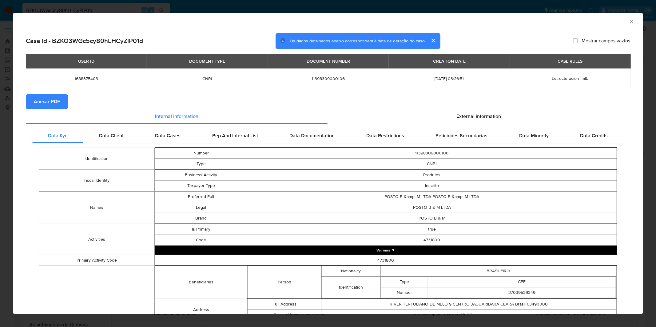
click at [46, 106] on span "Anexar PDF" at bounding box center [47, 102] width 26 height 14
click at [345, 8] on div "AML Data Collector Case Id - BZKO3WGc5cy80hLHCyZlP01d Os dados detalhados abaix…" at bounding box center [328, 163] width 656 height 327
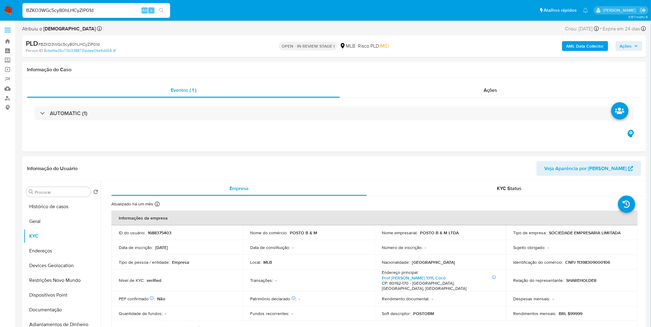
scroll to position [34, 0]
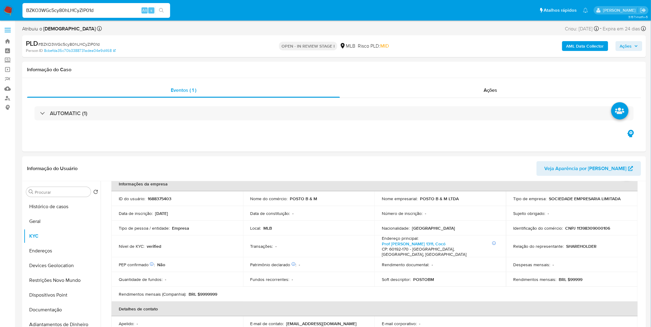
click at [93, 46] on span "# BZKO3WGc5cy80hLHCyZlP01d" at bounding box center [68, 44] width 61 height 6
click at [82, 42] on span "# BZKO3WGc5cy80hLHCyZlP01d" at bounding box center [68, 44] width 61 height 6
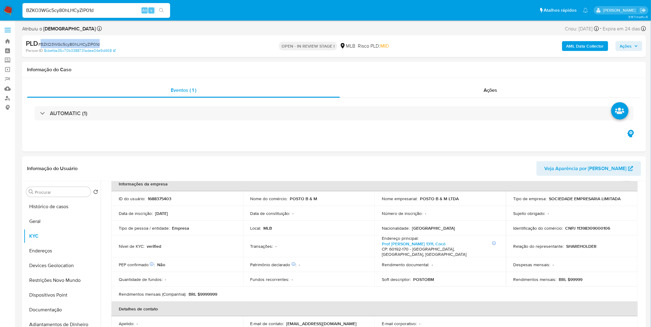
click at [82, 42] on span "# BZKO3WGc5cy80hLHCyZlP01d" at bounding box center [68, 44] width 61 height 6
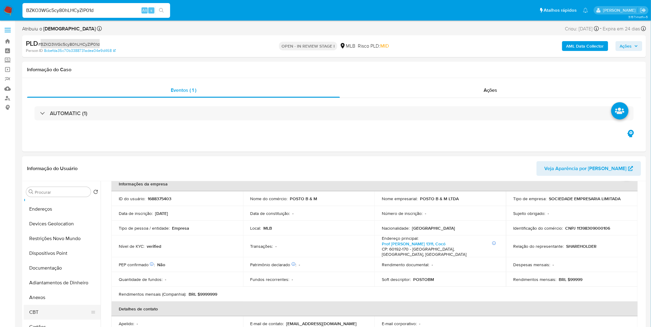
scroll to position [68, 0]
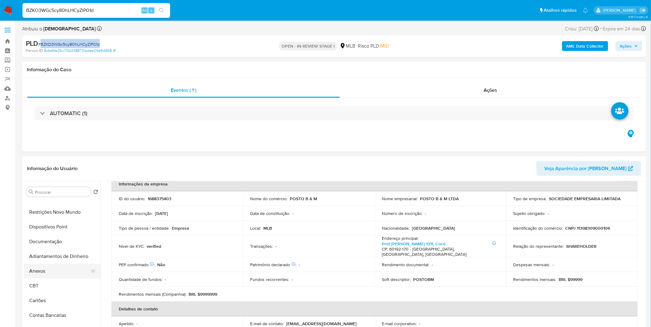
click at [52, 274] on button "Anexos" at bounding box center [60, 271] width 72 height 15
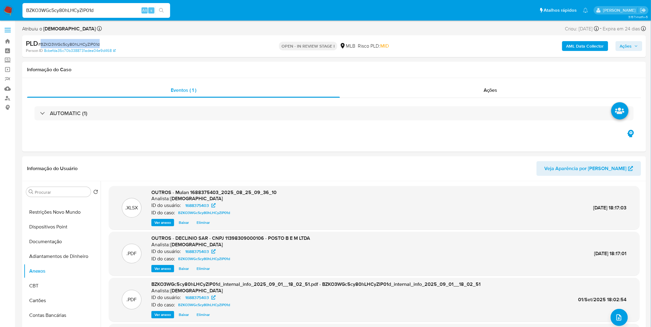
click at [623, 45] on span "Ações" at bounding box center [626, 46] width 12 height 10
click at [447, 65] on span "Resolução do caso" at bounding box center [450, 65] width 42 height 7
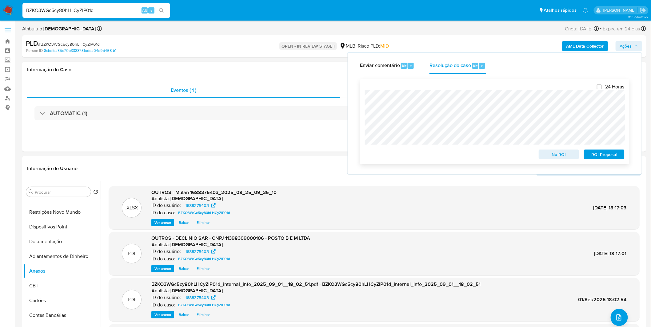
click at [554, 156] on span "No ROI" at bounding box center [559, 154] width 32 height 9
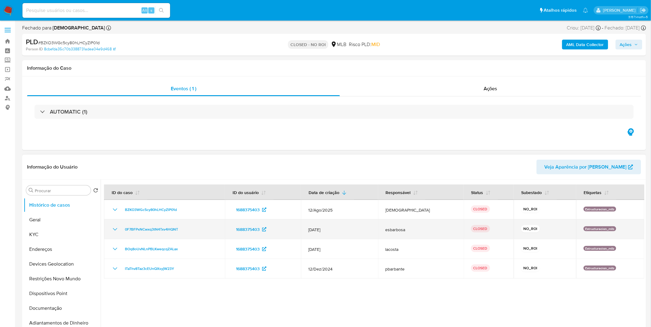
select select "10"
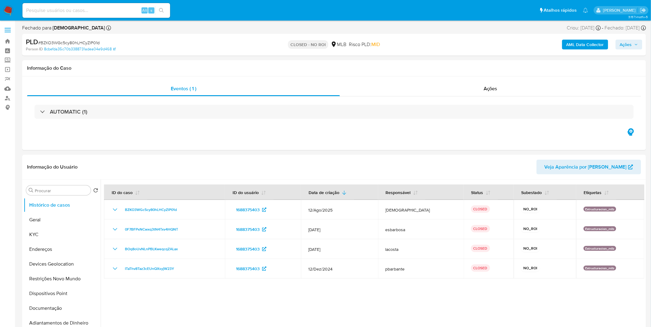
click at [119, 7] on input at bounding box center [96, 10] width 148 height 8
paste input "xeGcrGpKQiNYdGEzEEbkBcj3"
type input "xeGcrGpKQiNYdGEzEEbkBcj3"
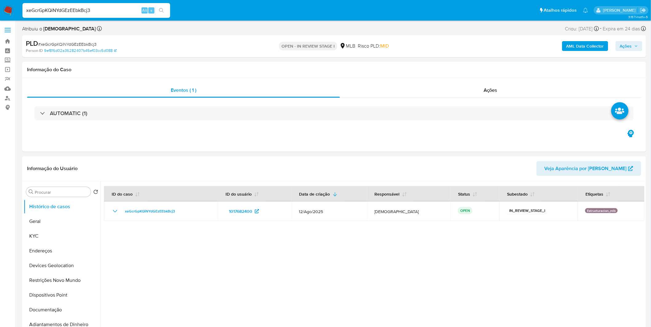
select select "10"
click at [591, 48] on b "AML Data Collector" at bounding box center [585, 46] width 38 height 10
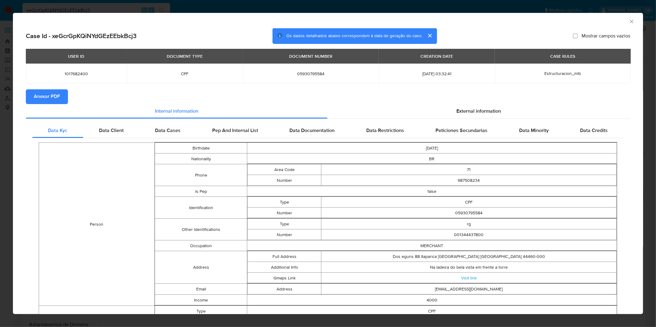
click at [63, 95] on button "Anexar PDF" at bounding box center [47, 96] width 42 height 15
click at [447, 11] on div "AML Data Collector Case Id - xeGcrGpKQiNYdGEzEEbkBcj3 Os dados detalhados abaix…" at bounding box center [328, 163] width 656 height 327
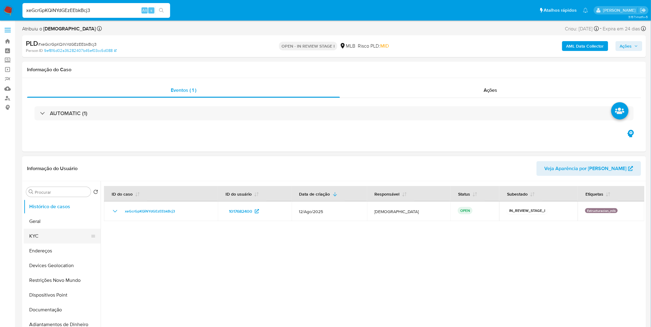
click at [52, 232] on button "KYC" at bounding box center [60, 236] width 72 height 15
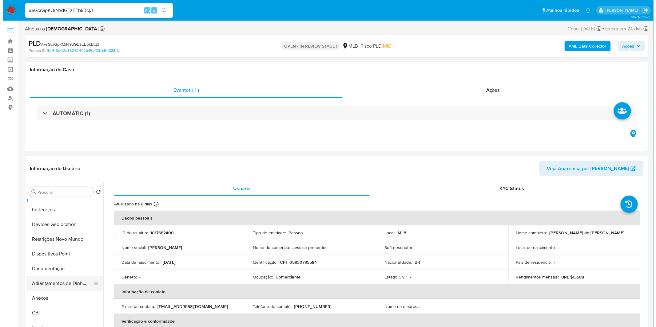
scroll to position [102, 0]
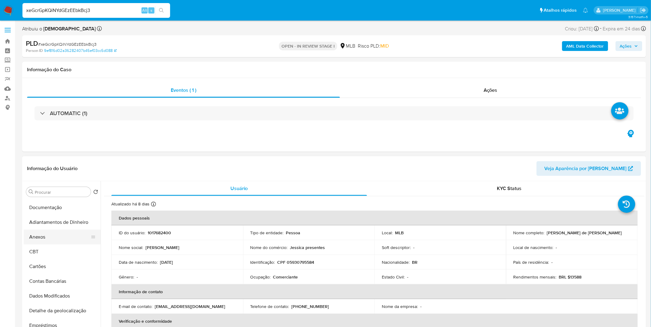
click at [57, 240] on button "Anexos" at bounding box center [60, 237] width 72 height 15
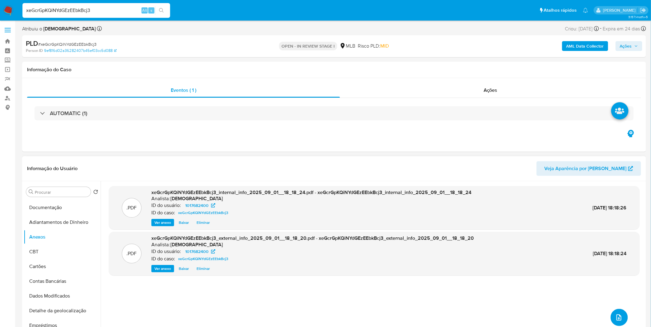
click at [620, 318] on button "upload-file" at bounding box center [618, 317] width 17 height 17
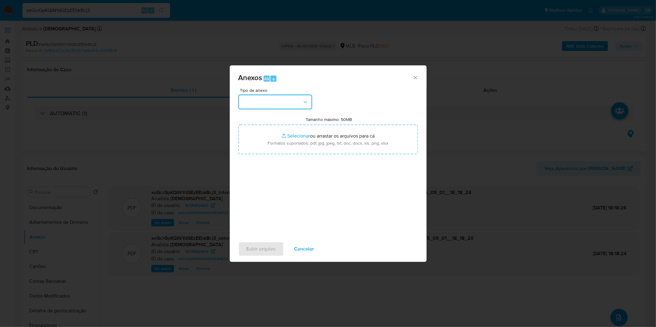
click at [297, 97] on button "button" at bounding box center [275, 102] width 74 height 15
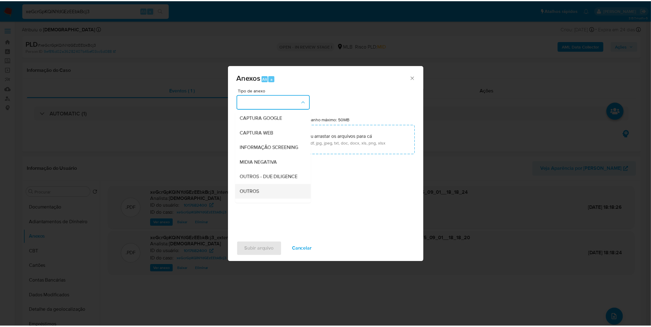
scroll to position [68, 0]
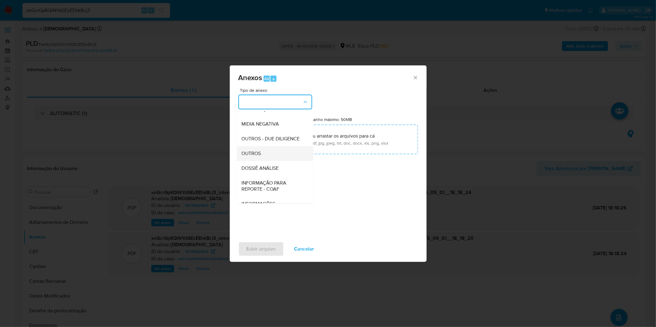
click at [263, 161] on div "OUTROS" at bounding box center [273, 153] width 63 height 15
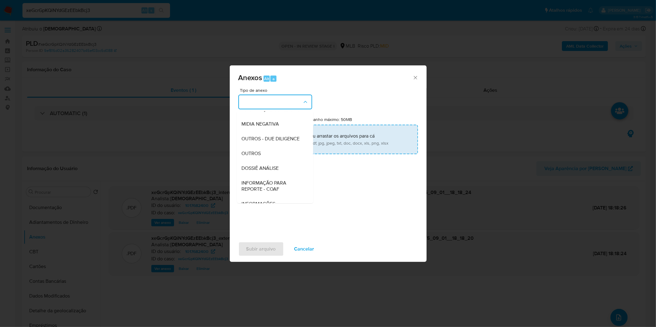
click at [284, 140] on input "Tamanho máximo: 50MB Selecionar arquivos" at bounding box center [328, 140] width 180 height 30
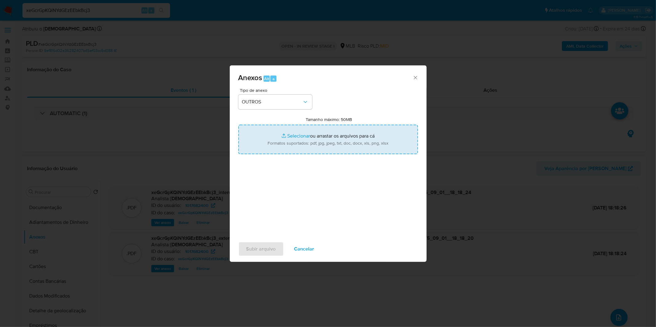
type input "C:\fakepath\Mulan 1017682400_2025_08_25_09_28_38.xlsx"
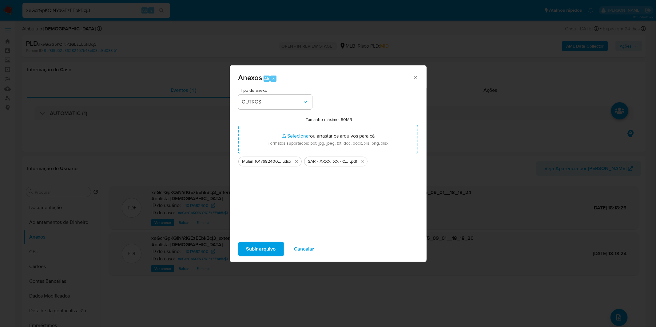
click at [257, 248] on span "Subir arquivo" at bounding box center [261, 250] width 30 height 14
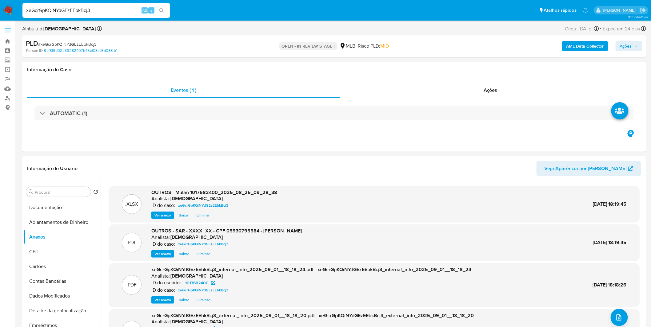
click at [632, 47] on span "Ações" at bounding box center [626, 46] width 12 height 10
click at [632, 48] on span "Ações" at bounding box center [626, 46] width 12 height 10
click at [635, 49] on span "Ações" at bounding box center [629, 46] width 18 height 9
click at [472, 61] on div "Resolução do caso Alt r" at bounding box center [457, 66] width 56 height 16
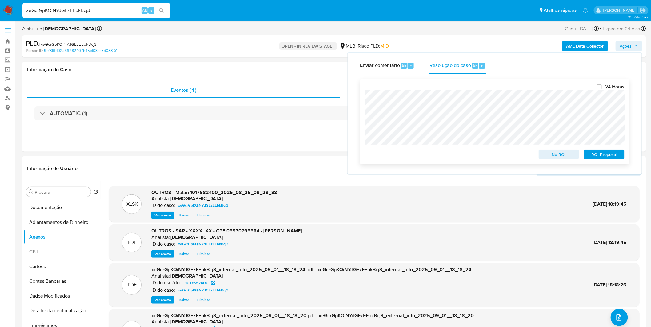
click at [606, 155] on span "ROI Proposal" at bounding box center [604, 154] width 32 height 9
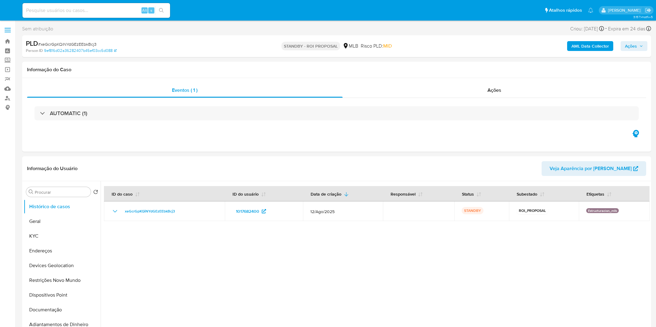
select select "10"
click at [101, 12] on input at bounding box center [96, 10] width 148 height 8
paste input "MqLFNKE9Pm4rZvkARKujx6xd"
type input "MqLFNKE9Pm4rZvkARKujx6xd"
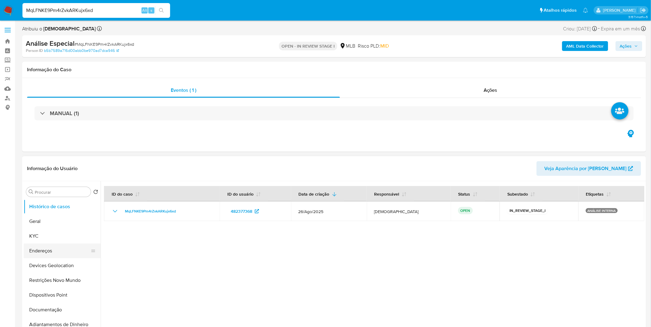
select select "10"
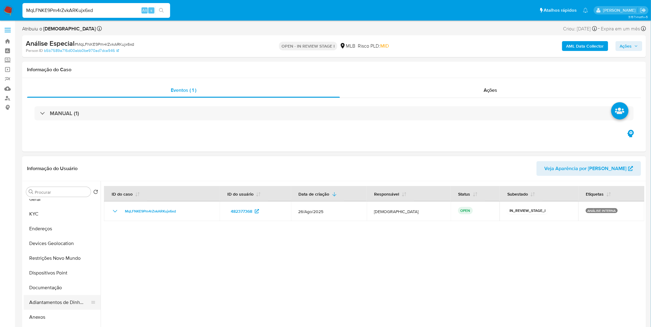
scroll to position [34, 0]
click at [65, 307] on button "Anexos" at bounding box center [60, 305] width 72 height 15
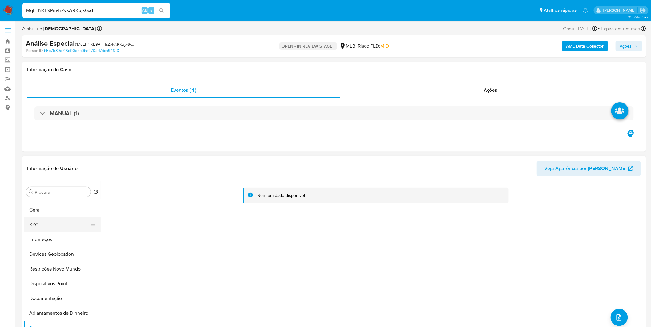
scroll to position [0, 0]
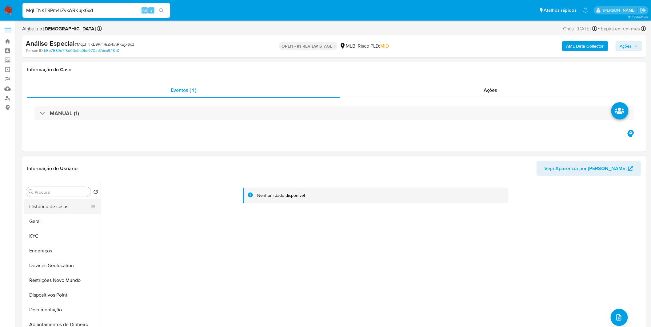
click at [60, 208] on button "Histórico de casos" at bounding box center [60, 207] width 72 height 15
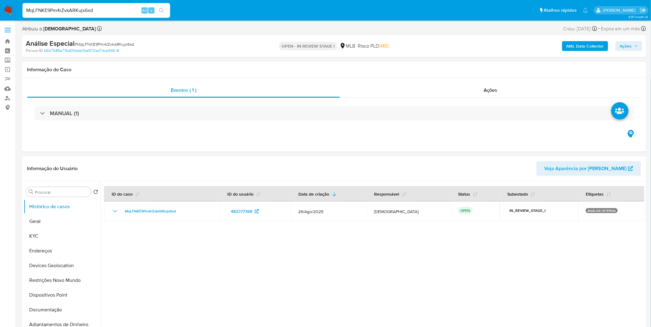
click at [577, 46] on b "AML Data Collector" at bounding box center [585, 46] width 38 height 10
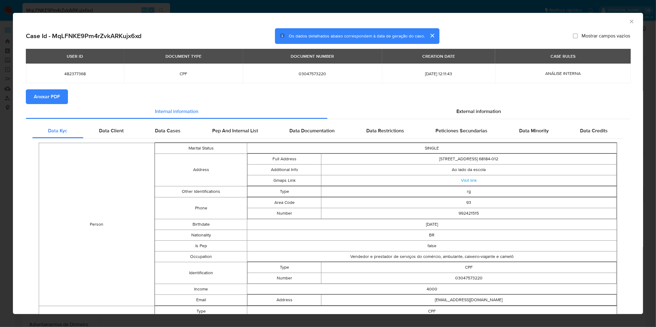
click at [49, 93] on span "Anexar PDF" at bounding box center [47, 97] width 26 height 14
click at [462, 3] on div "AML Data Collector Case Id - MqLFNKE9Pm4rZvkARKujx6xd Os dados detalhados abaix…" at bounding box center [328, 163] width 656 height 327
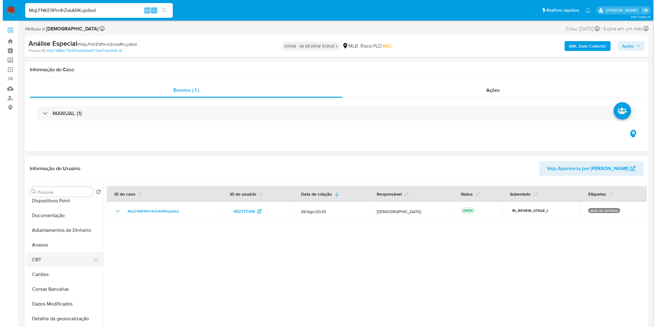
scroll to position [102, 0]
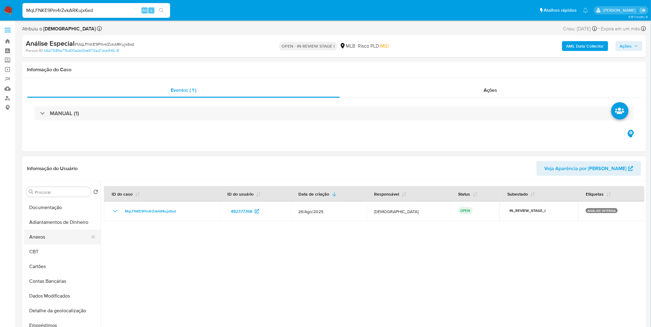
click at [44, 244] on button "Anexos" at bounding box center [60, 237] width 72 height 15
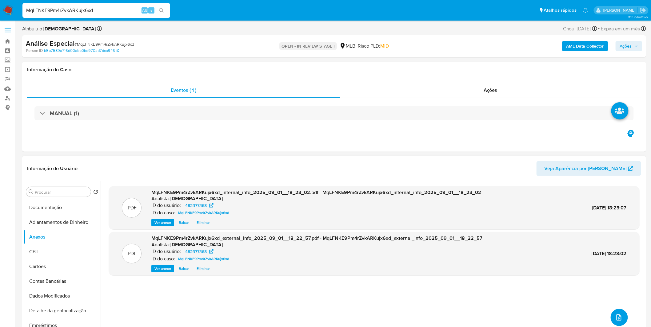
click at [611, 320] on button "upload-file" at bounding box center [618, 317] width 17 height 17
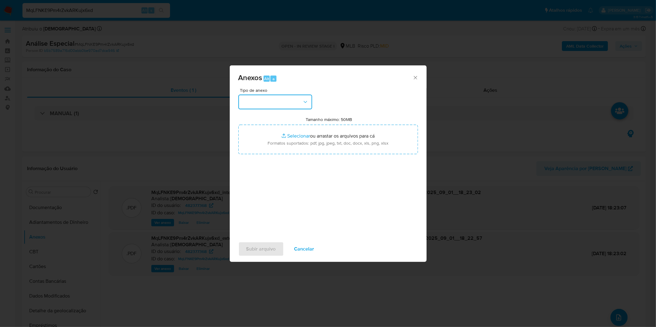
click at [287, 103] on button "button" at bounding box center [275, 102] width 74 height 15
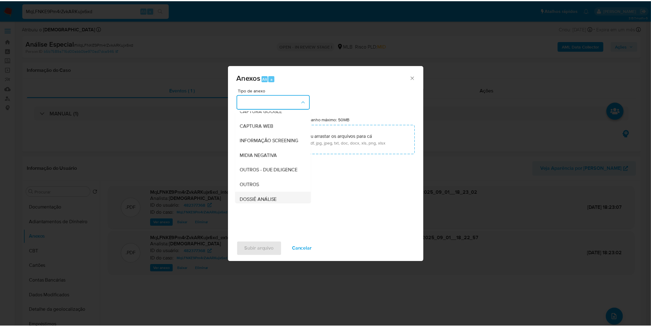
scroll to position [94, 0]
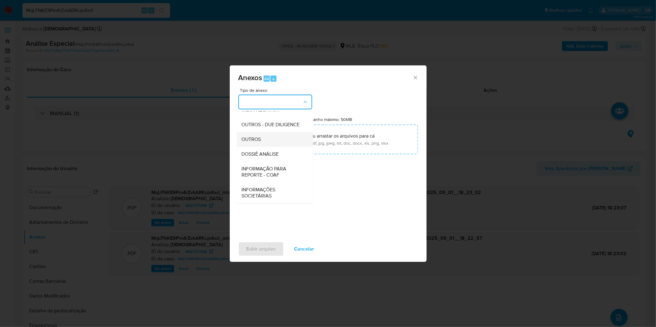
click at [260, 140] on span "OUTROS" at bounding box center [251, 140] width 19 height 6
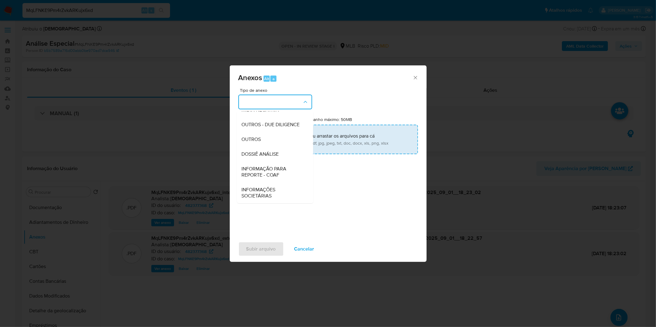
click at [269, 138] on input "Tamanho máximo: 50MB Selecionar arquivos" at bounding box center [328, 140] width 180 height 30
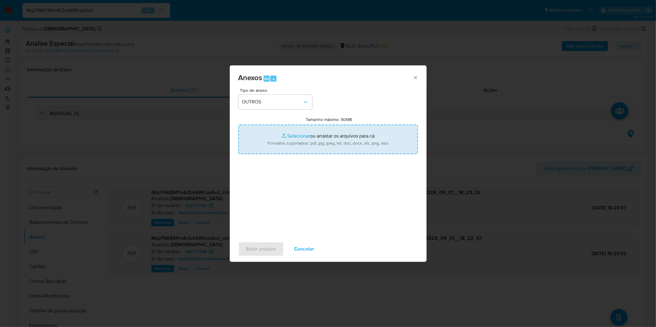
type input "C:\fakepath\Mulan 482377368_2025_08_26_08_26_29.xlsx"
click at [266, 253] on span "Subir arquivo" at bounding box center [261, 250] width 30 height 14
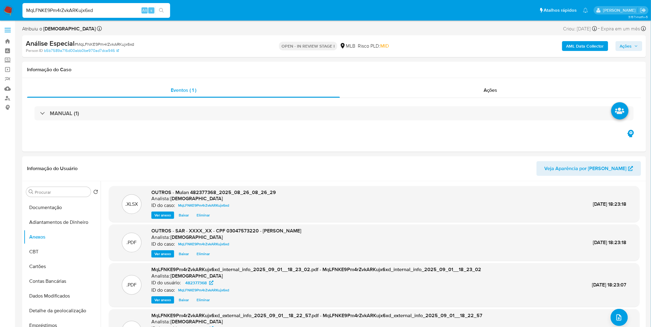
click at [631, 42] on span "Ações" at bounding box center [626, 46] width 12 height 10
click at [443, 67] on span "Resolução do caso" at bounding box center [450, 65] width 42 height 7
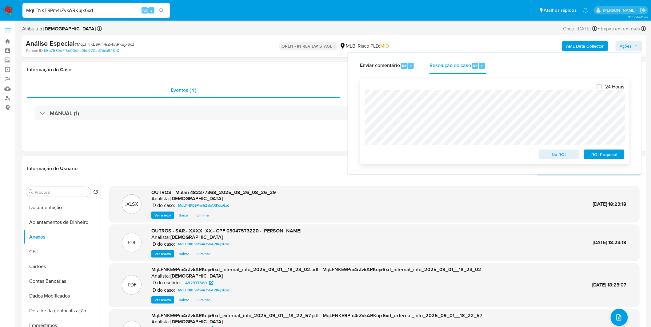
click at [604, 155] on span "ROI Proposal" at bounding box center [604, 154] width 32 height 9
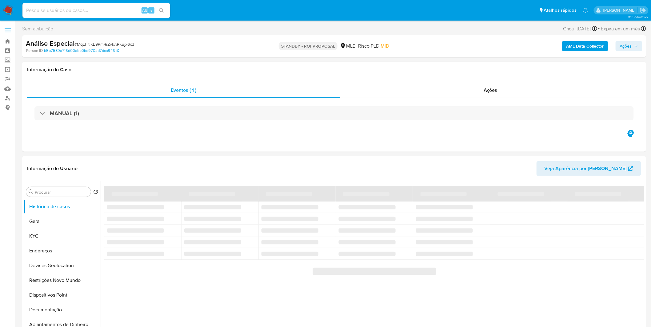
click at [4, 11] on img at bounding box center [8, 10] width 10 height 10
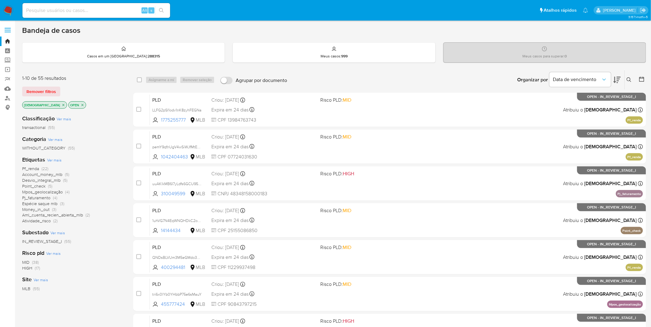
click at [10, 10] on img at bounding box center [8, 10] width 10 height 10
click at [11, 12] on img at bounding box center [8, 10] width 10 height 10
click at [61, 106] on icon "close-filter" at bounding box center [63, 105] width 4 height 4
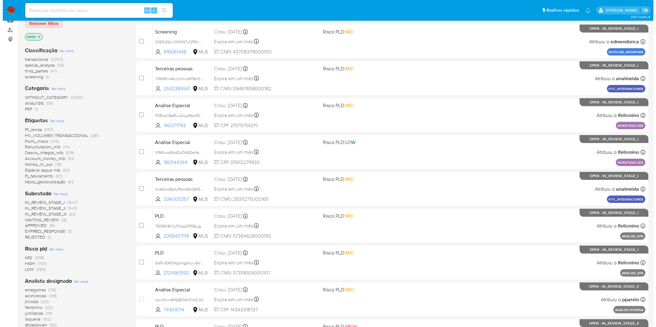
scroll to position [102, 0]
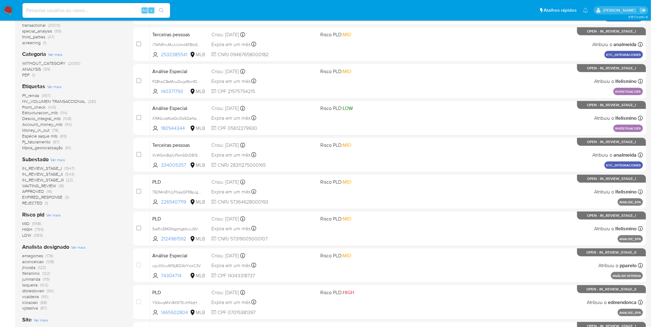
click at [79, 246] on span "Ver mais" at bounding box center [78, 248] width 14 height 6
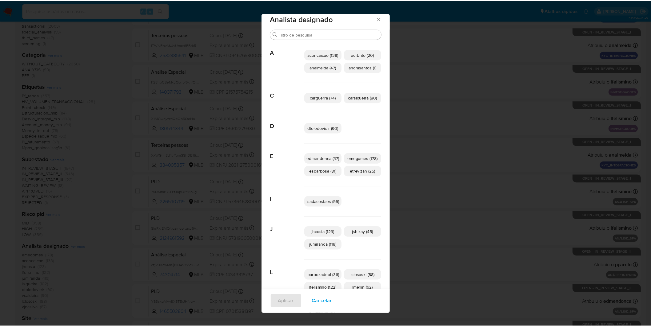
scroll to position [0, 0]
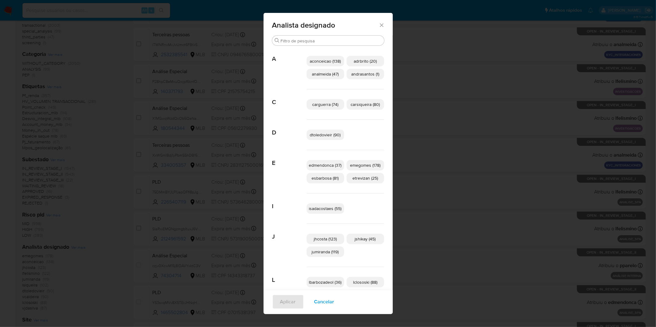
click at [326, 301] on span "Cancelar" at bounding box center [324, 302] width 20 height 14
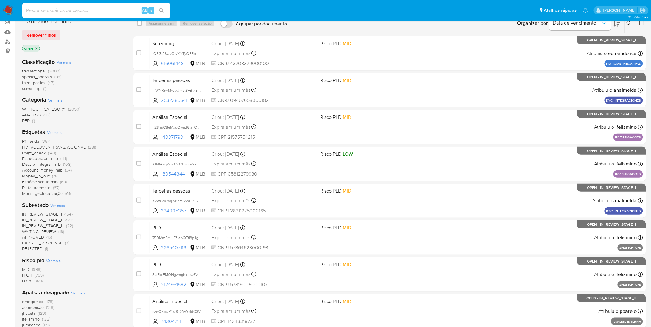
scroll to position [68, 0]
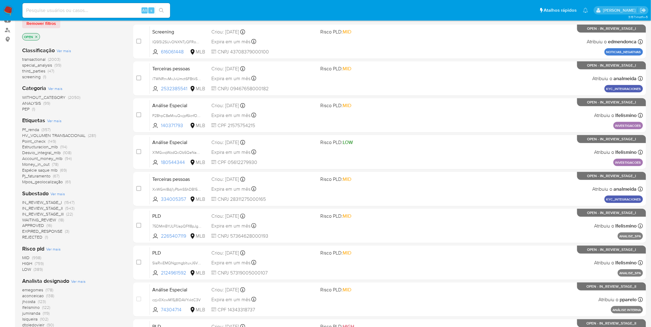
click at [35, 290] on span "emegomes" at bounding box center [32, 290] width 21 height 6
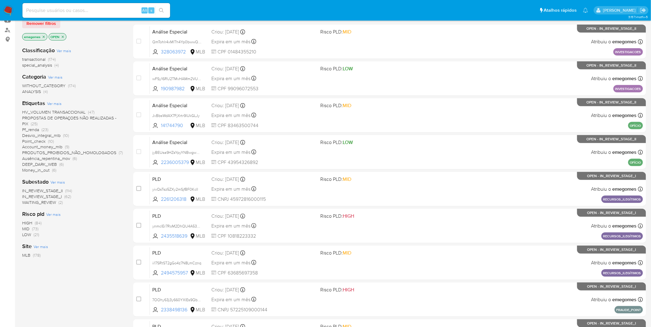
click at [8, 11] on img at bounding box center [8, 10] width 10 height 10
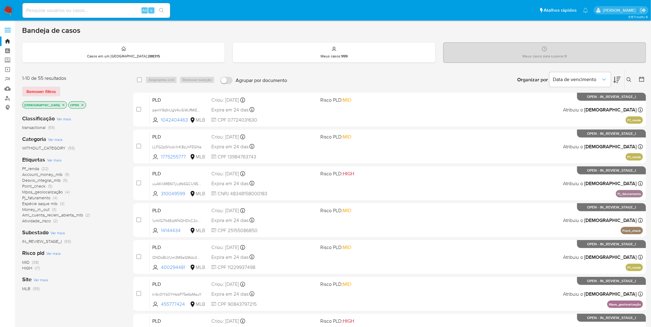
click at [15, 6] on nav "Pausado Ver notificaciones Alt s Atalhos rápidos Presiona las siguientes teclas…" at bounding box center [325, 10] width 651 height 21
click at [11, 7] on img at bounding box center [8, 10] width 10 height 10
